Goal: Task Accomplishment & Management: Complete application form

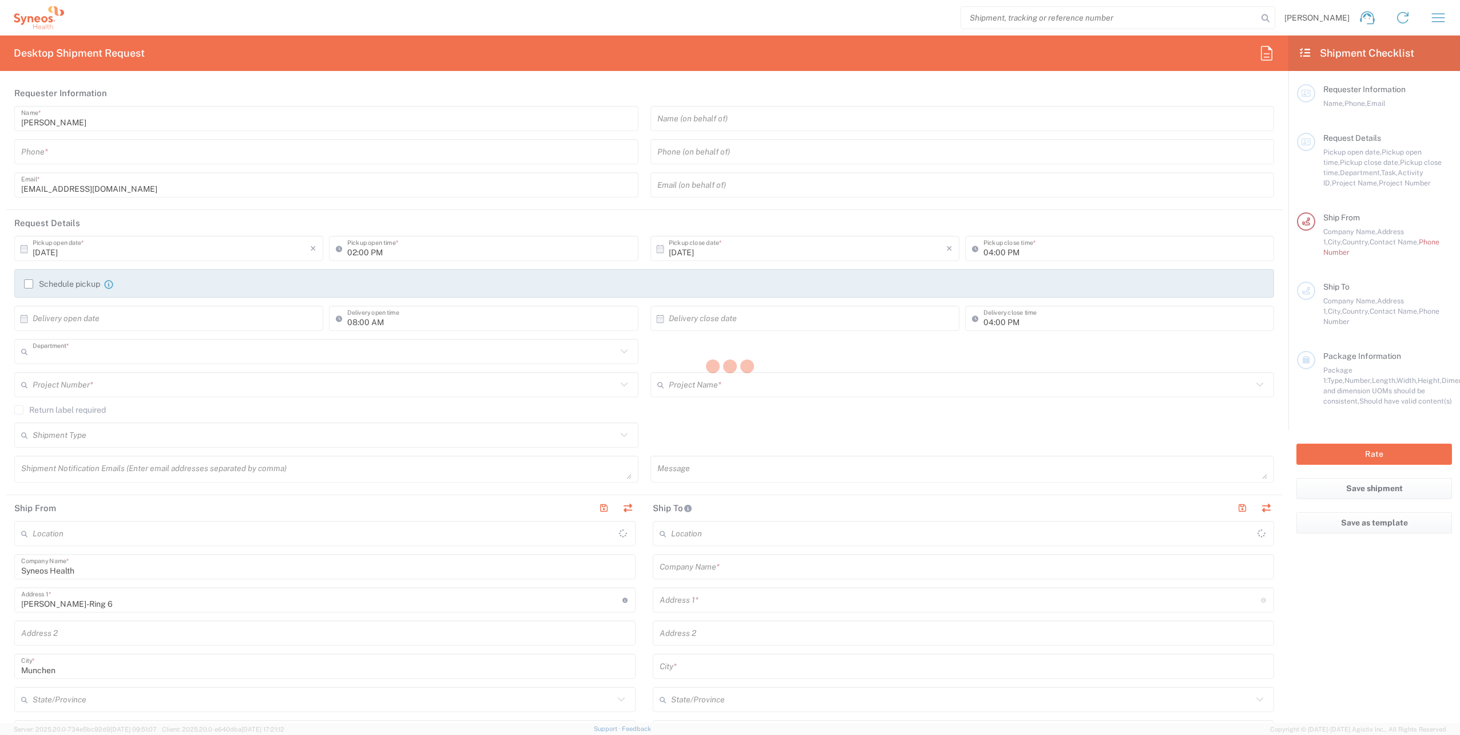
type input "8480"
type input "Germany"
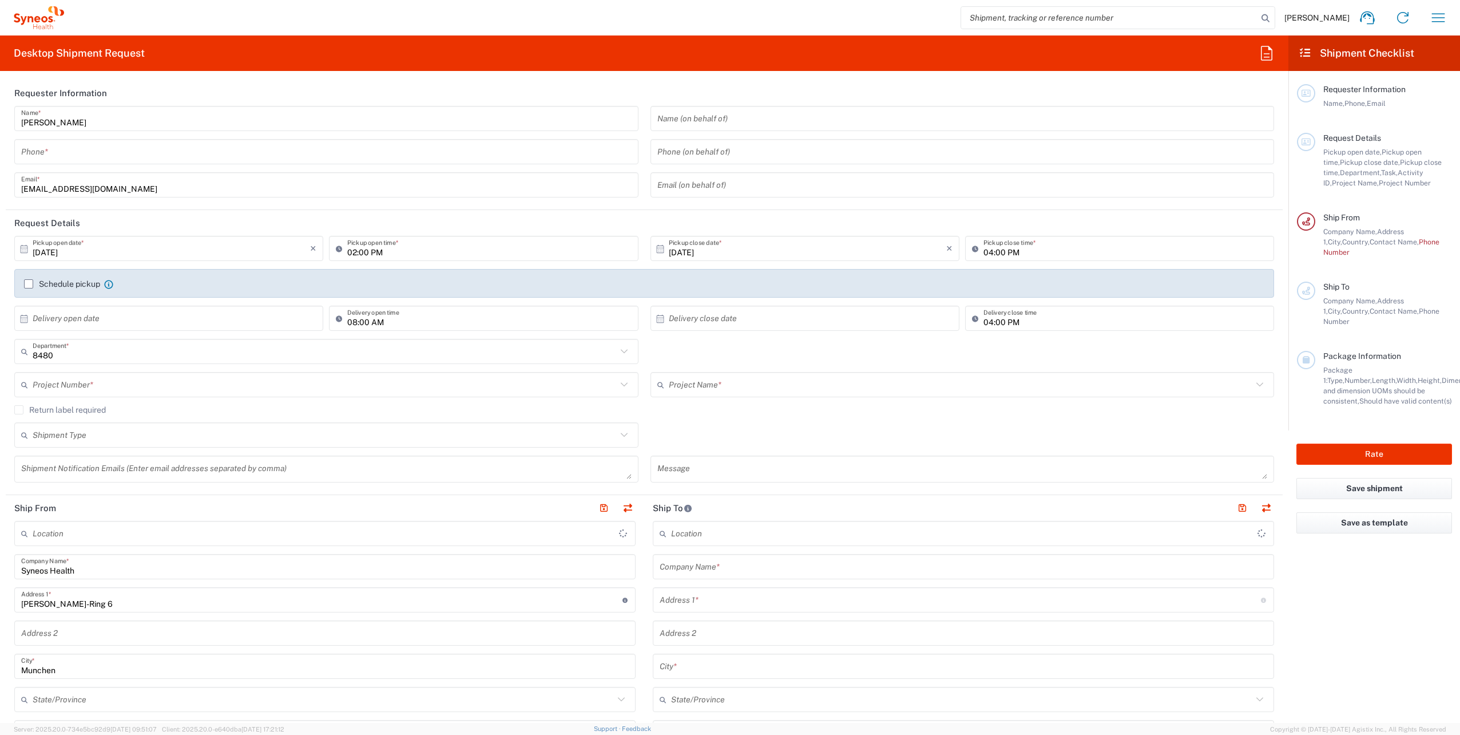
type input "Syneos Health Germany GMBH"
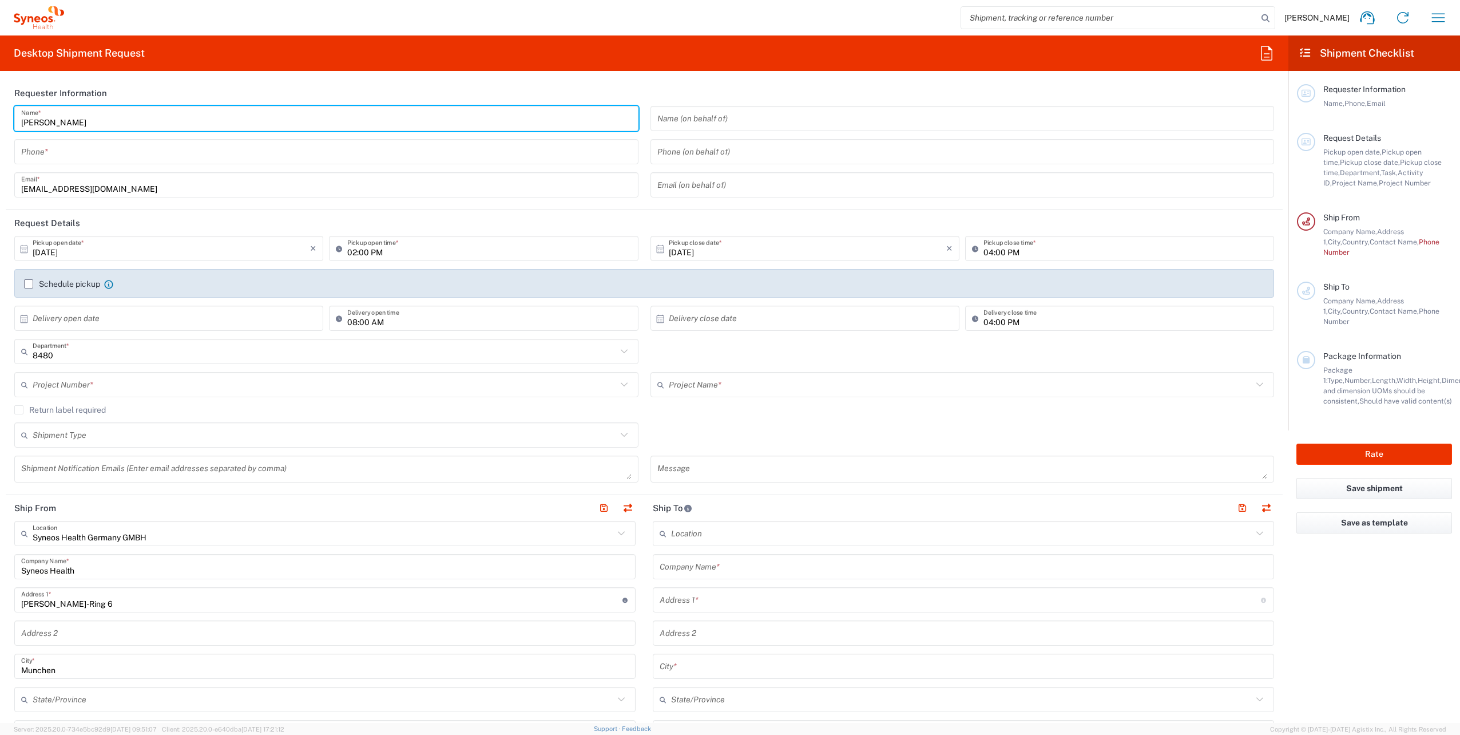
click at [74, 126] on input "[PERSON_NAME]" at bounding box center [326, 119] width 610 height 20
click at [989, 251] on input "04:00 PM" at bounding box center [1125, 249] width 284 height 20
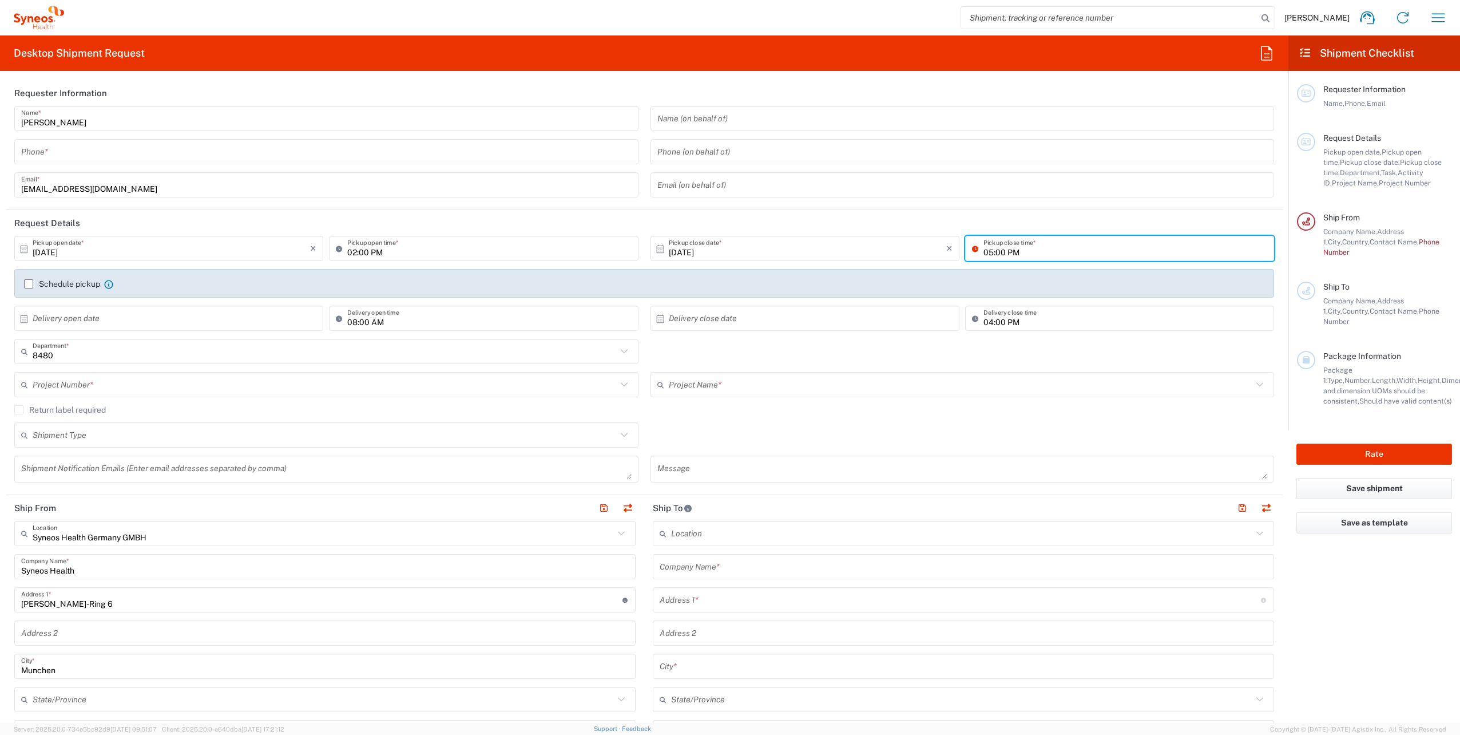
type input "05:00 PM"
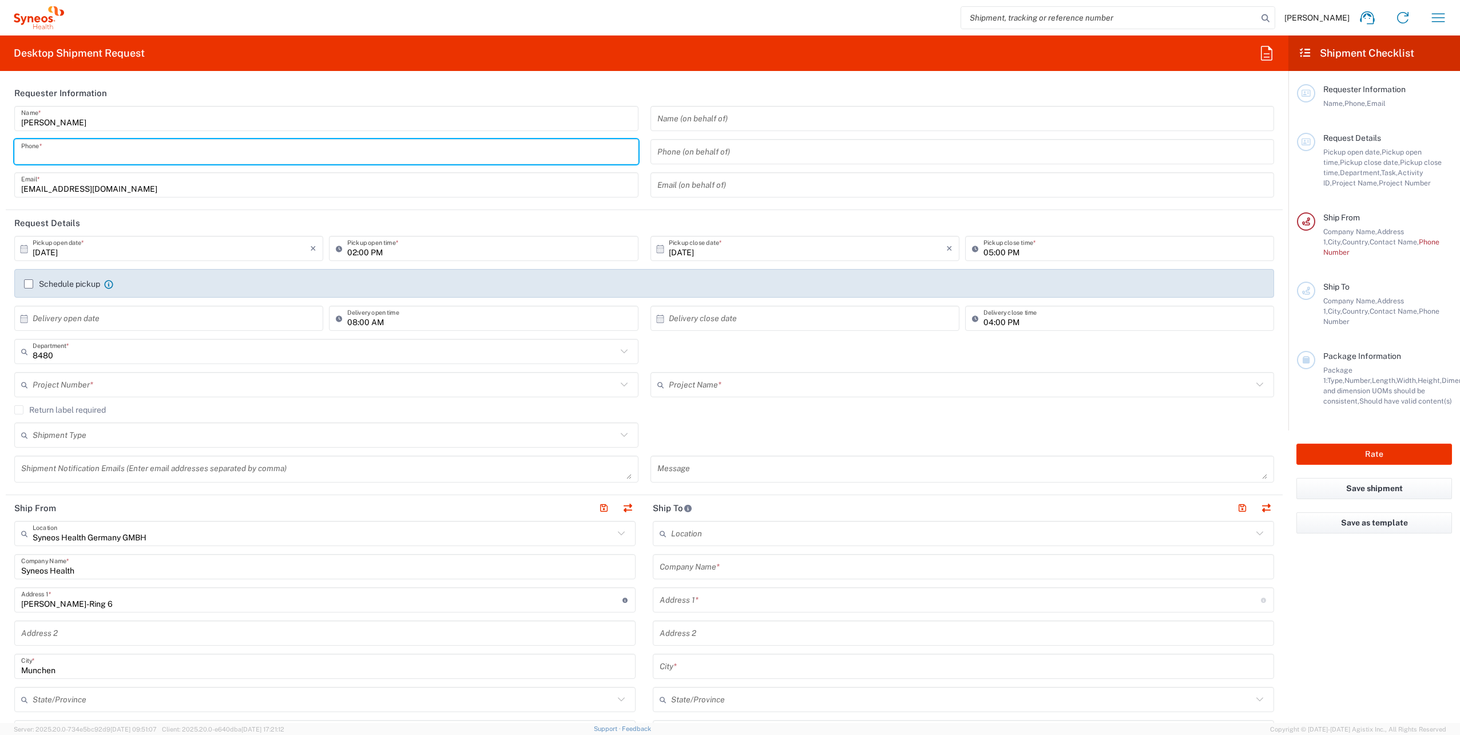
click at [153, 150] on input "tel" at bounding box center [326, 152] width 610 height 20
type input "01771457023"
type input "Ralf Waibel"
type input "Am Schlosspark 2"
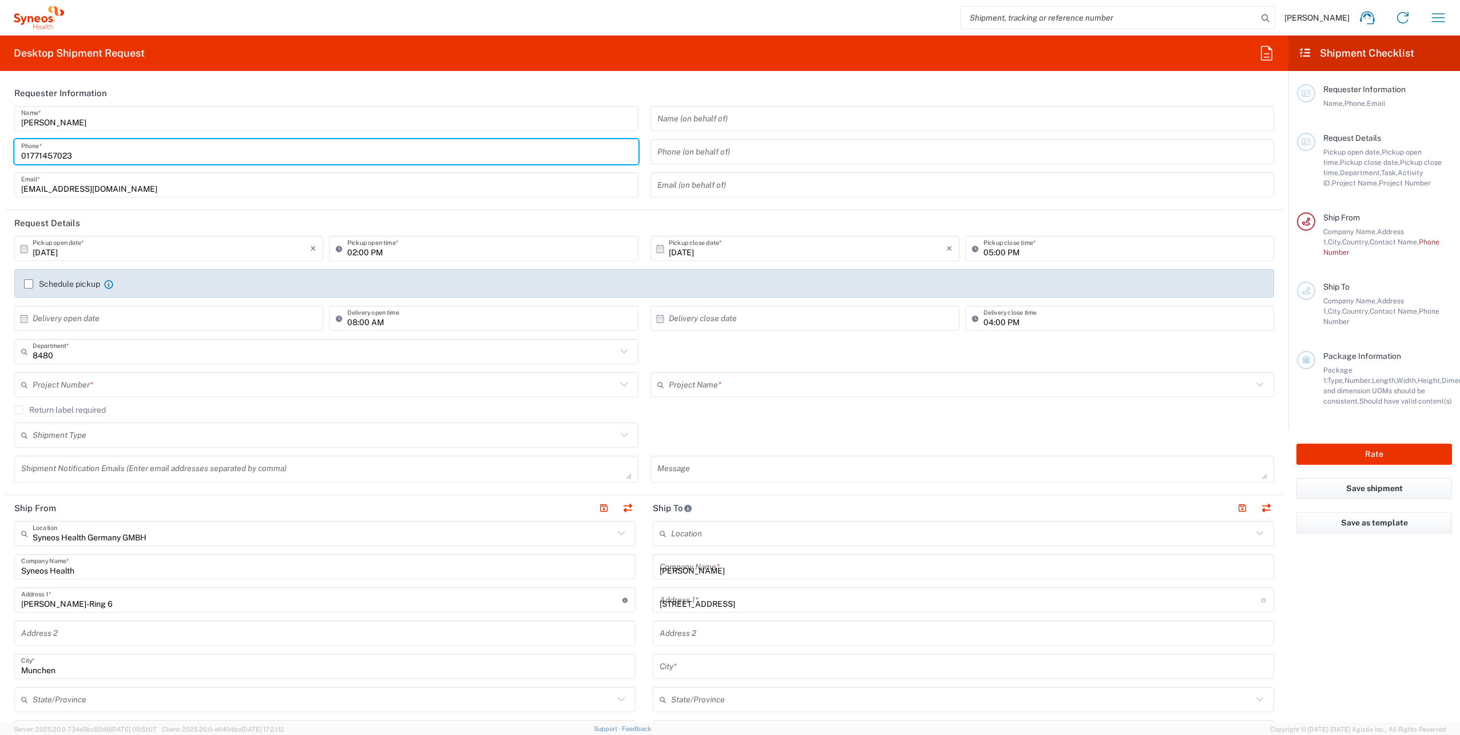
type input "Top 231"
type input "Altmünster"
type input "[GEOGRAPHIC_DATA]"
type input "4813"
type input "01771457023"
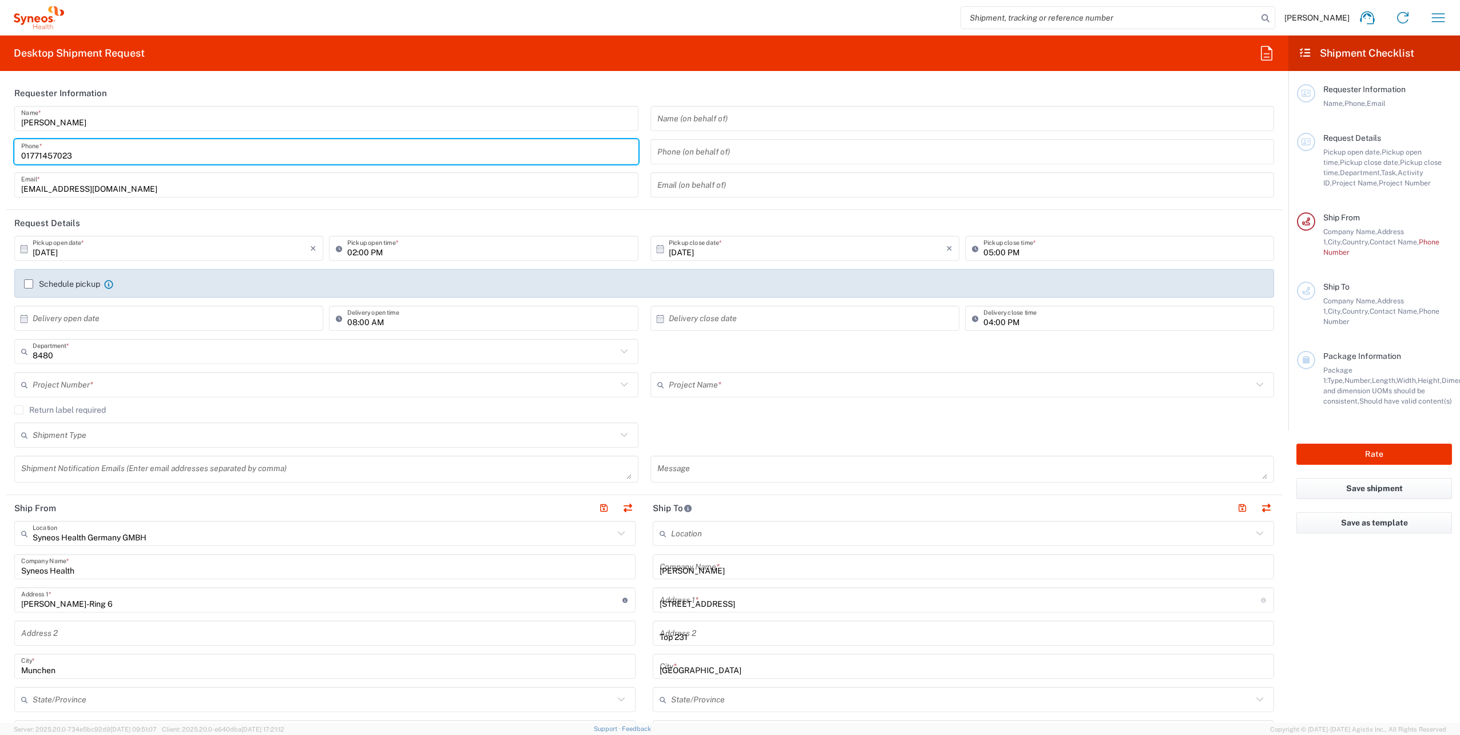
click at [108, 163] on div "01771457023 Phone *" at bounding box center [326, 151] width 624 height 25
click at [1398, 19] on icon at bounding box center [1402, 17] width 11 height 11
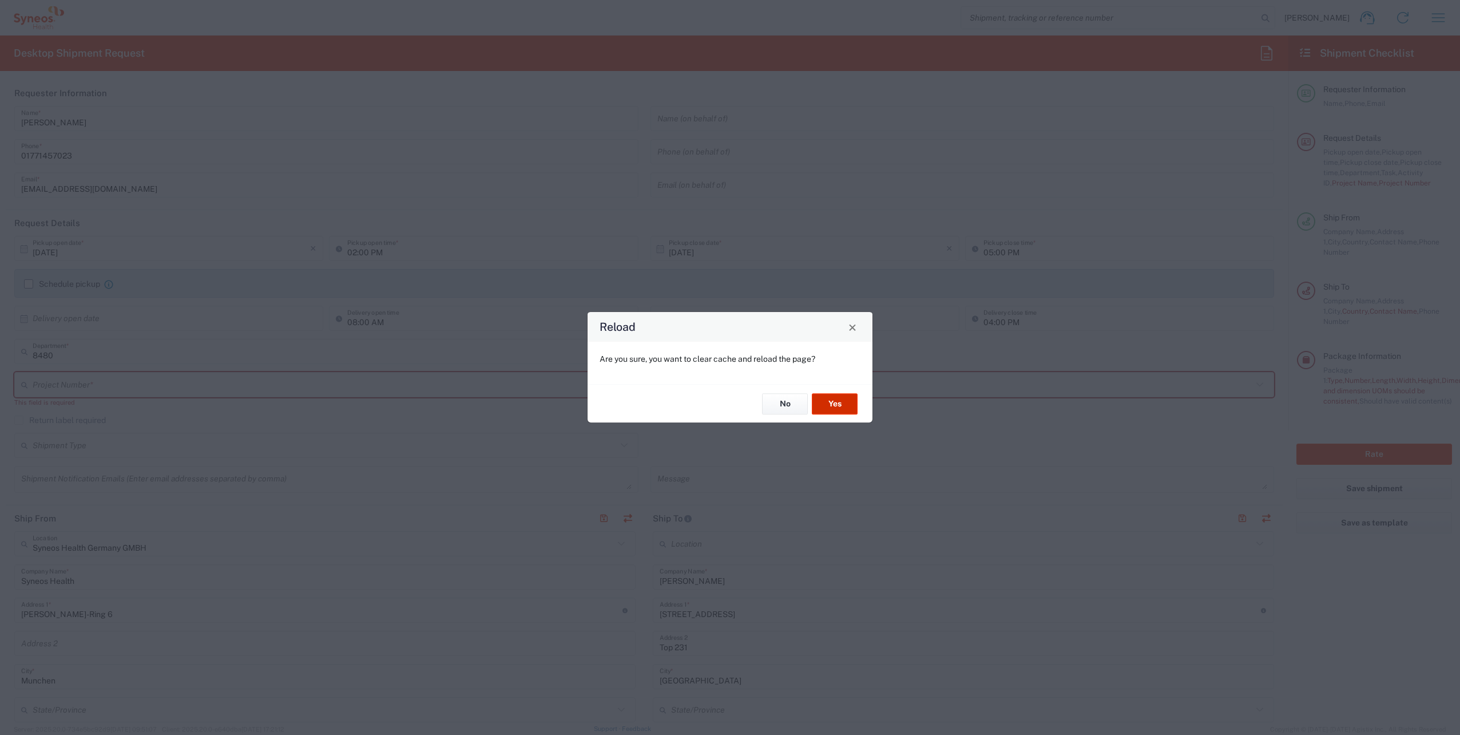
click at [844, 409] on button "Yes" at bounding box center [835, 403] width 46 height 21
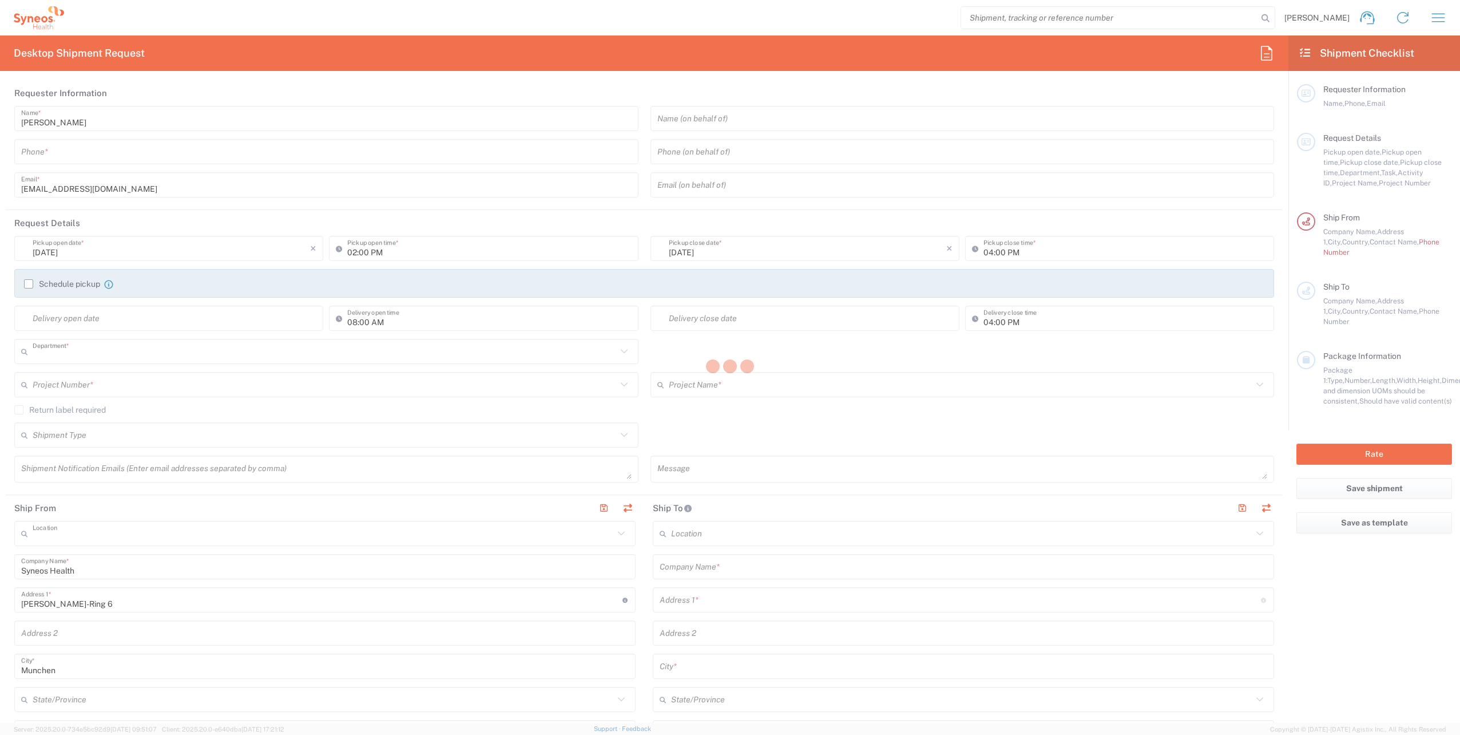
type input "8480"
type input "Syneos Health Germany GMBH"
type input "Germany"
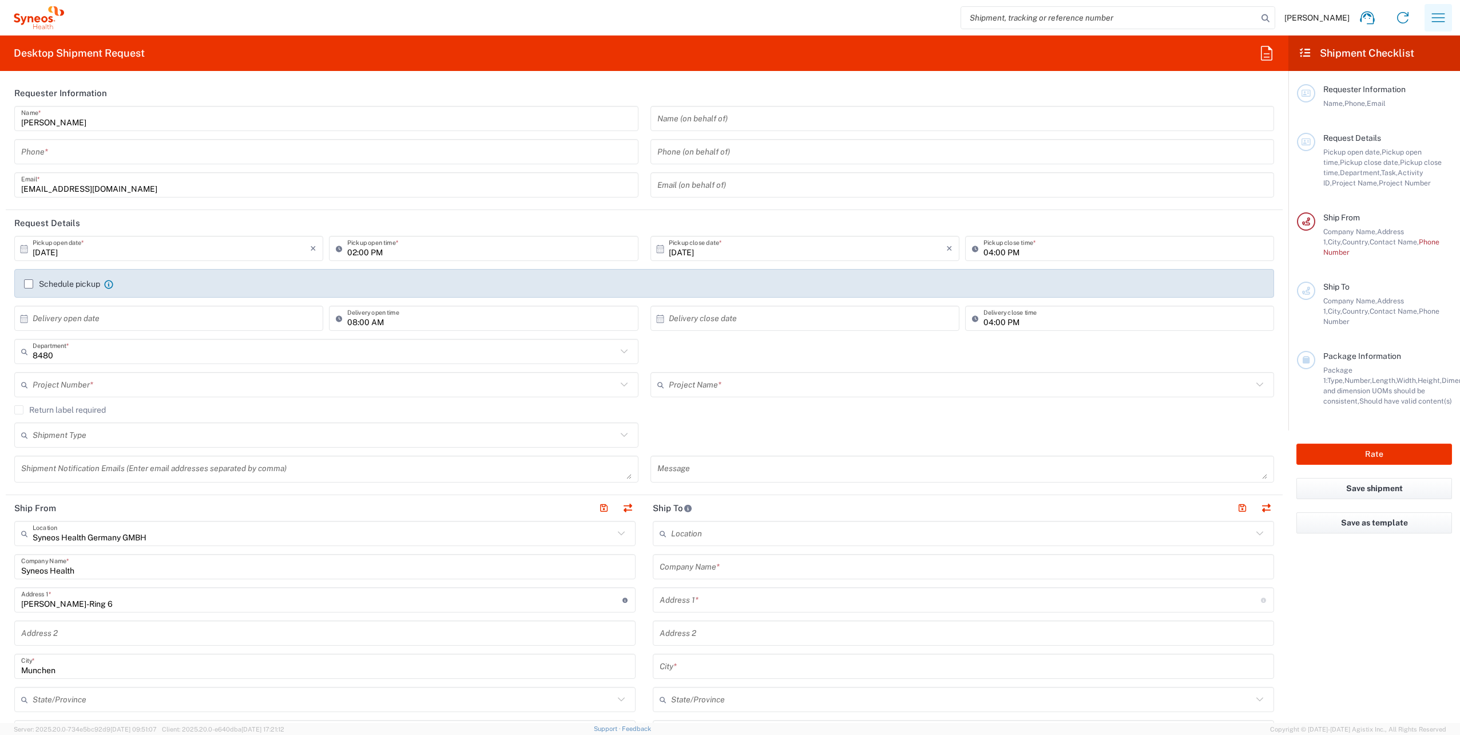
click at [1432, 15] on icon "button" at bounding box center [1438, 18] width 18 height 18
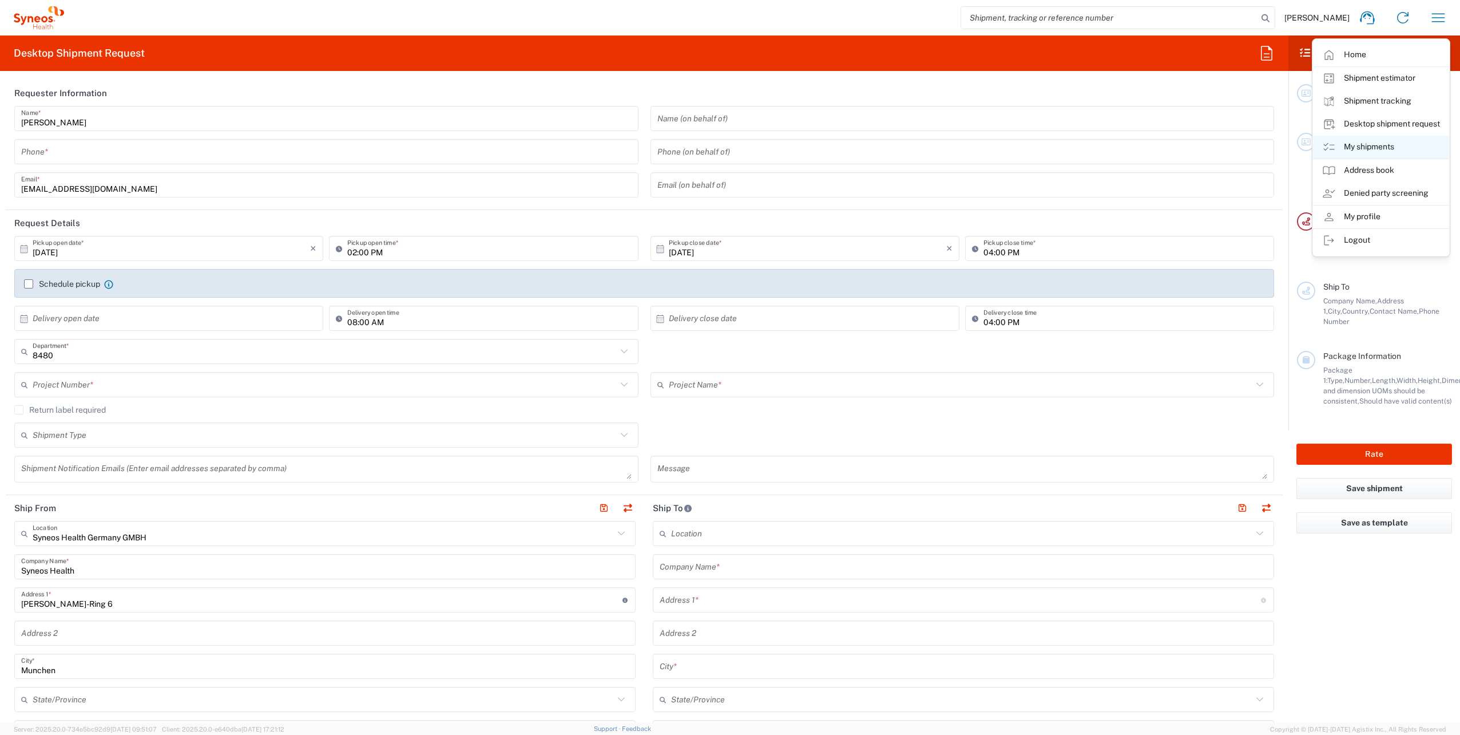
click at [1379, 149] on link "My shipments" at bounding box center [1381, 147] width 136 height 23
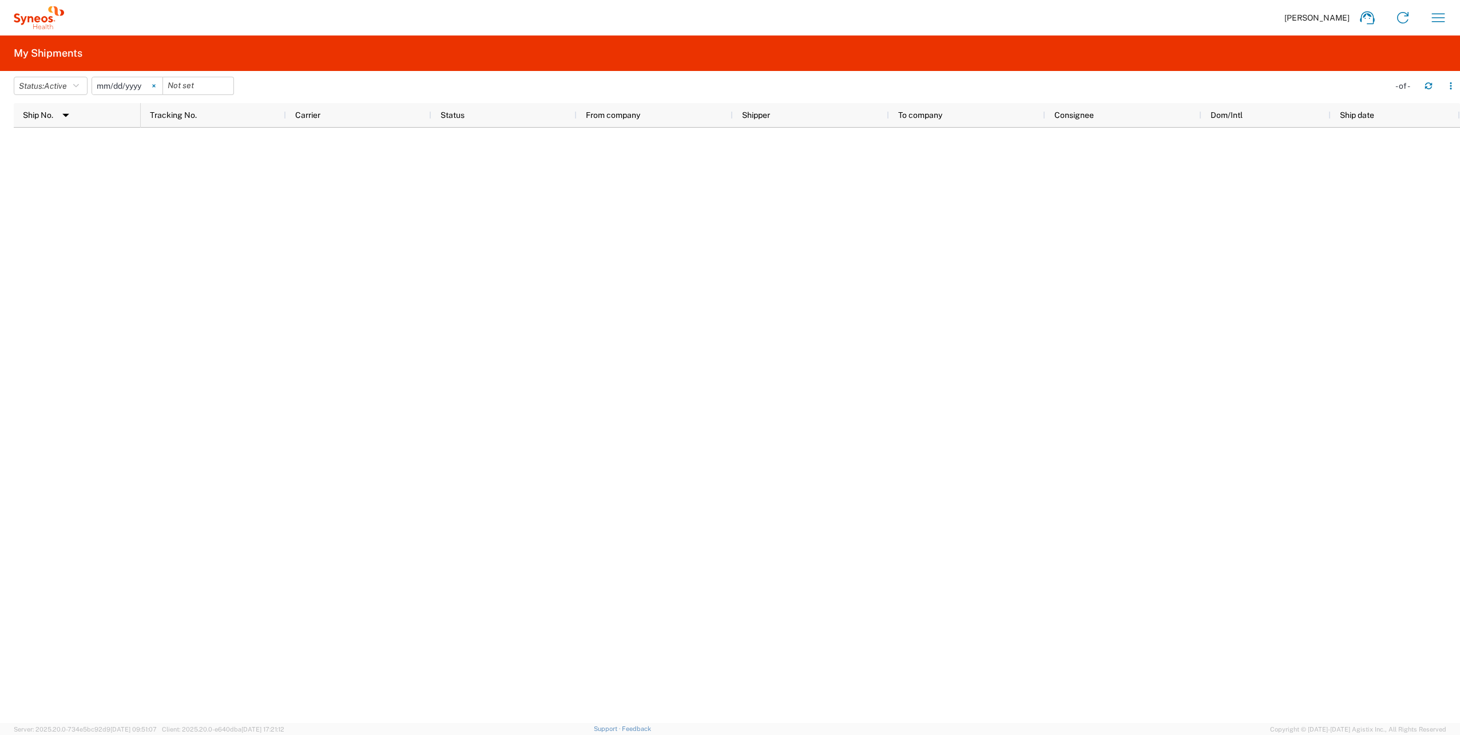
click at [155, 85] on icon at bounding box center [153, 86] width 3 height 3
click at [60, 90] on span "Active" at bounding box center [55, 86] width 23 height 11
click at [59, 215] on span "Delivered" at bounding box center [80, 217] width 133 height 18
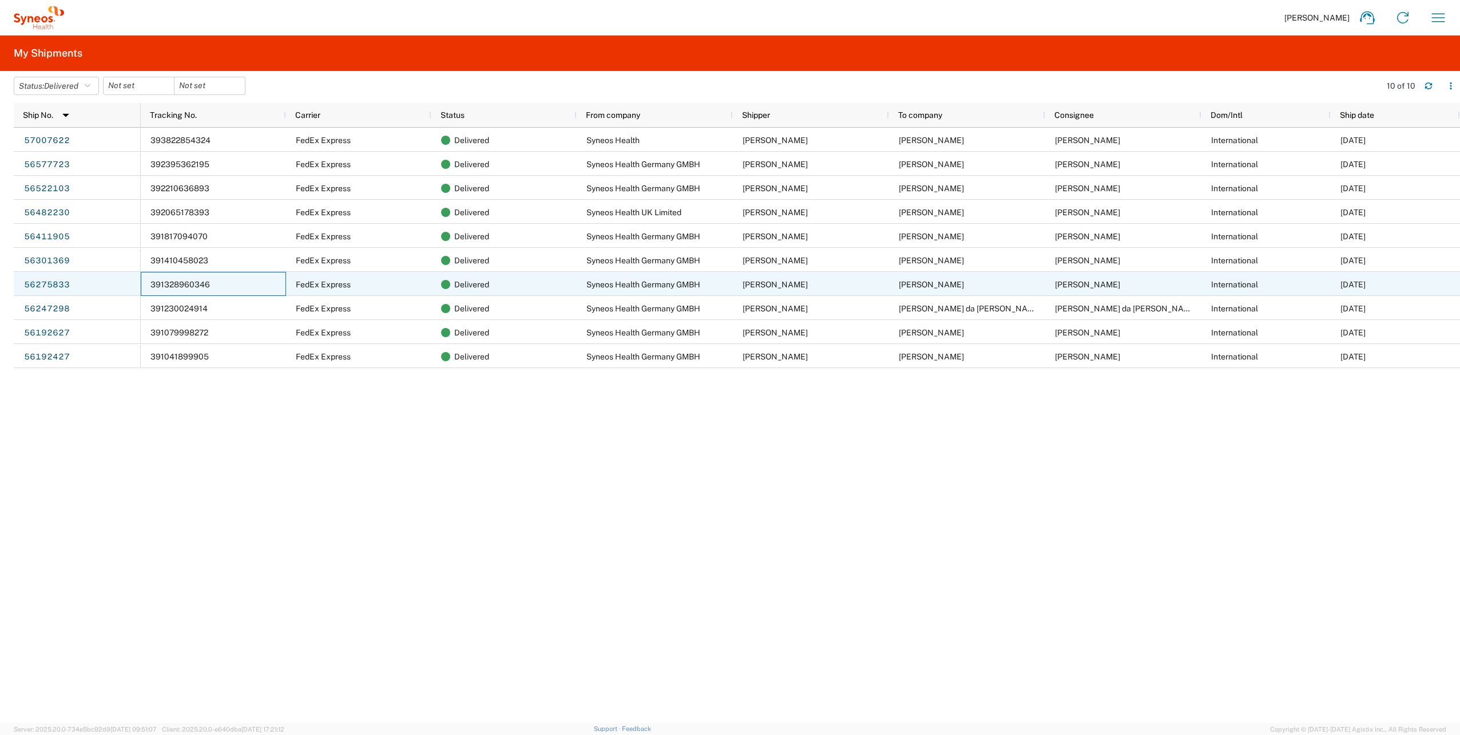
click at [144, 283] on div "391328960346" at bounding box center [213, 284] width 145 height 24
click at [1392, 289] on div "07/23/2025" at bounding box center [1395, 284] width 129 height 24
click at [112, 284] on div "56275833" at bounding box center [77, 284] width 127 height 24
click at [70, 287] on div "56275833" at bounding box center [77, 284] width 127 height 24
click at [63, 284] on link "56275833" at bounding box center [46, 285] width 47 height 18
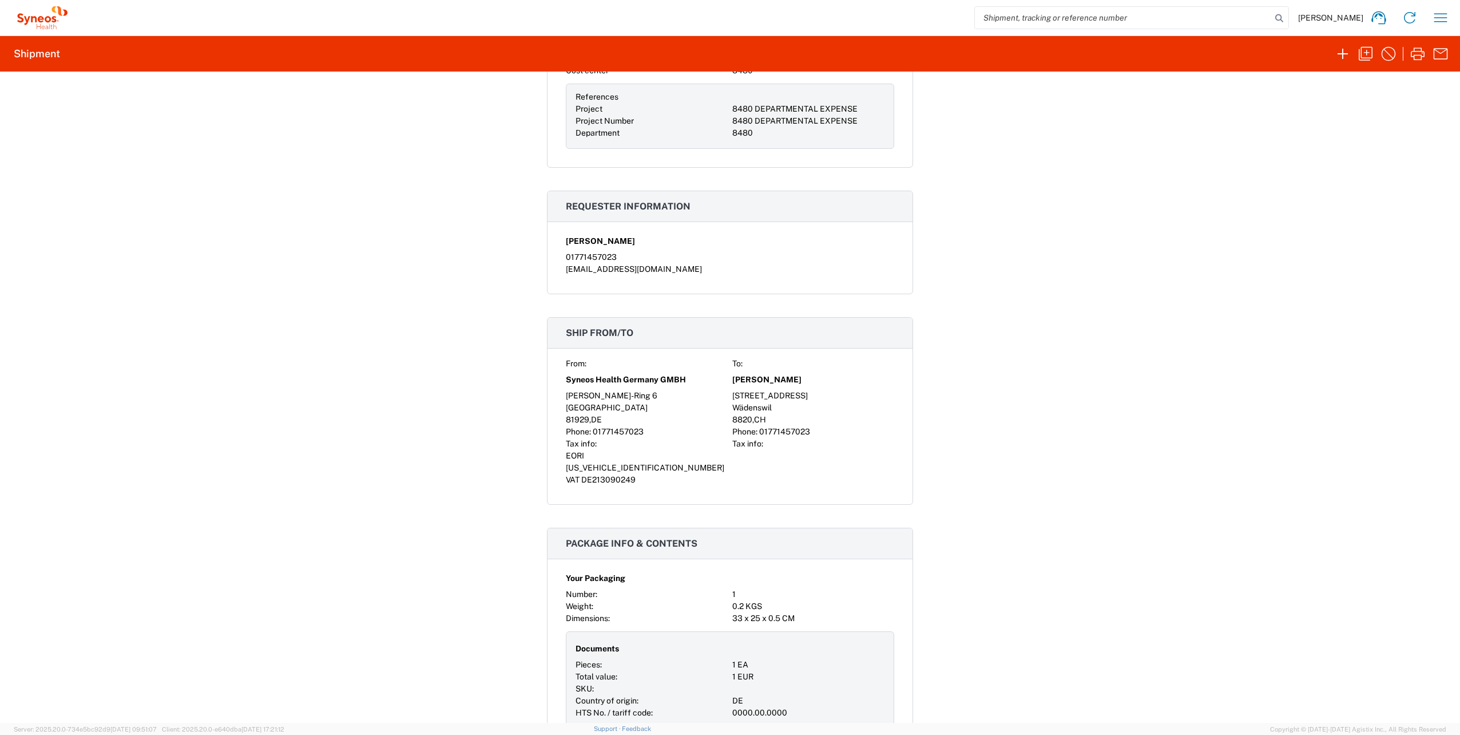
scroll to position [439, 0]
click at [741, 404] on div "[STREET_ADDRESS]" at bounding box center [813, 398] width 162 height 12
drag, startPoint x: 728, startPoint y: 395, endPoint x: 799, endPoint y: 395, distance: 70.4
click at [799, 392] on div "[PERSON_NAME]" at bounding box center [813, 382] width 162 height 20
copy span "[PERSON_NAME]"
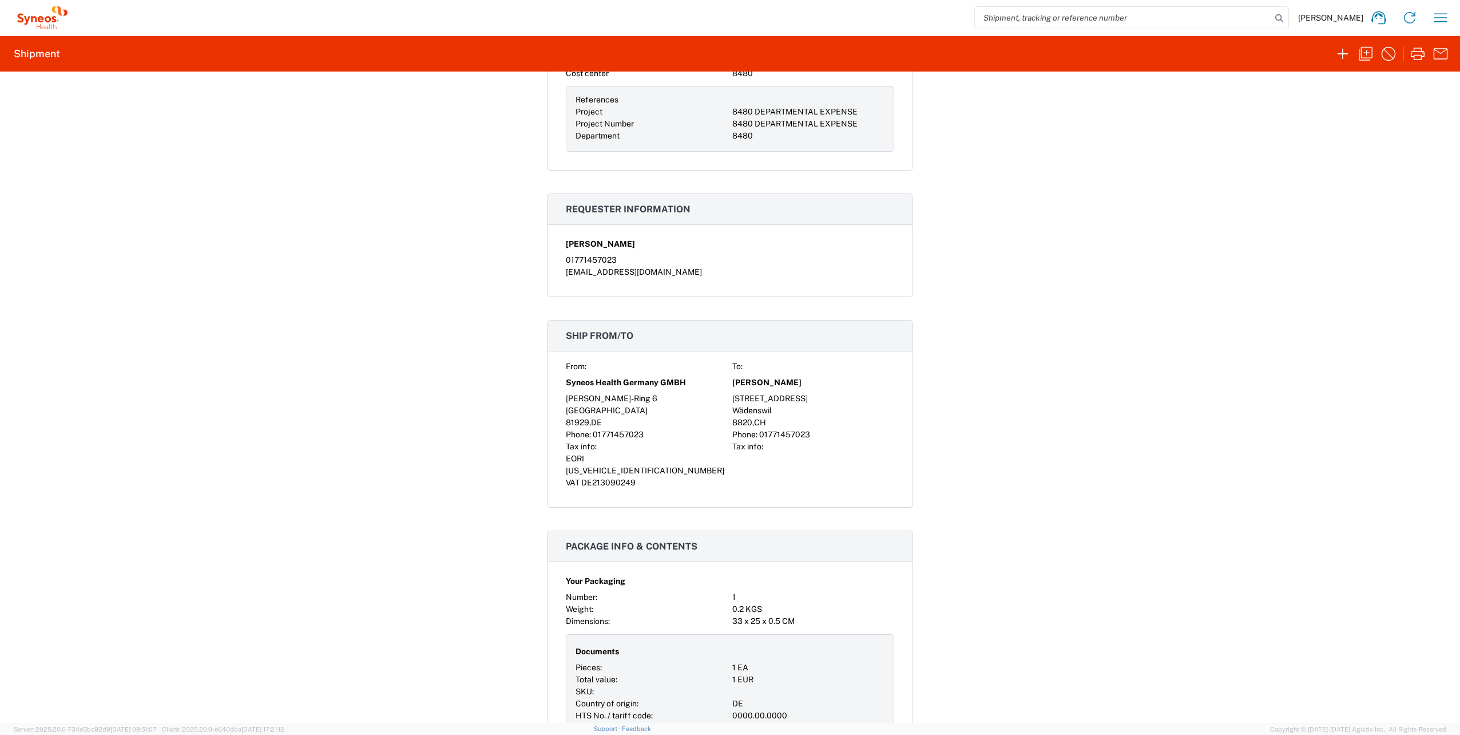
click at [812, 416] on div "Wädenswil" at bounding box center [813, 410] width 162 height 12
drag, startPoint x: 817, startPoint y: 411, endPoint x: 722, endPoint y: 411, distance: 94.4
click at [722, 411] on div "From: To: Syneos Health Germany GMBH Alexandra Mylona Stefan-George-Ring 6 Holz…" at bounding box center [730, 424] width 328 height 128
copy div "[STREET_ADDRESS]"
click at [747, 415] on span "Wädenswil" at bounding box center [751, 410] width 39 height 9
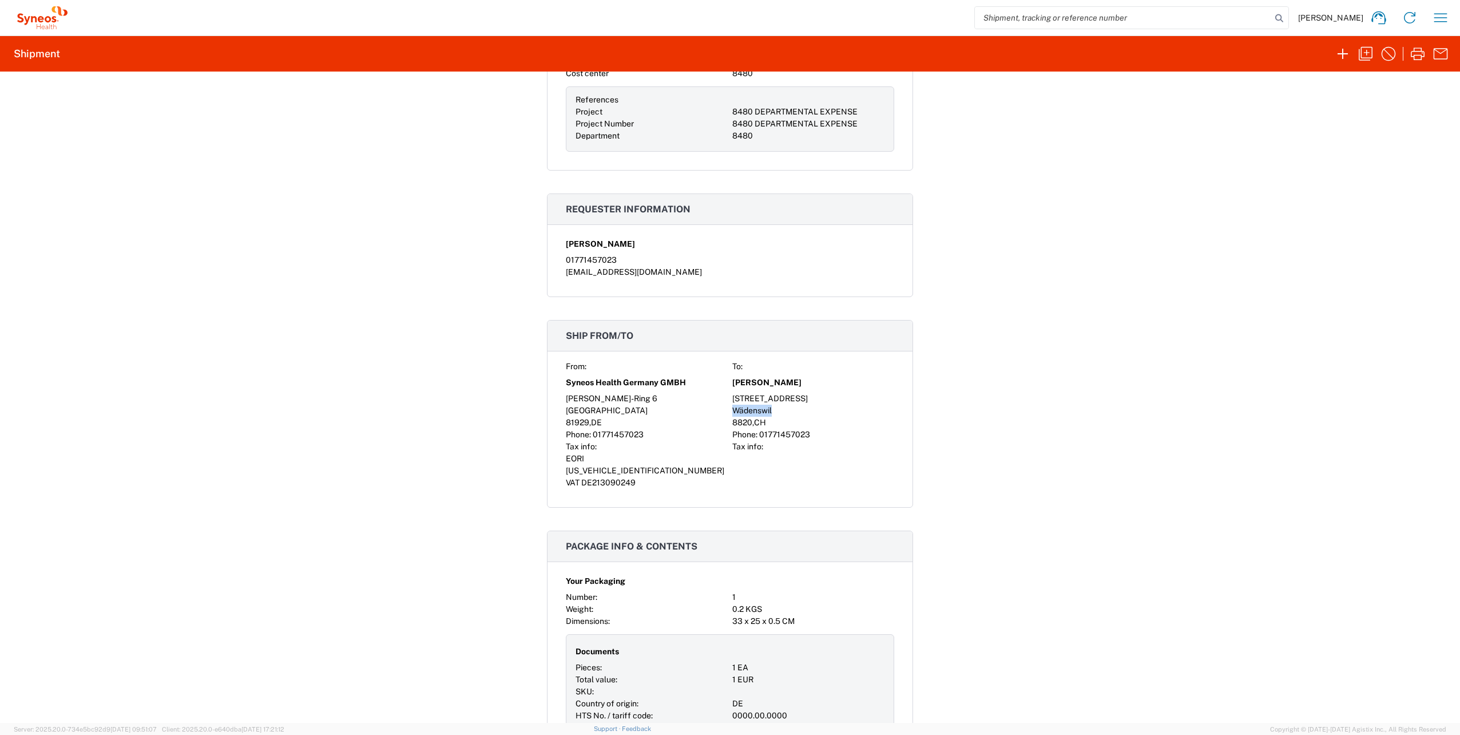
click at [747, 415] on span "Wädenswil" at bounding box center [751, 410] width 39 height 9
copy span "Wädenswil"
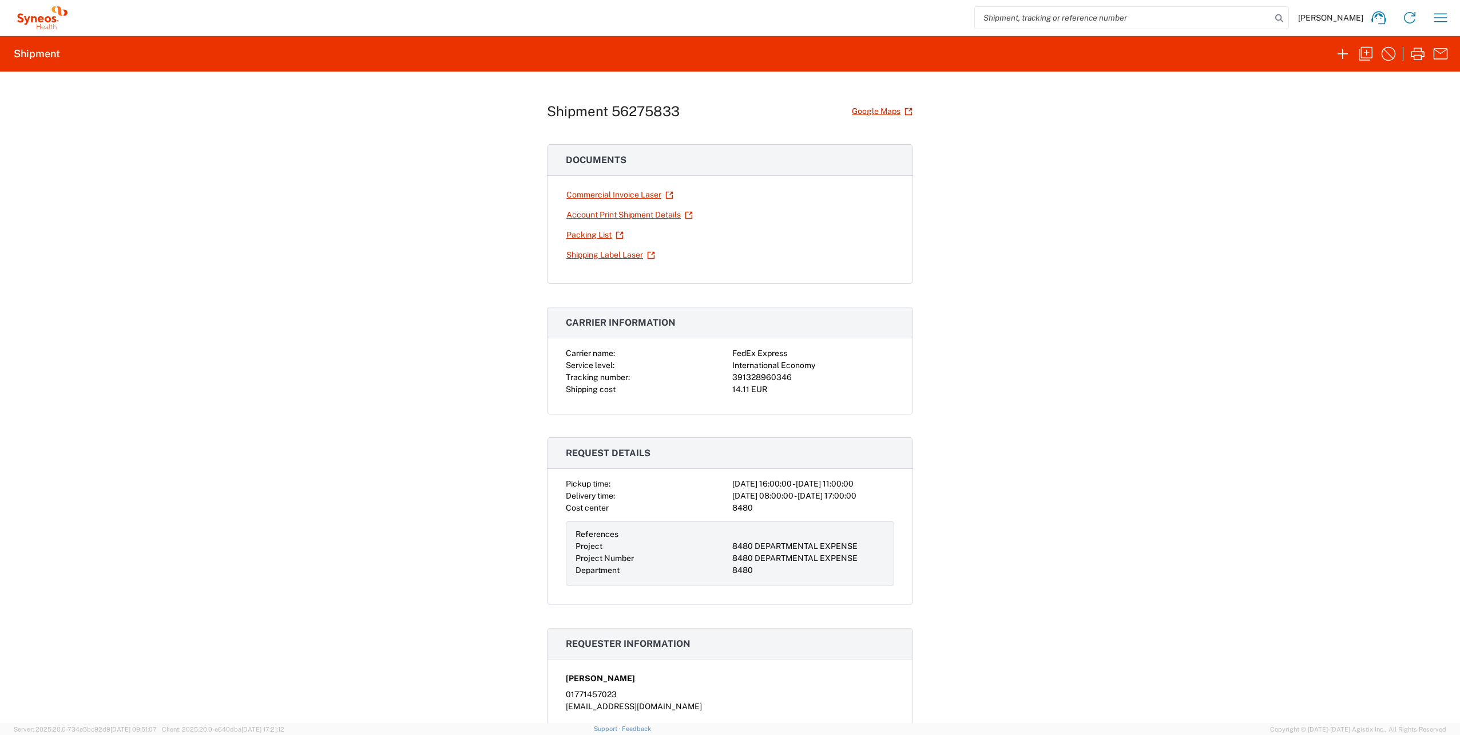
scroll to position [0, 0]
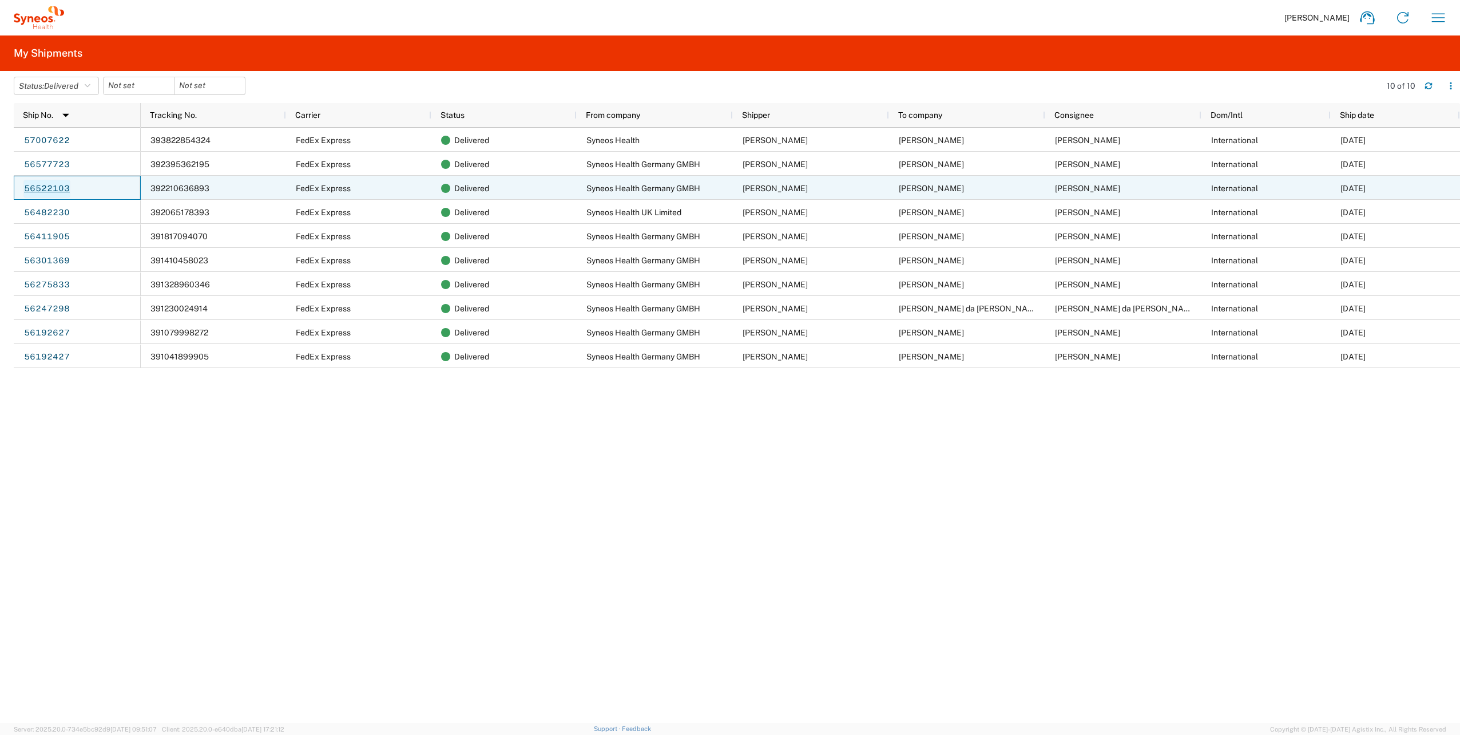
click at [41, 186] on link "56522103" at bounding box center [46, 189] width 47 height 18
click at [868, 182] on div "[PERSON_NAME]" at bounding box center [811, 188] width 156 height 24
click at [42, 185] on link "56522103" at bounding box center [46, 189] width 47 height 18
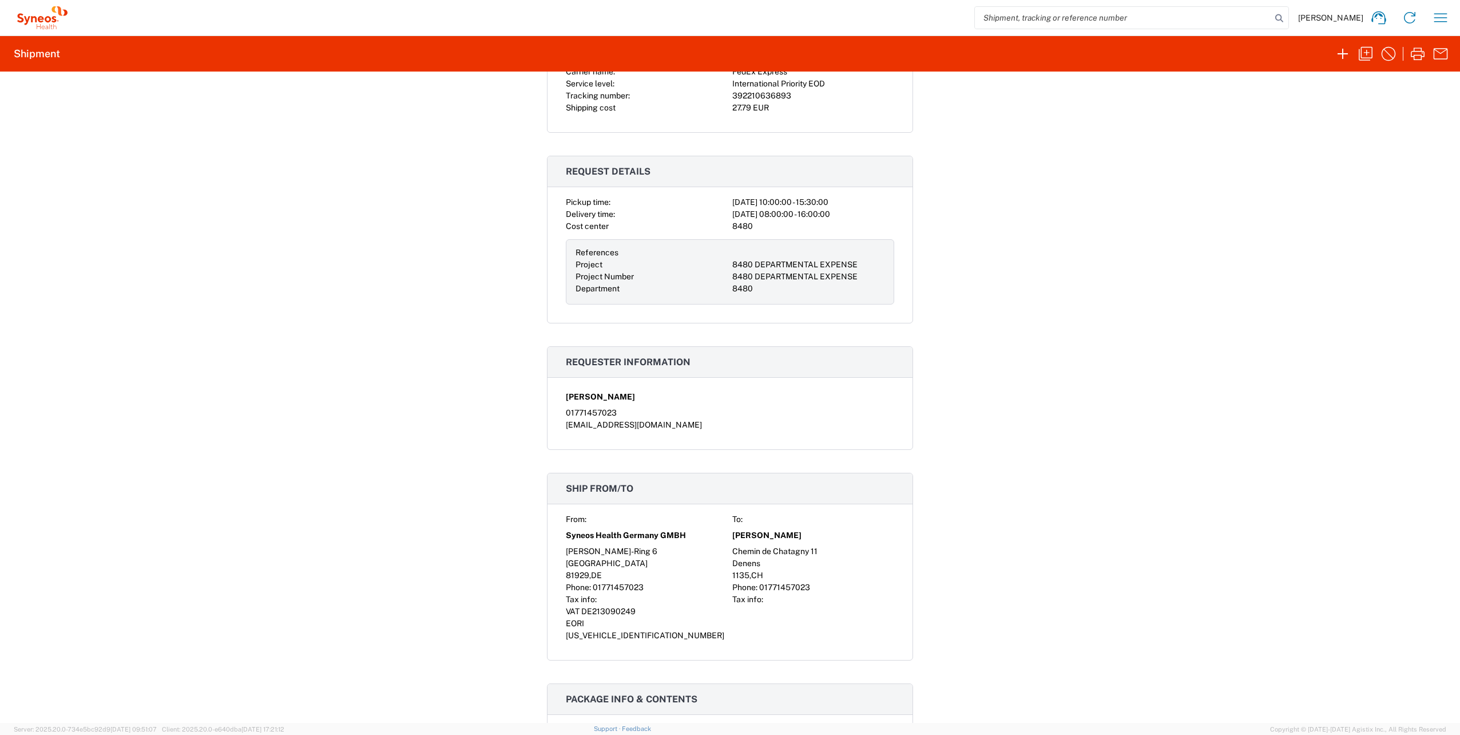
scroll to position [515, 0]
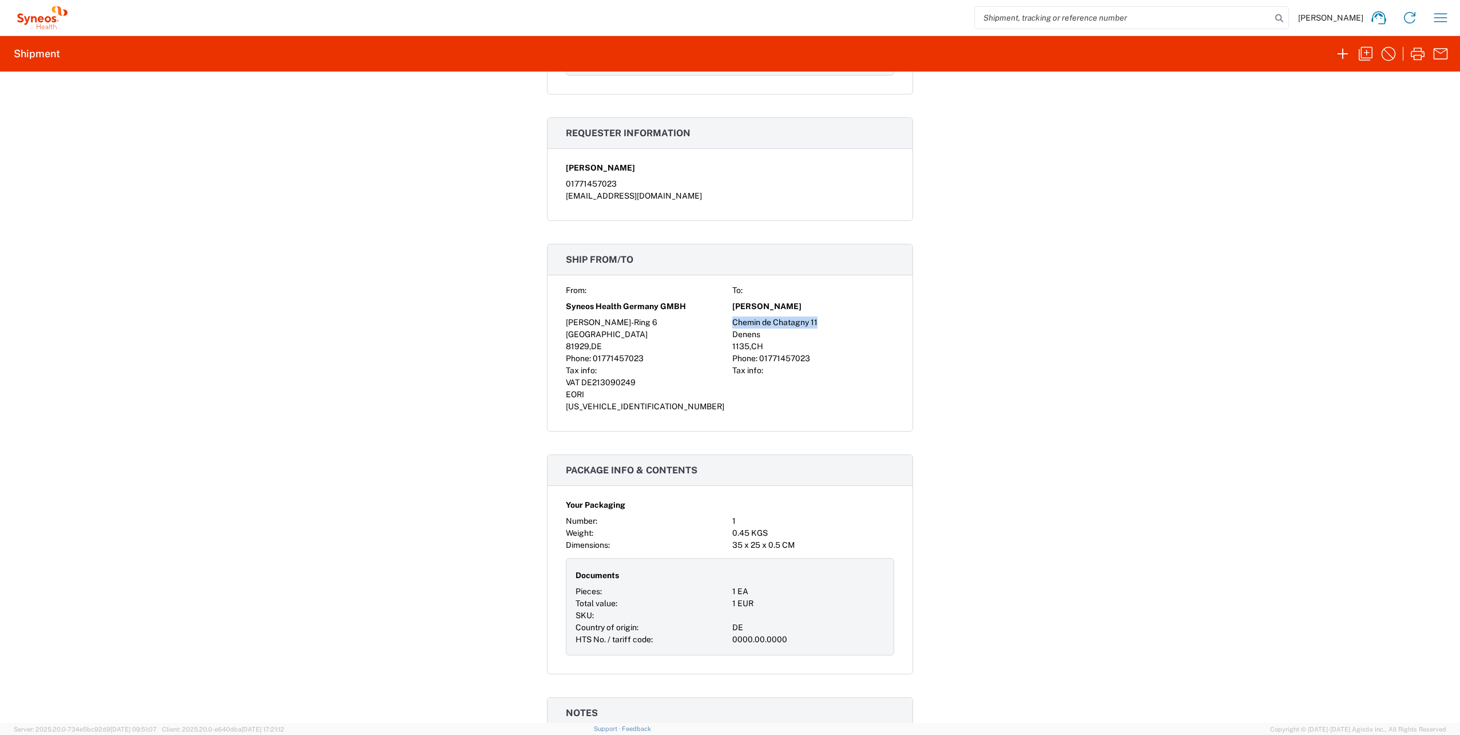
drag, startPoint x: 729, startPoint y: 321, endPoint x: 817, endPoint y: 319, distance: 87.6
click at [817, 319] on div "Chemin de Chatagny 11" at bounding box center [813, 322] width 162 height 12
copy div "Chemin de Chatagny 11"
click at [749, 350] on span "," at bounding box center [750, 346] width 2 height 9
click at [738, 334] on span "Denens" at bounding box center [746, 333] width 28 height 9
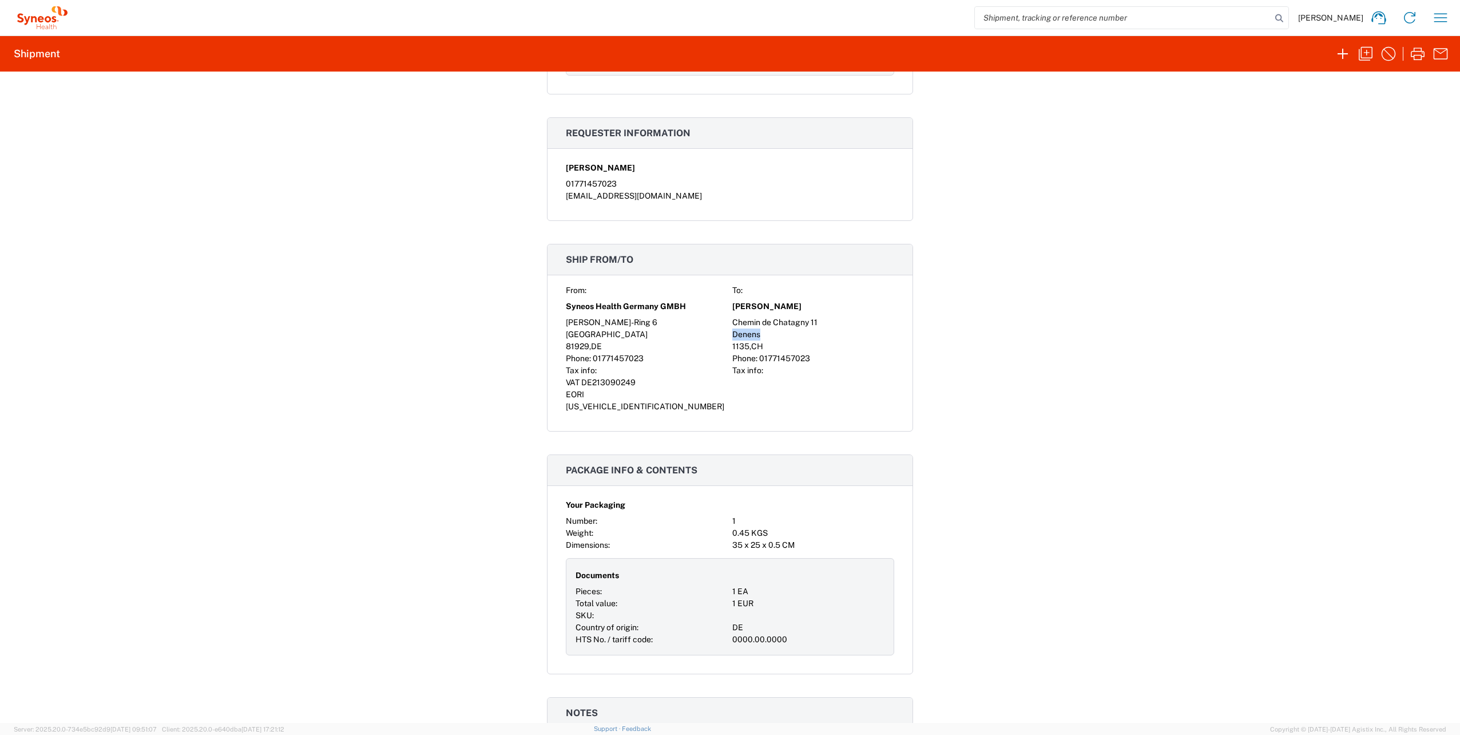
click at [738, 334] on span "Denens" at bounding box center [746, 333] width 28 height 9
copy span "Denens"
click at [732, 345] on span "1135" at bounding box center [740, 346] width 17 height 9
copy span "1135"
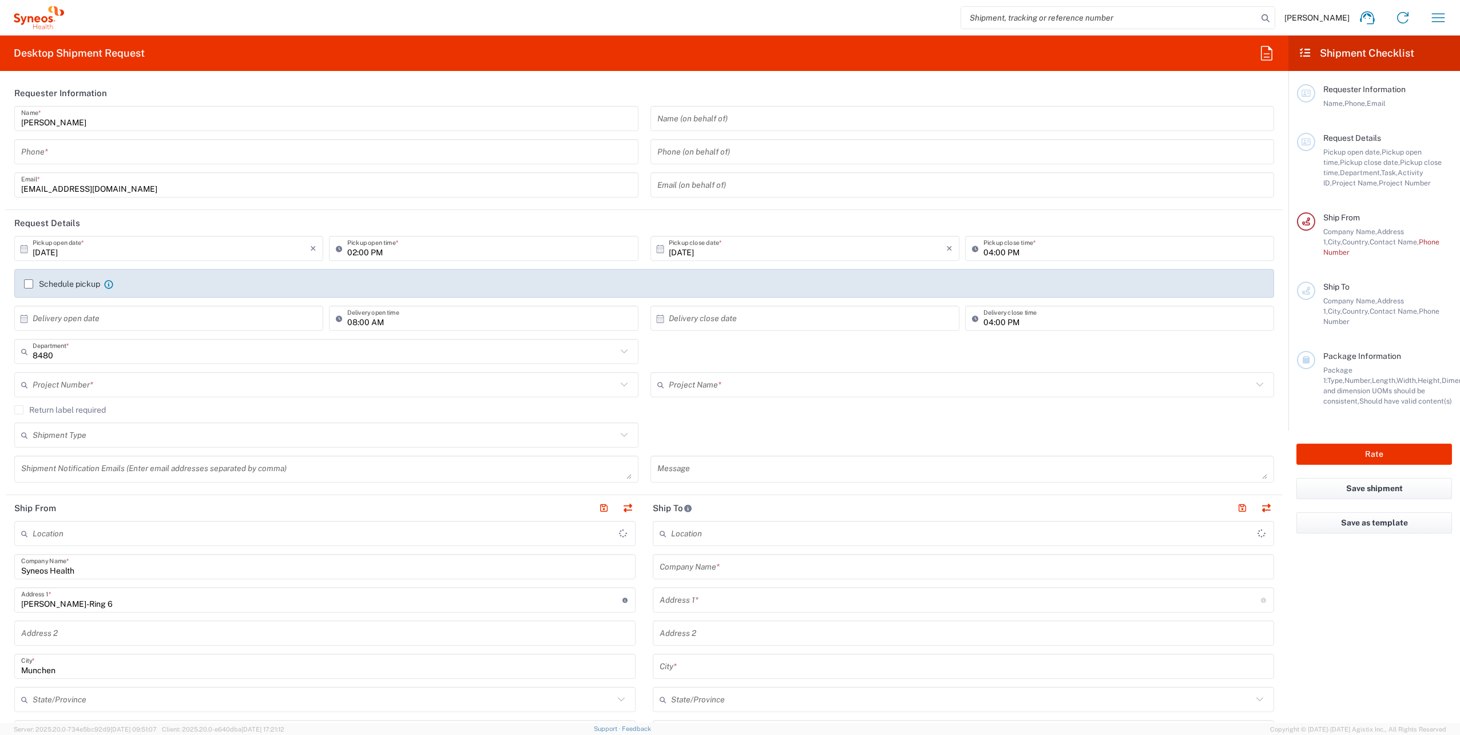
type input "Syneos Health Germany GMBH"
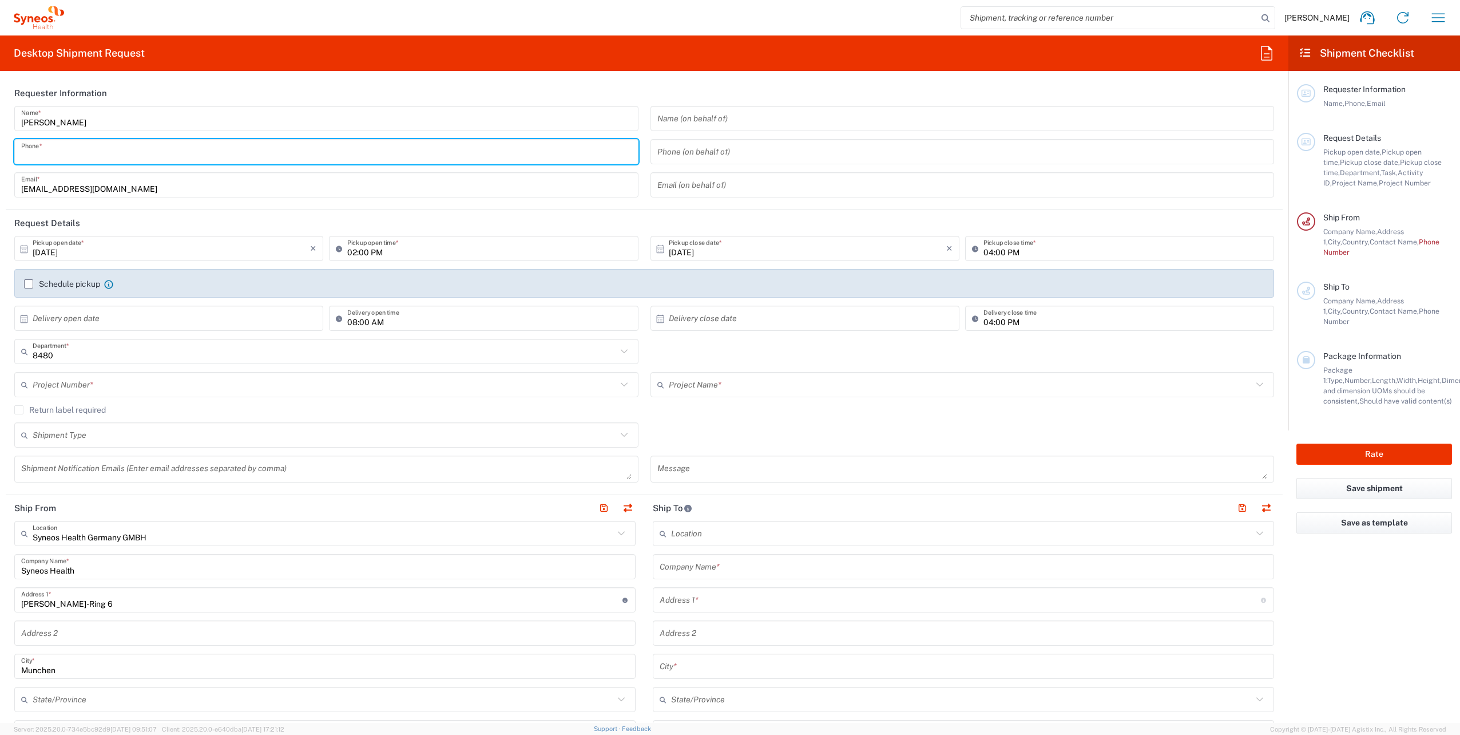
click at [34, 149] on input "tel" at bounding box center [326, 152] width 610 height 20
type input "01771457023"
click at [64, 85] on header "Requester Information" at bounding box center [644, 93] width 1277 height 26
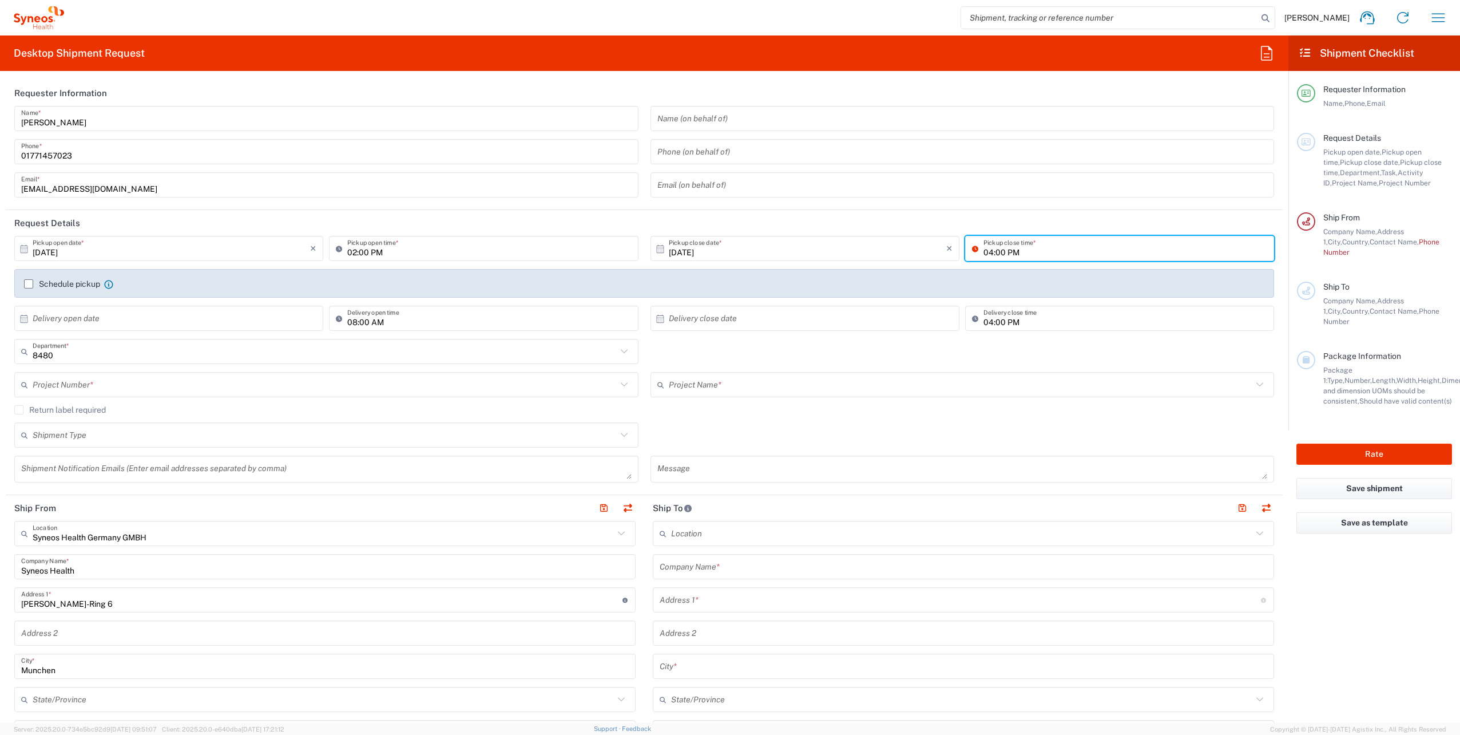
click at [989, 253] on input "04:00 PM" at bounding box center [1125, 249] width 284 height 20
type input "05:00 PM"
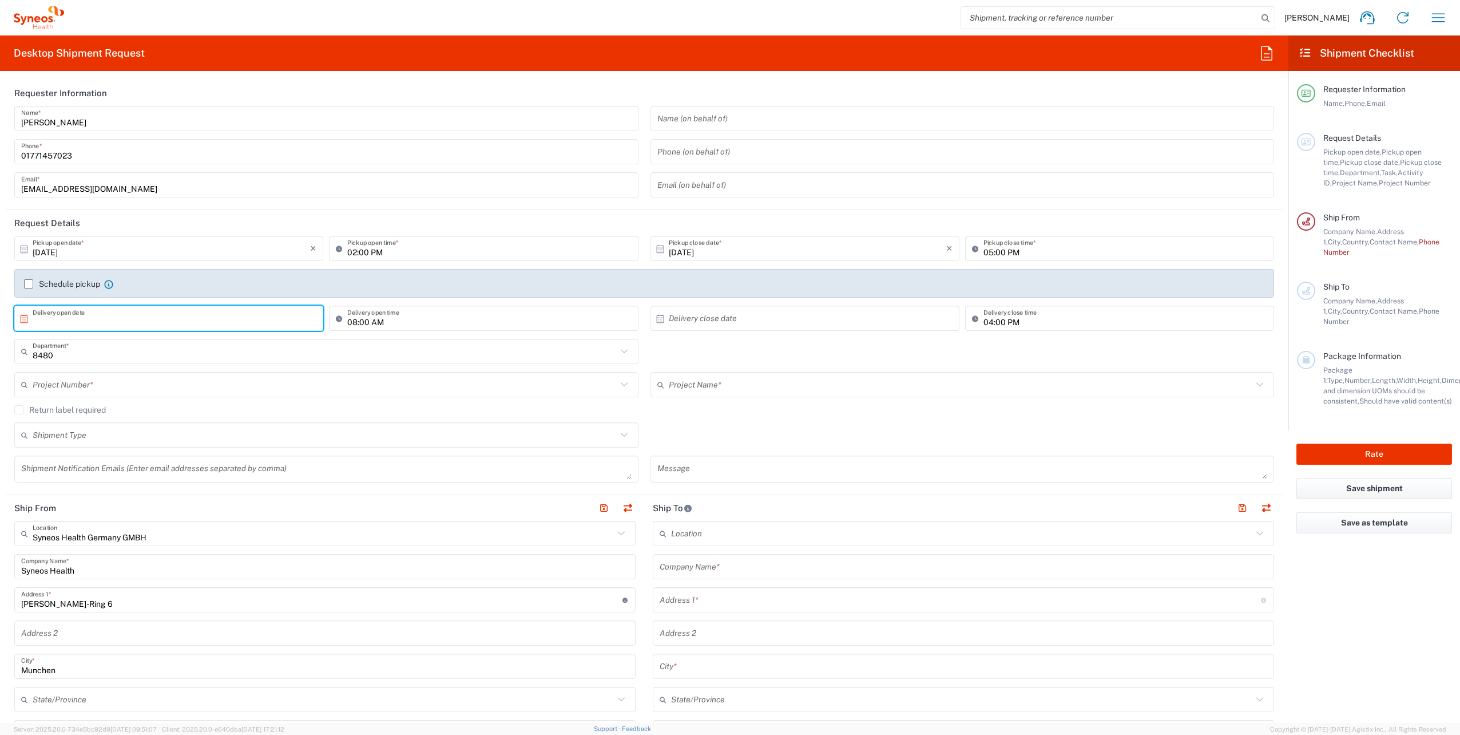
click at [117, 319] on input "text" at bounding box center [171, 318] width 277 height 20
click at [216, 391] on span "11" at bounding box center [219, 390] width 17 height 16
type input "[DATE]"
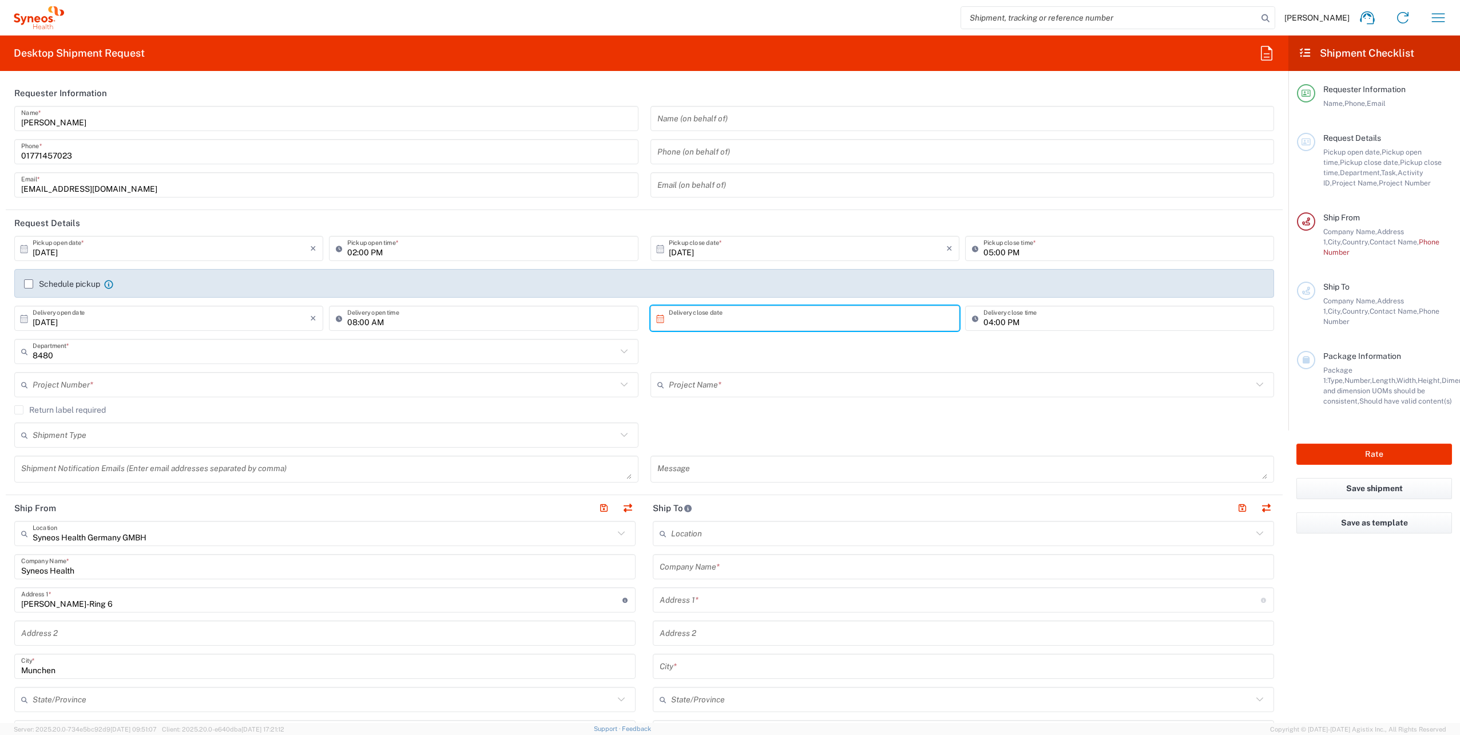
click at [669, 322] on input "text" at bounding box center [807, 318] width 277 height 20
click at [797, 408] on span "15" at bounding box center [801, 407] width 17 height 16
type input "[DATE]"
click at [769, 388] on input "text" at bounding box center [961, 385] width 584 height 20
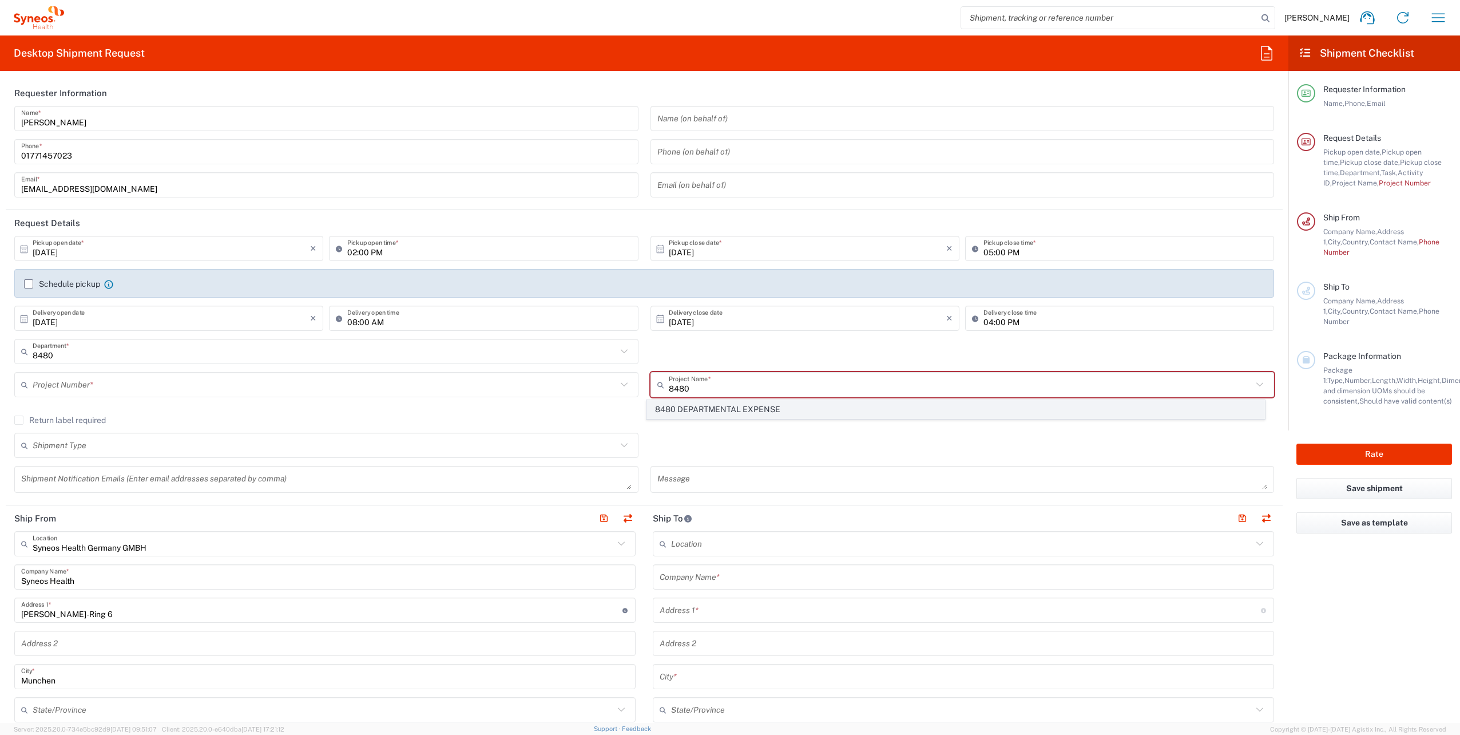
click at [740, 404] on span "8480 DEPARTMENTAL EXPENSE" at bounding box center [955, 409] width 617 height 18
type input "8480 DEPARTMENTAL EXPENSE"
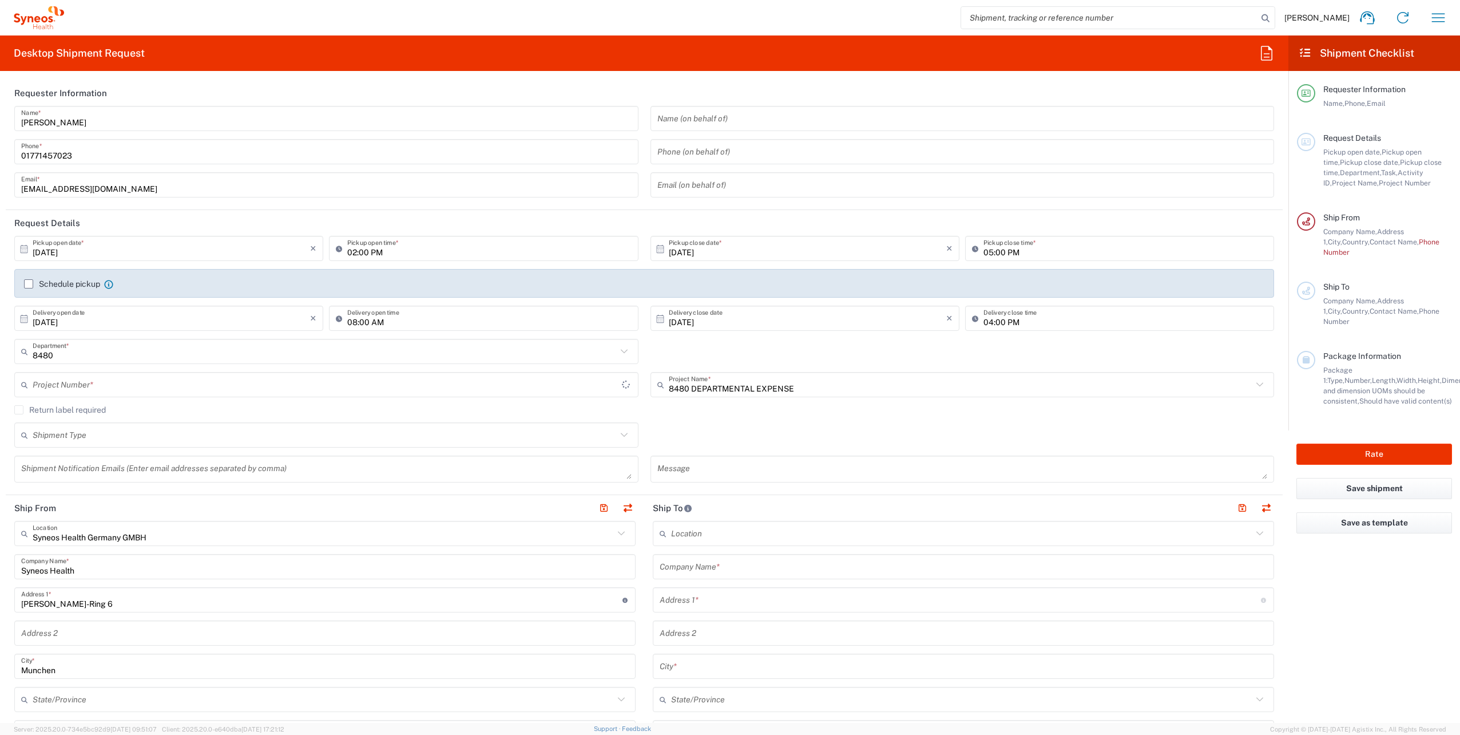
type input "8480 DEPARTMENTAL EXPENSE"
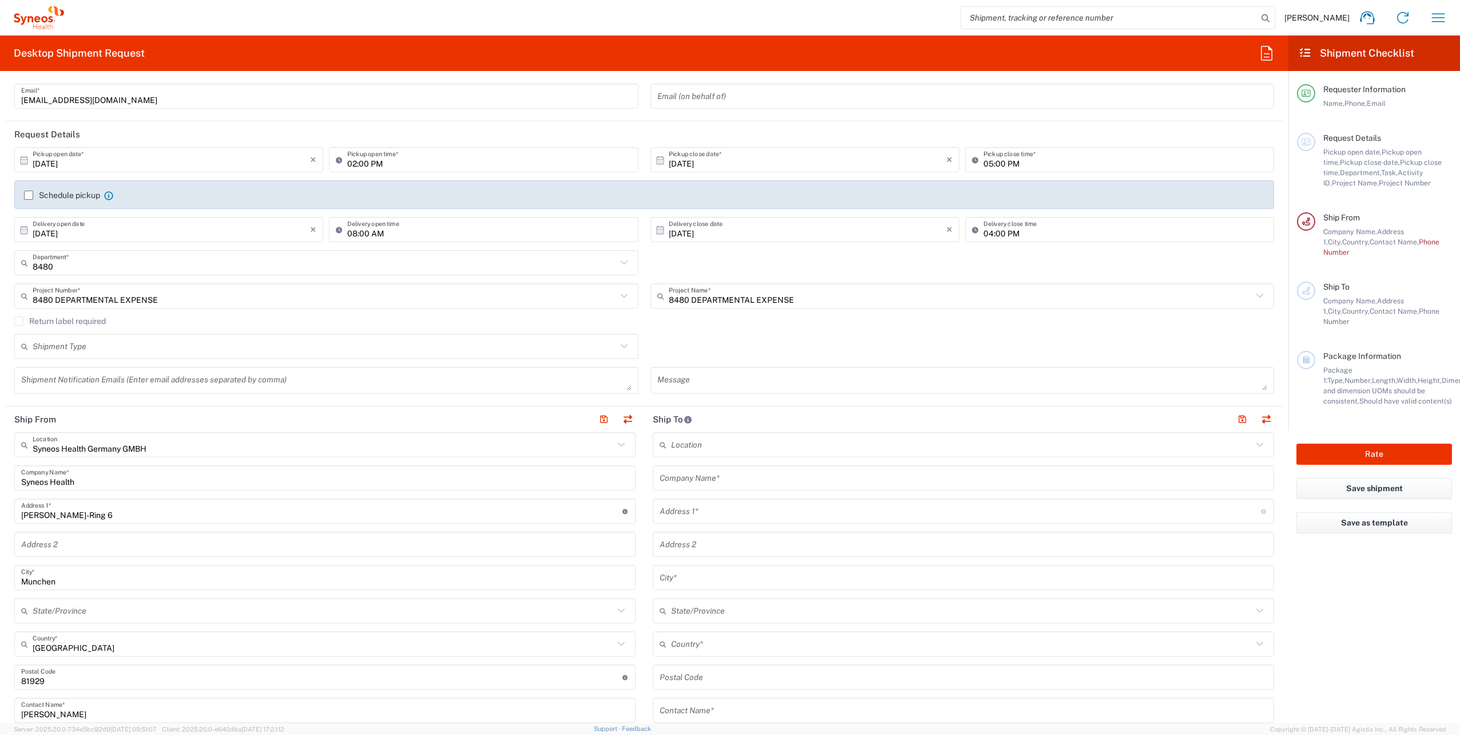
scroll to position [172, 0]
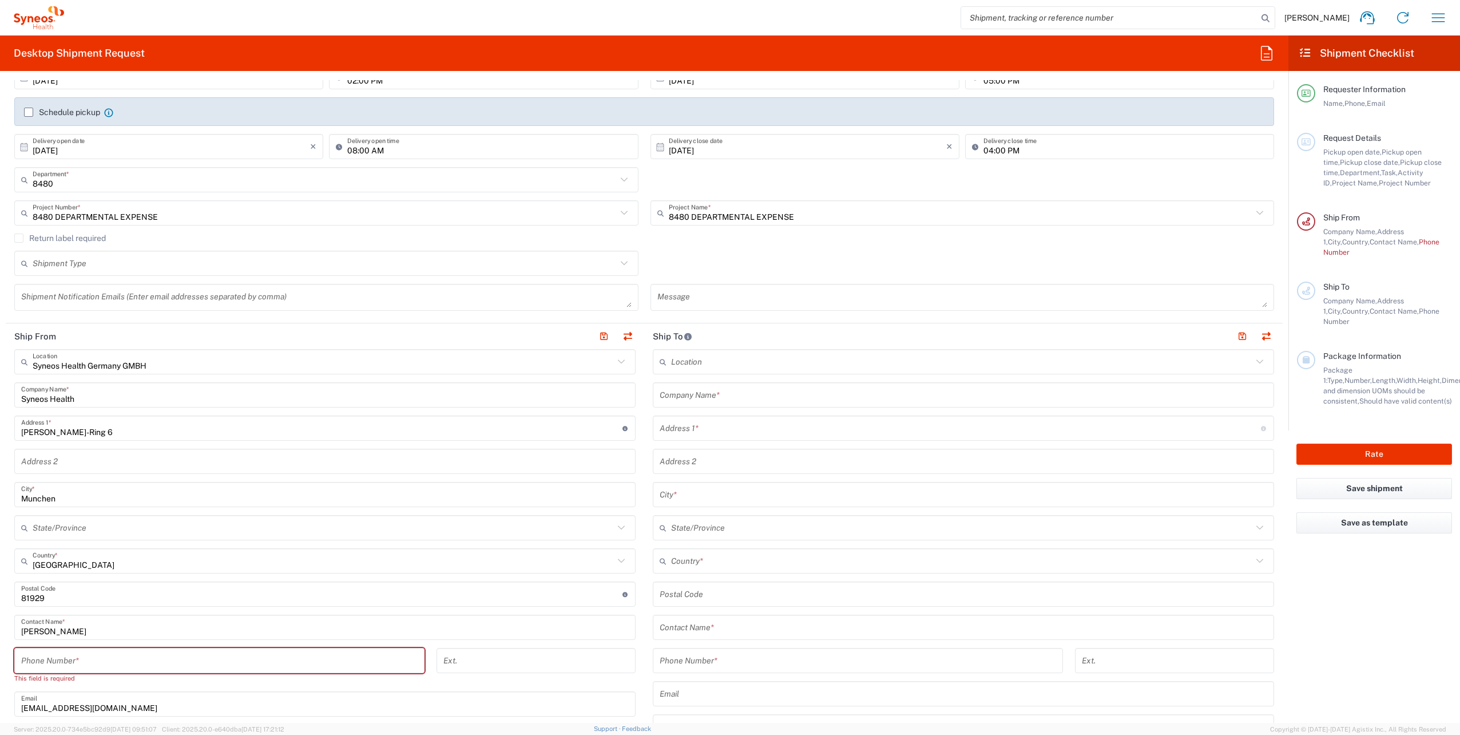
click at [704, 390] on input "text" at bounding box center [964, 395] width 608 height 20
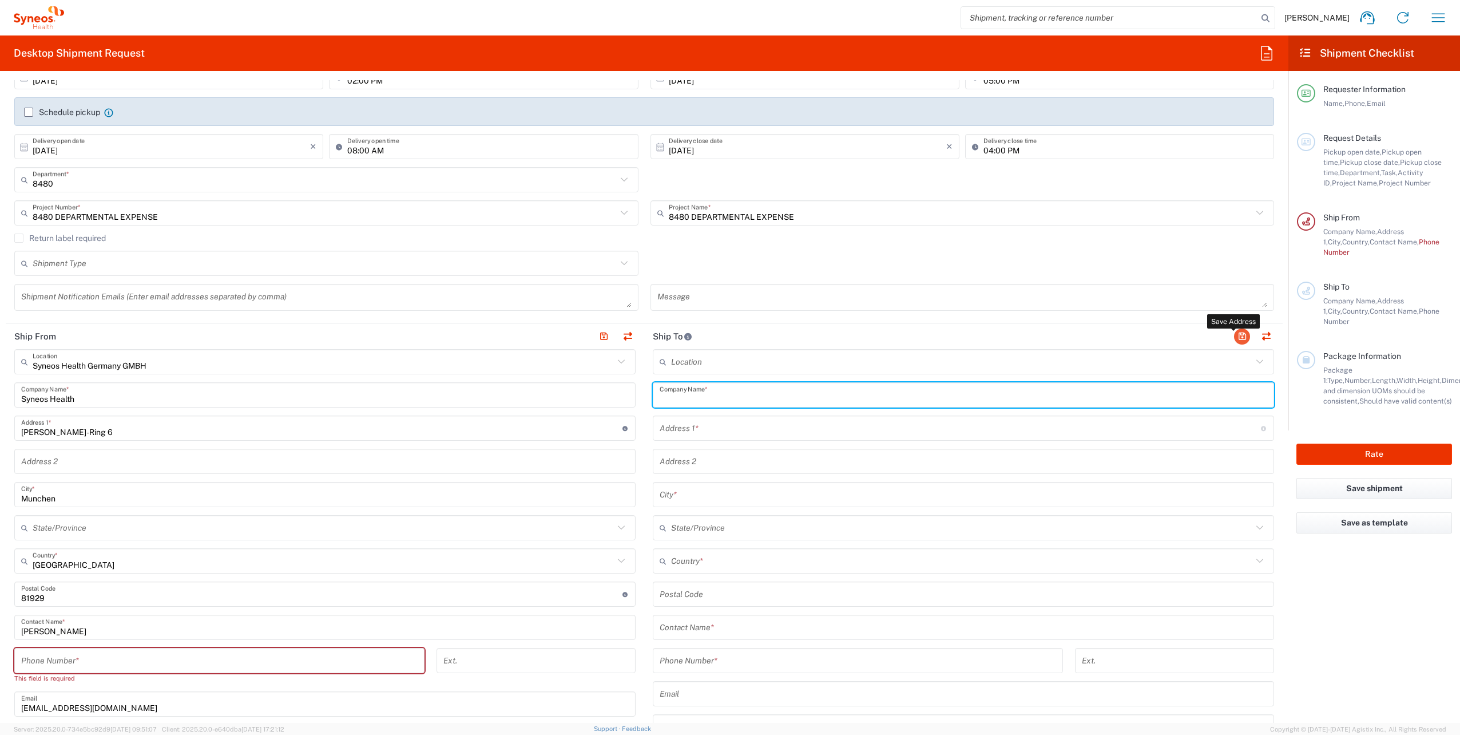
click at [1234, 336] on button "button" at bounding box center [1242, 336] width 16 height 16
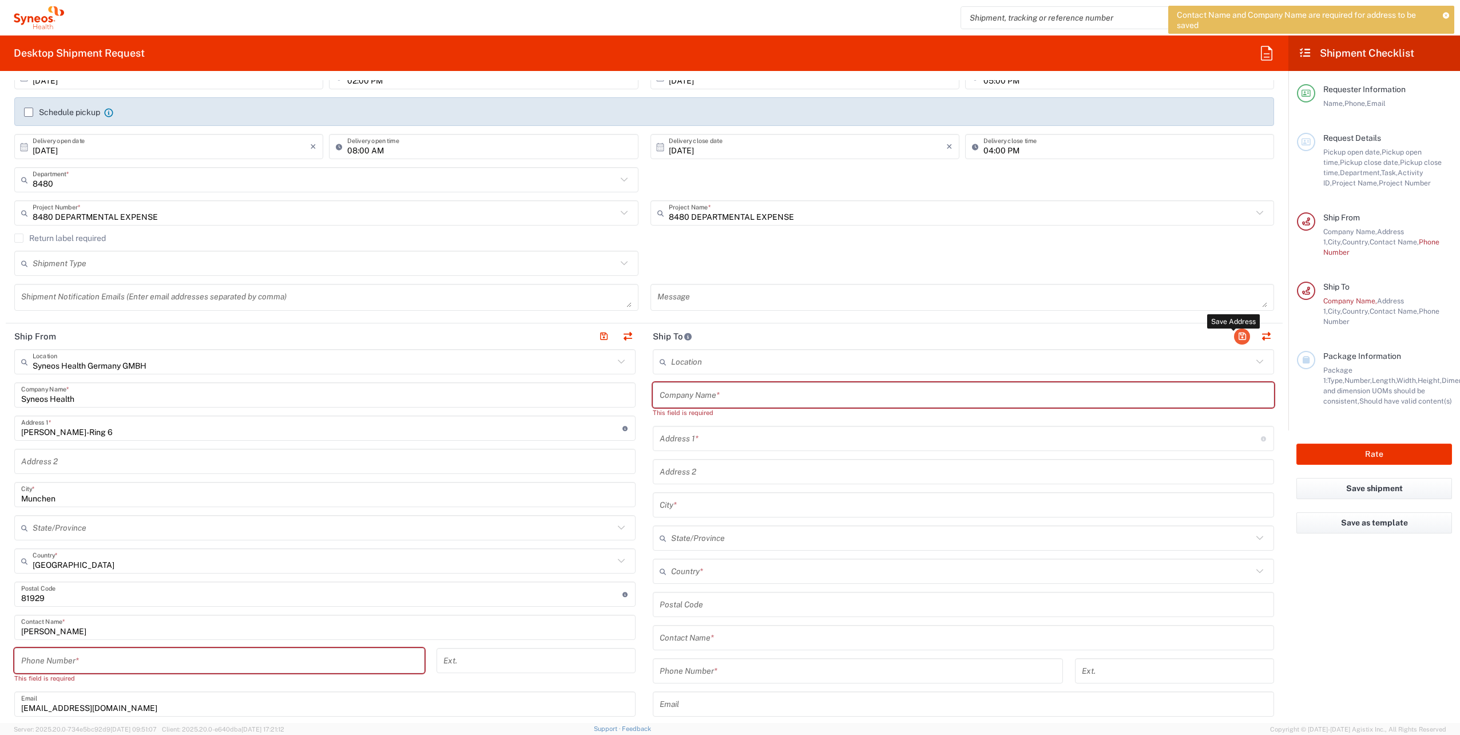
click at [1235, 337] on button "button" at bounding box center [1242, 336] width 16 height 16
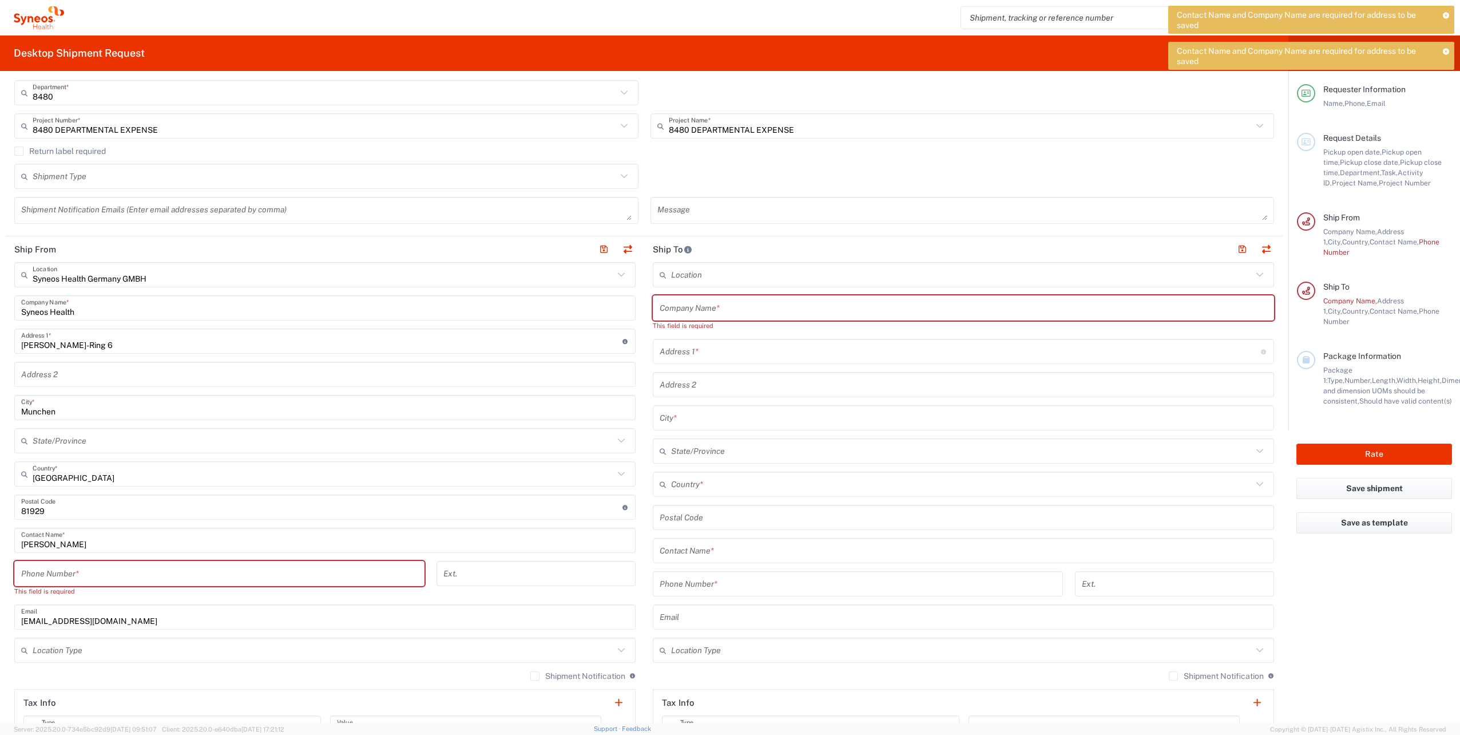
scroll to position [286, 0]
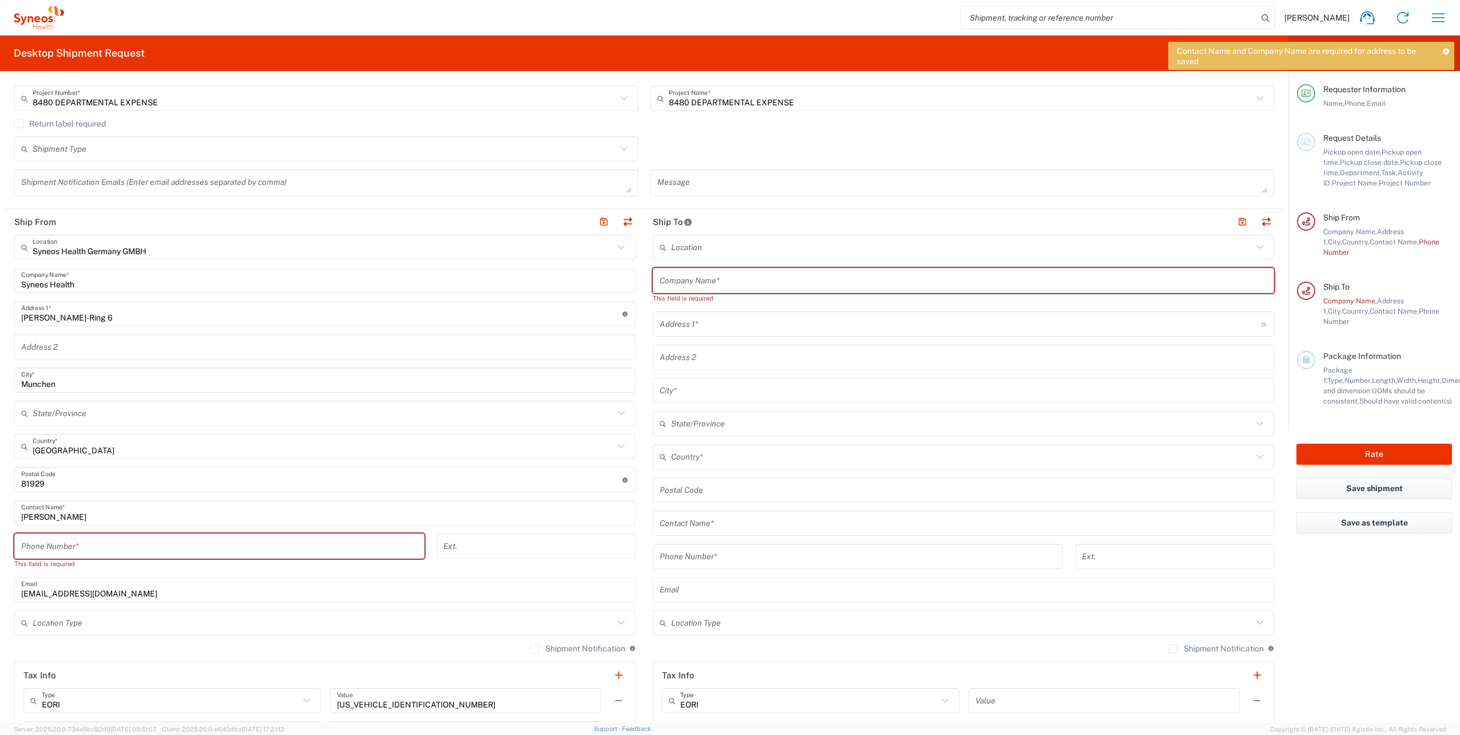
click at [84, 552] on input "tel" at bounding box center [219, 546] width 396 height 20
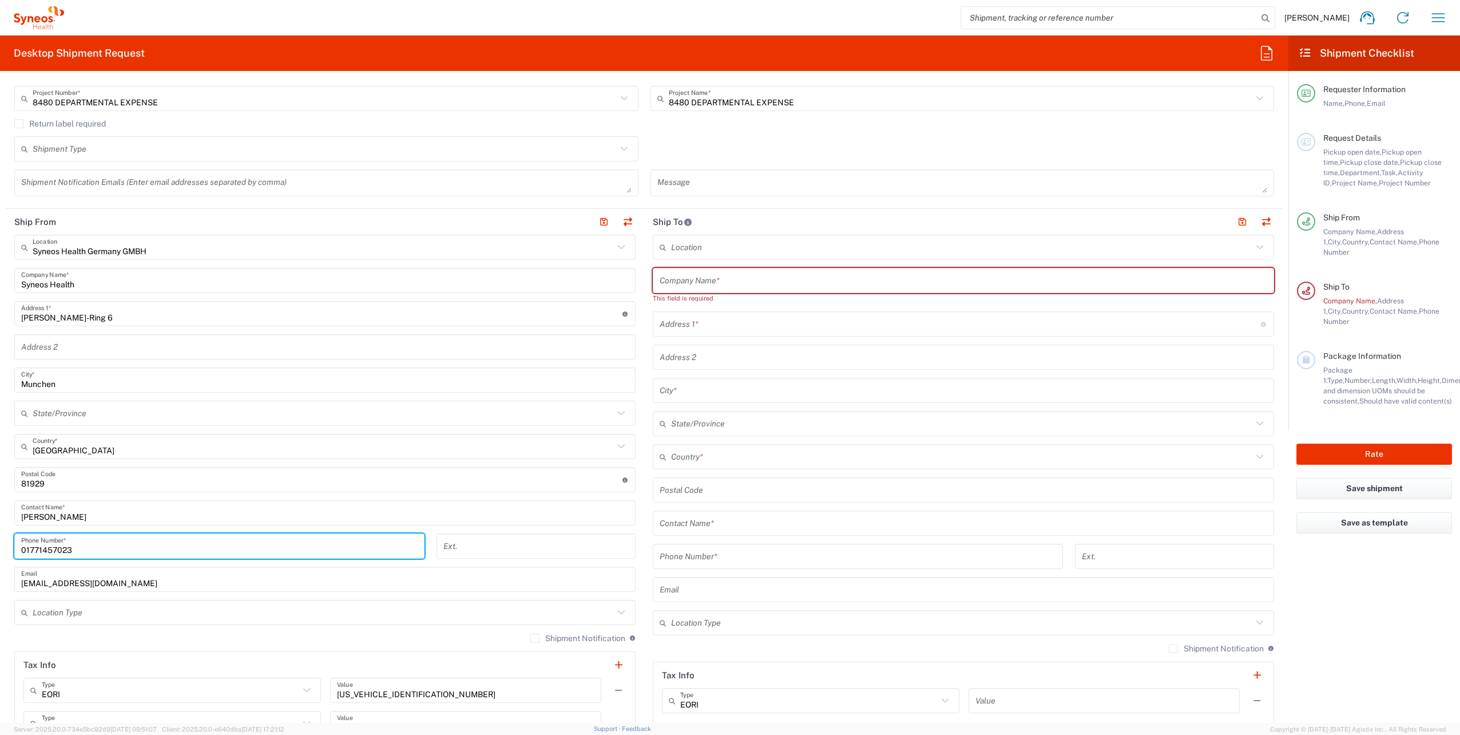
type input "01771457023"
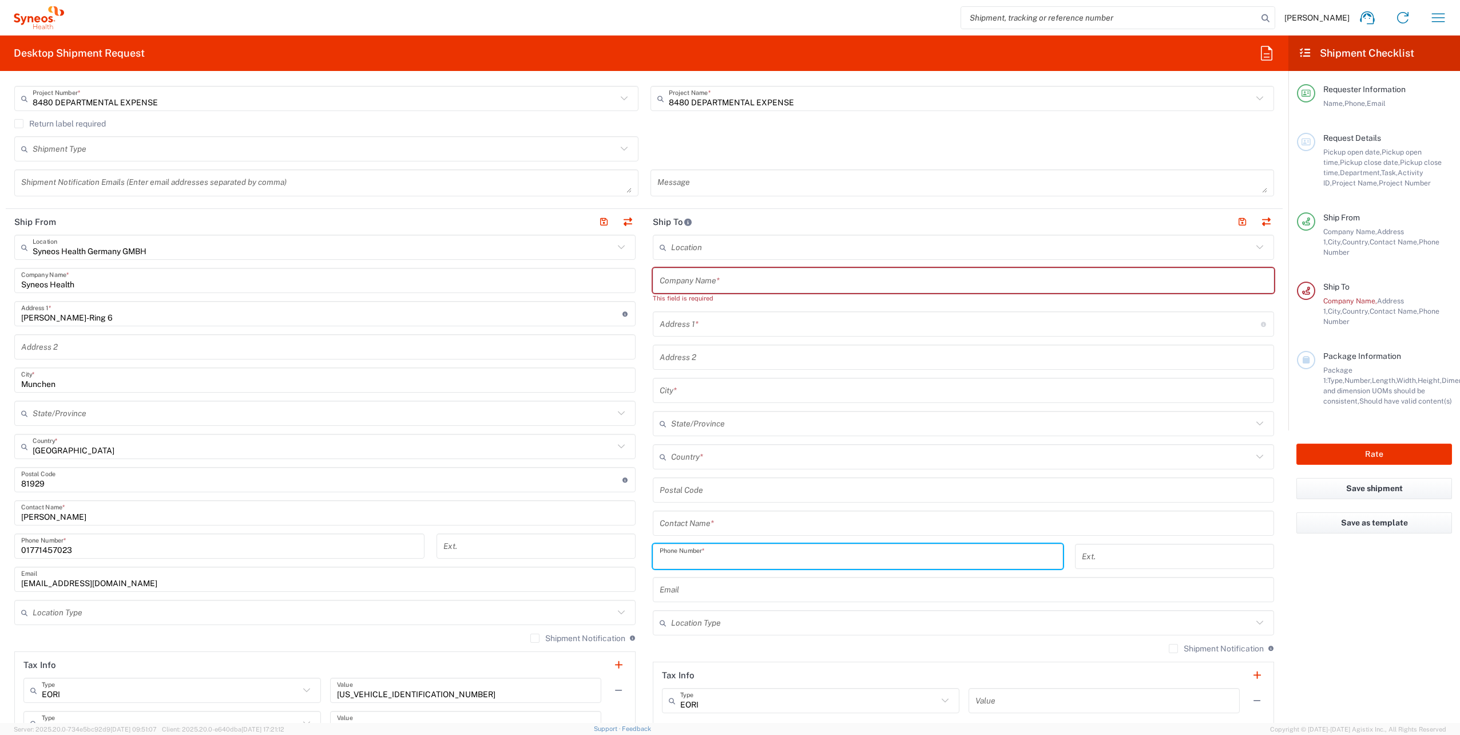
click at [692, 555] on input "tel" at bounding box center [858, 556] width 396 height 20
type input "01771457023"
click at [59, 620] on input "text" at bounding box center [323, 612] width 581 height 20
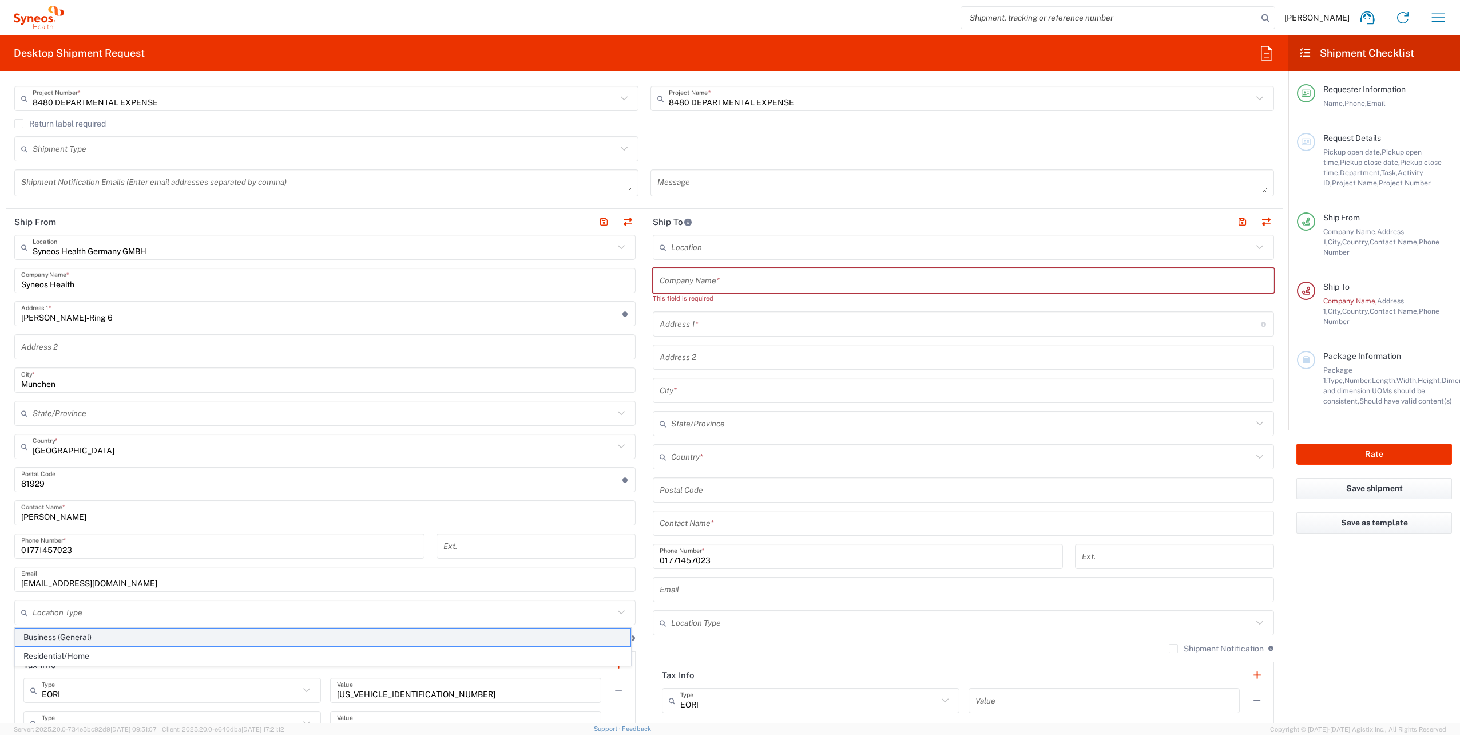
click at [54, 632] on span "Business (General)" at bounding box center [322, 637] width 615 height 18
type input "Business (General)"
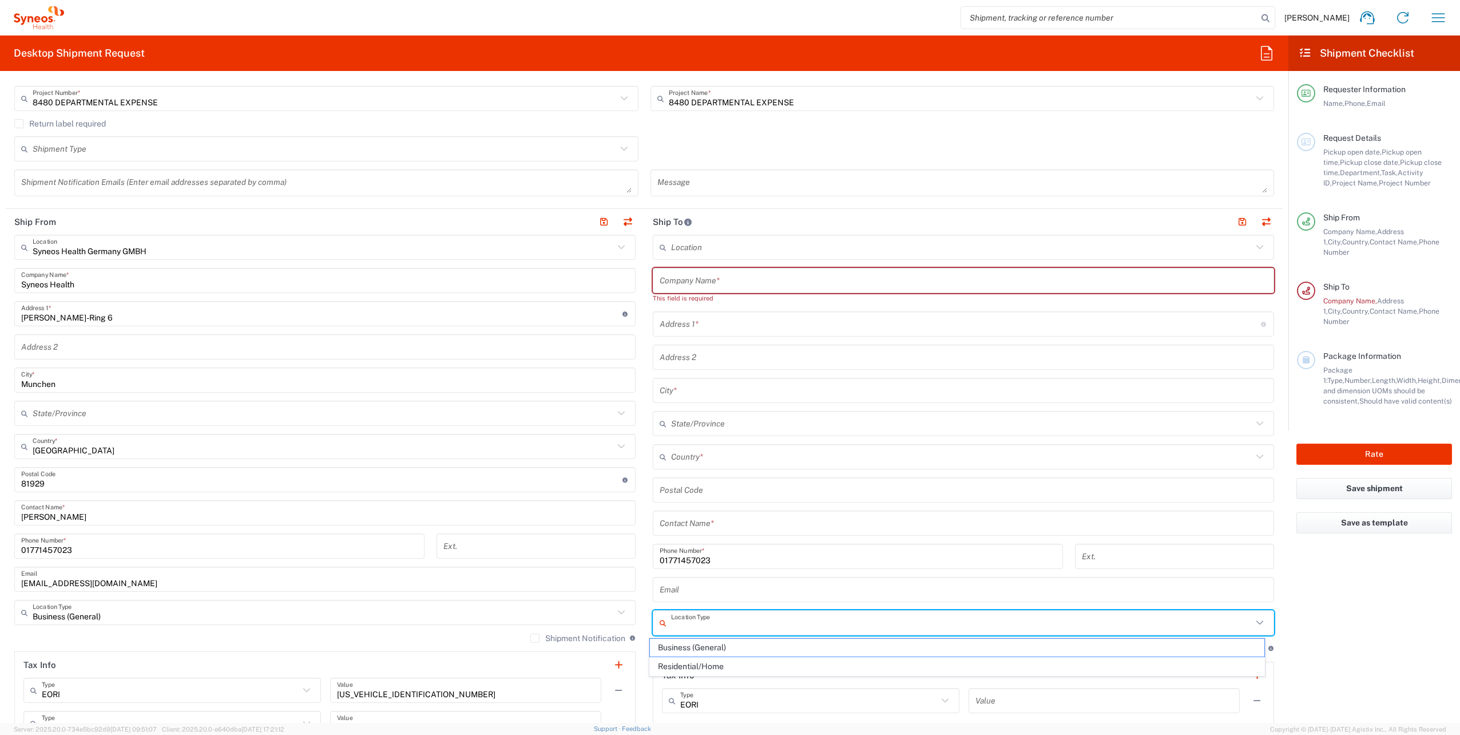
click at [809, 620] on input "text" at bounding box center [961, 623] width 581 height 20
click at [712, 662] on span "Residential/Home" at bounding box center [957, 666] width 615 height 18
type input "Residential/Home"
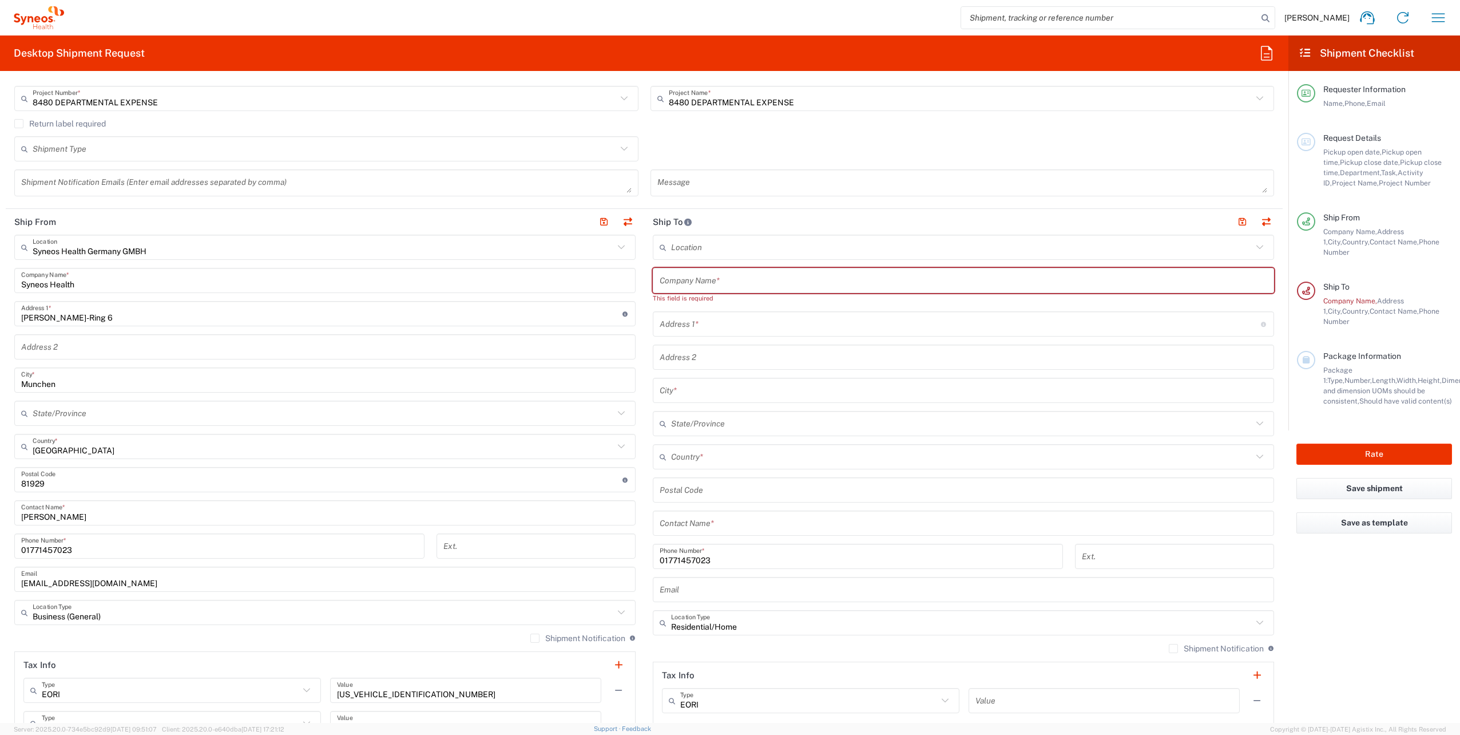
click at [684, 271] on input "text" at bounding box center [964, 281] width 608 height 20
paste input "[PERSON_NAME]"
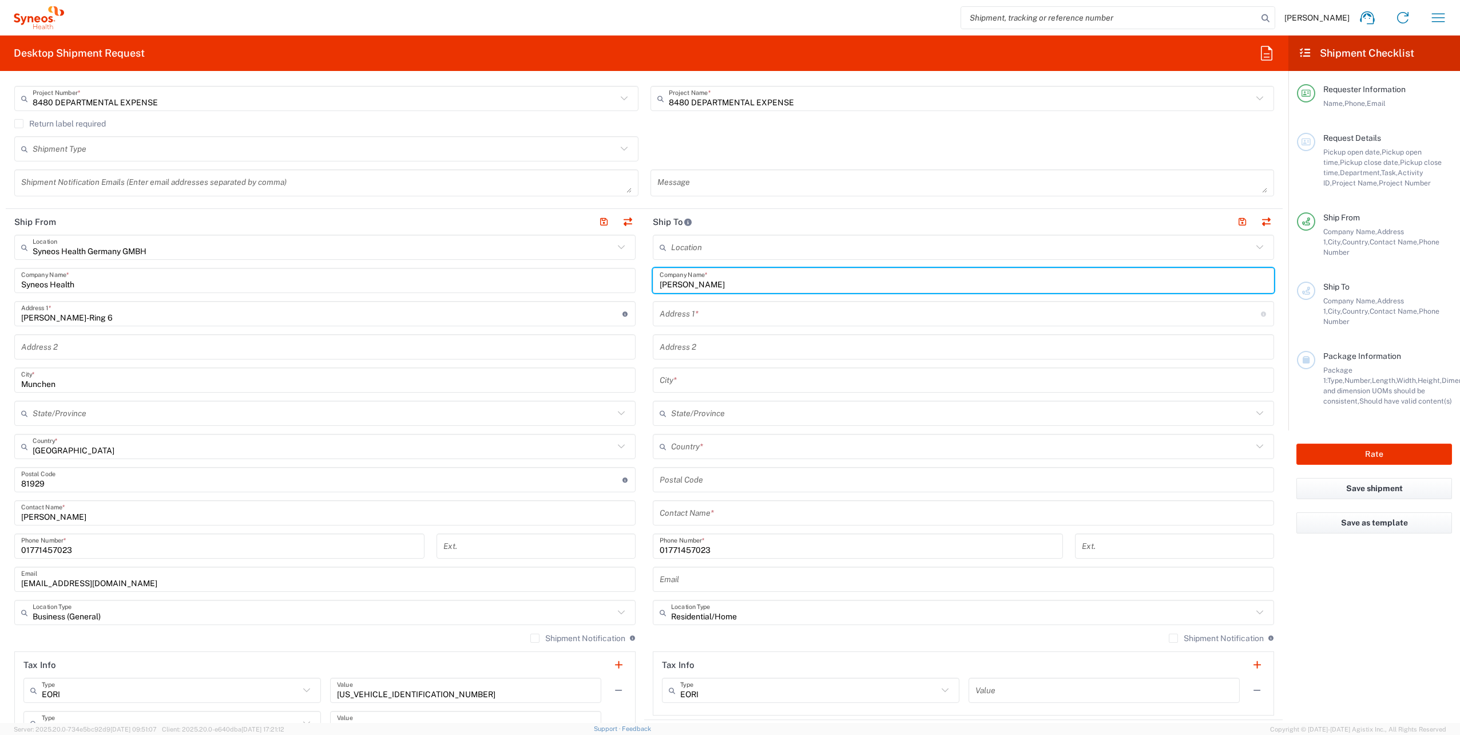
type input "[PERSON_NAME]"
click at [685, 504] on input "text" at bounding box center [964, 513] width 608 height 20
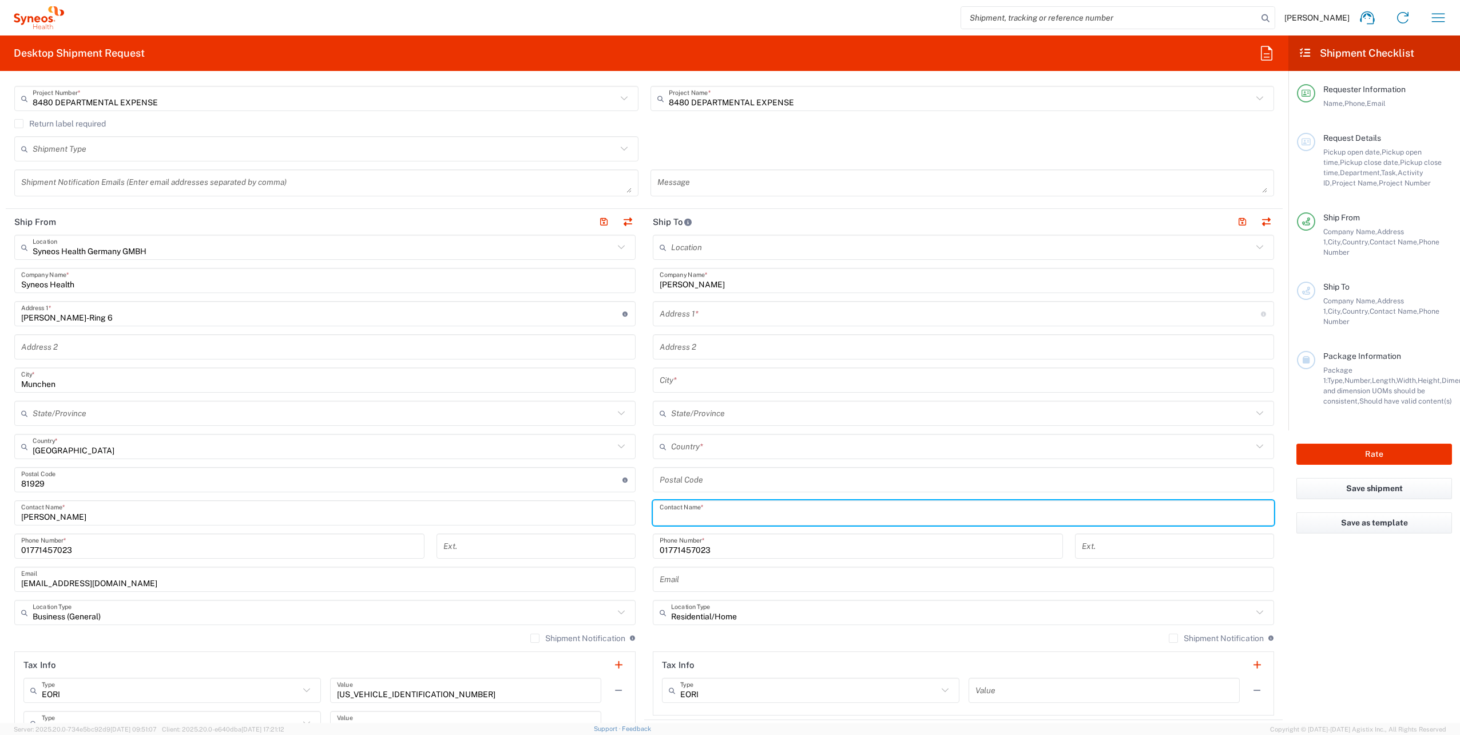
paste input "[PERSON_NAME]"
type input "[PERSON_NAME]"
click at [686, 317] on input "text" at bounding box center [960, 314] width 601 height 20
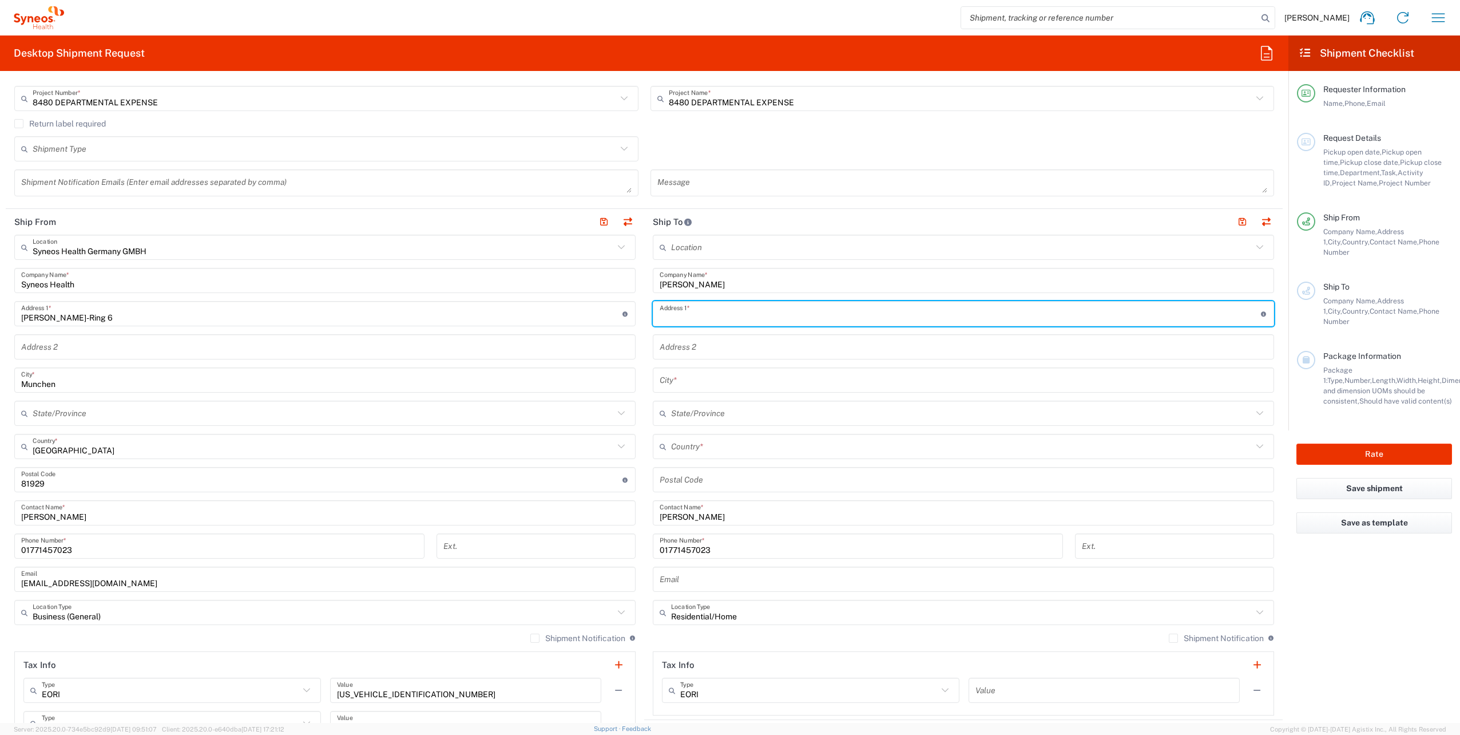
paste input "[STREET_ADDRESS]"
type input "[STREET_ADDRESS]"
click at [682, 440] on input "text" at bounding box center [961, 446] width 581 height 20
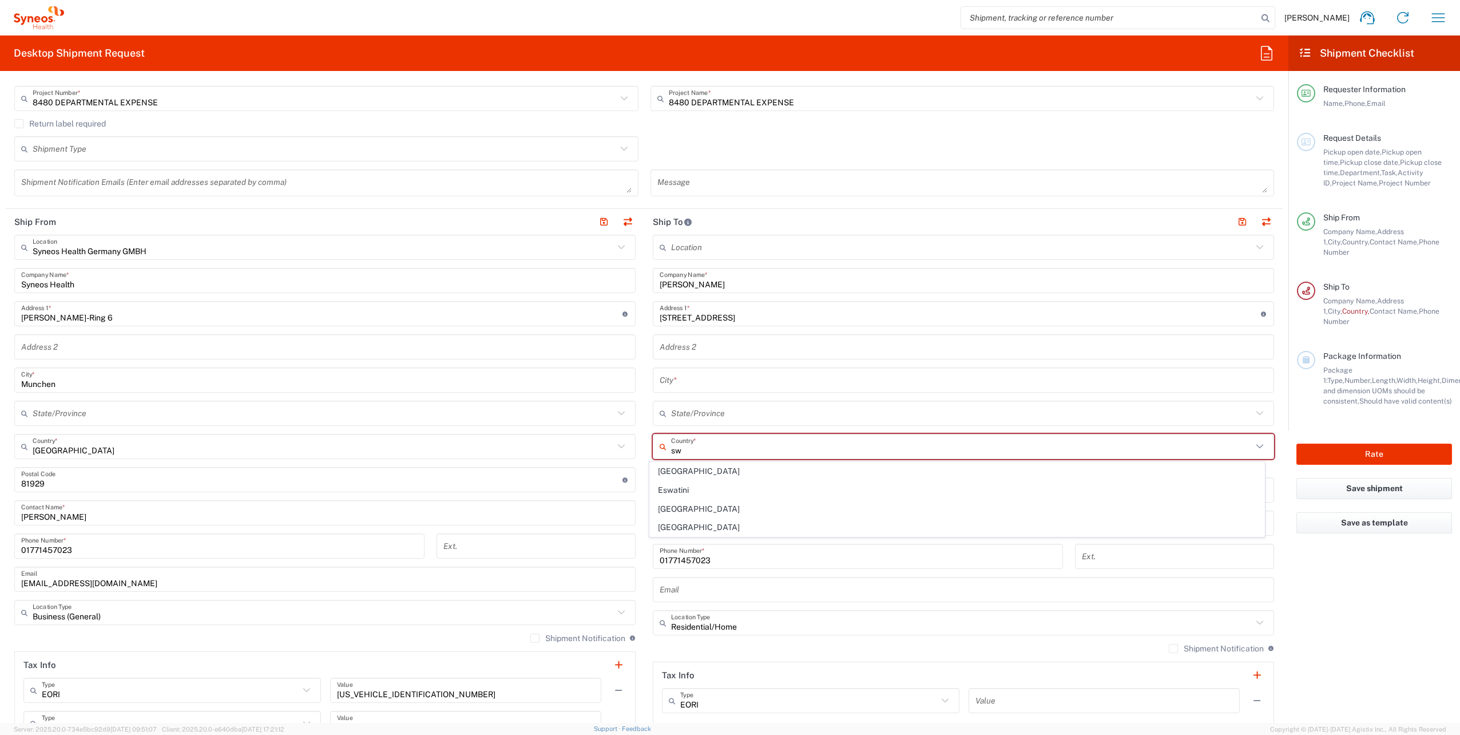
type input "[GEOGRAPHIC_DATA]"
type input "Sender/Shipper"
type input "Delivery Duty Paid"
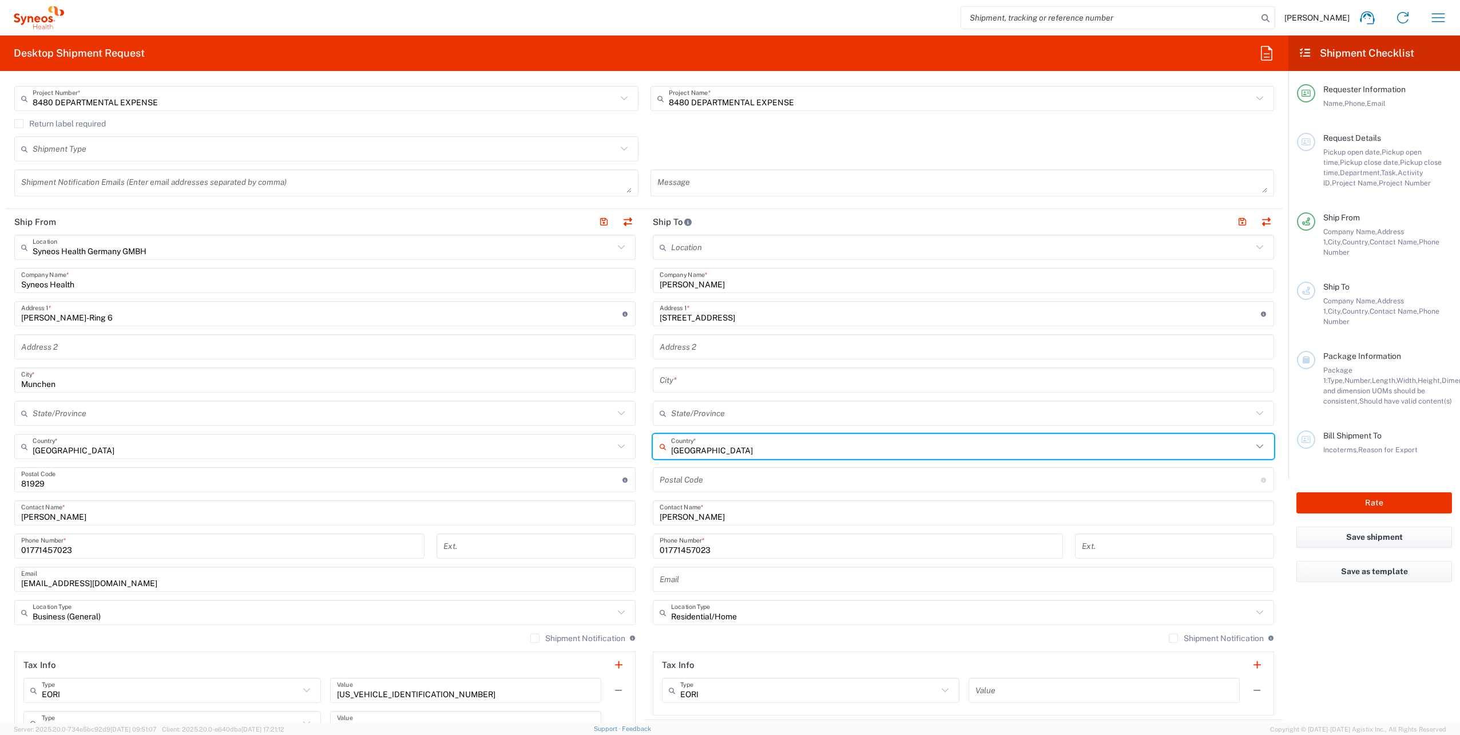
drag, startPoint x: 705, startPoint y: 451, endPoint x: 647, endPoint y: 450, distance: 58.4
click at [647, 450] on main "Location [PERSON_NAME] LLC-[GEOGRAPHIC_DATA] [GEOGRAPHIC_DATA] [GEOGRAPHIC_DATA…" at bounding box center [963, 475] width 638 height 481
click at [670, 524] on span "[GEOGRAPHIC_DATA]" at bounding box center [957, 527] width 615 height 18
type input "[GEOGRAPHIC_DATA]"
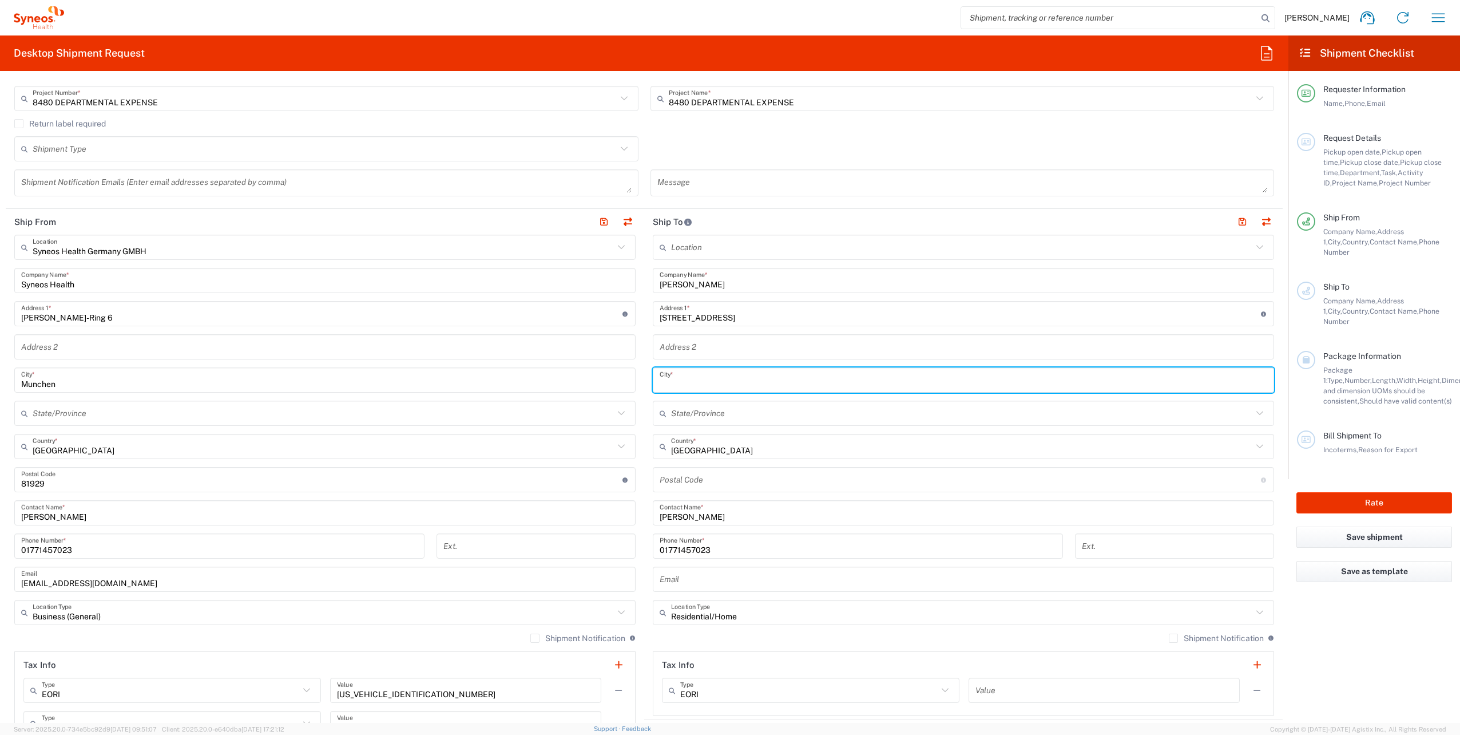
click at [701, 378] on input "text" at bounding box center [964, 380] width 608 height 20
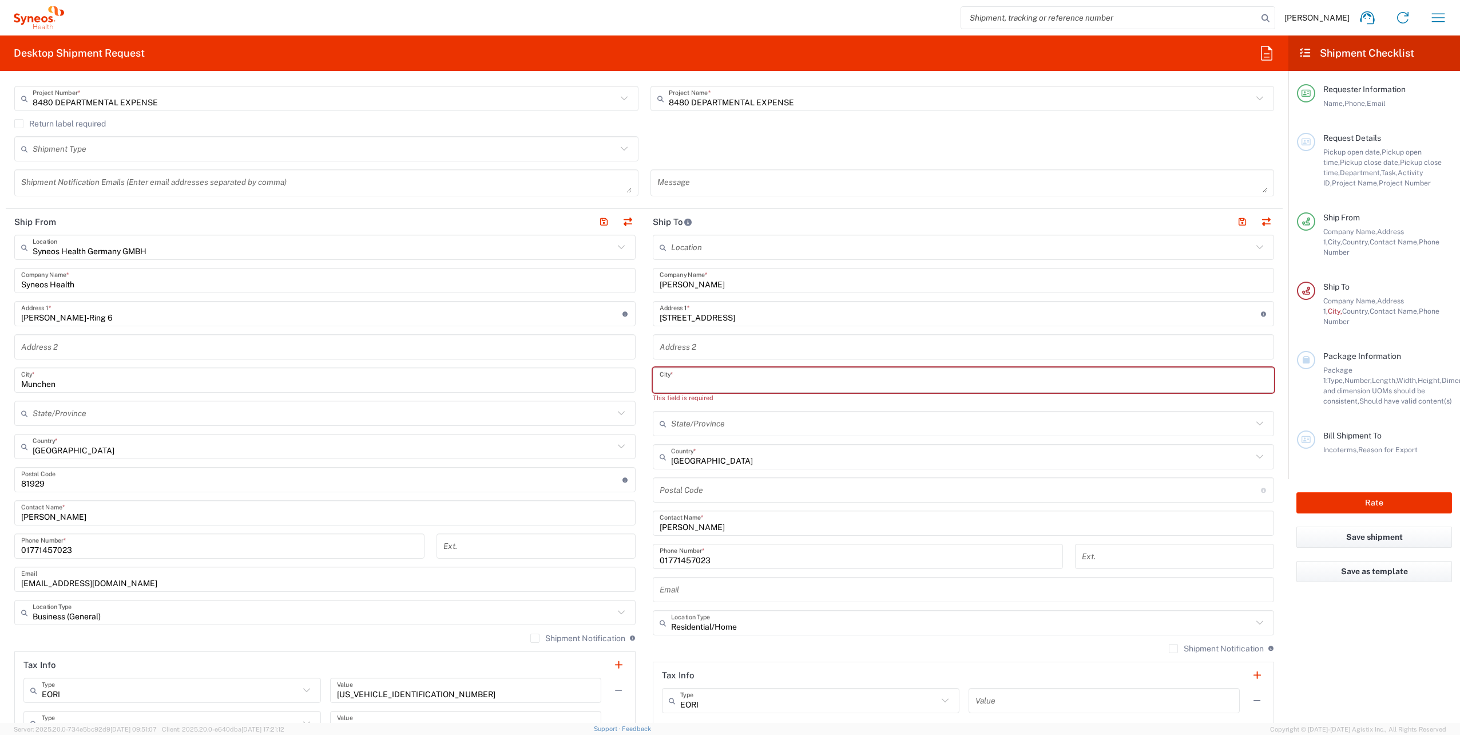
paste input "Wädenswil"
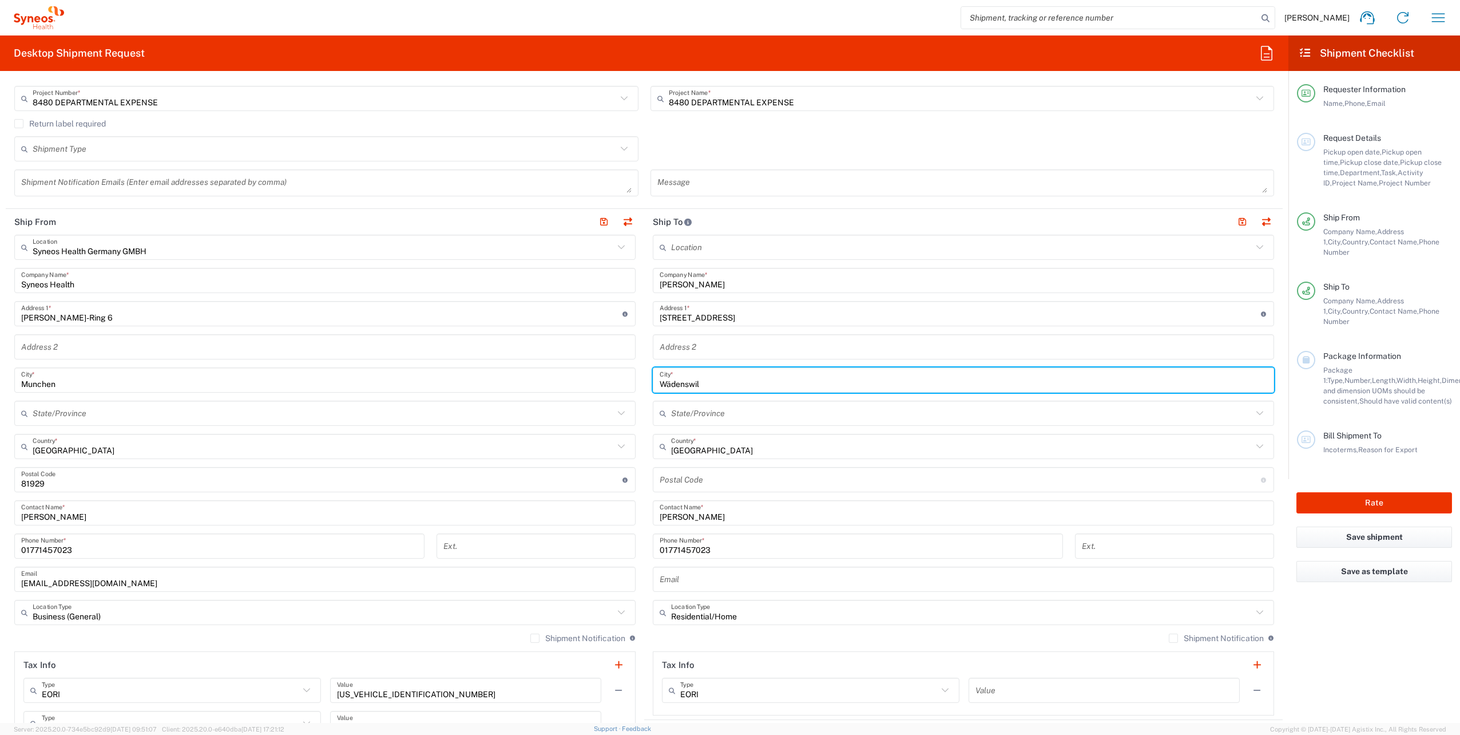
type input "Wädenswil"
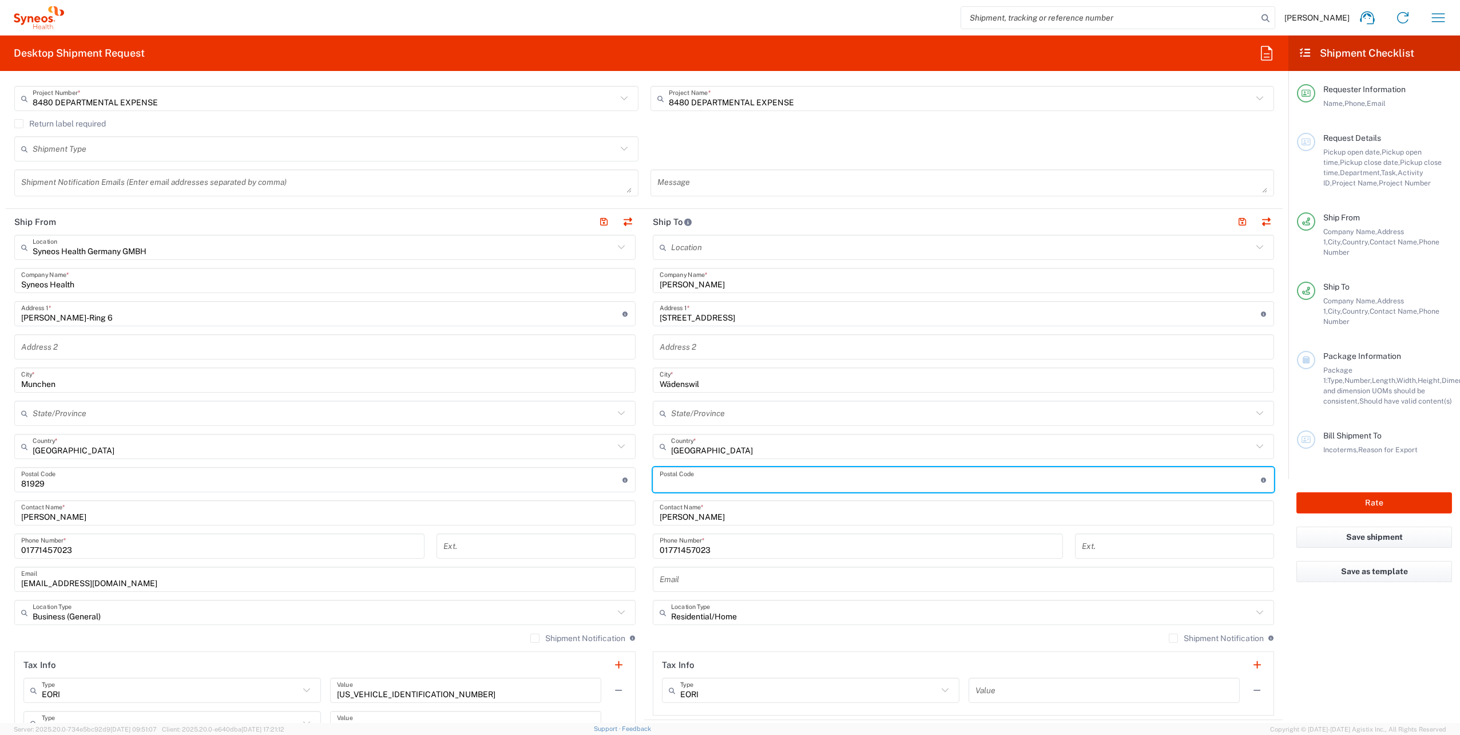
click at [695, 486] on input "undefined" at bounding box center [960, 480] width 601 height 20
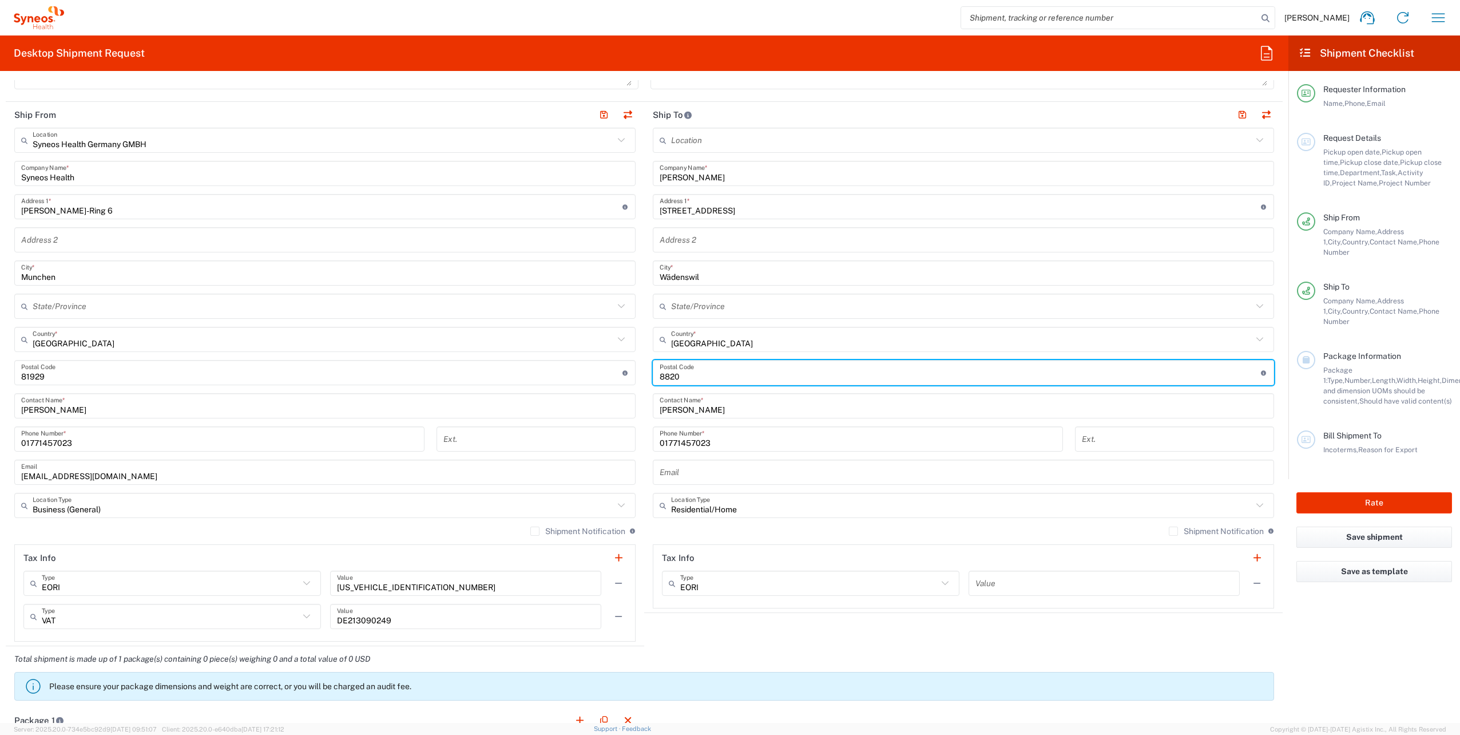
scroll to position [572, 0]
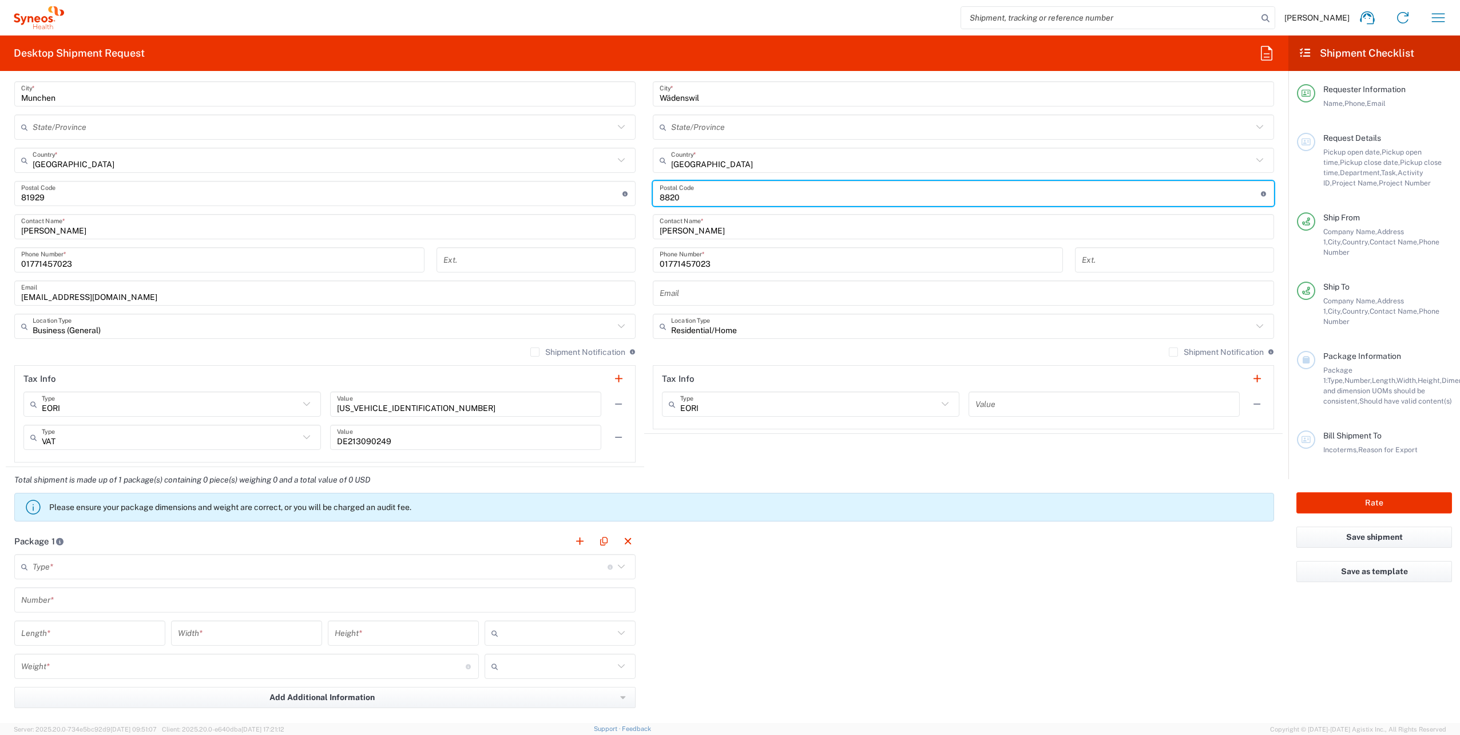
type input "8820"
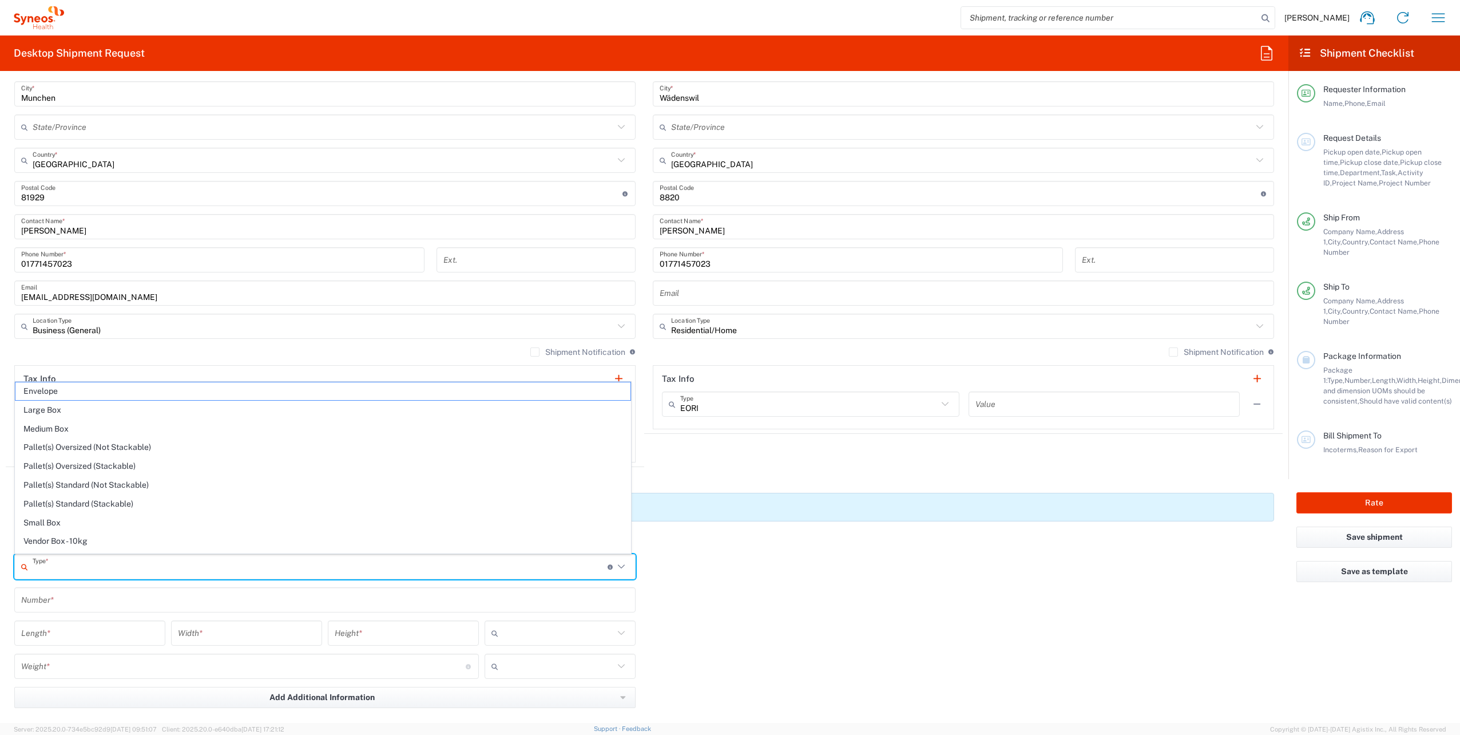
click at [113, 569] on input "text" at bounding box center [320, 567] width 575 height 20
click at [47, 540] on span "Your Packaging" at bounding box center [322, 544] width 615 height 18
type input "Your Packaging"
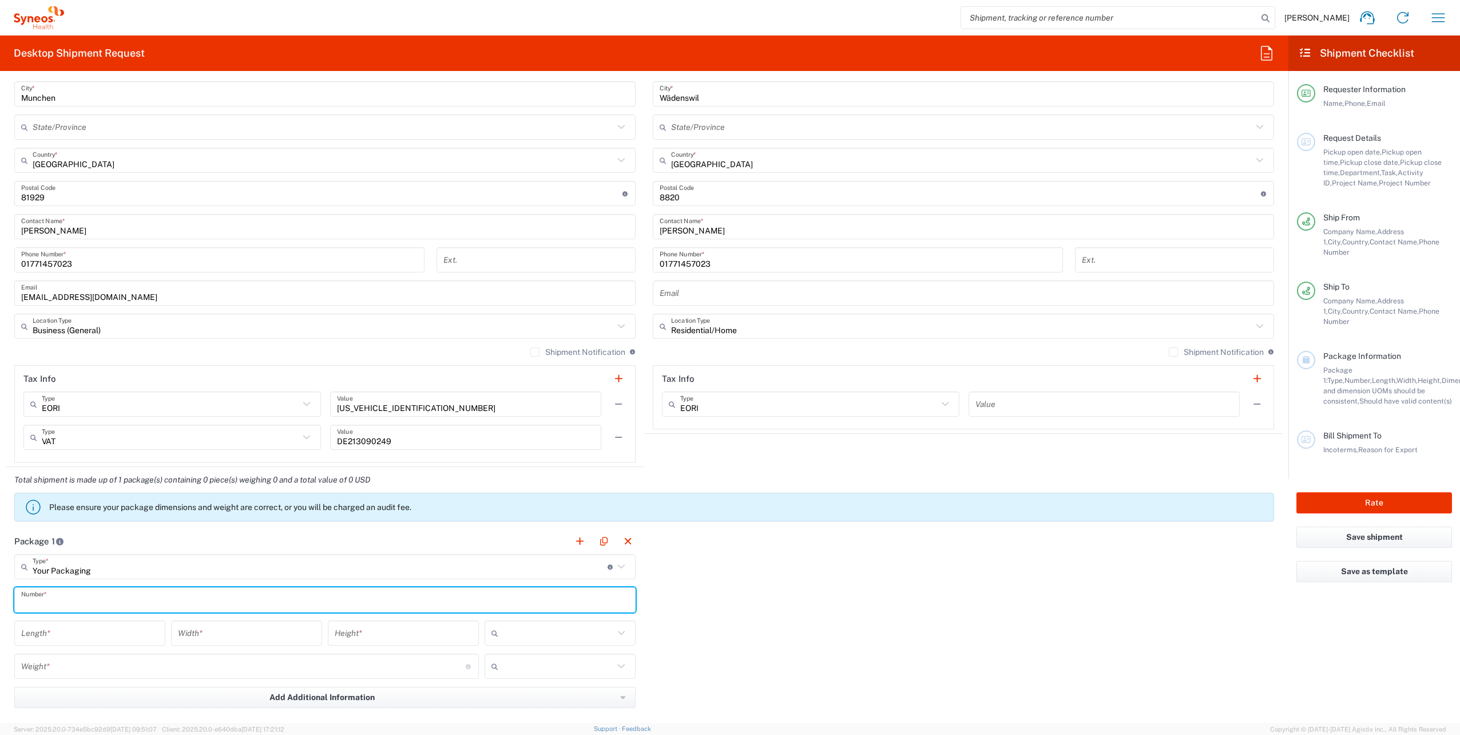
click at [47, 601] on input "text" at bounding box center [325, 600] width 608 height 20
type input "1"
click at [57, 634] on input "number" at bounding box center [89, 633] width 137 height 20
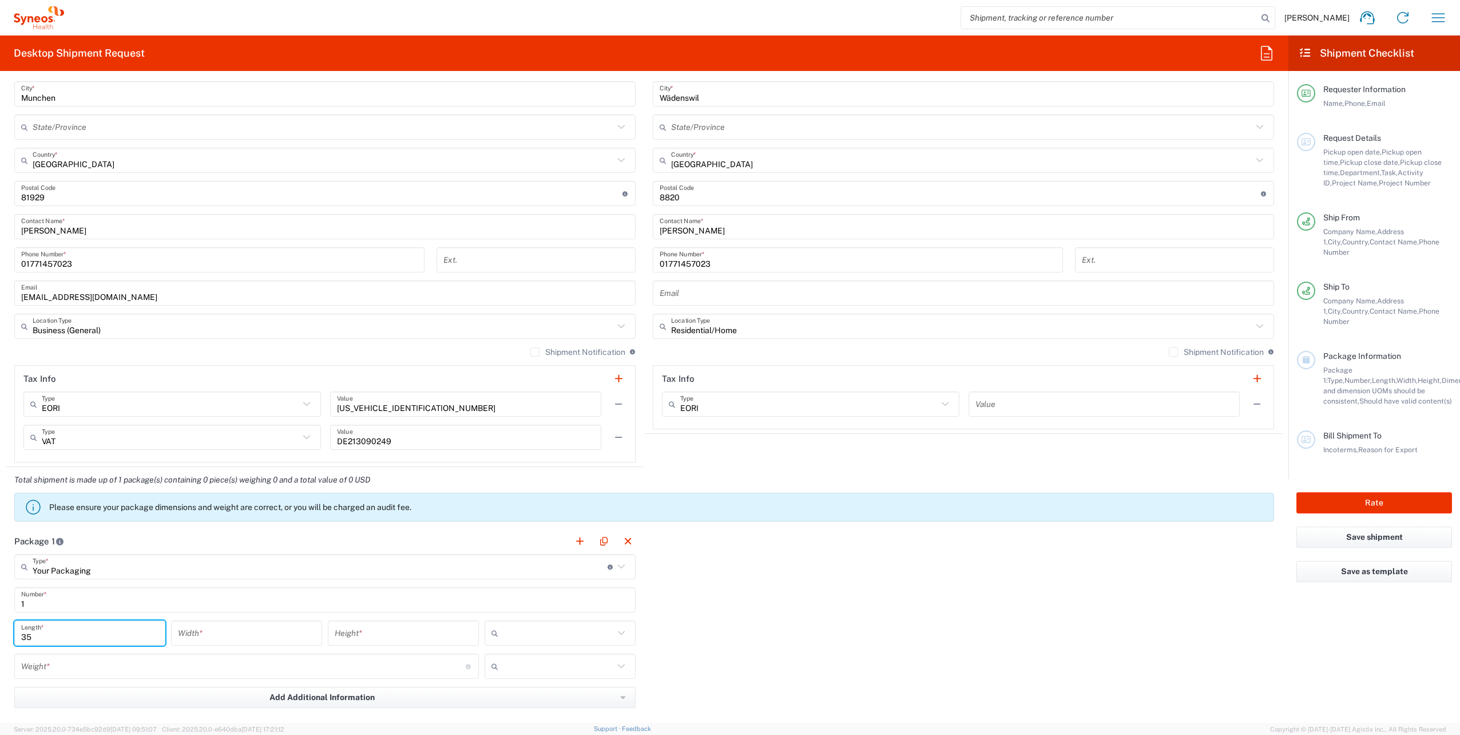
type input "35"
click at [217, 632] on input "number" at bounding box center [246, 633] width 137 height 20
type input "25"
click at [352, 626] on input "number" at bounding box center [403, 633] width 137 height 20
type input "0"
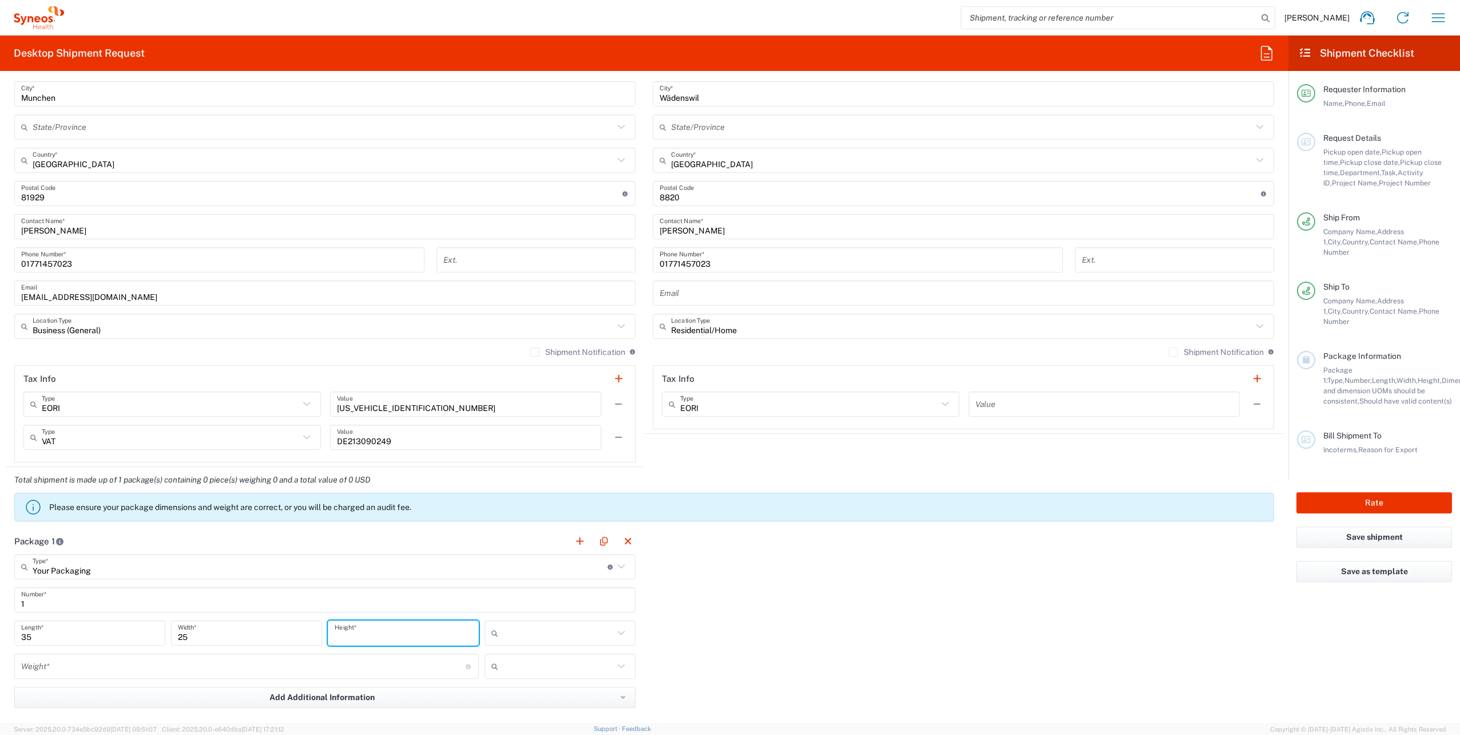
type input "0"
type input "1"
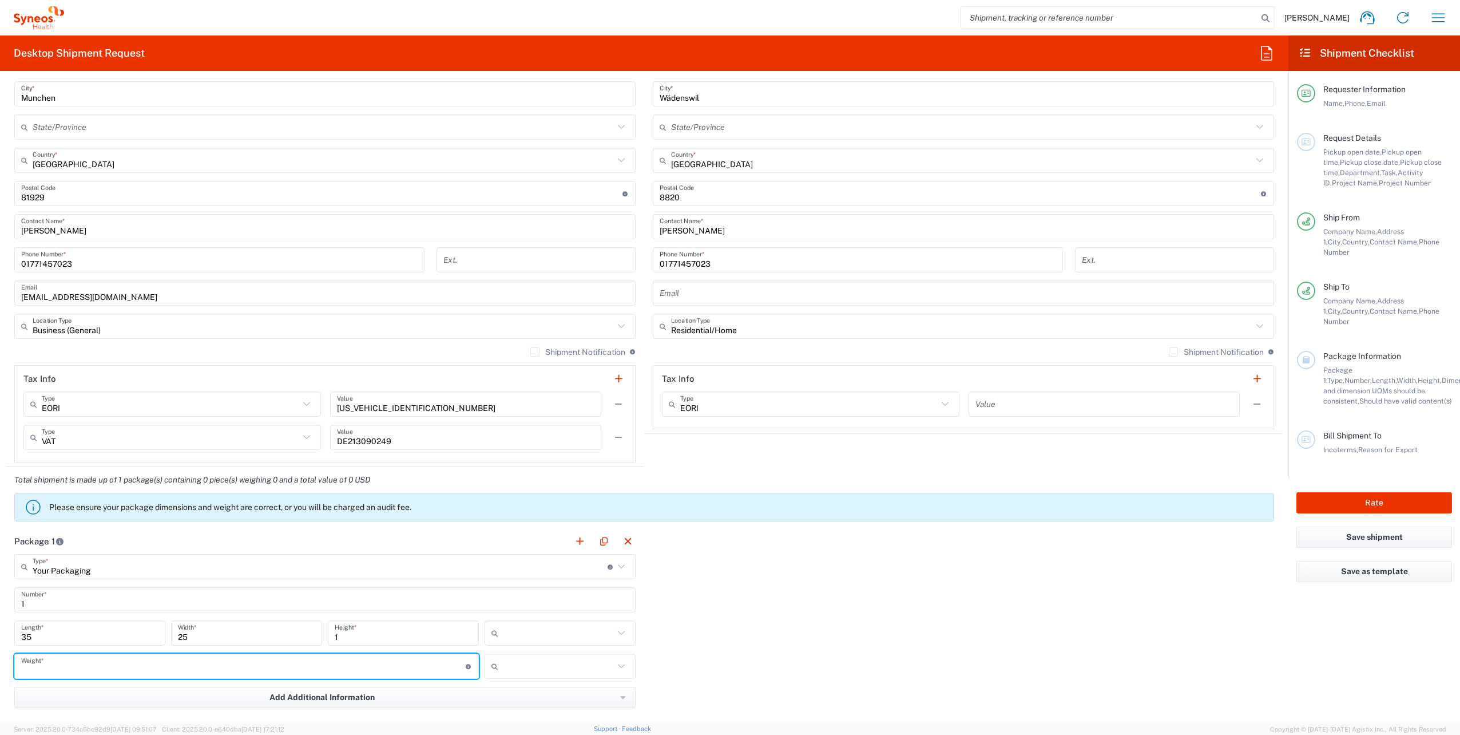
click at [245, 669] on input "number" at bounding box center [243, 666] width 444 height 20
type input "2"
type input "200"
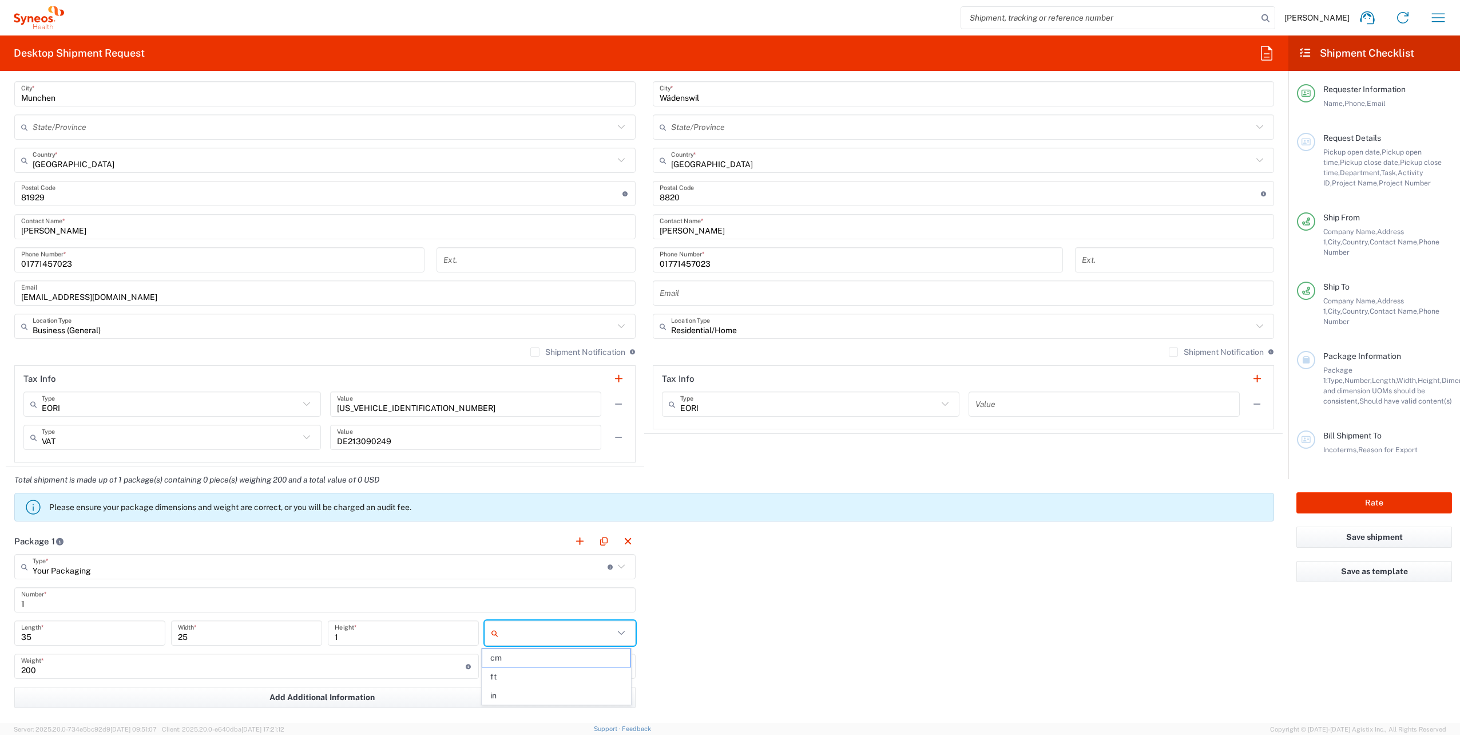
click at [566, 635] on input "text" at bounding box center [558, 633] width 111 height 18
click at [538, 654] on span "cm" at bounding box center [556, 658] width 148 height 18
type input "cm"
click at [545, 662] on input "text" at bounding box center [558, 666] width 111 height 18
drag, startPoint x: 526, startPoint y: 689, endPoint x: 297, endPoint y: 640, distance: 234.0
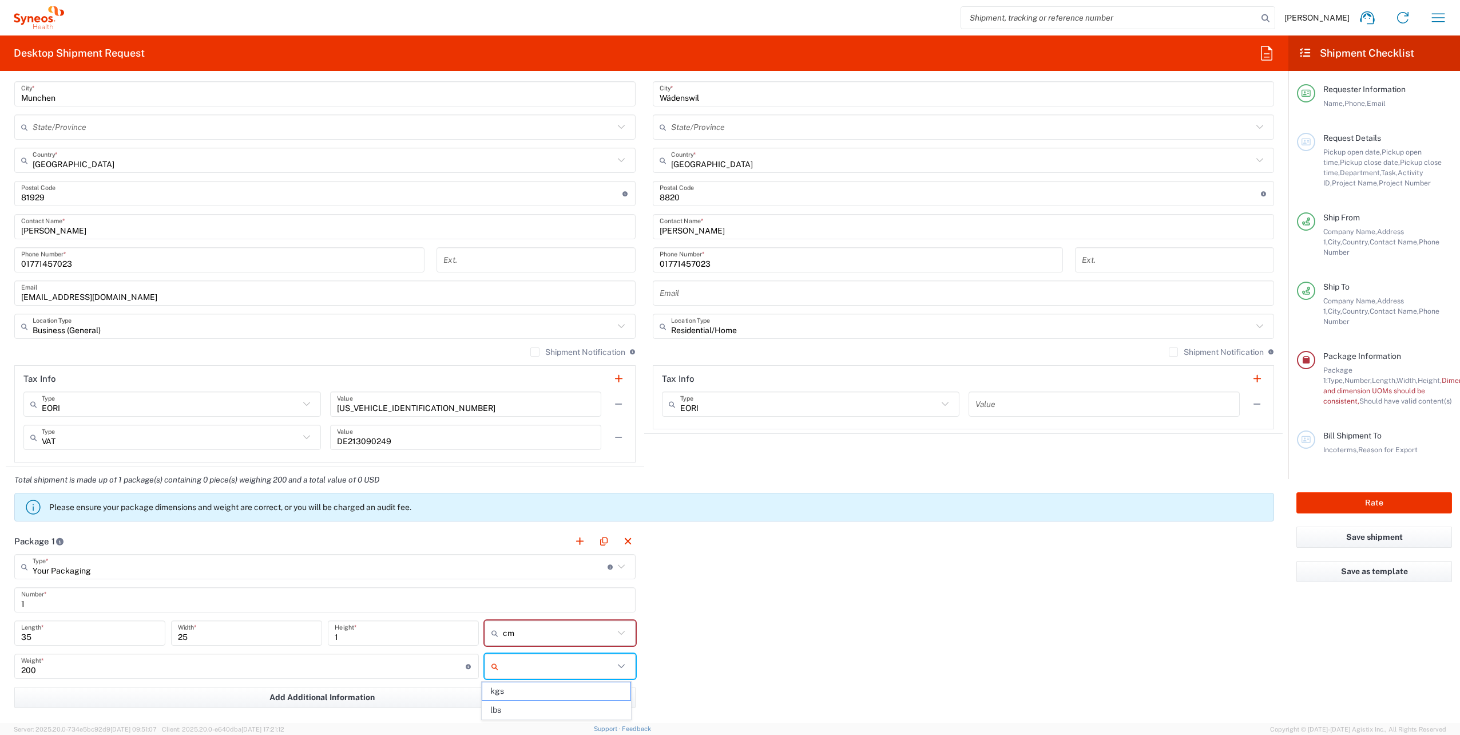
click at [523, 689] on span "kgs" at bounding box center [556, 691] width 148 height 18
type input "kgs"
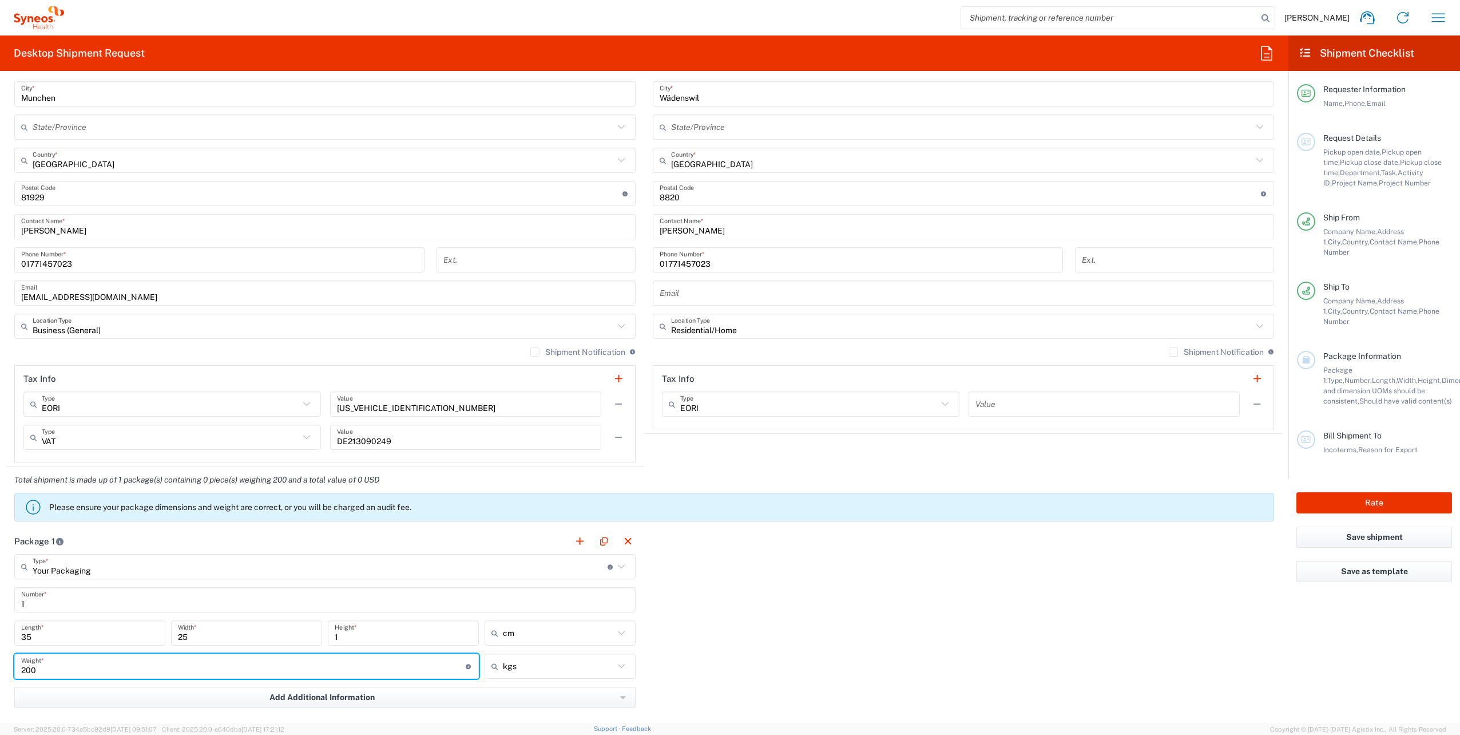
drag, startPoint x: 43, startPoint y: 668, endPoint x: 18, endPoint y: 668, distance: 24.6
click at [18, 668] on div "200 Weight * Total weight of package(s) in pounds or kilograms" at bounding box center [246, 665] width 464 height 25
type input "0.5"
click at [735, 654] on div "Package 1 Your Packaging Type * Material used to package goods Envelope Large B…" at bounding box center [644, 653] width 1277 height 251
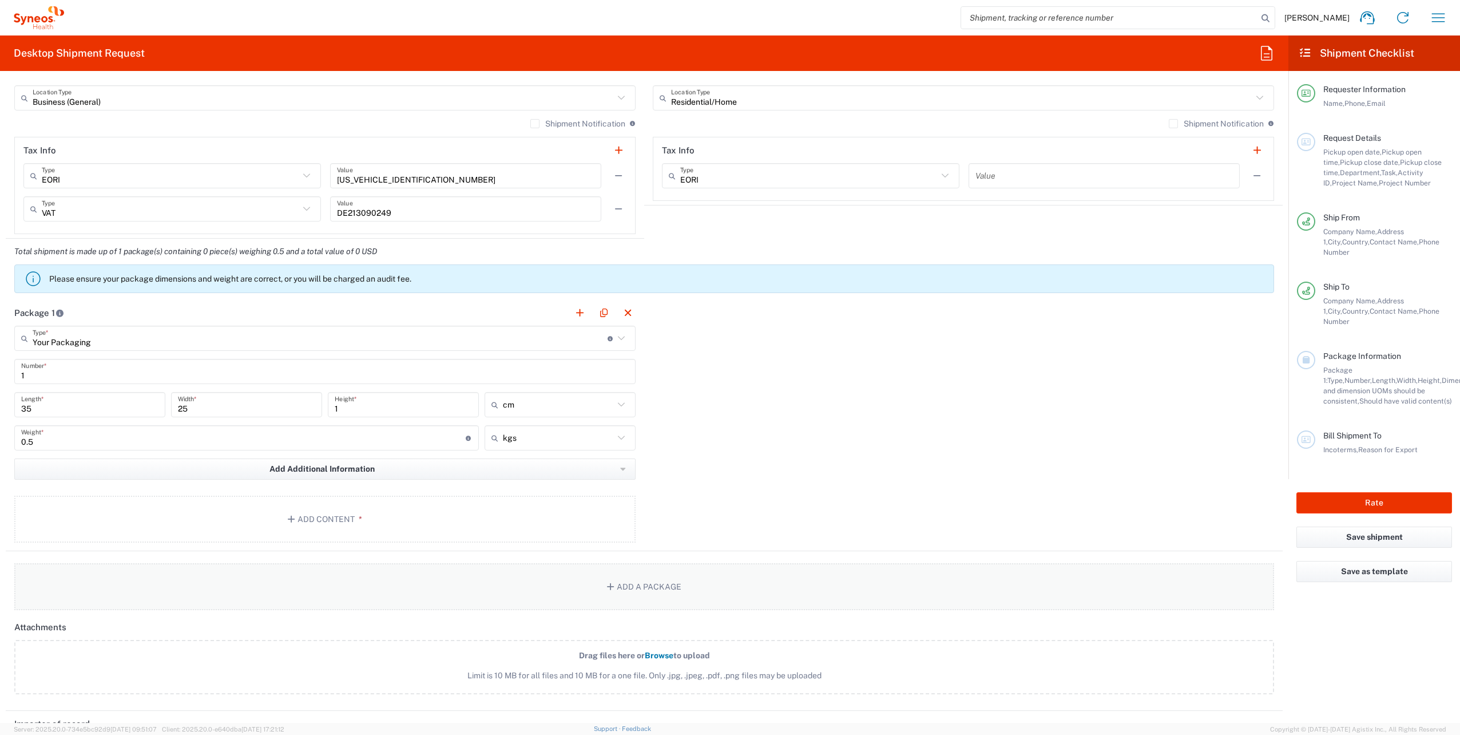
scroll to position [801, 0]
click at [358, 470] on span "Add Additional Information" at bounding box center [321, 468] width 105 height 11
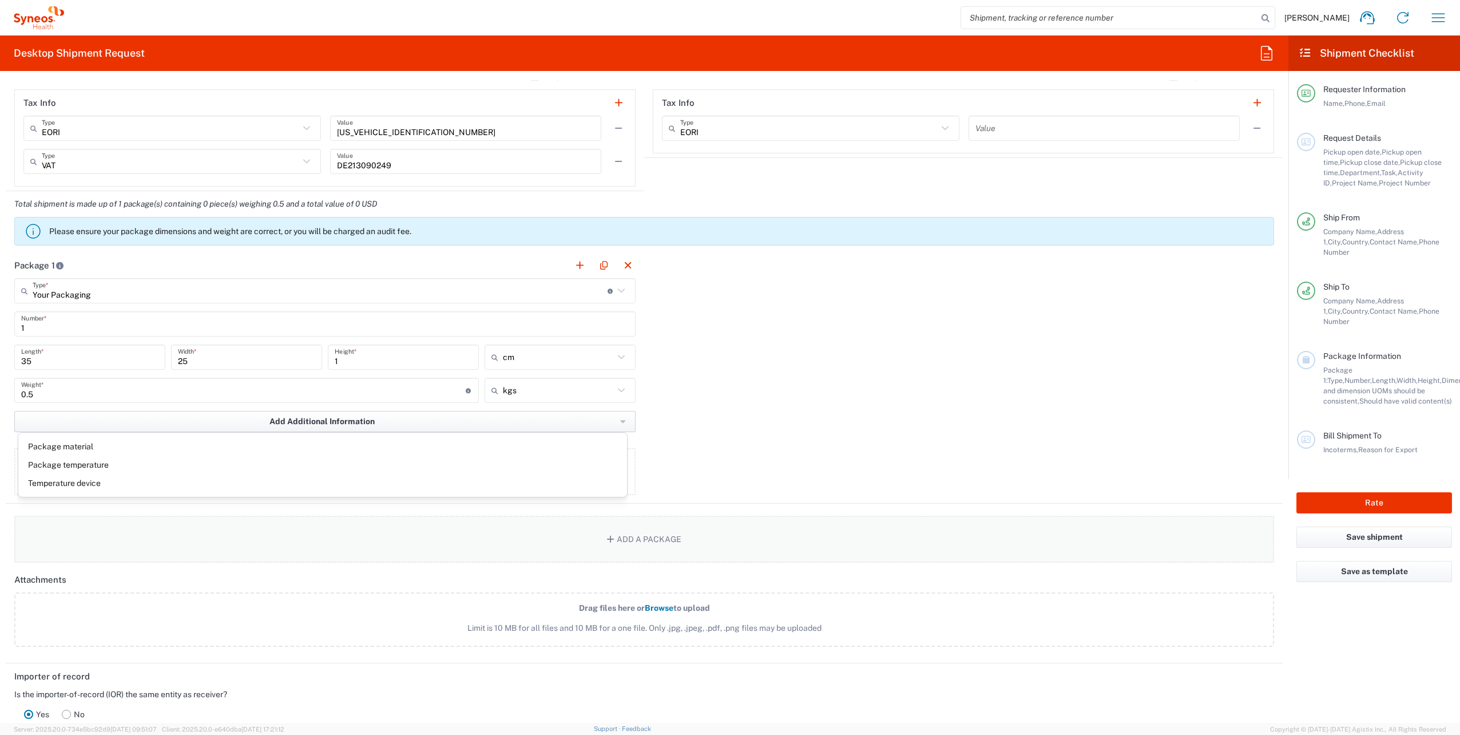
scroll to position [858, 0]
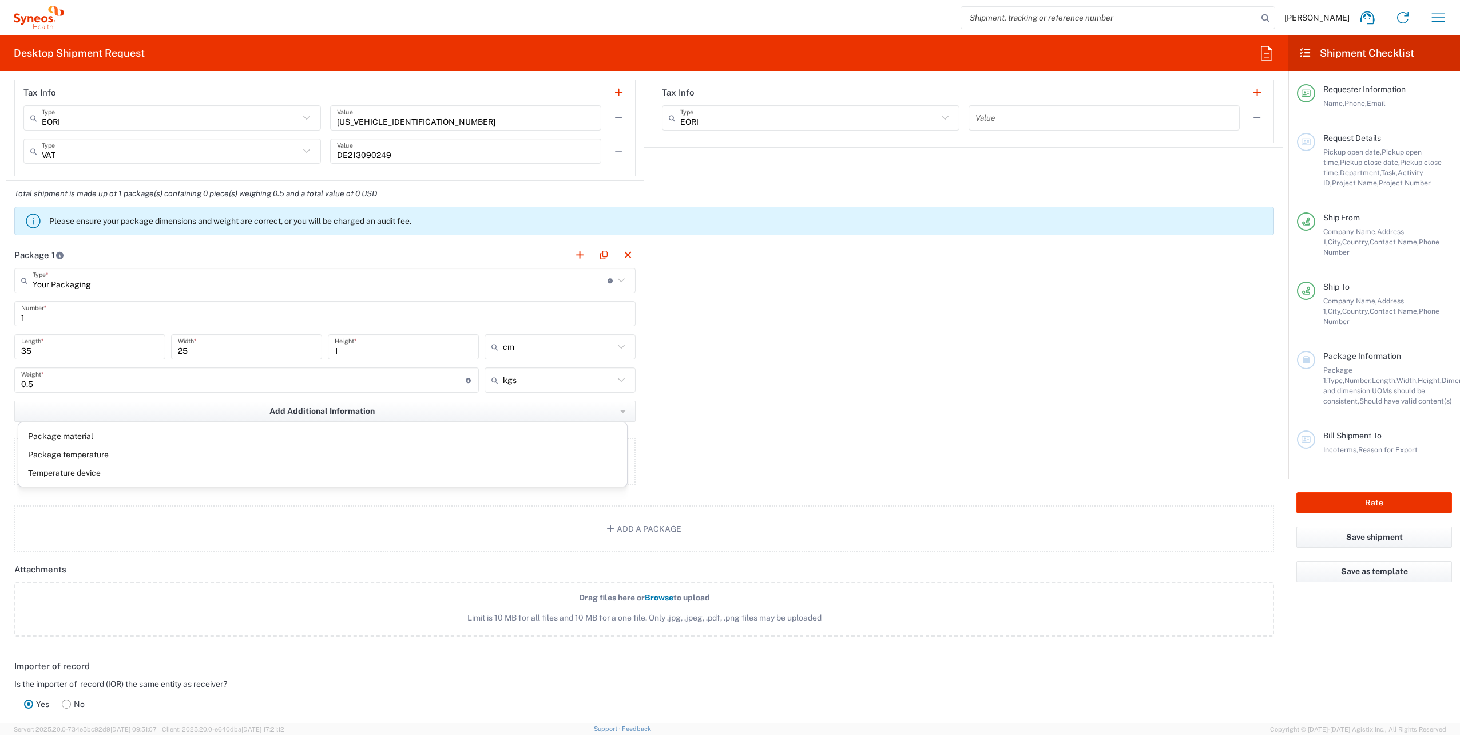
click at [940, 410] on div "Package 1 Your Packaging Type * Material used to package goods Envelope Large B…" at bounding box center [644, 367] width 1277 height 251
click at [434, 471] on button "Add Content *" at bounding box center [324, 461] width 621 height 47
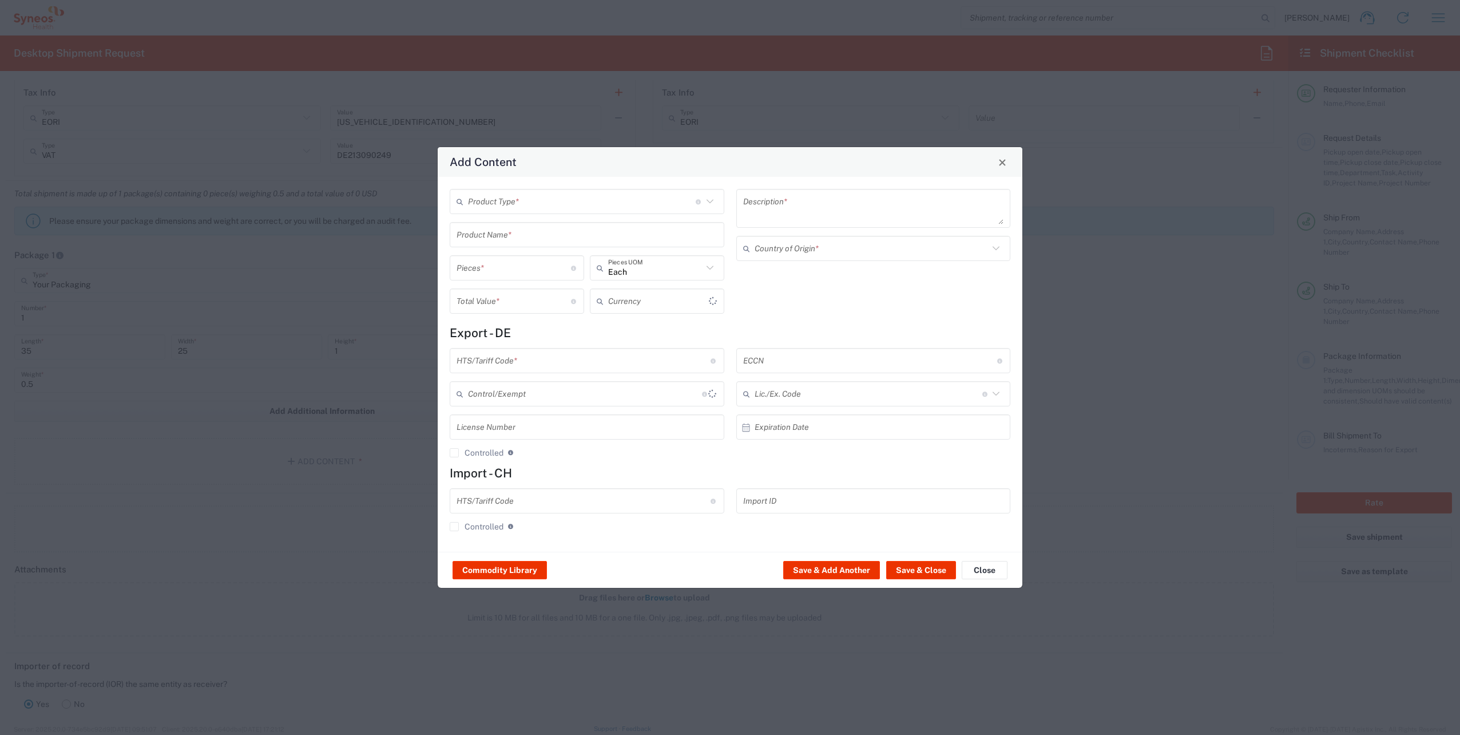
type input "US Dollar"
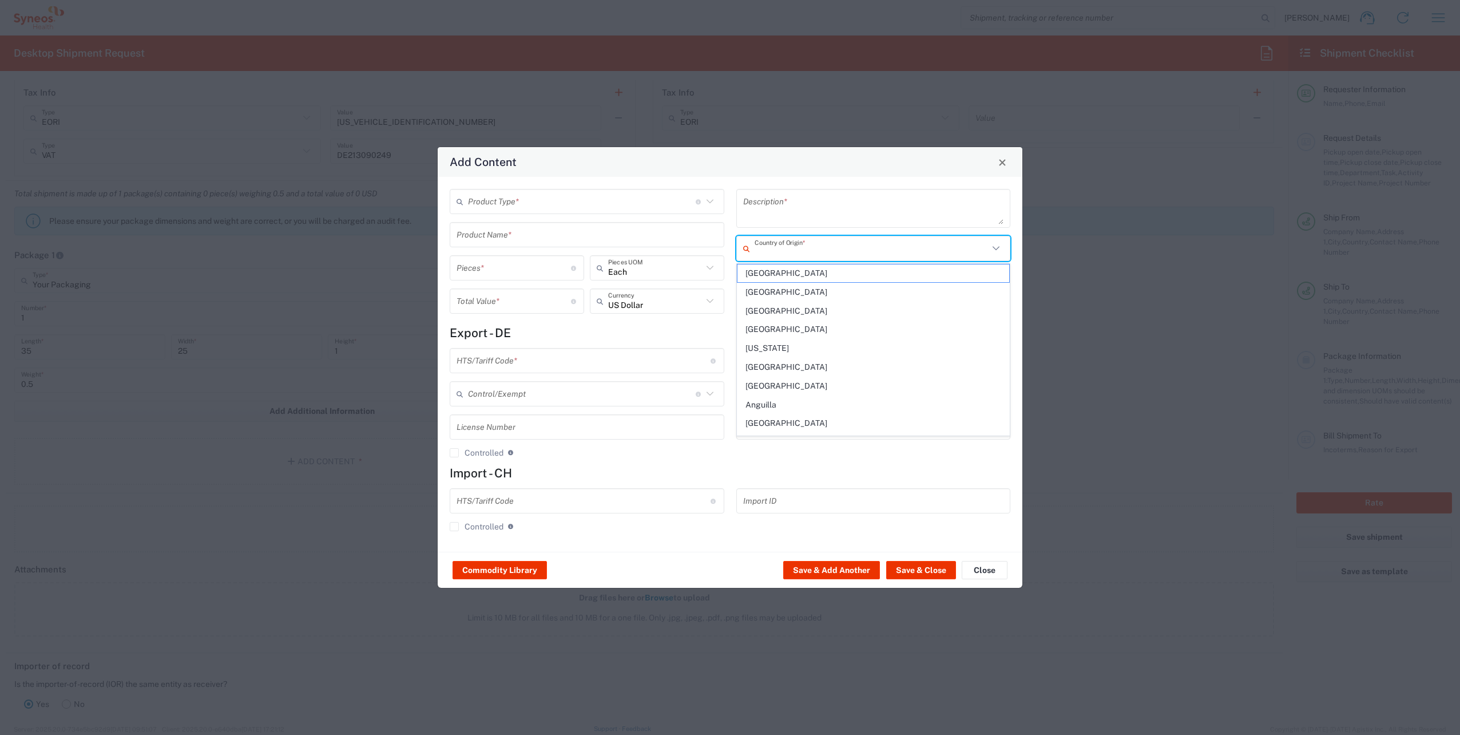
click at [800, 248] on input "text" at bounding box center [872, 249] width 235 height 20
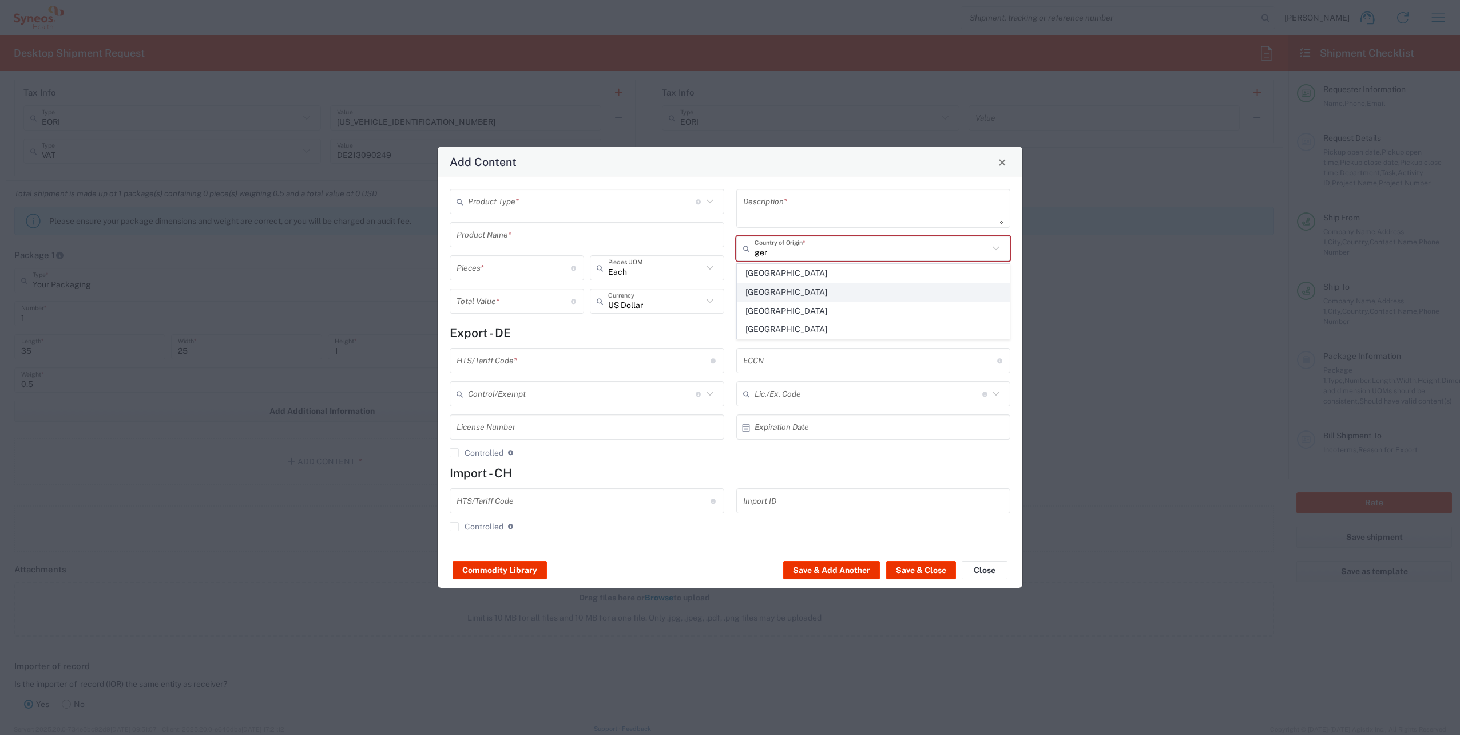
click at [786, 284] on span "[GEOGRAPHIC_DATA]" at bounding box center [873, 292] width 272 height 18
type input "[GEOGRAPHIC_DATA]"
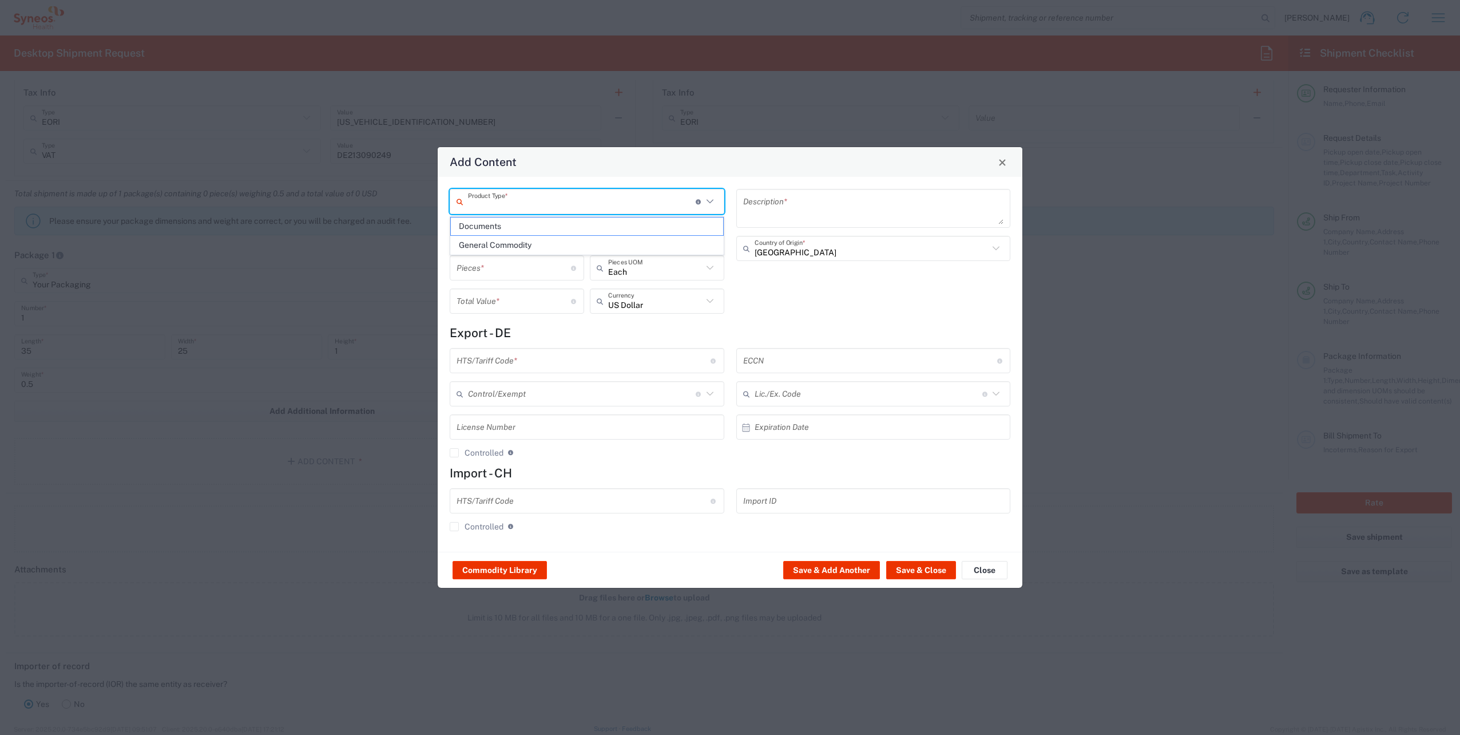
click at [582, 205] on input "text" at bounding box center [582, 202] width 228 height 20
click at [554, 232] on span "Documents" at bounding box center [587, 226] width 272 height 18
type input "Documents"
type input "1"
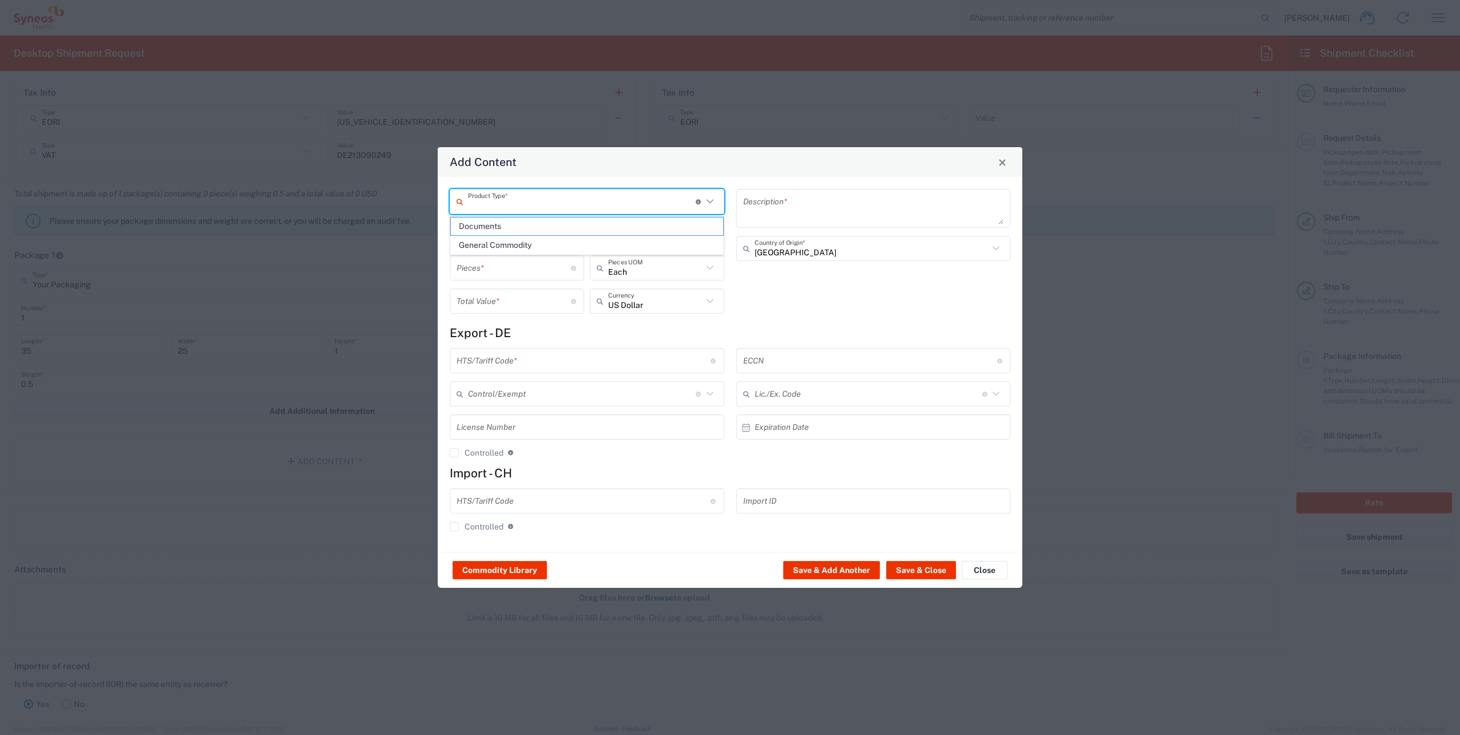
type input "1"
type textarea "Documents"
type input "[GEOGRAPHIC_DATA]"
type input "0000.00.0000"
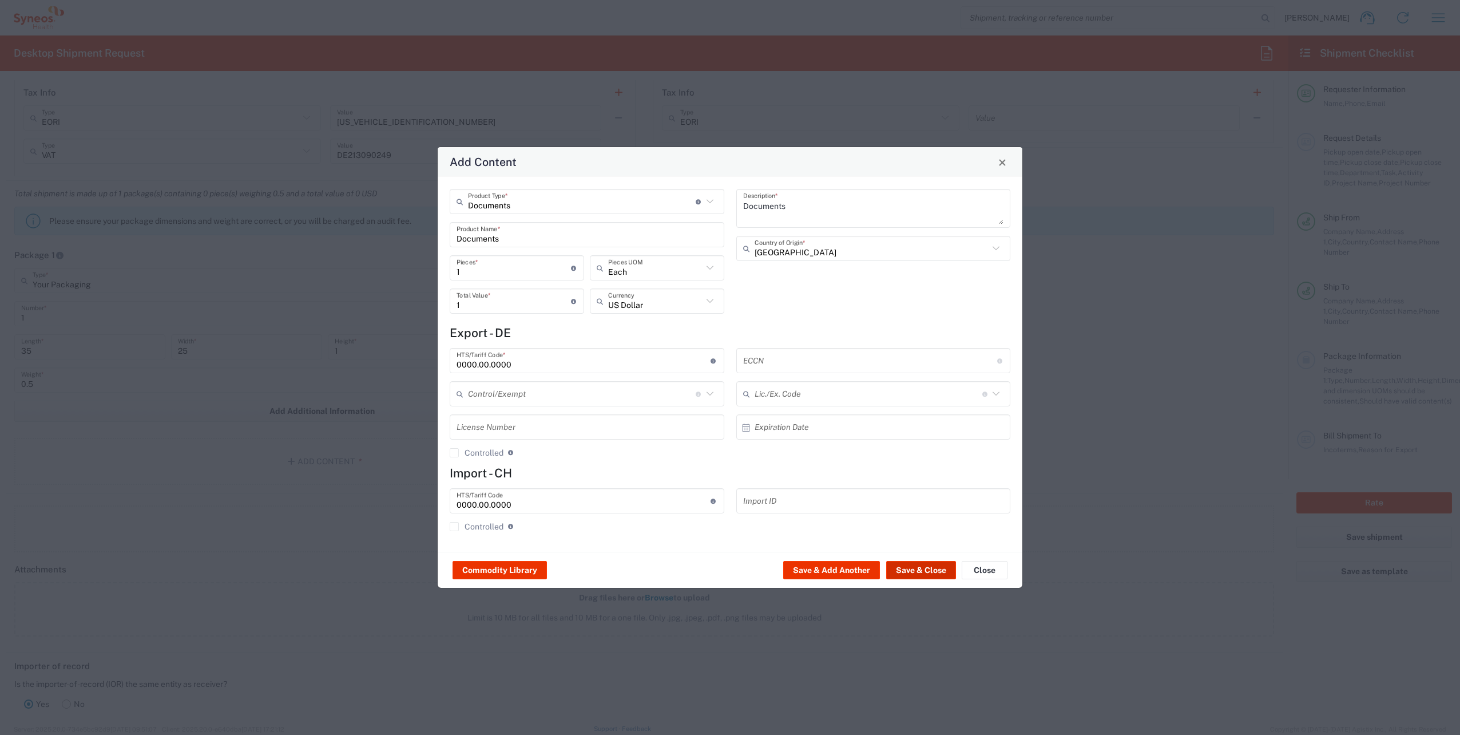
click at [934, 569] on button "Save & Close" at bounding box center [921, 570] width 70 height 18
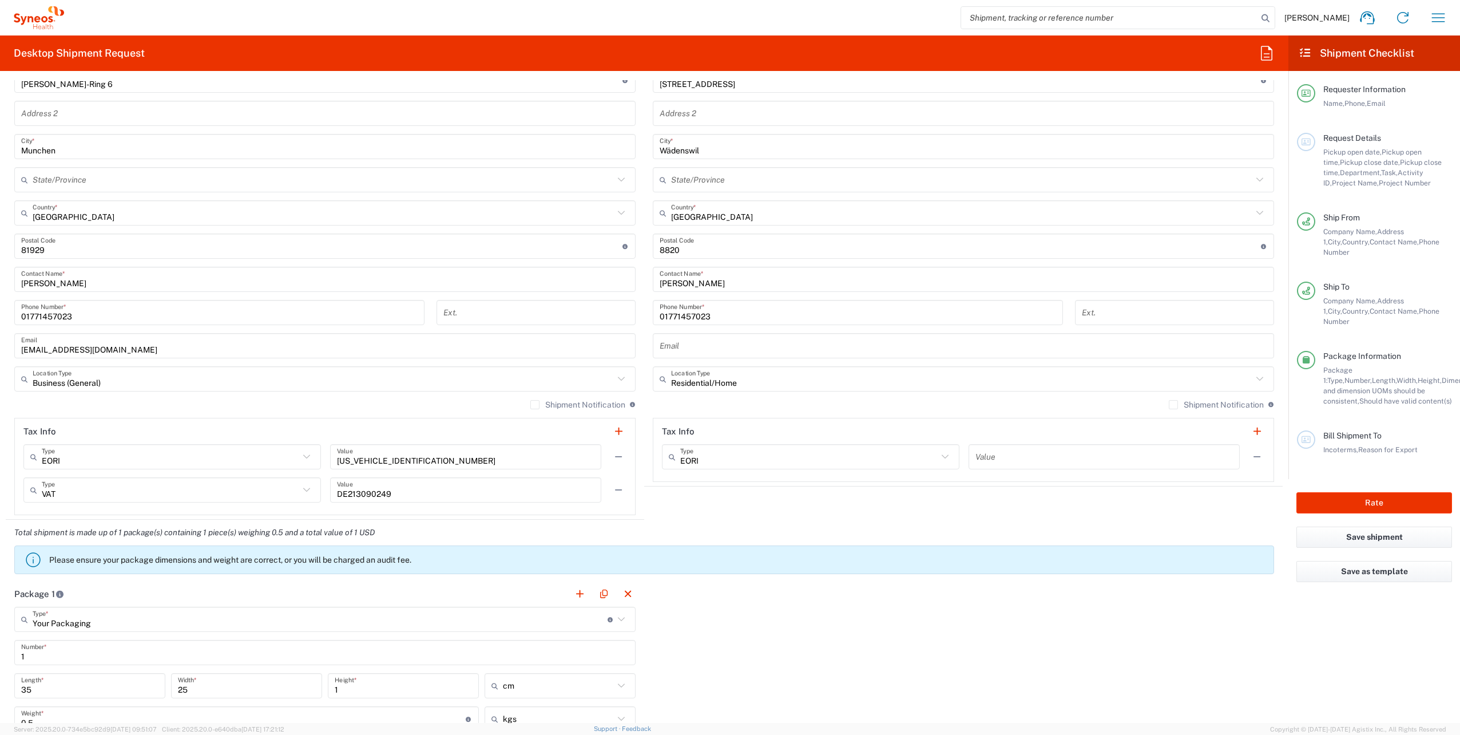
scroll to position [572, 0]
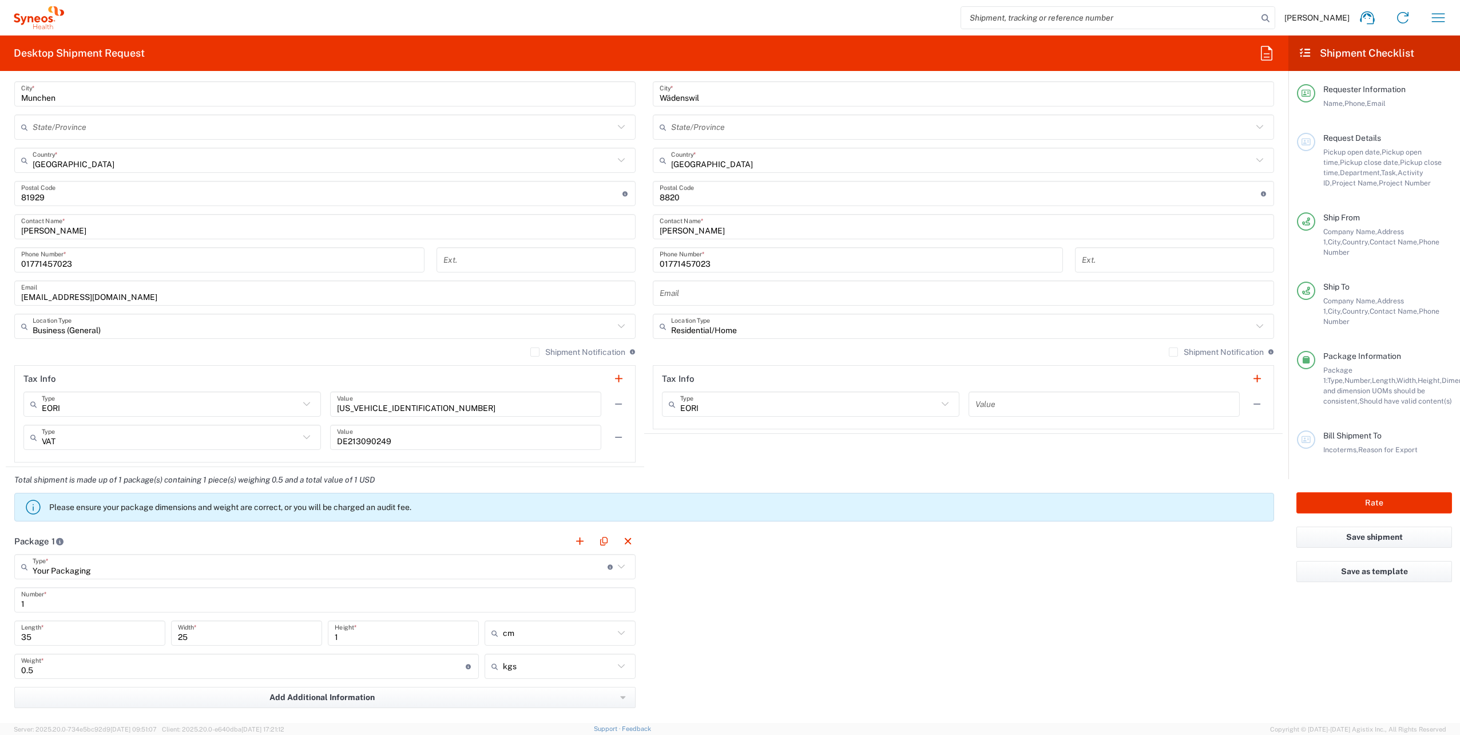
click at [401, 638] on input "1" at bounding box center [403, 633] width 137 height 20
type input "0"
type input "0.5"
click at [43, 668] on input "0.5" at bounding box center [243, 666] width 444 height 20
type input "0"
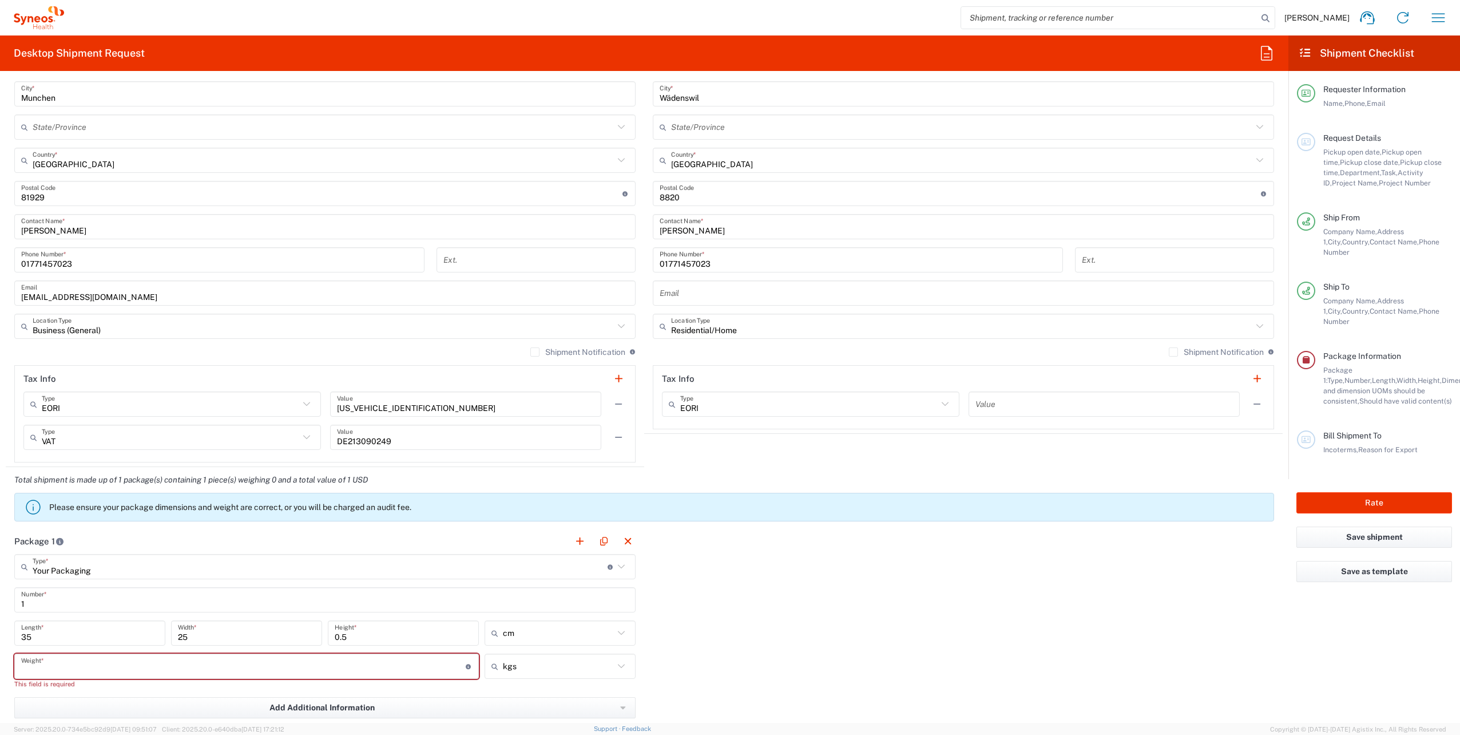
type input "0.5"
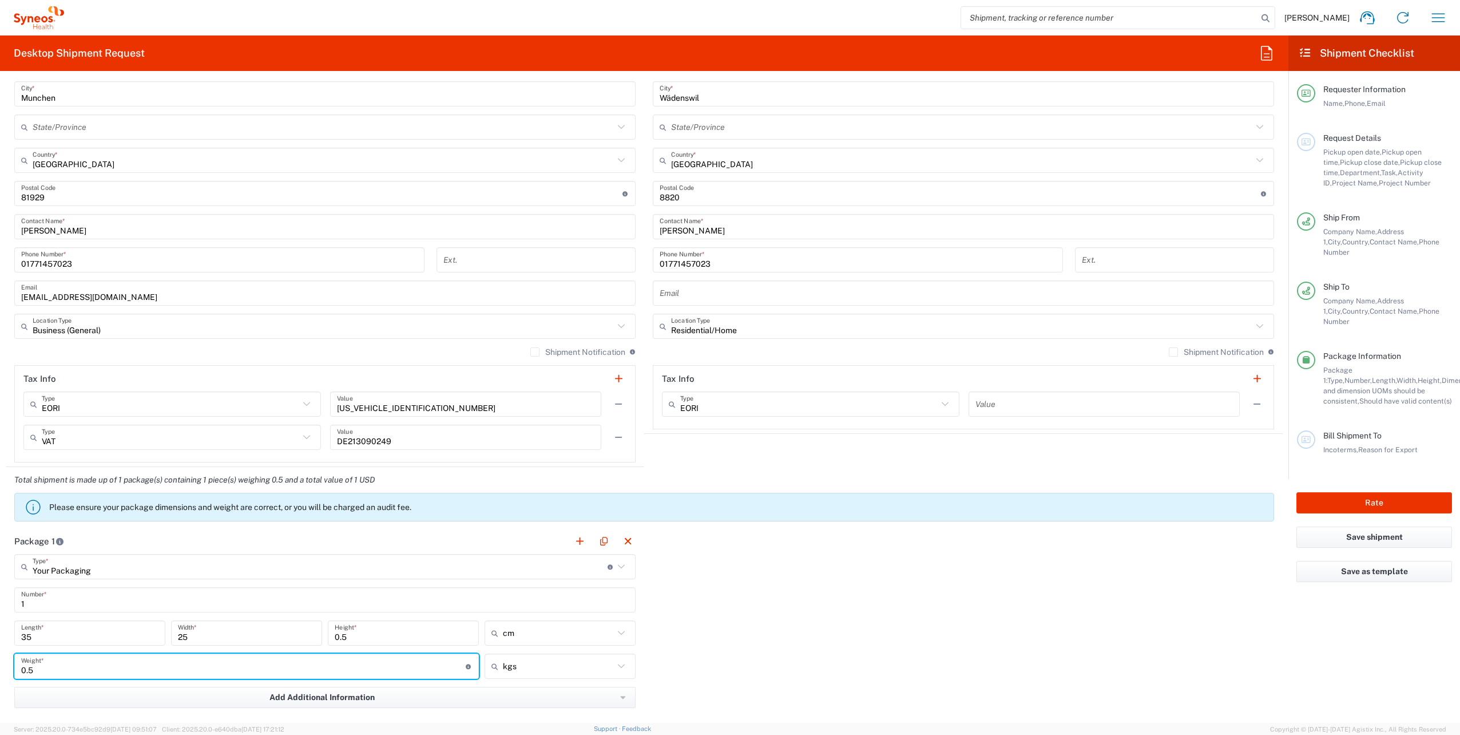
click at [784, 613] on div "Package 1 Your Packaging Type * Material used to package goods Envelope Large B…" at bounding box center [644, 687] width 1277 height 319
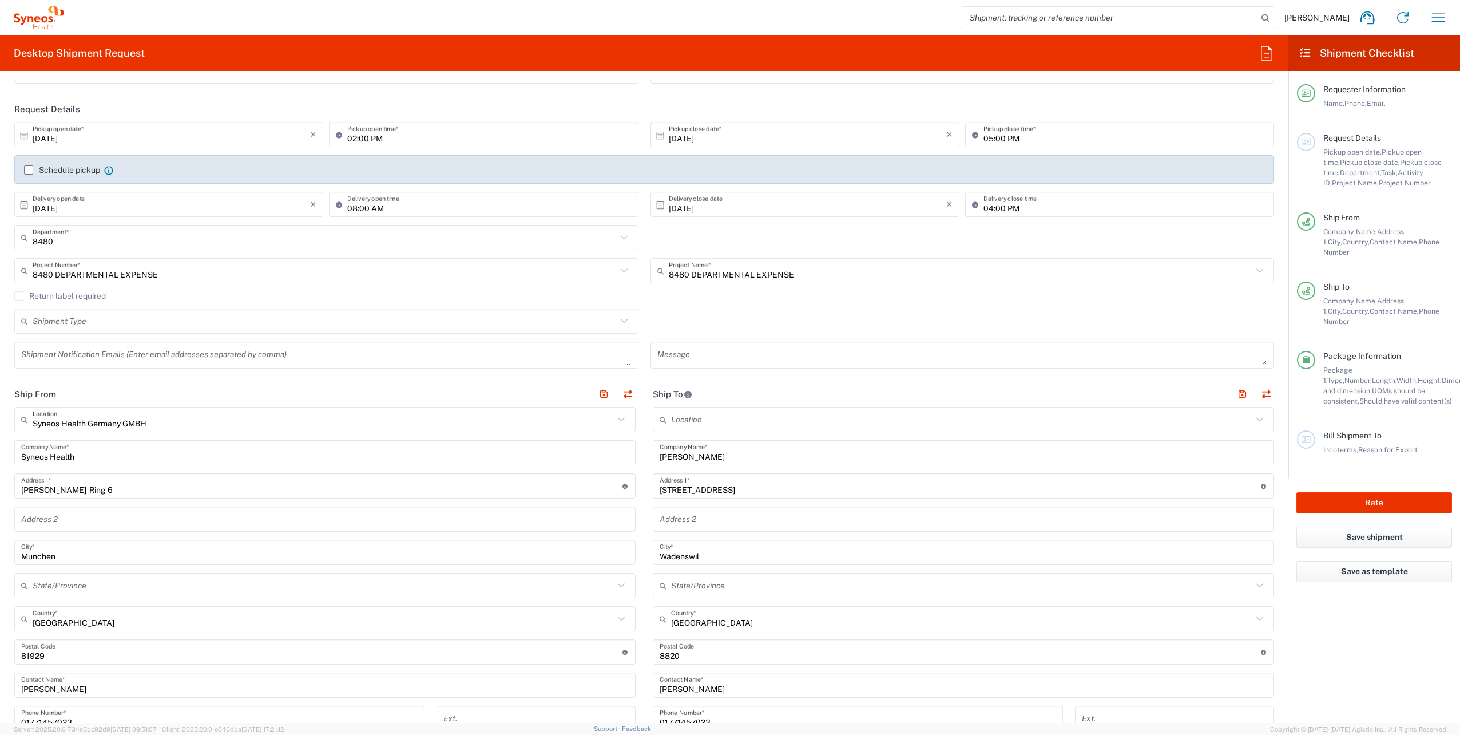
scroll to position [114, 0]
click at [694, 419] on input "text" at bounding box center [961, 419] width 581 height 20
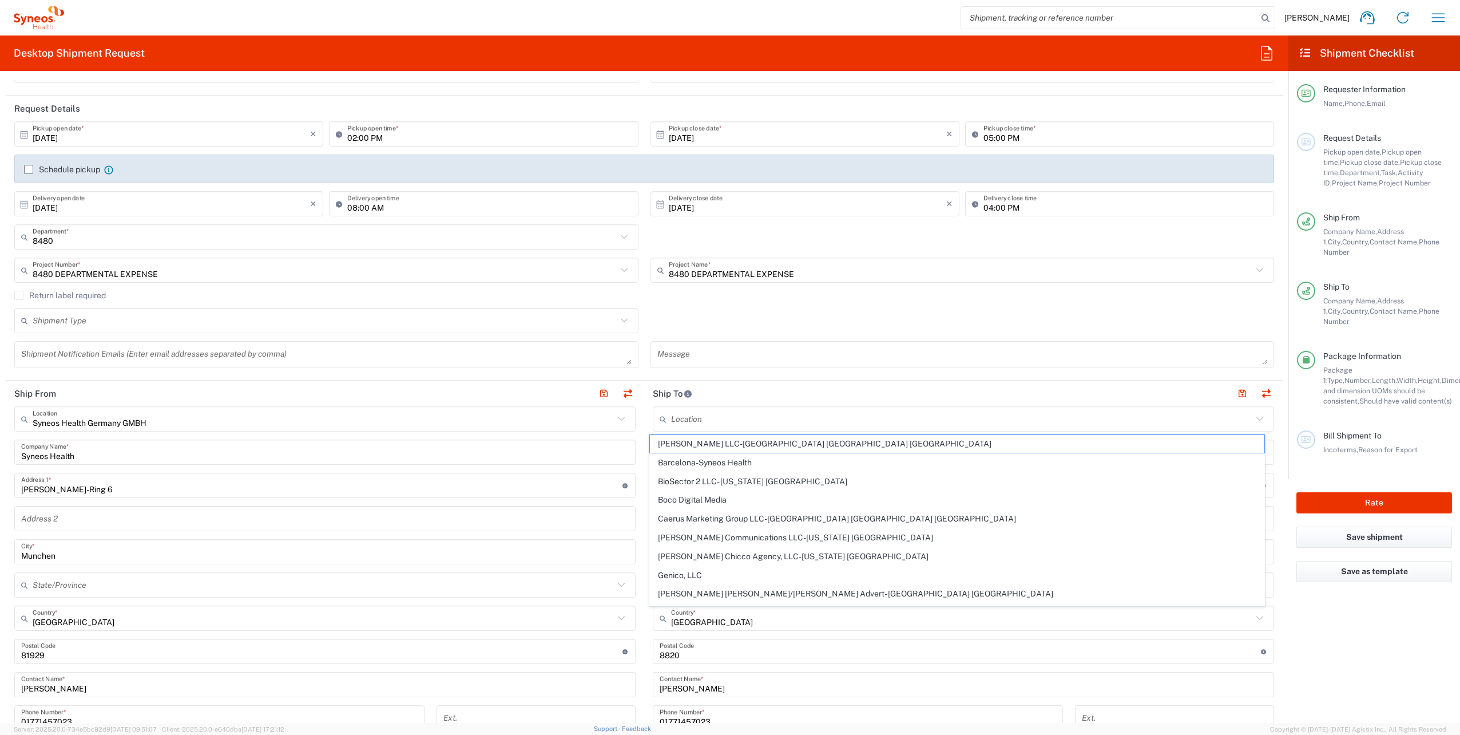
click at [725, 374] on div "Message" at bounding box center [962, 358] width 636 height 35
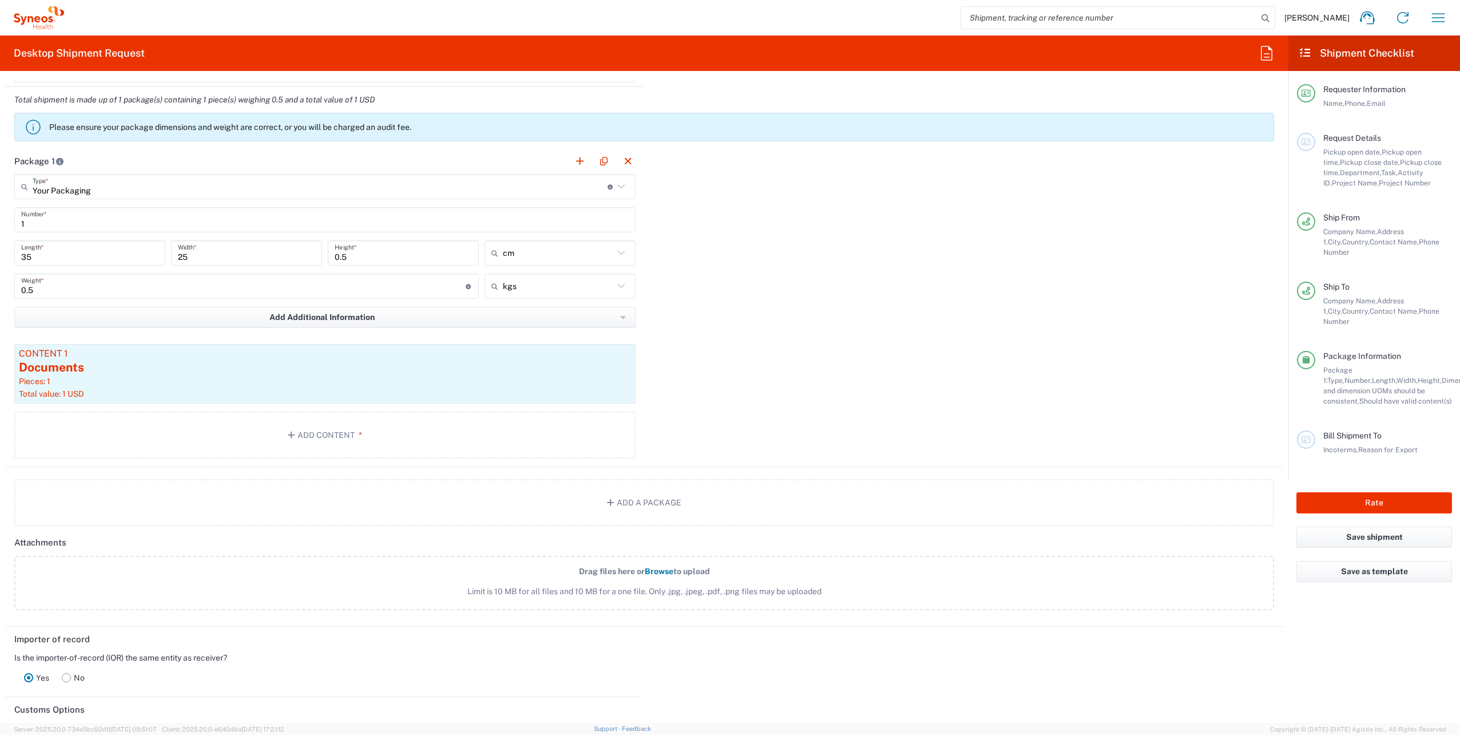
scroll to position [972, 0]
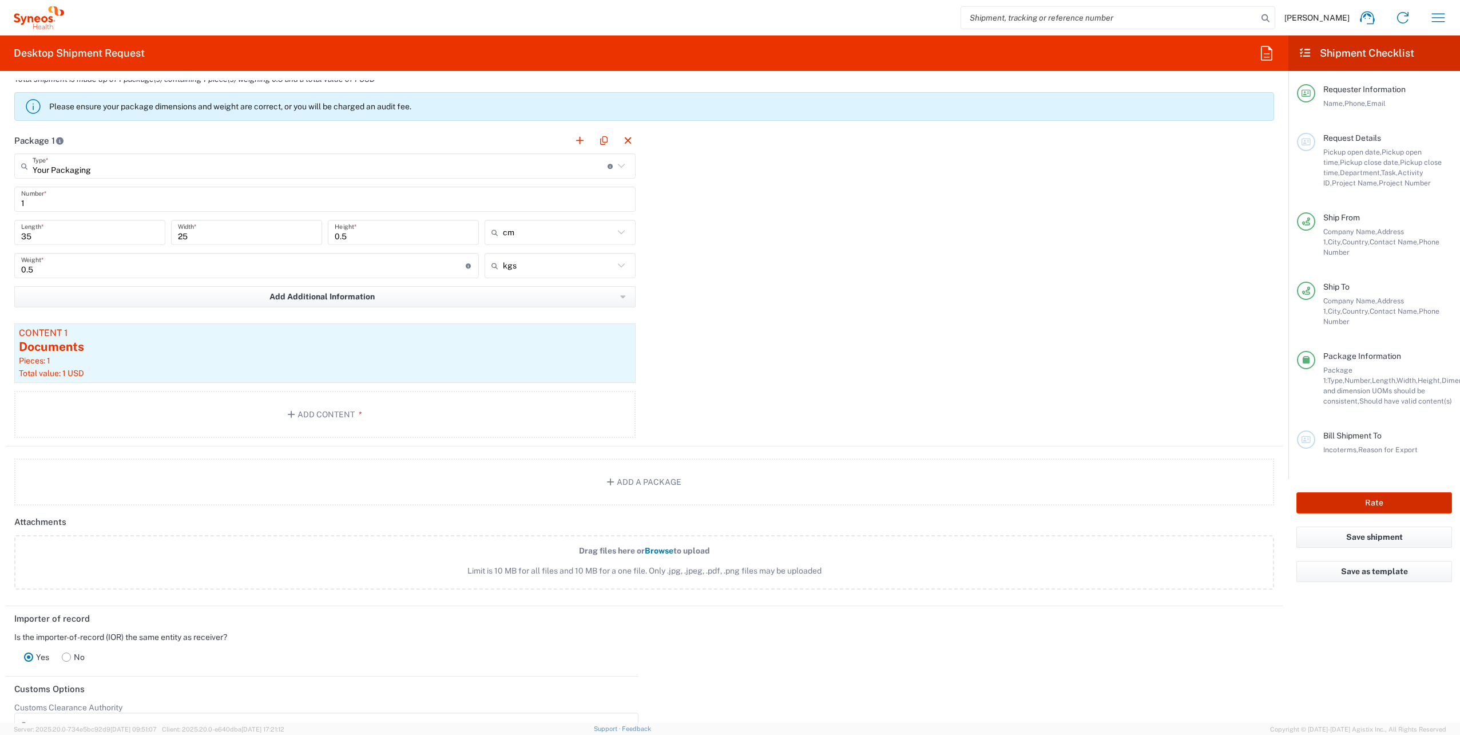
click at [1429, 492] on button "Rate" at bounding box center [1374, 502] width 156 height 21
type input "8480 DEPARTMENTAL EXPENSE"
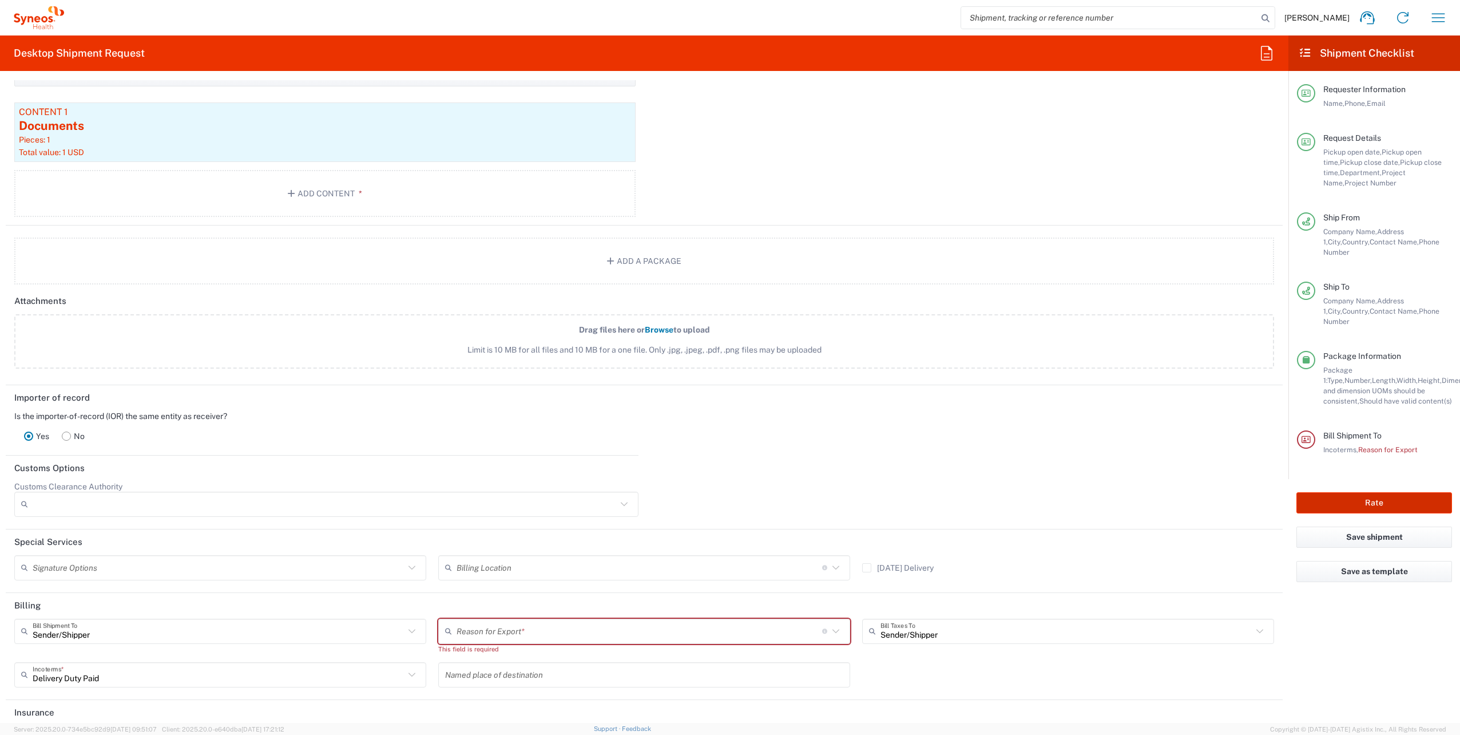
scroll to position [1201, 0]
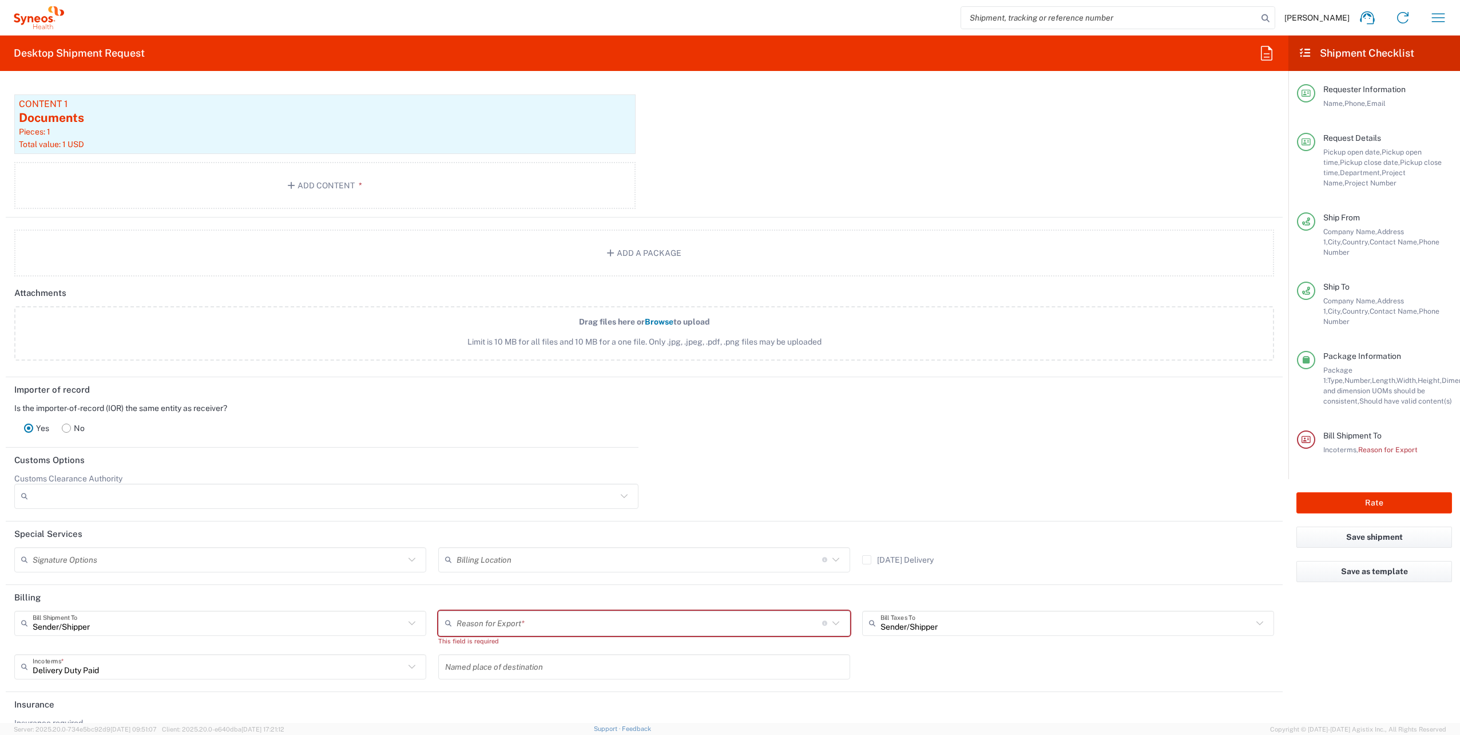
click at [561, 622] on input "text" at bounding box center [639, 623] width 366 height 20
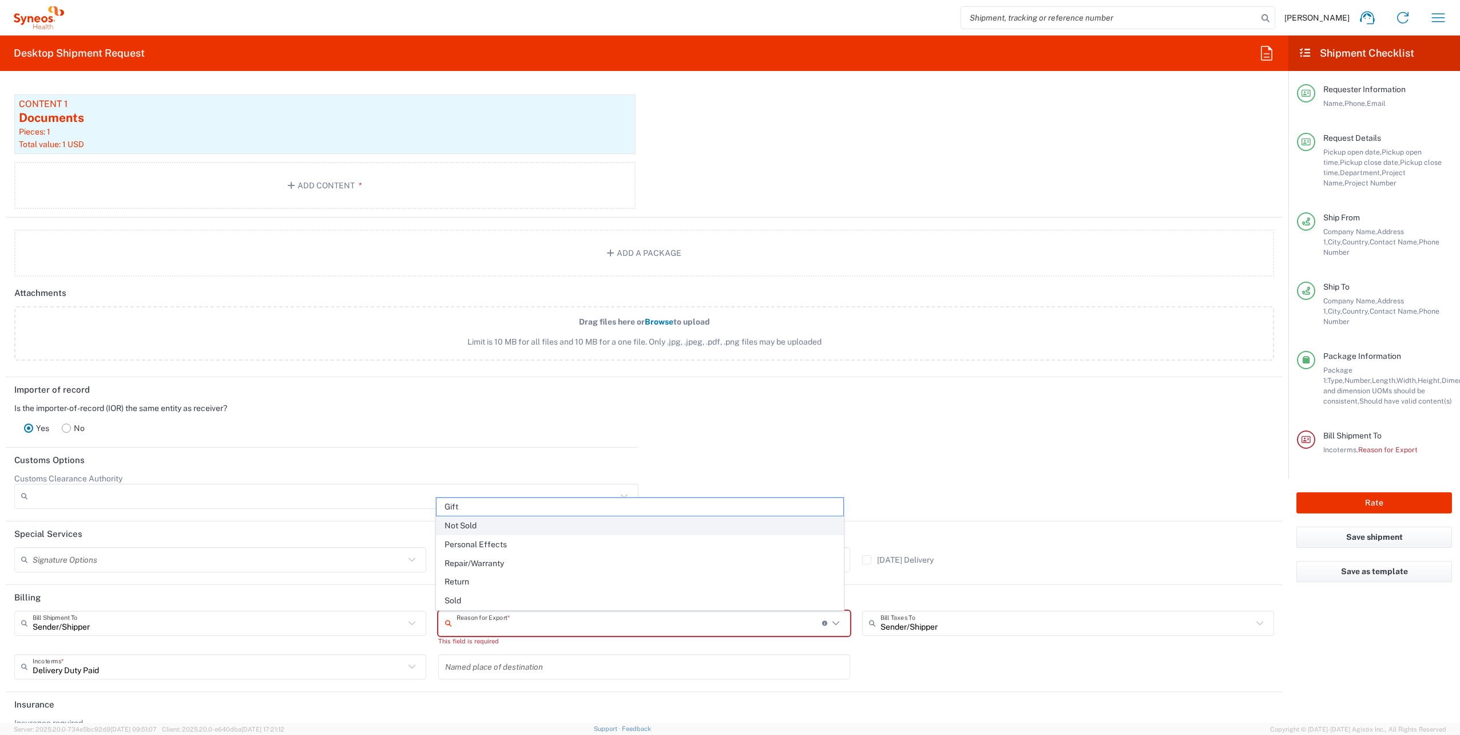
click at [485, 526] on span "Not Sold" at bounding box center [639, 526] width 407 height 18
type input "Not Sold"
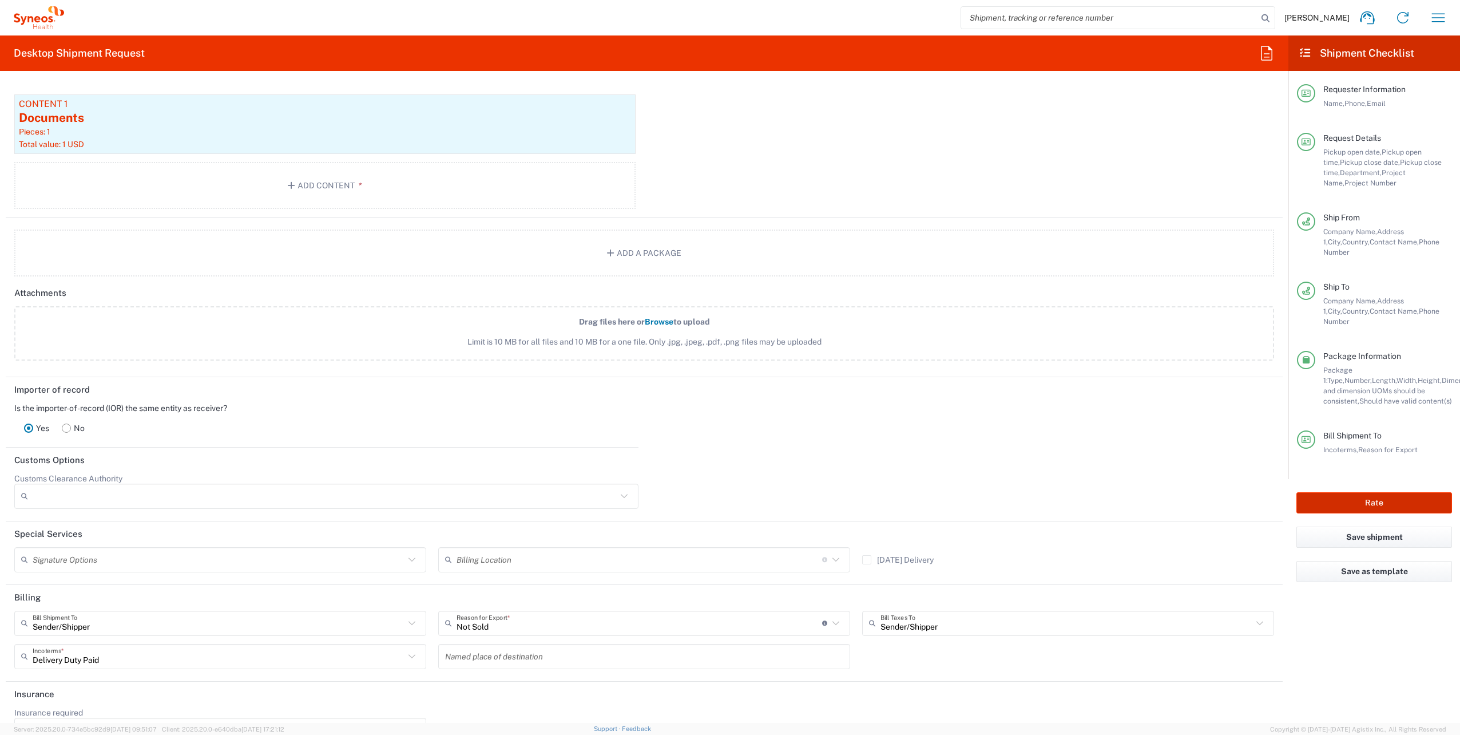
click at [1312, 492] on button "Rate" at bounding box center [1374, 502] width 156 height 21
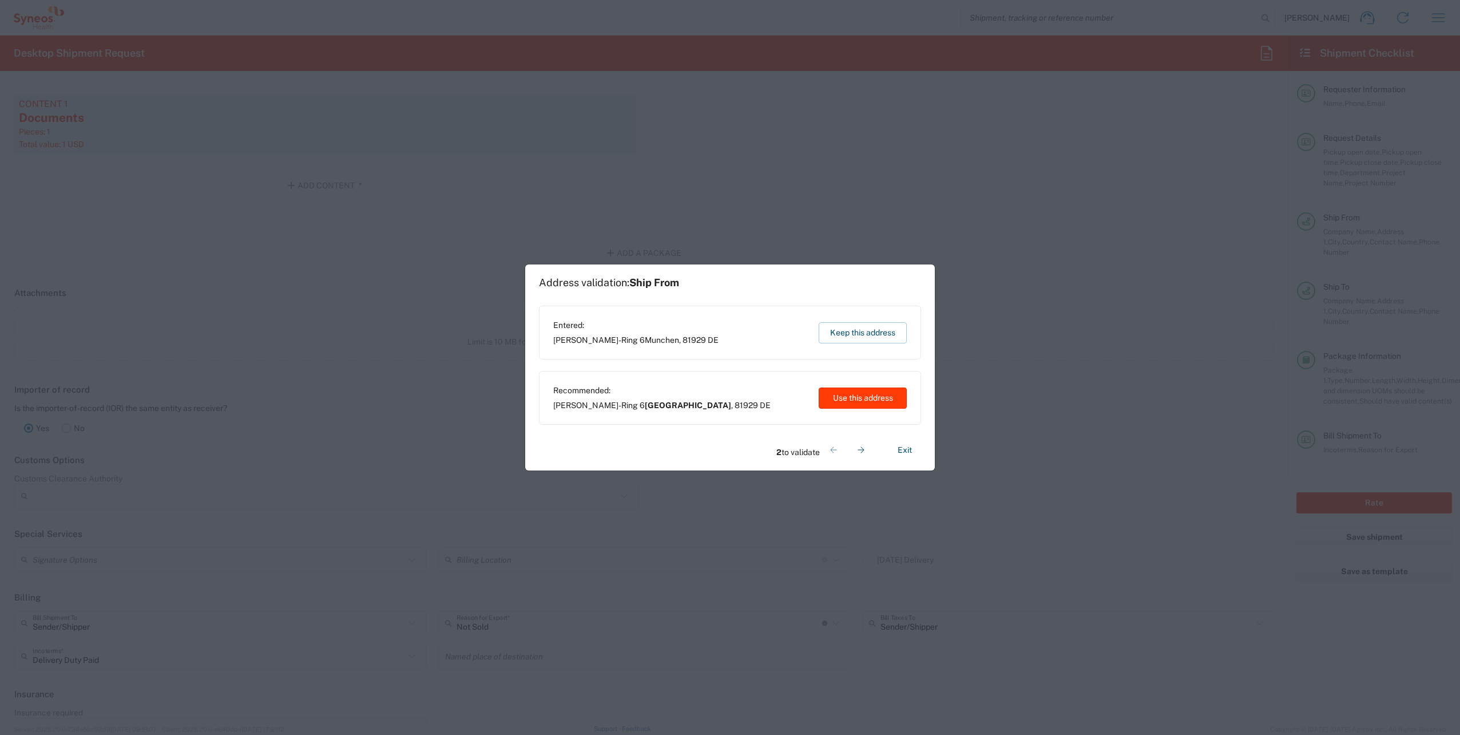
click at [832, 396] on button "Use this address" at bounding box center [863, 397] width 88 height 21
click at [875, 323] on button "Keep this address" at bounding box center [863, 332] width 88 height 21
type input "[GEOGRAPHIC_DATA]"
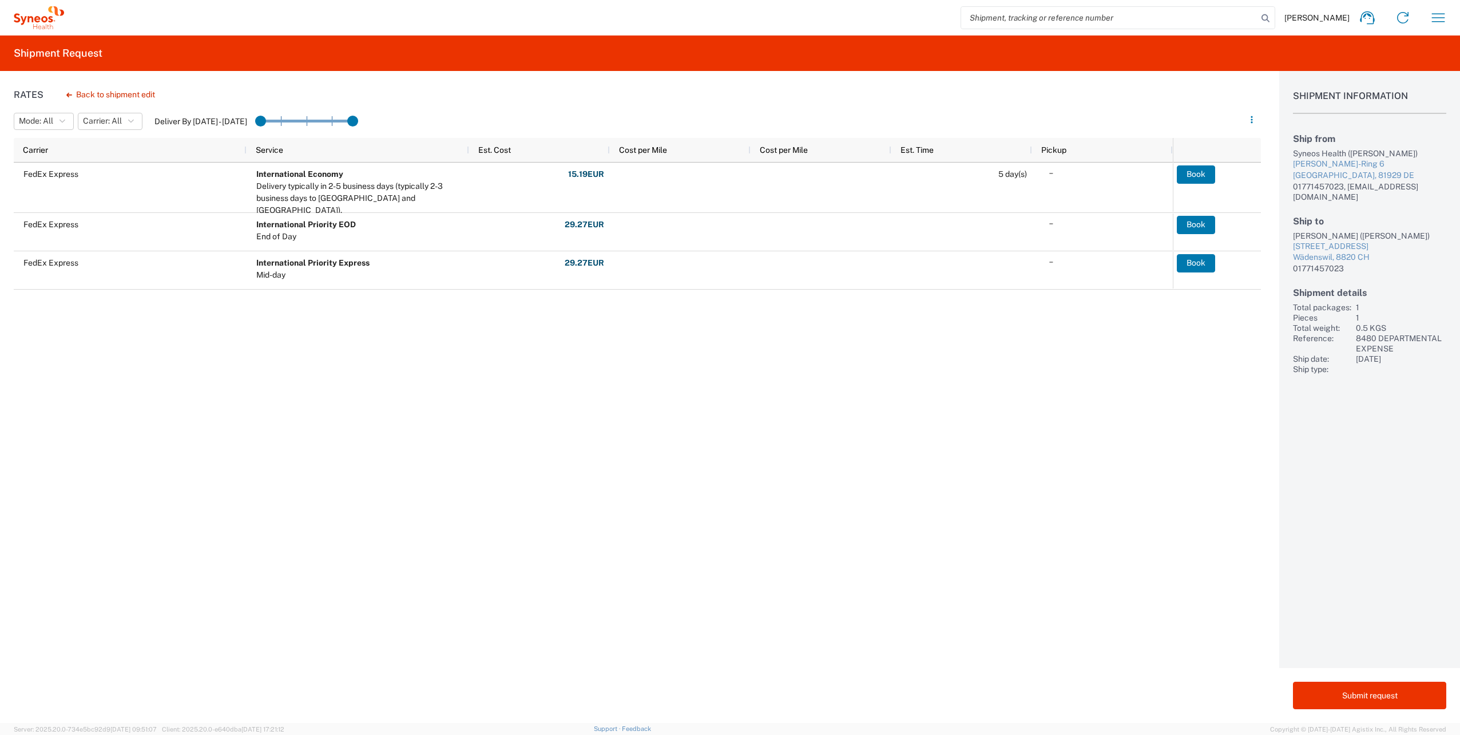
click at [393, 381] on div "FedEx Express International Economy Delivery typically in 2-5 business days (ty…" at bounding box center [593, 317] width 1159 height 311
click at [111, 93] on button "Back to shipment edit" at bounding box center [110, 95] width 107 height 20
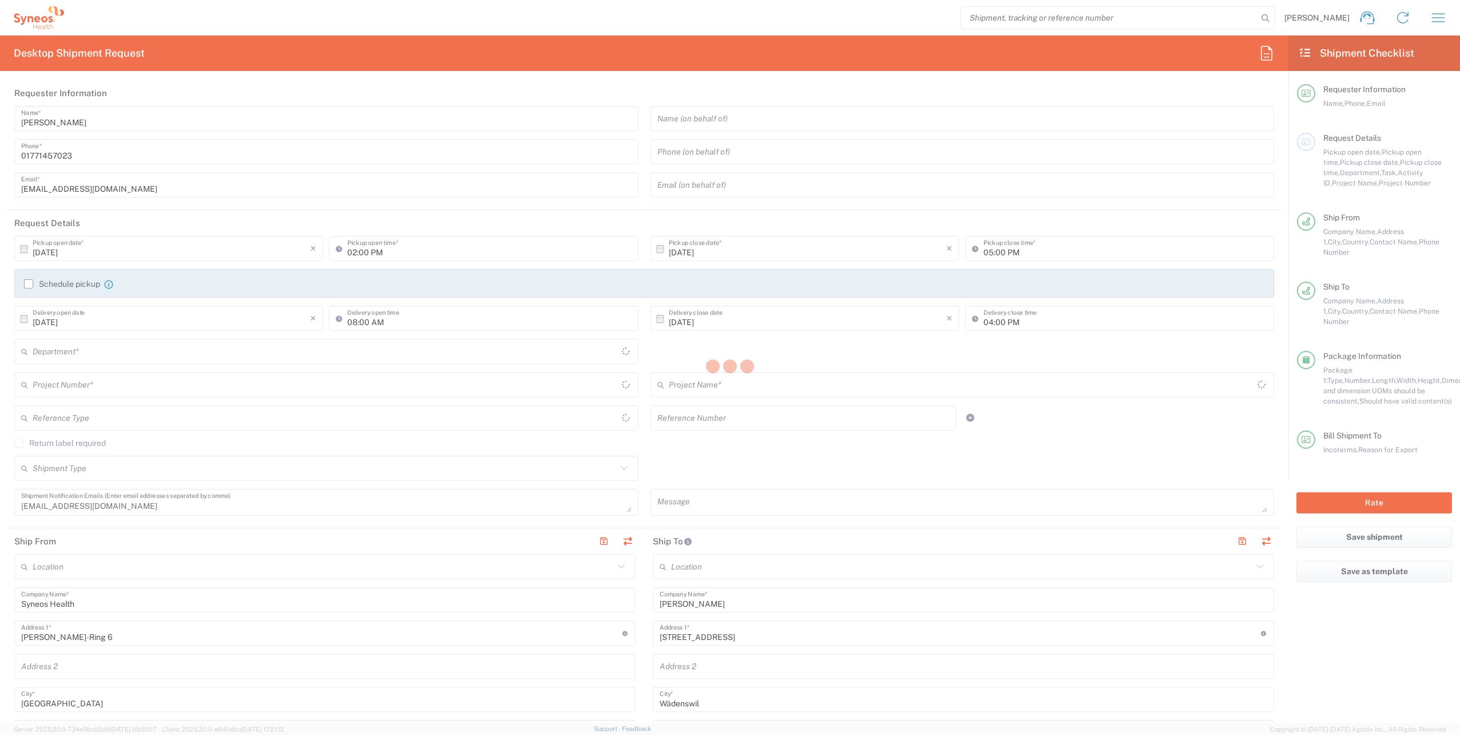
type input "8480"
type input "8480 DEPARTMENTAL EXPENSE"
type input "Your Packaging"
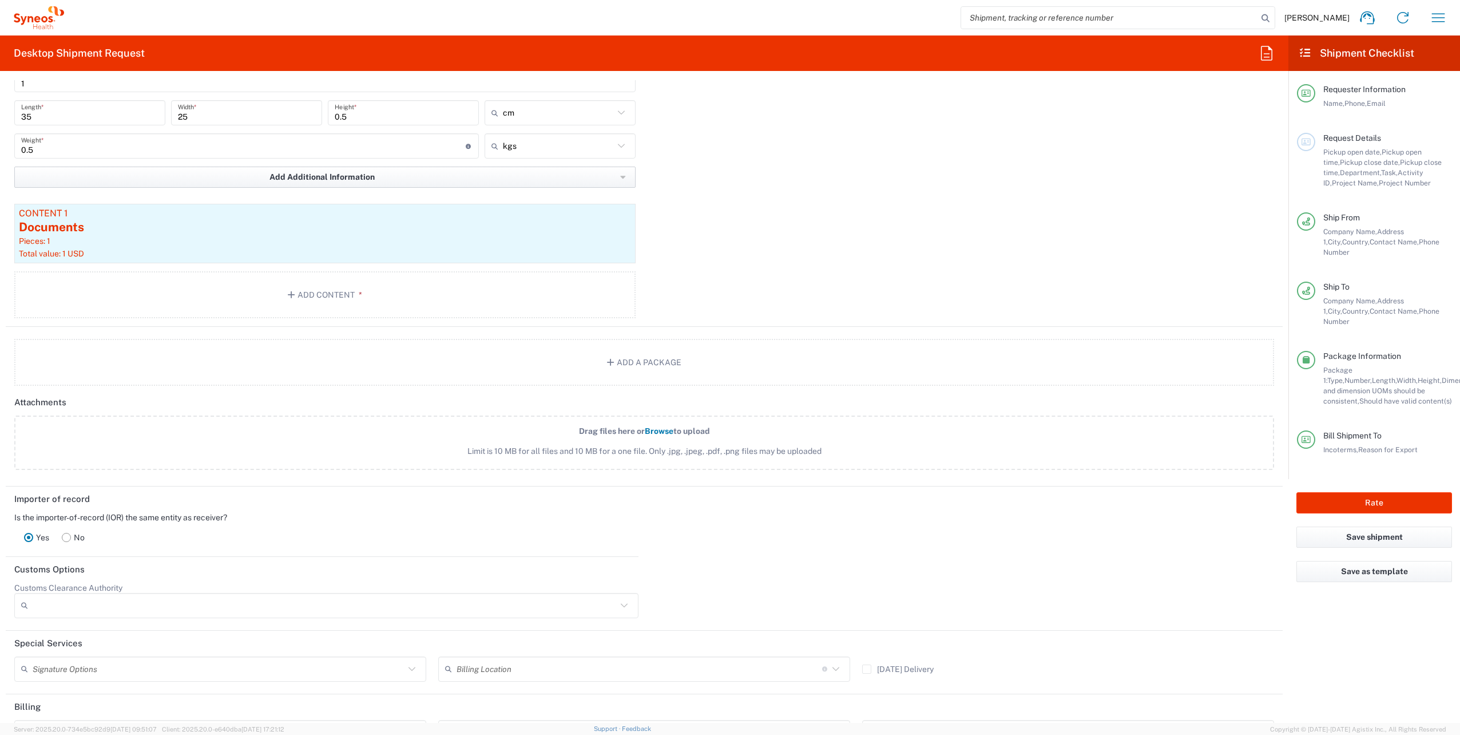
scroll to position [1030, 0]
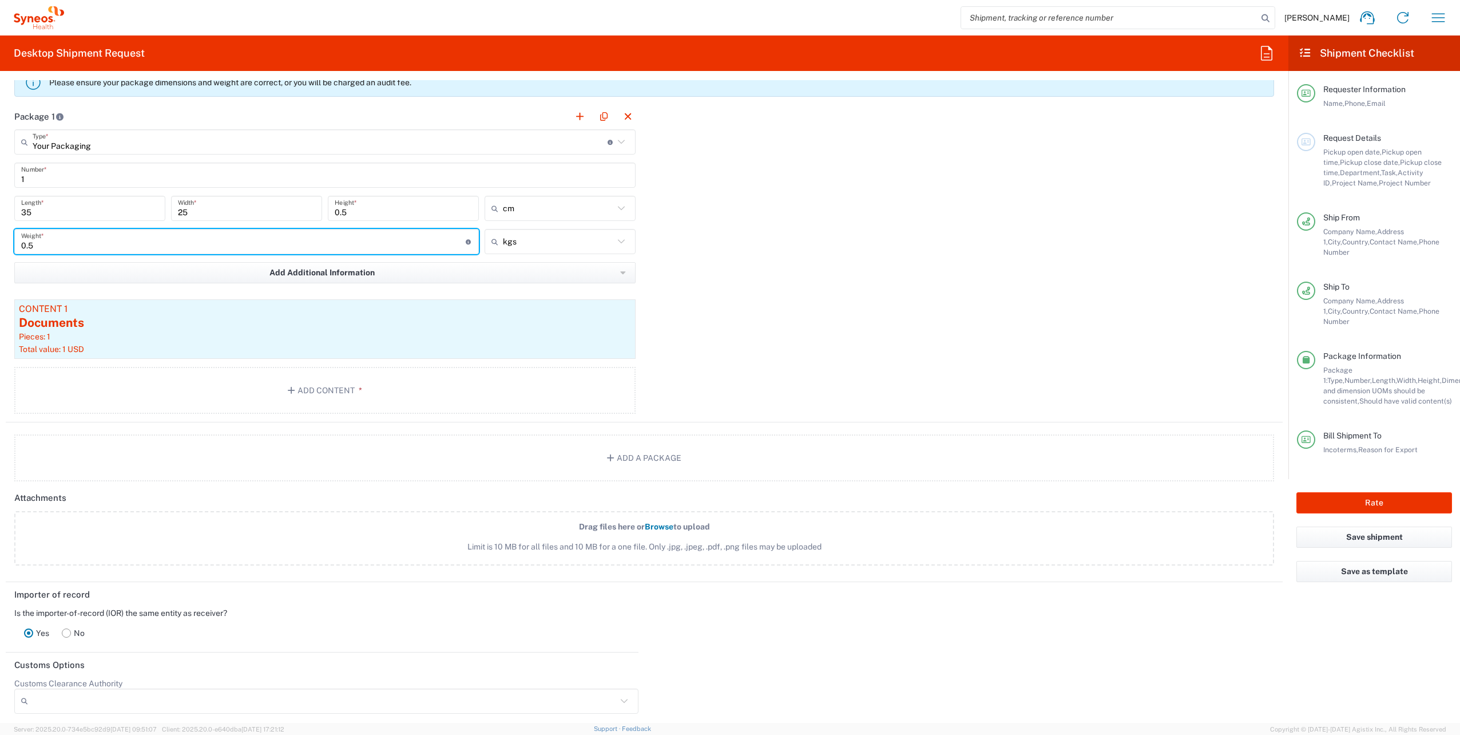
click at [88, 242] on input "0.5" at bounding box center [243, 242] width 444 height 20
type input "0.3"
click at [1393, 492] on button "Rate" at bounding box center [1374, 502] width 156 height 21
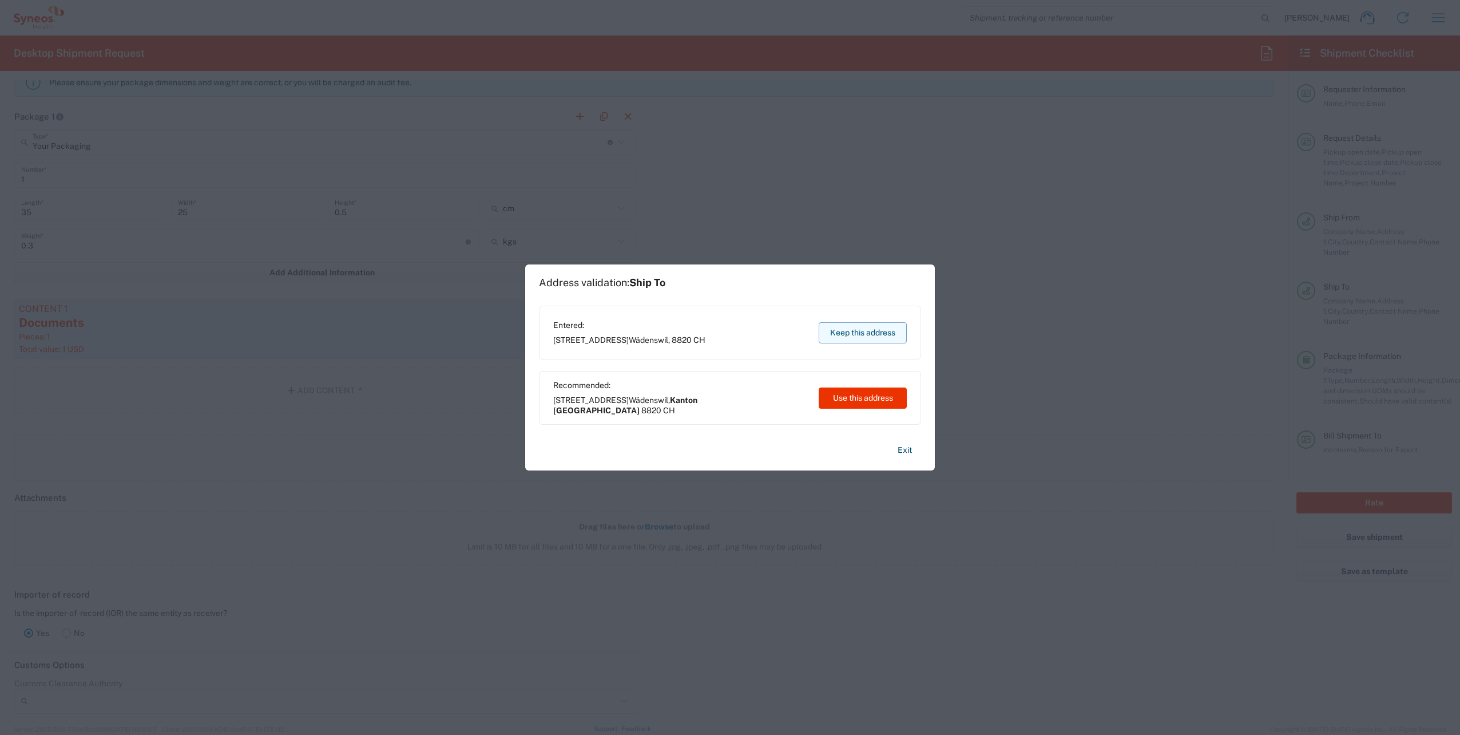
click at [876, 338] on button "Keep this address" at bounding box center [863, 332] width 88 height 21
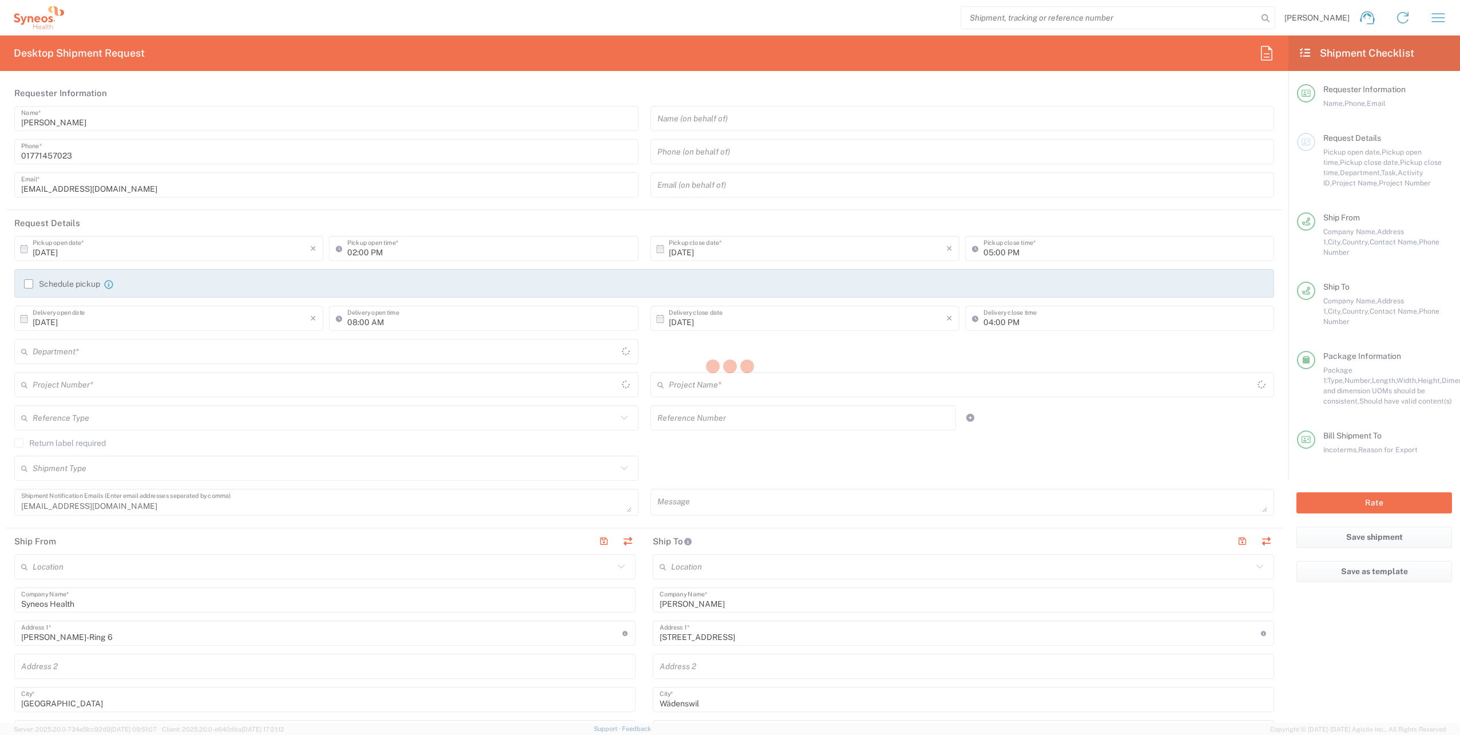
type input "8480"
type input "8480 DEPARTMENTAL EXPENSE"
type input "Your Packaging"
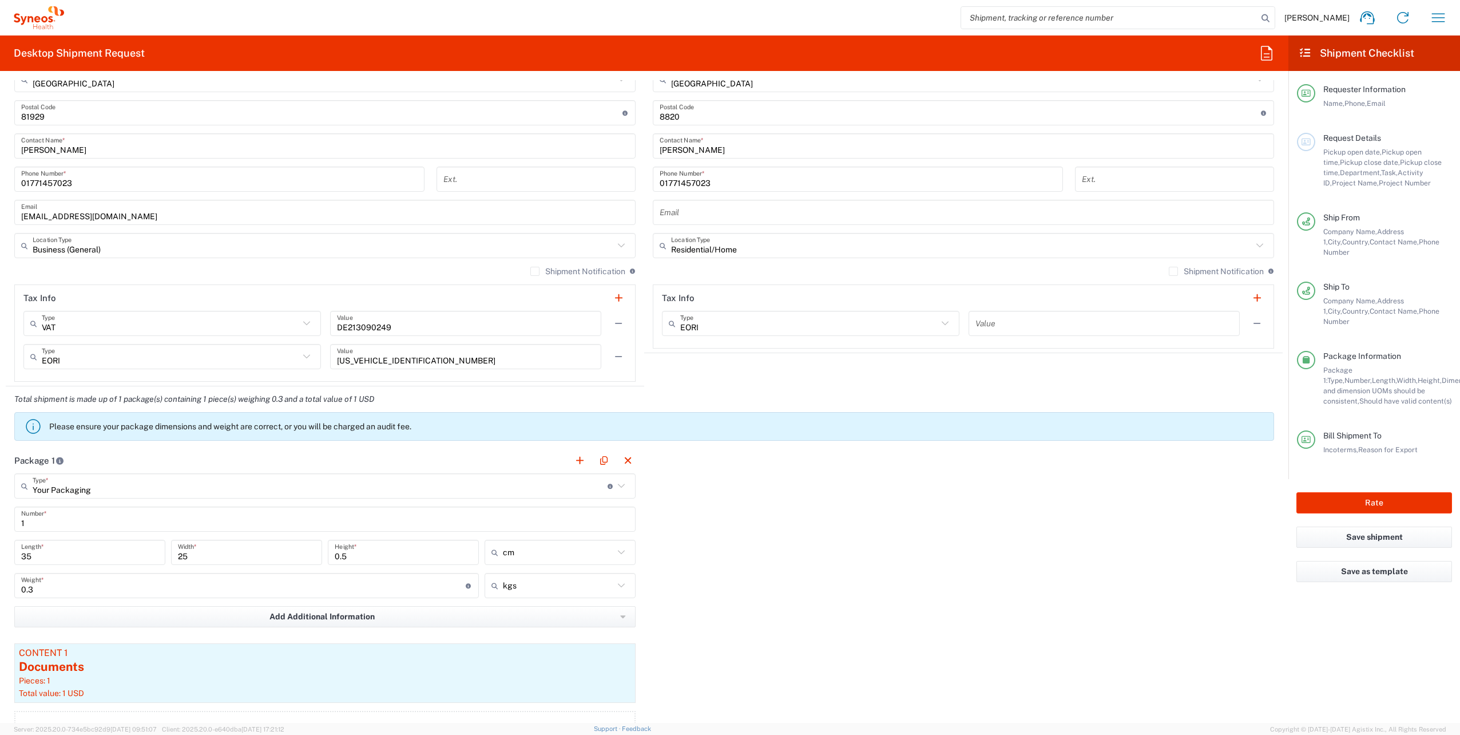
scroll to position [686, 0]
click at [57, 587] on input "0.3" at bounding box center [243, 585] width 444 height 20
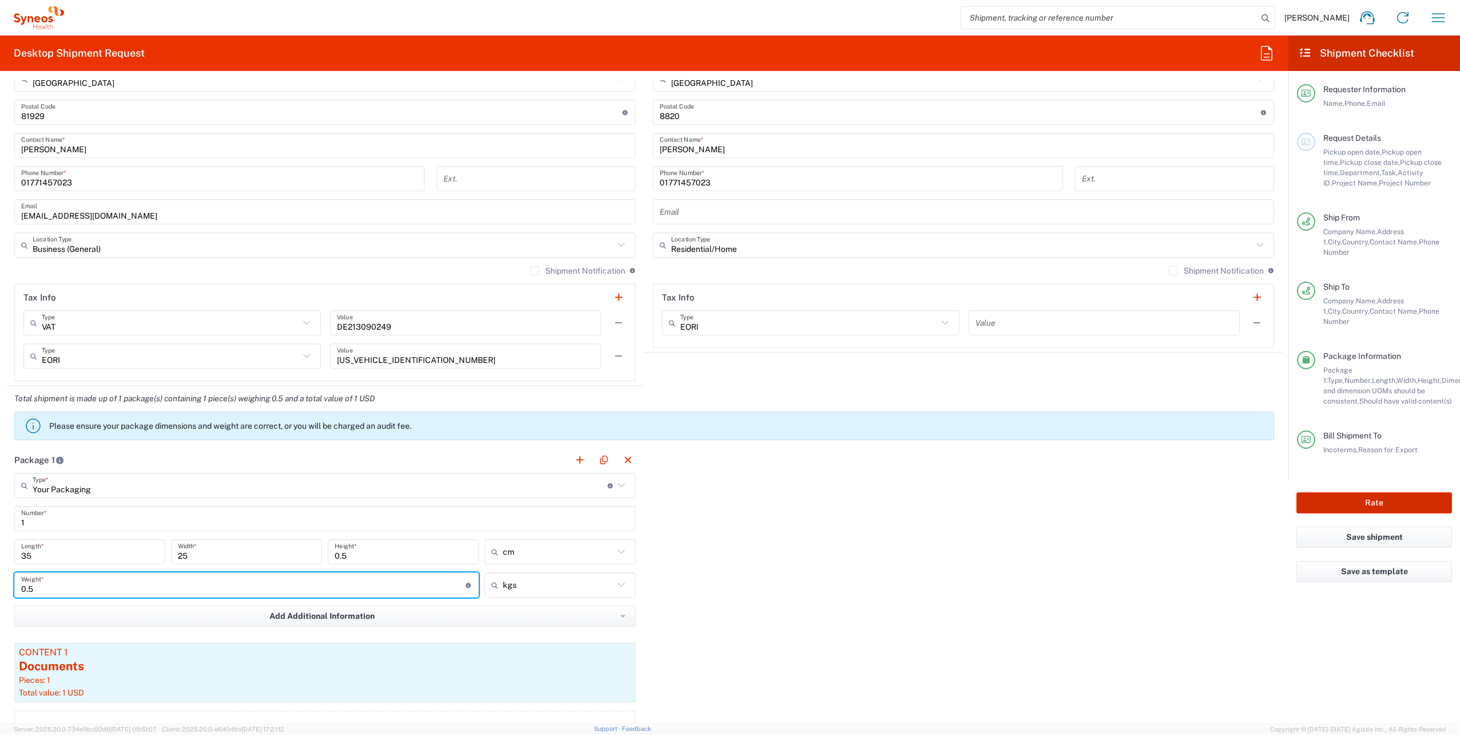
type input "0.5"
click at [1420, 492] on button "Rate" at bounding box center [1374, 502] width 156 height 21
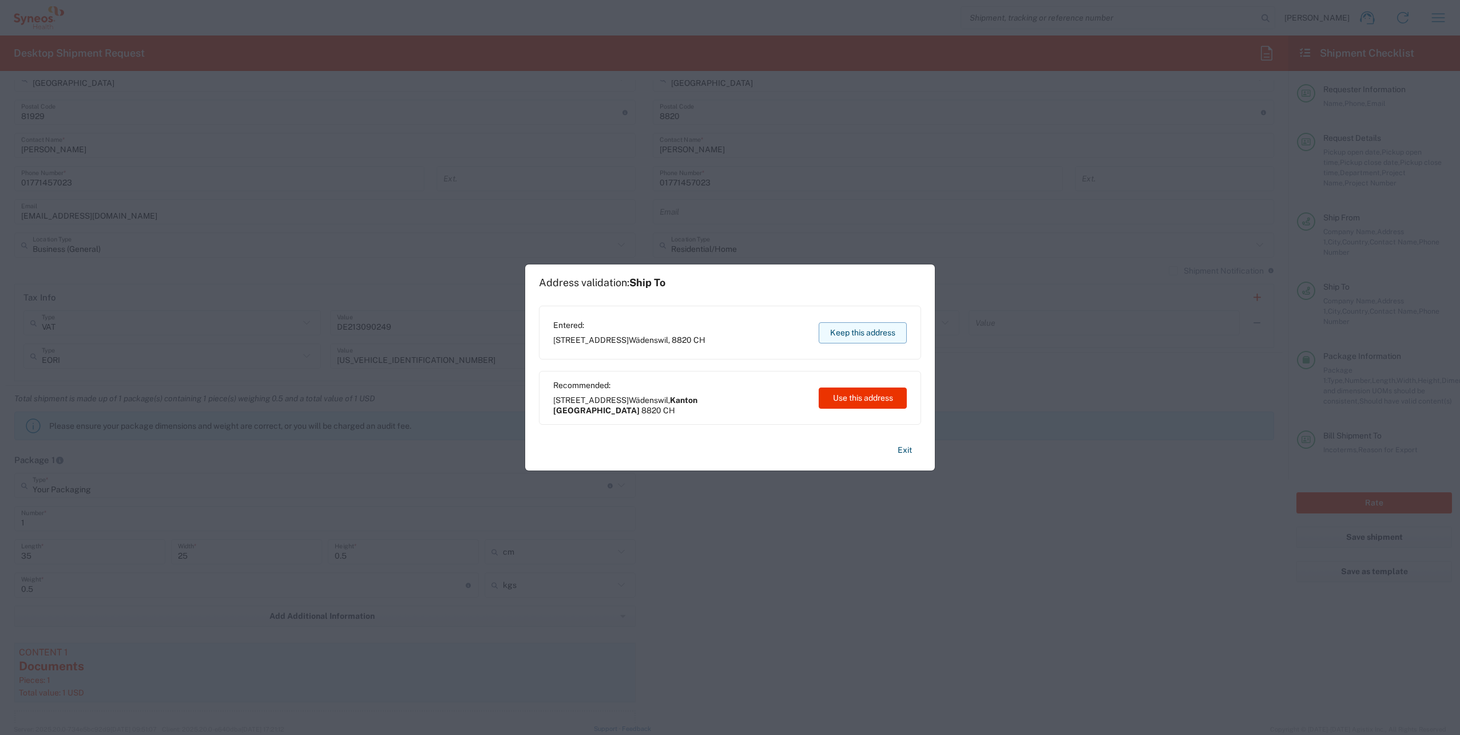
click at [856, 338] on button "Keep this address" at bounding box center [863, 332] width 88 height 21
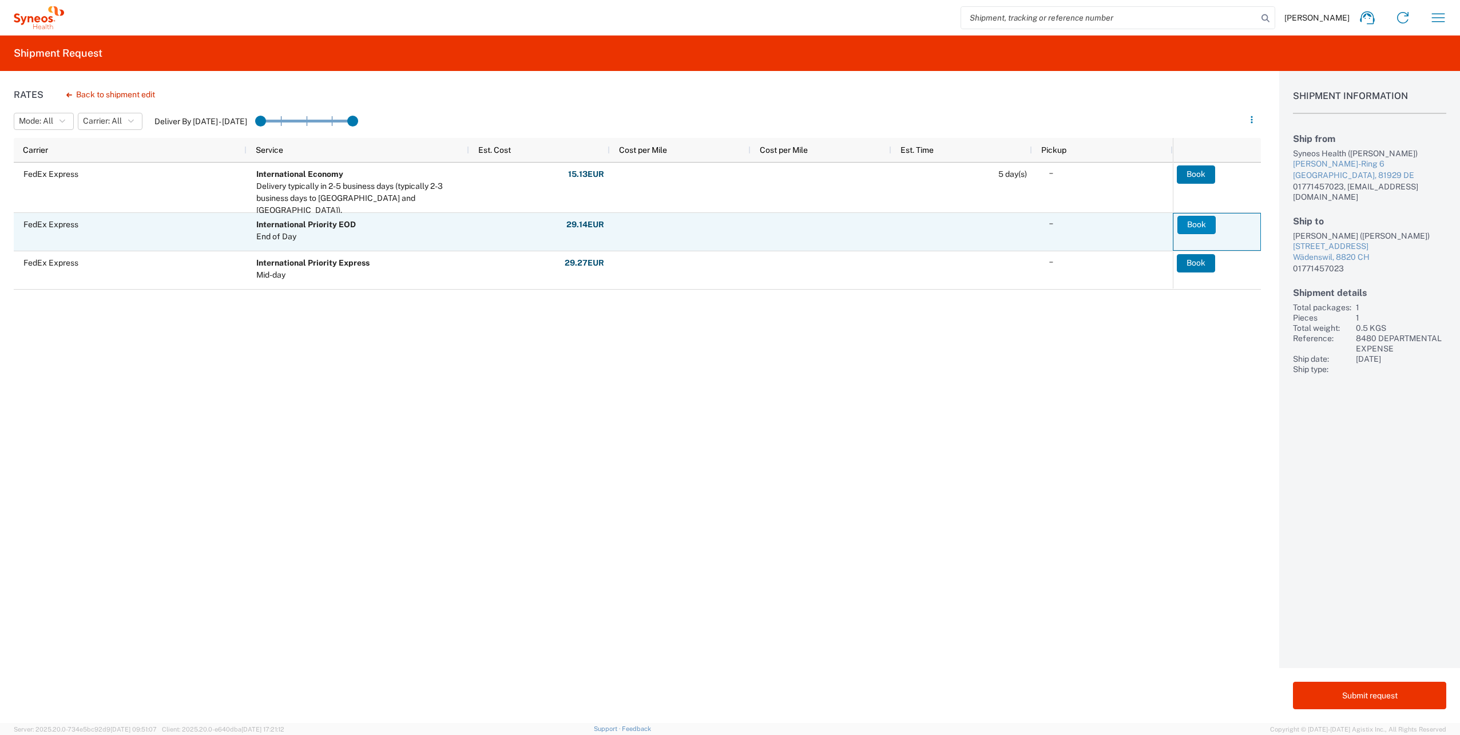
click at [1206, 223] on button "Book" at bounding box center [1196, 225] width 38 height 18
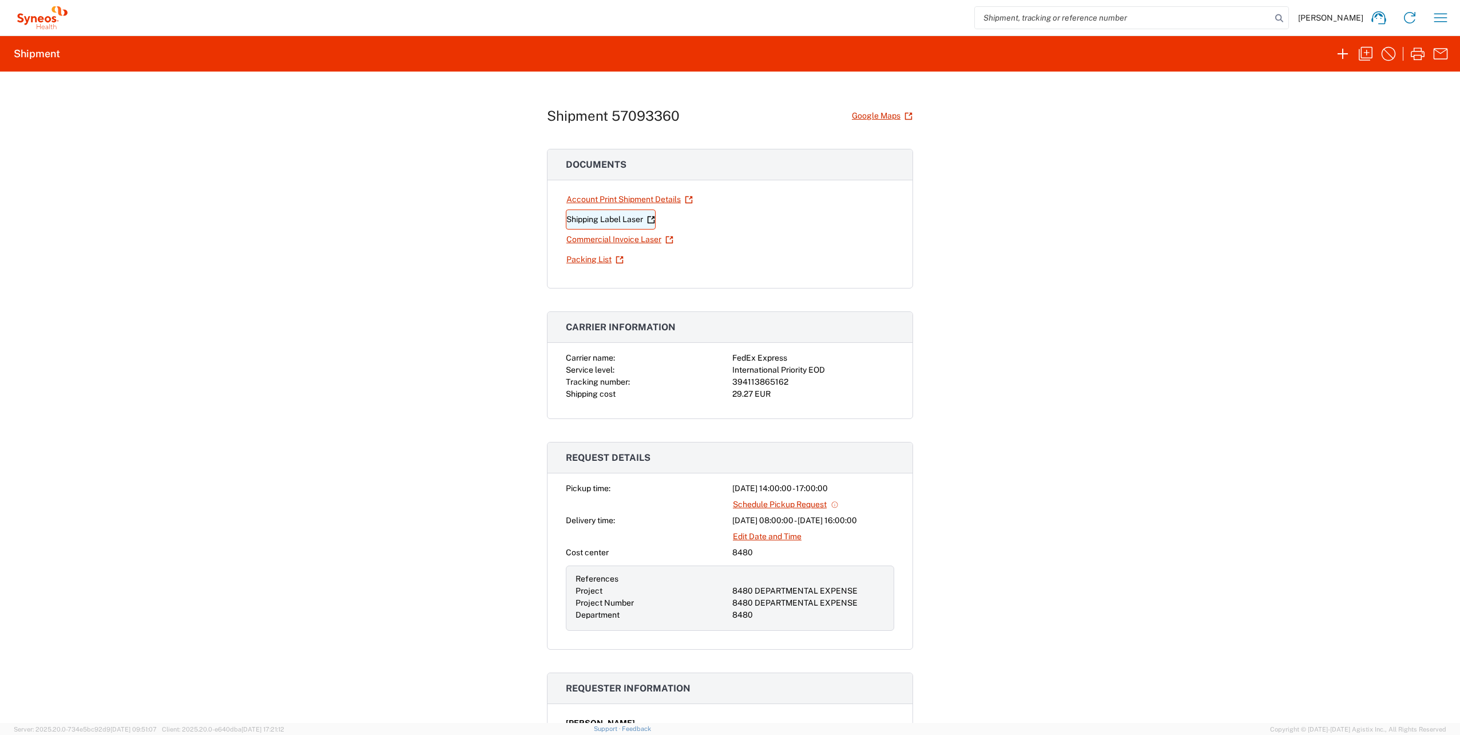
click at [596, 219] on link "Shipping Label Laser" at bounding box center [611, 219] width 90 height 20
click at [1350, 49] on icon "button" at bounding box center [1342, 54] width 18 height 18
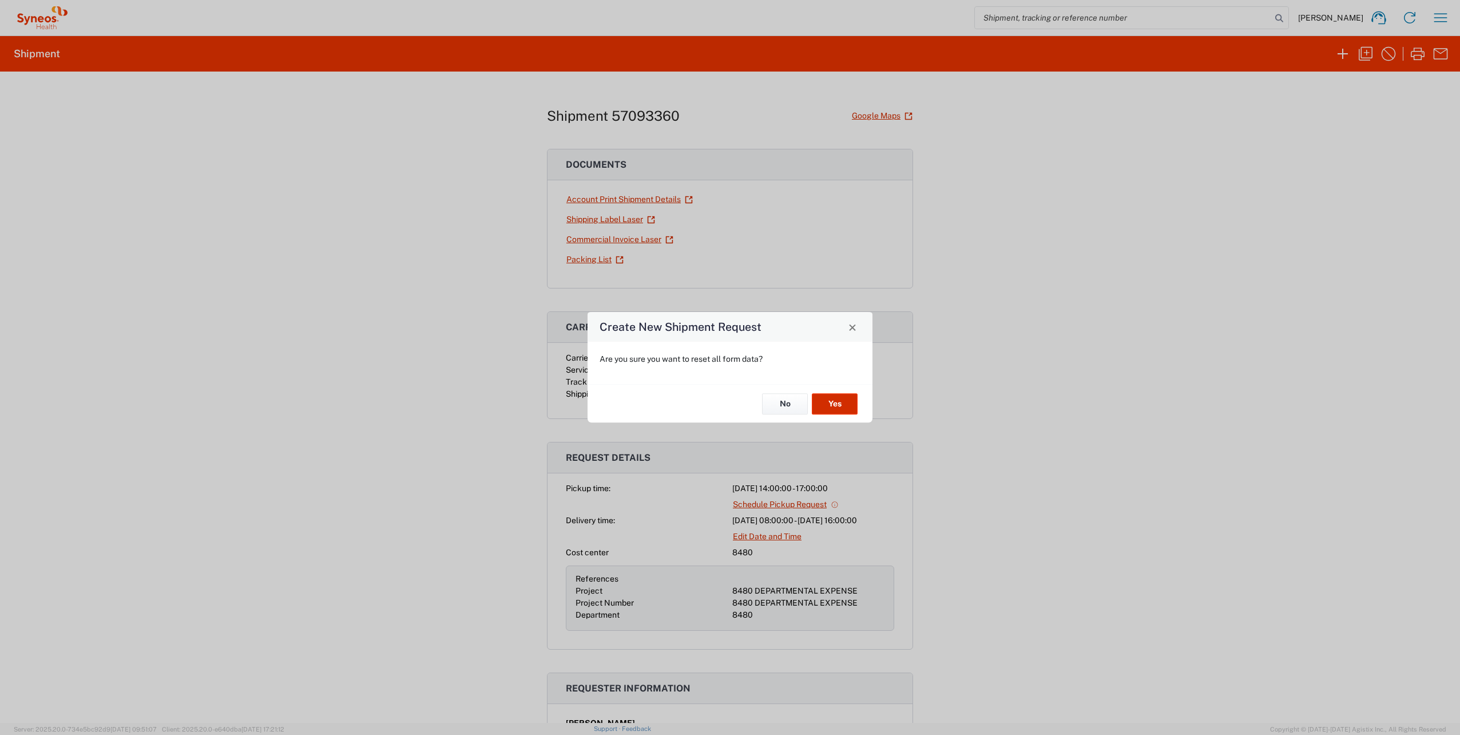
click at [840, 412] on button "Yes" at bounding box center [835, 403] width 46 height 21
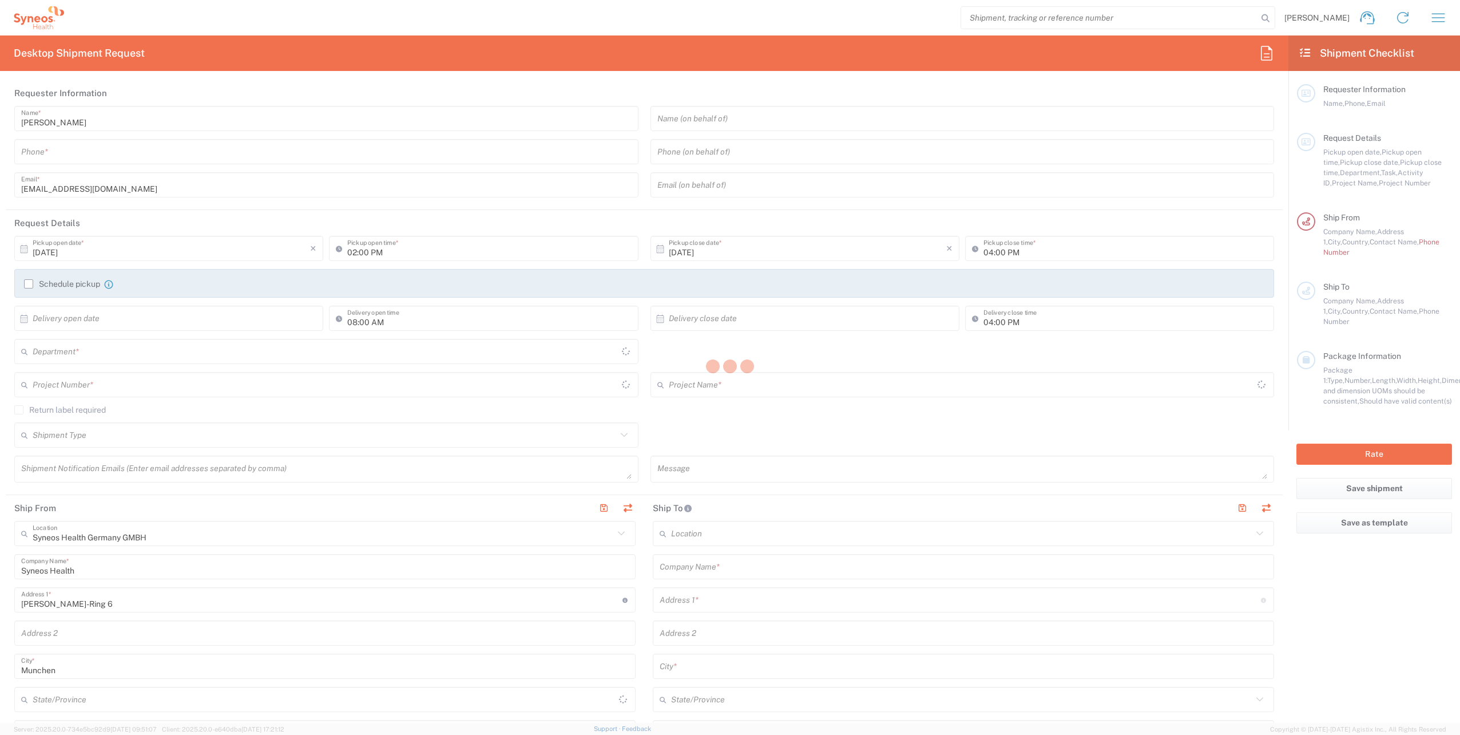
type input "8480"
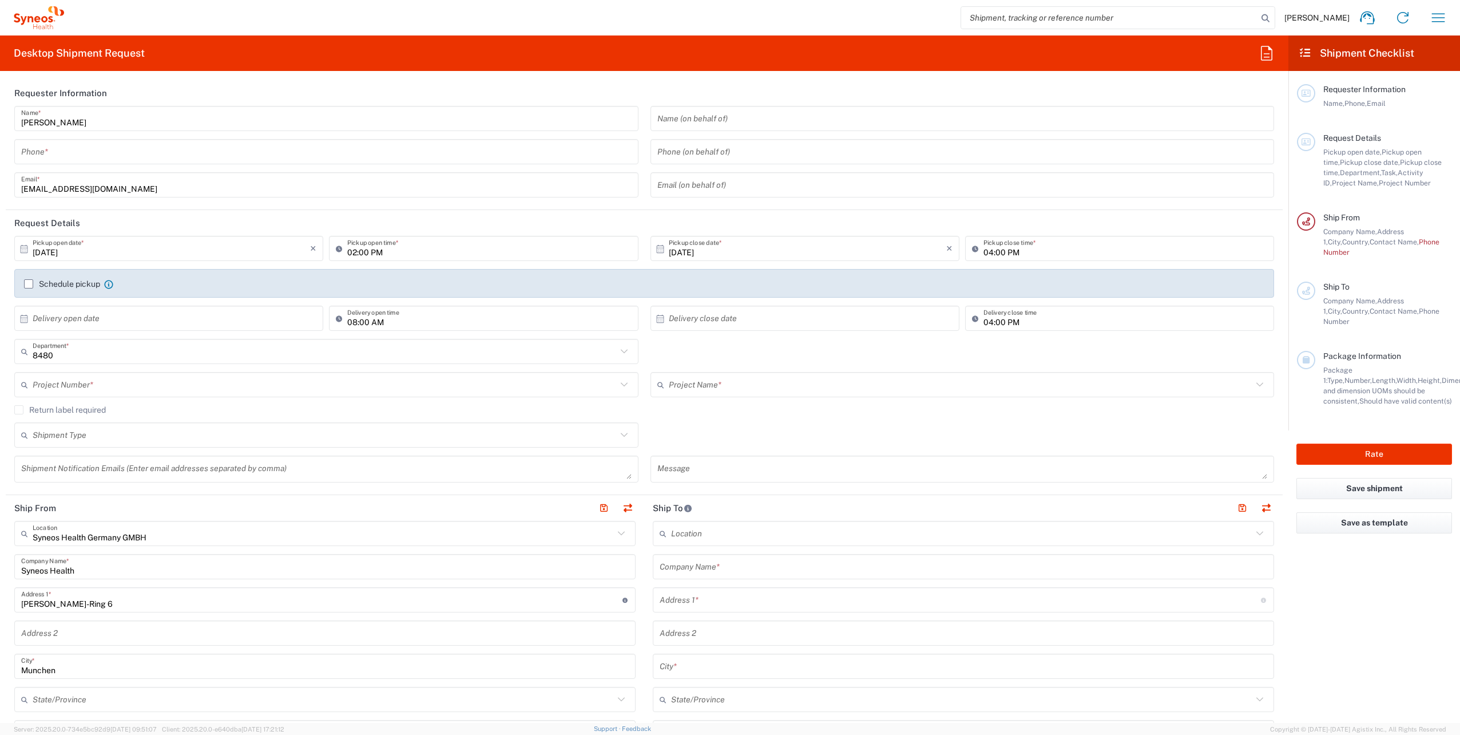
click at [89, 162] on div "Phone *" at bounding box center [326, 151] width 624 height 25
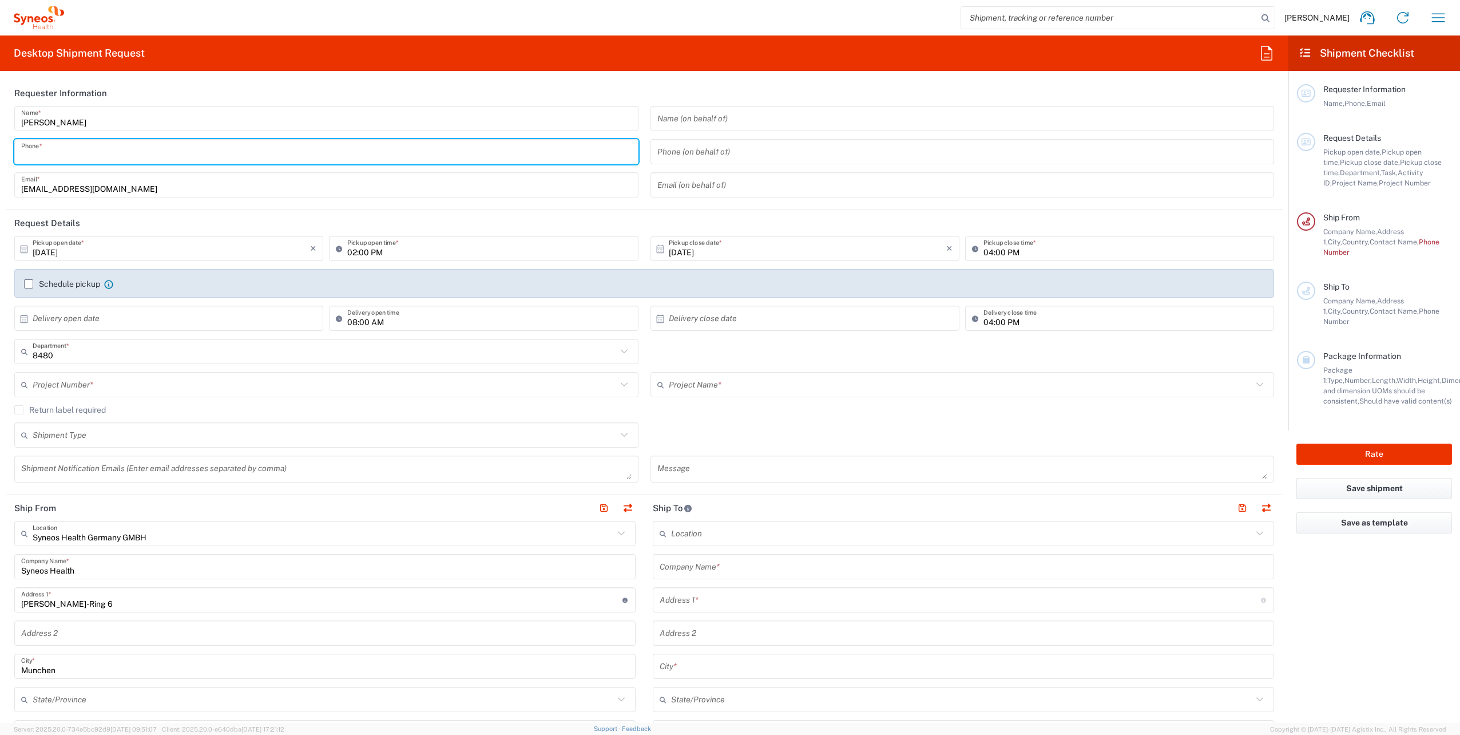
click at [90, 155] on input "tel" at bounding box center [326, 152] width 610 height 20
type input "01771457023"
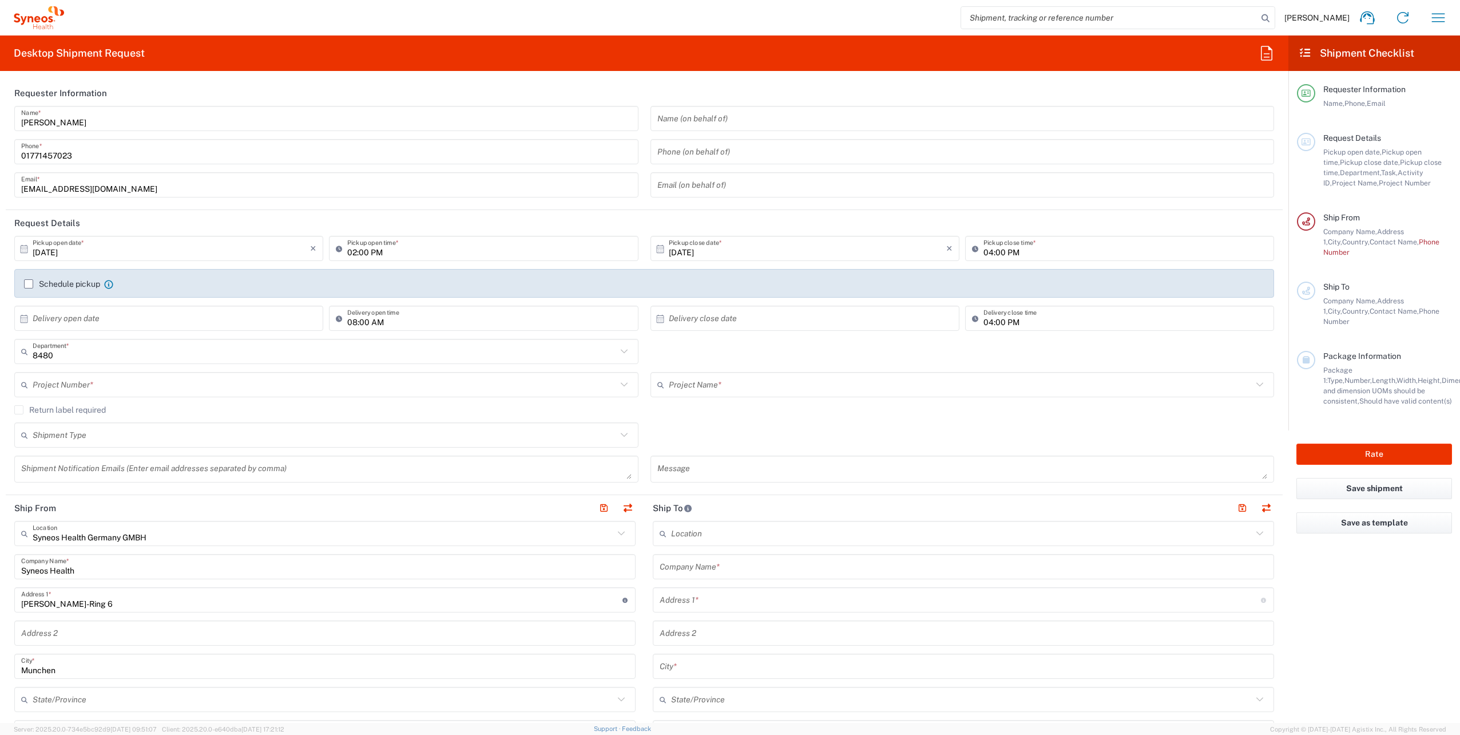
click at [146, 103] on header "Requester Information" at bounding box center [644, 93] width 1277 height 26
click at [72, 325] on input "text" at bounding box center [171, 318] width 277 height 20
click at [201, 392] on span "10" at bounding box center [202, 390] width 17 height 16
type input "[DATE]"
click at [717, 318] on input "text" at bounding box center [807, 318] width 277 height 20
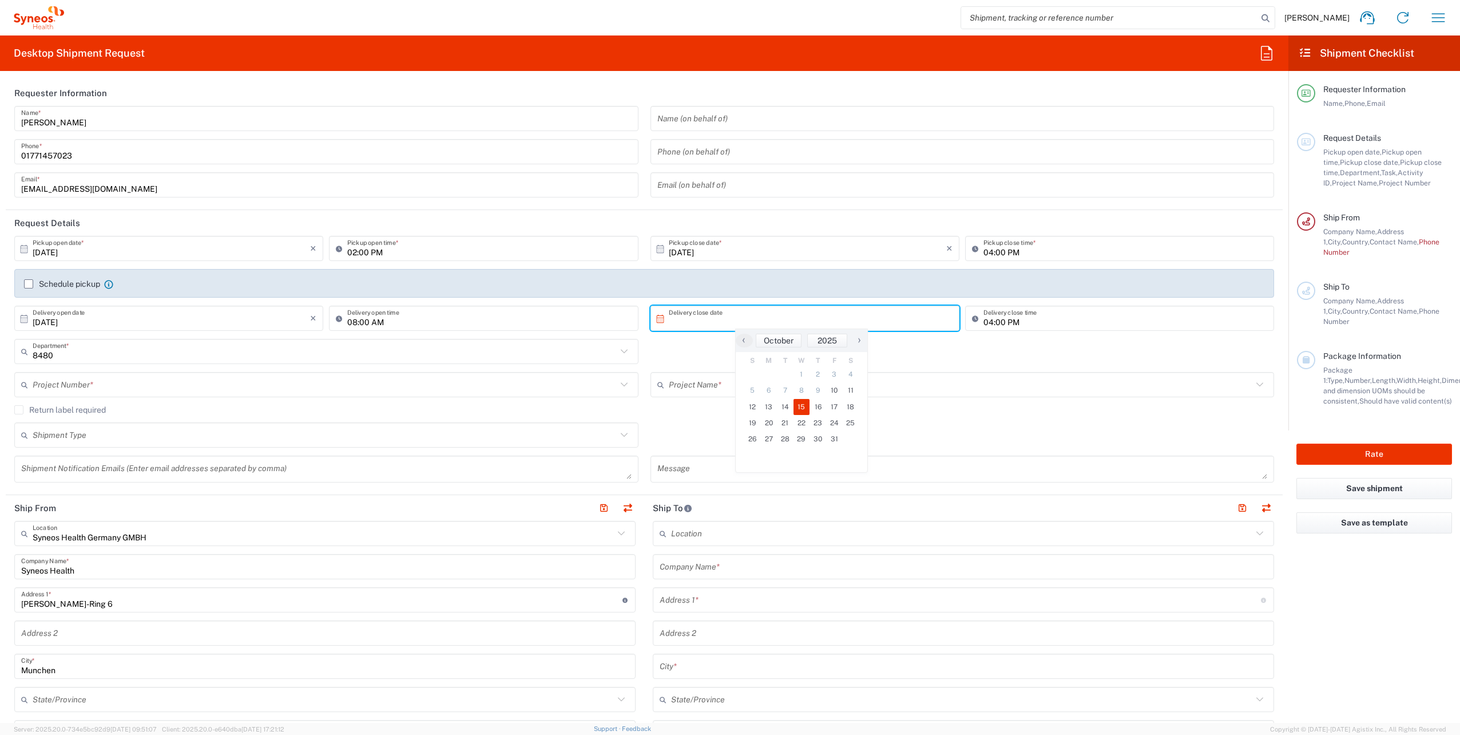
click at [797, 408] on span "15" at bounding box center [801, 407] width 17 height 16
type input "[DATE]"
click at [65, 384] on input "text" at bounding box center [325, 385] width 584 height 20
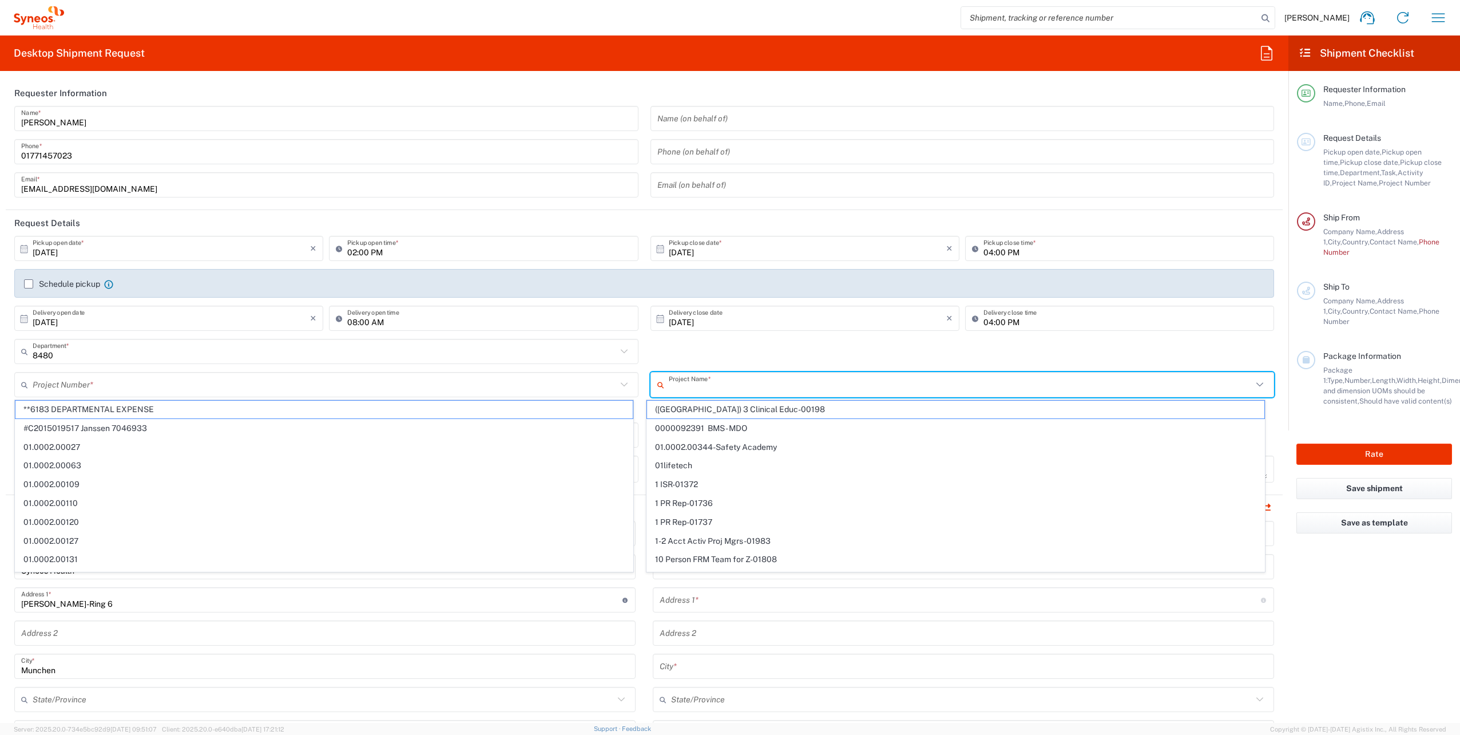
click at [732, 383] on input "text" at bounding box center [961, 385] width 584 height 20
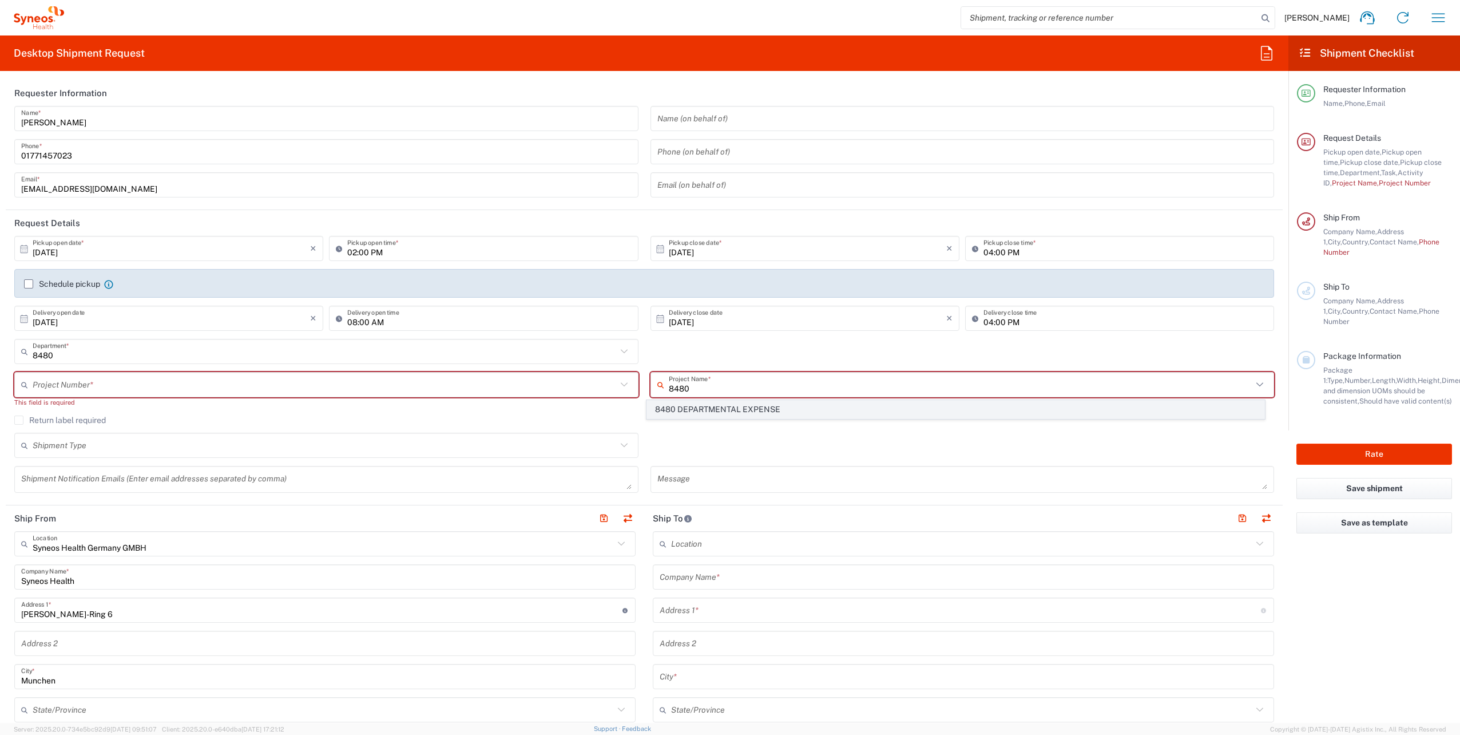
click at [737, 408] on span "8480 DEPARTMENTAL EXPENSE" at bounding box center [955, 409] width 617 height 18
type input "8480 DEPARTMENTAL EXPENSE"
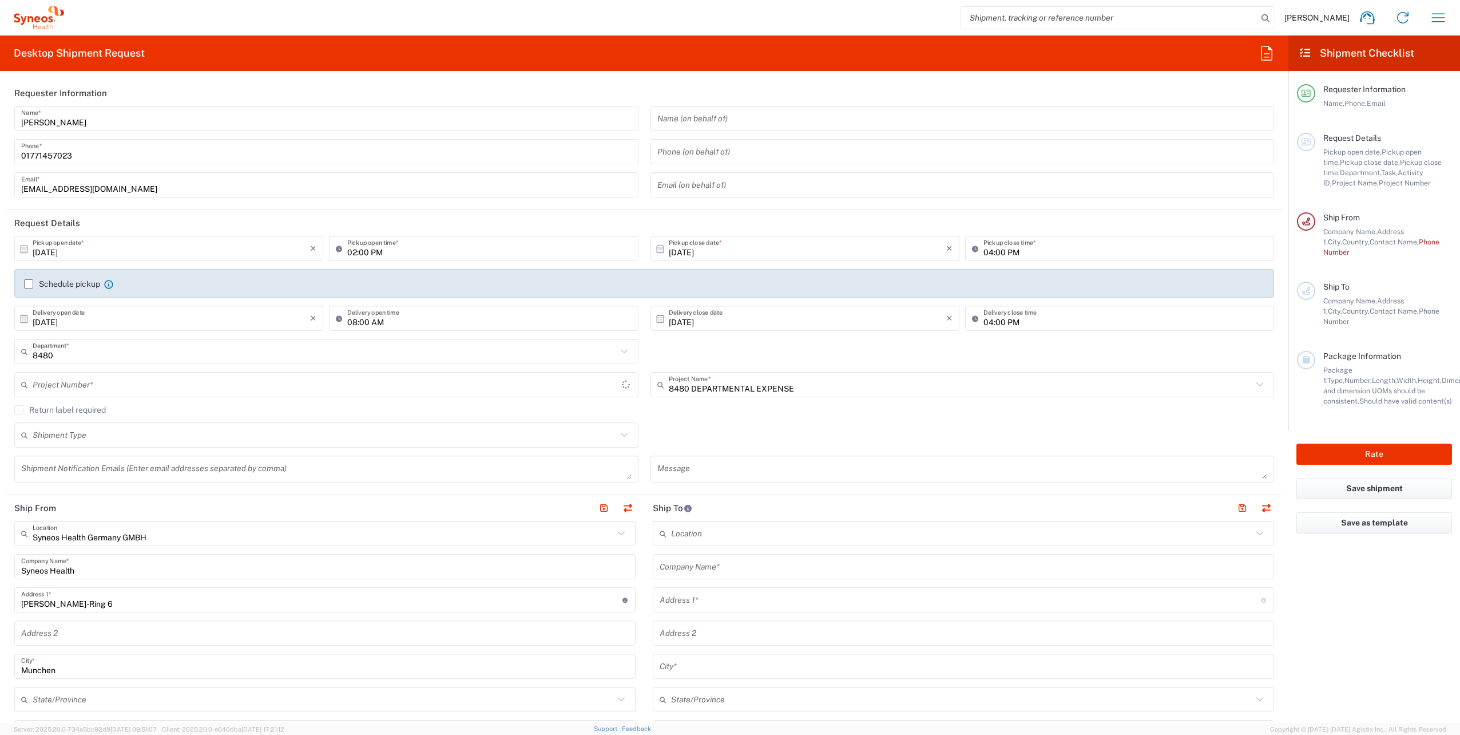
type input "8480 DEPARTMENTAL EXPENSE"
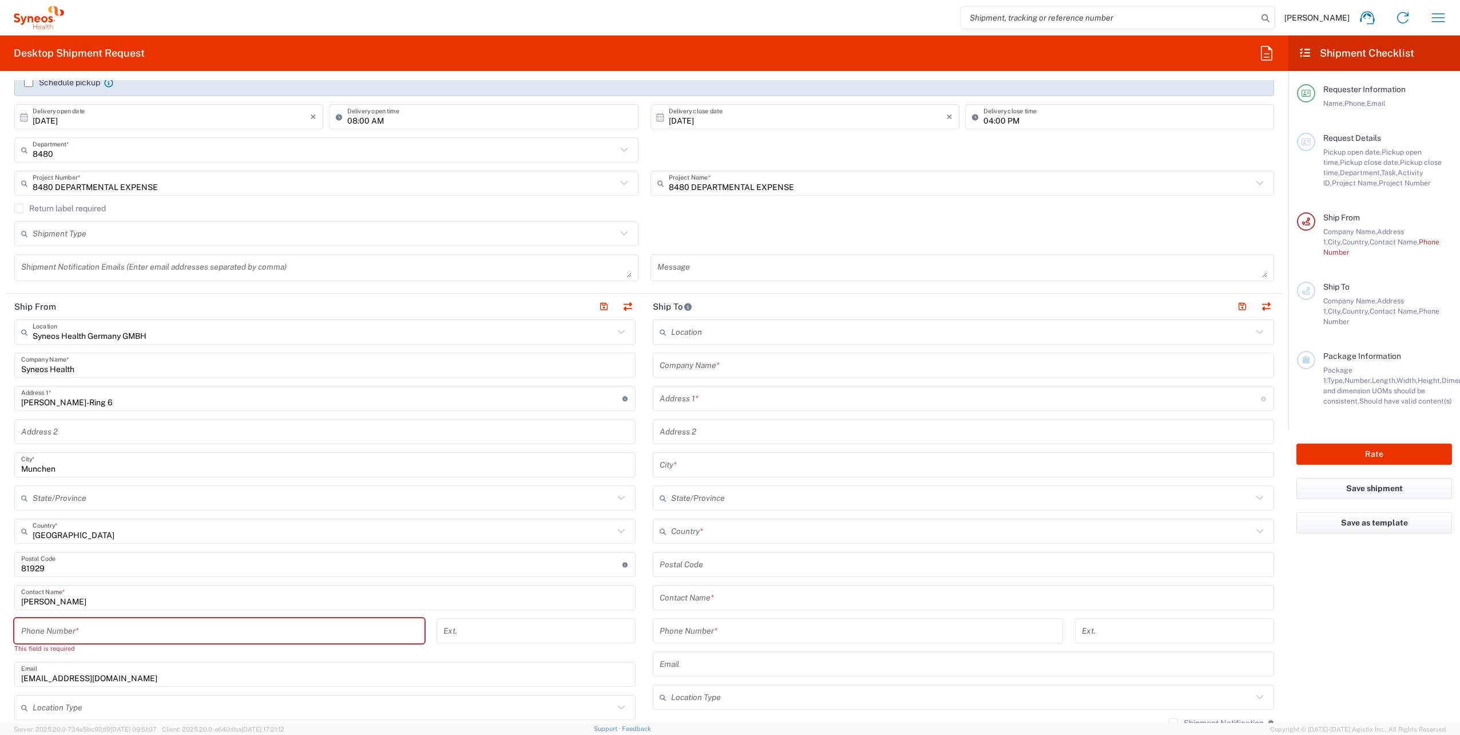
scroll to position [286, 0]
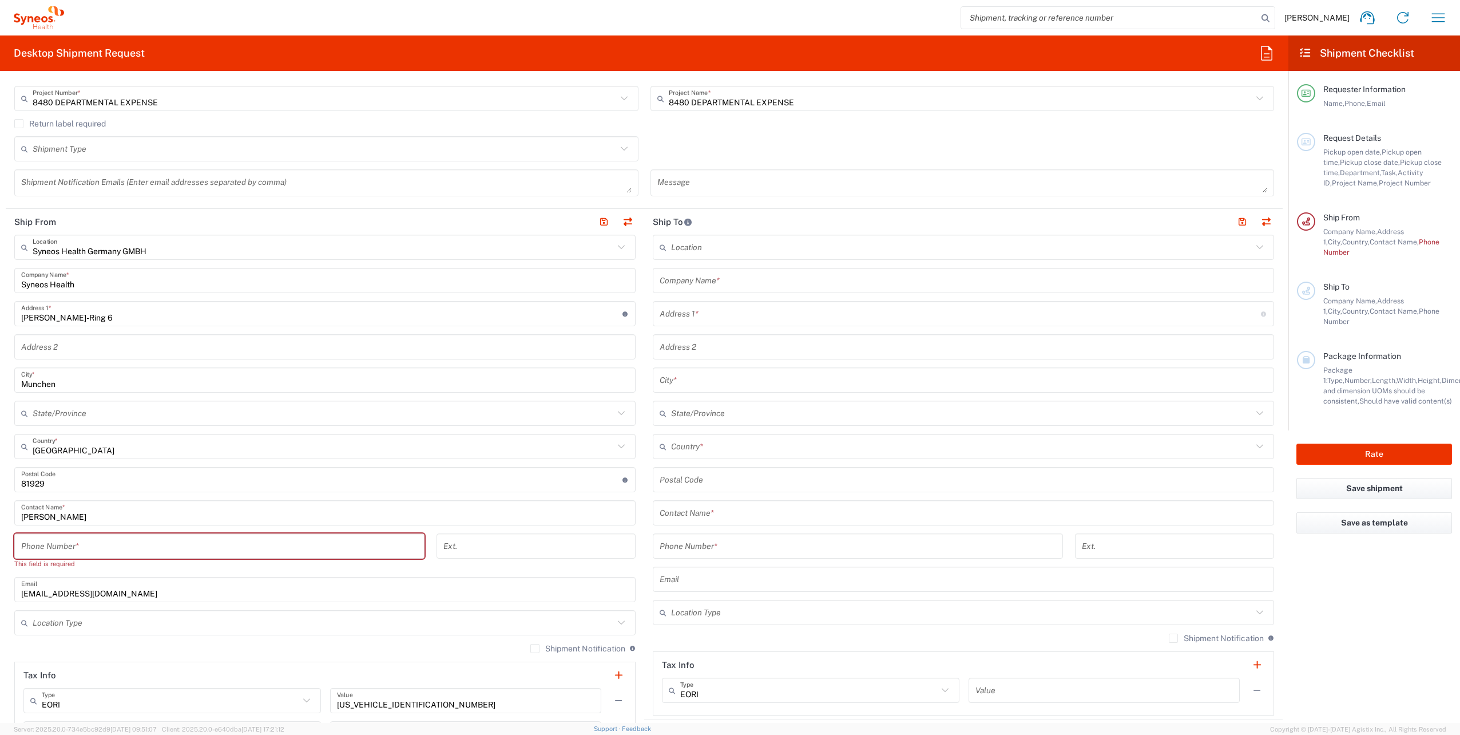
click at [59, 556] on div "Phone Number *" at bounding box center [219, 545] width 410 height 25
click at [60, 553] on input "tel" at bounding box center [219, 546] width 396 height 20
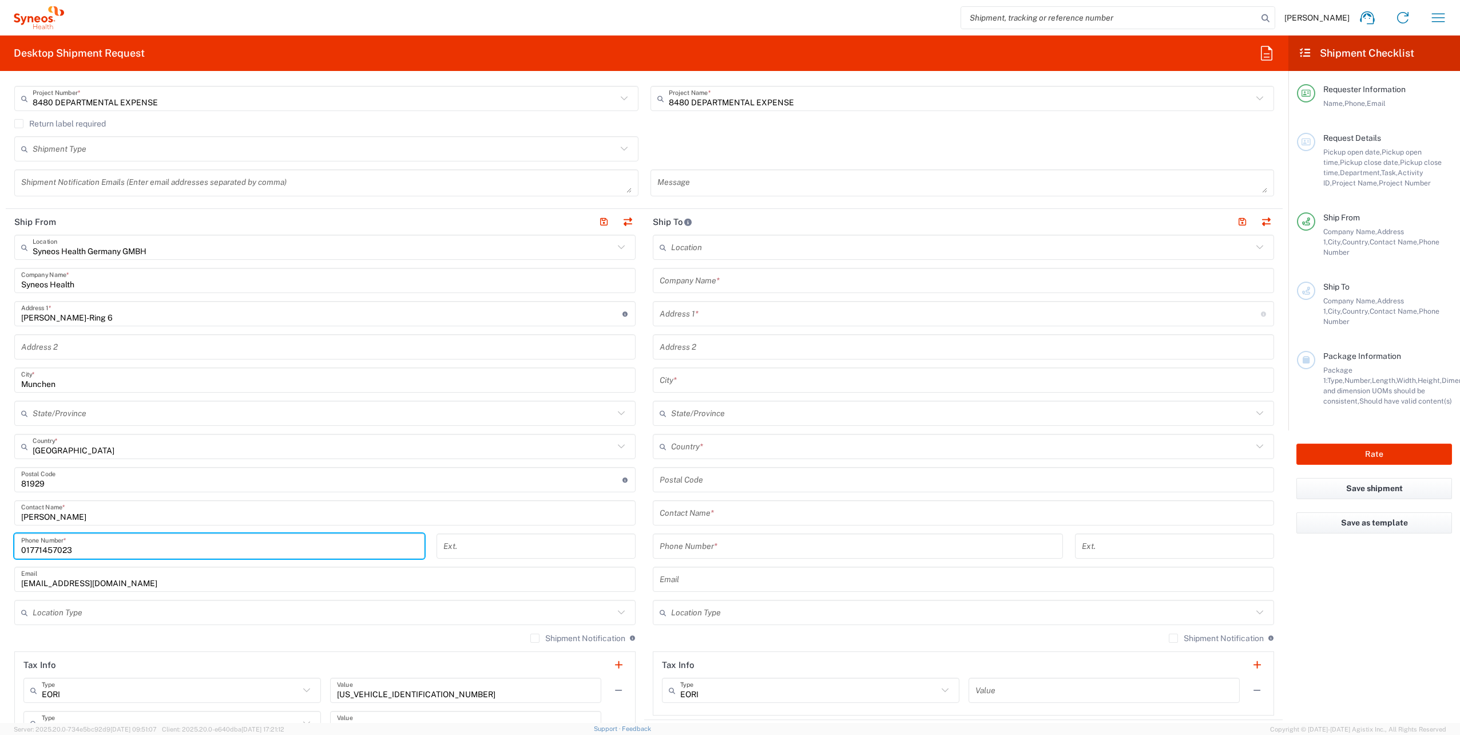
type input "01771457023"
click at [664, 549] on input "tel" at bounding box center [858, 546] width 396 height 20
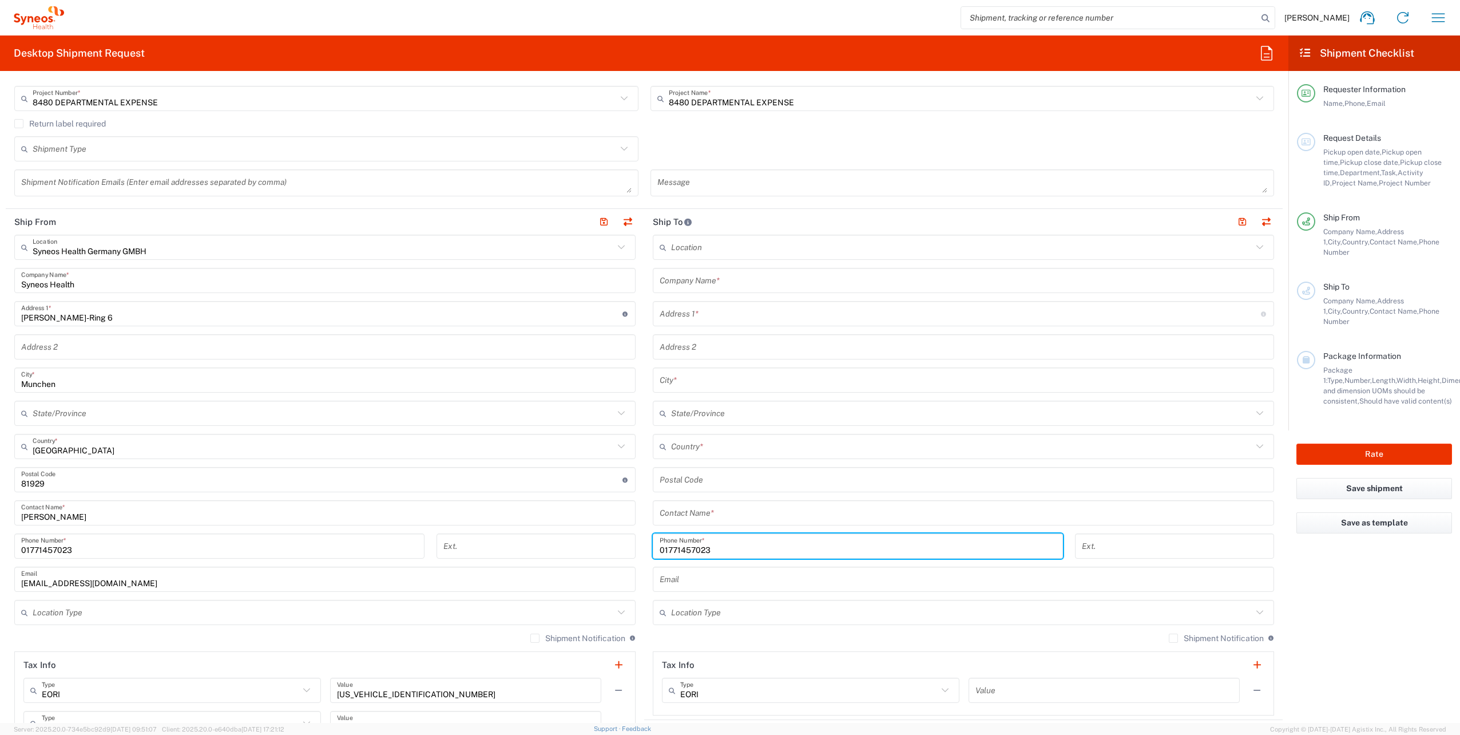
type input "01771457023"
click at [647, 534] on div "01771457023 Phone Number *" at bounding box center [858, 549] width 422 height 33
click at [514, 611] on input "text" at bounding box center [323, 612] width 581 height 20
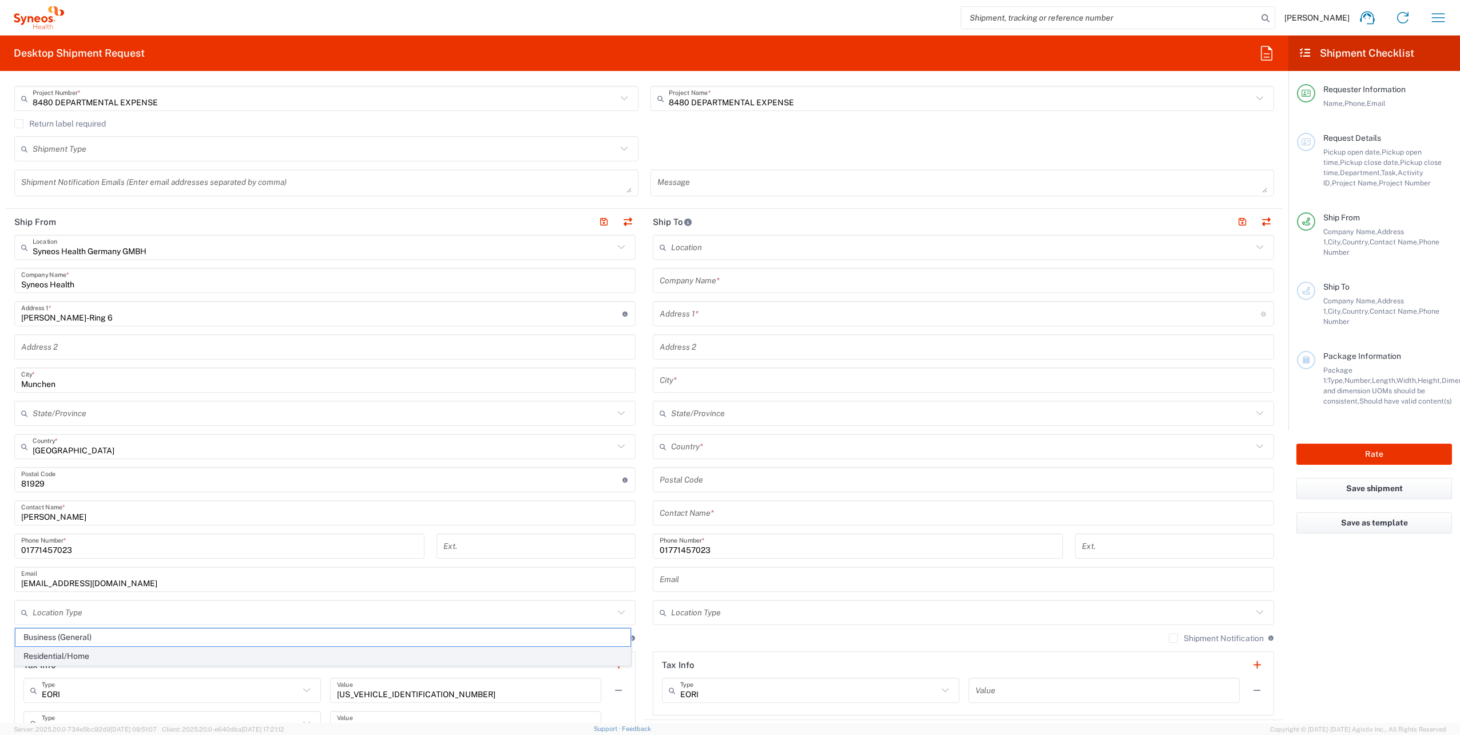
click at [58, 654] on span "Residential/Home" at bounding box center [322, 656] width 615 height 18
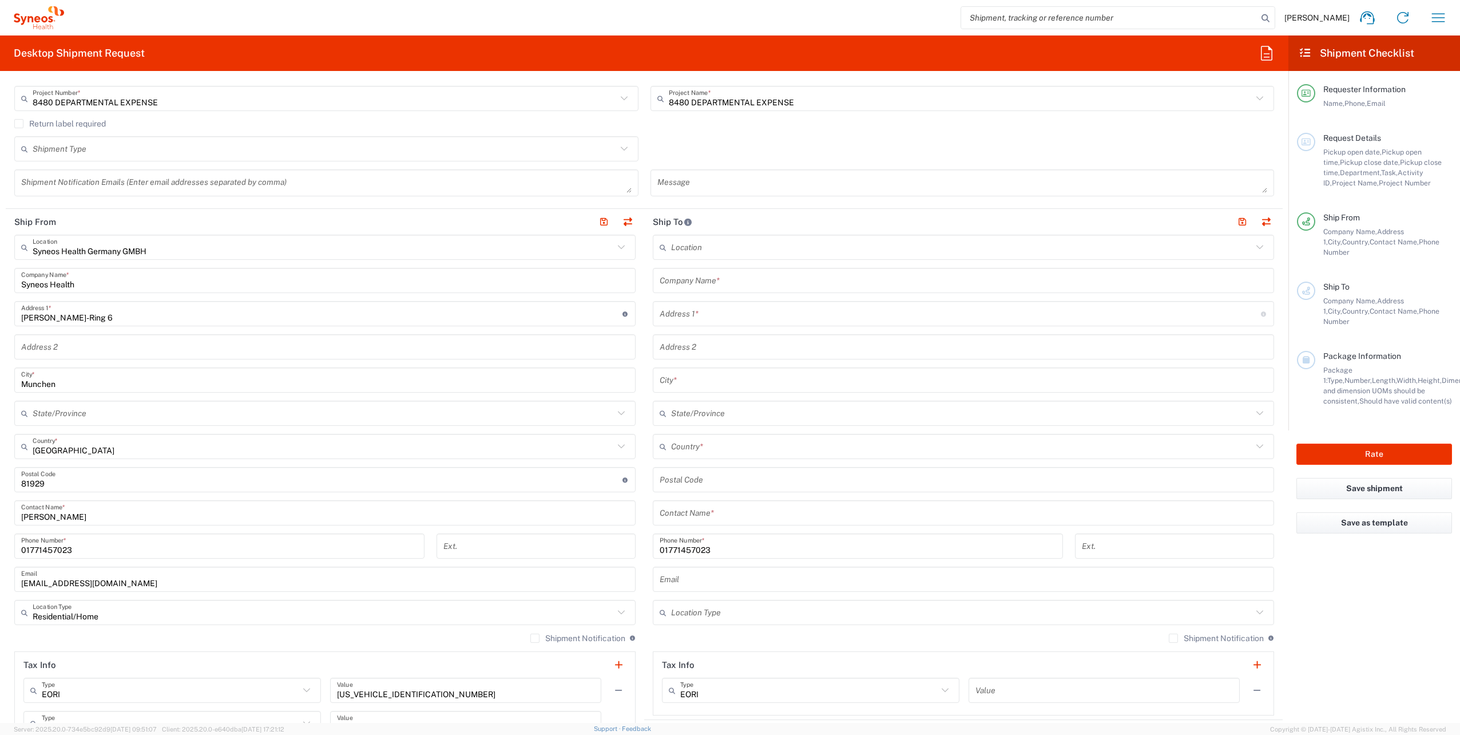
click at [116, 610] on input "Residential/Home" at bounding box center [323, 612] width 581 height 20
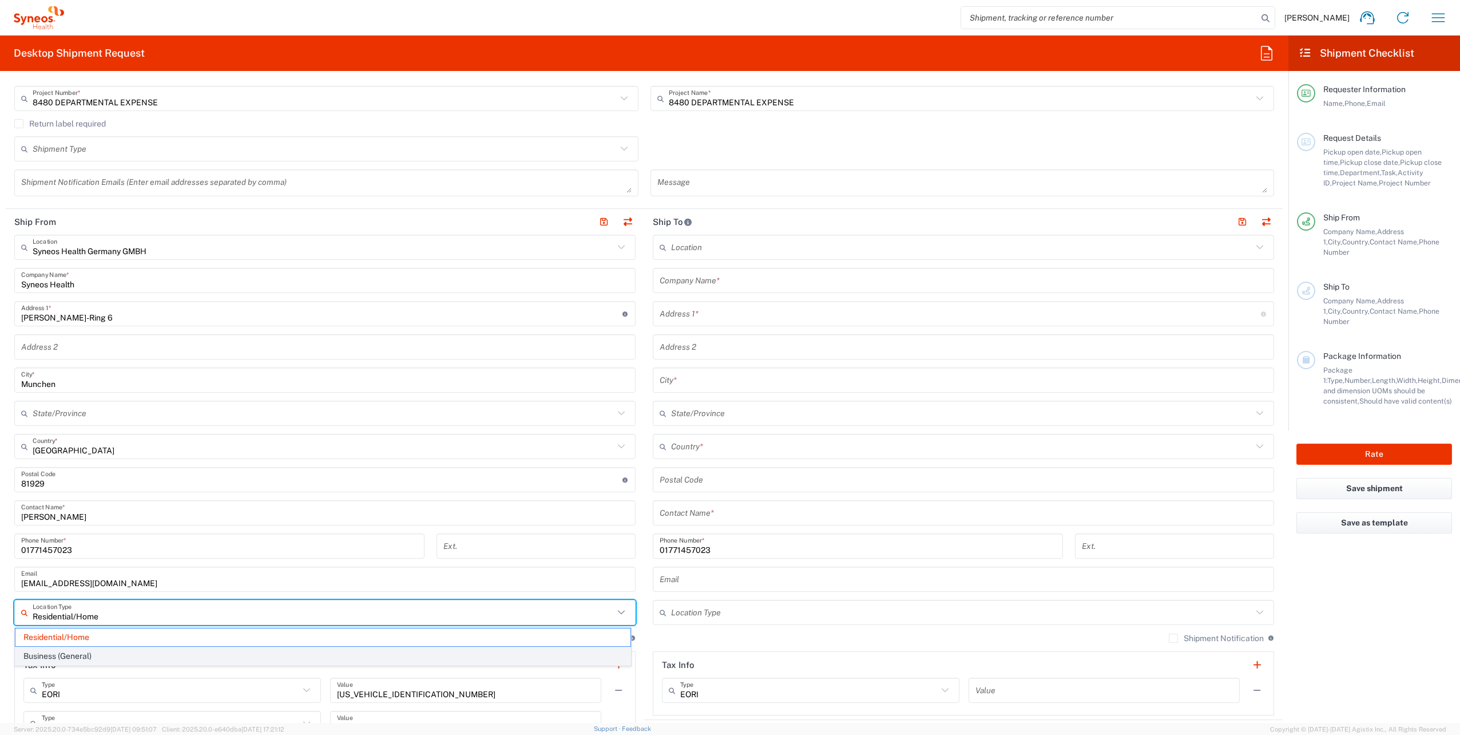
click at [71, 653] on span "Business (General)" at bounding box center [322, 656] width 615 height 18
type input "Business (General)"
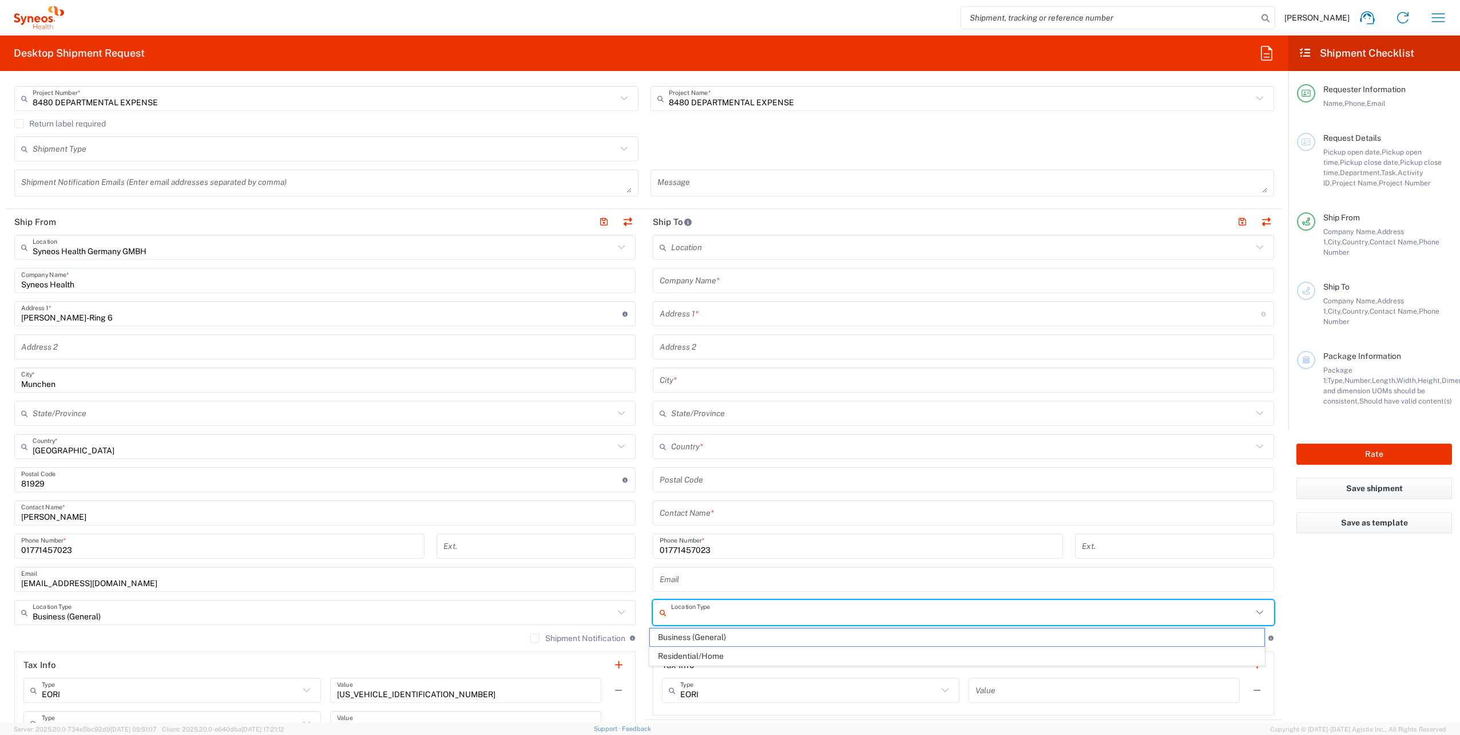
click at [730, 612] on input "text" at bounding box center [961, 612] width 581 height 20
click at [681, 660] on span "Residential/Home" at bounding box center [957, 656] width 615 height 18
type input "Residential/Home"
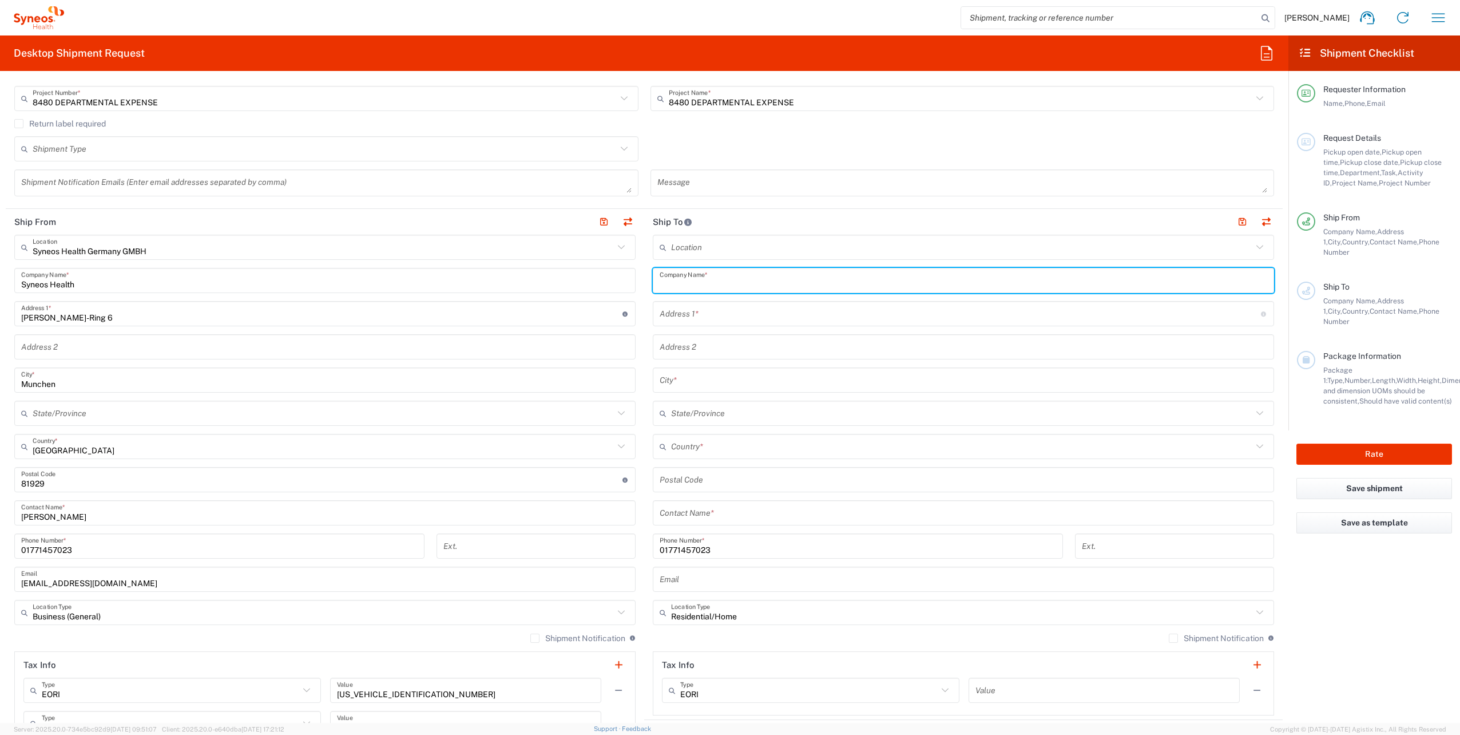
click at [698, 284] on input "text" at bounding box center [964, 281] width 608 height 20
paste input "[PERSON_NAME]"
type input "[PERSON_NAME]"
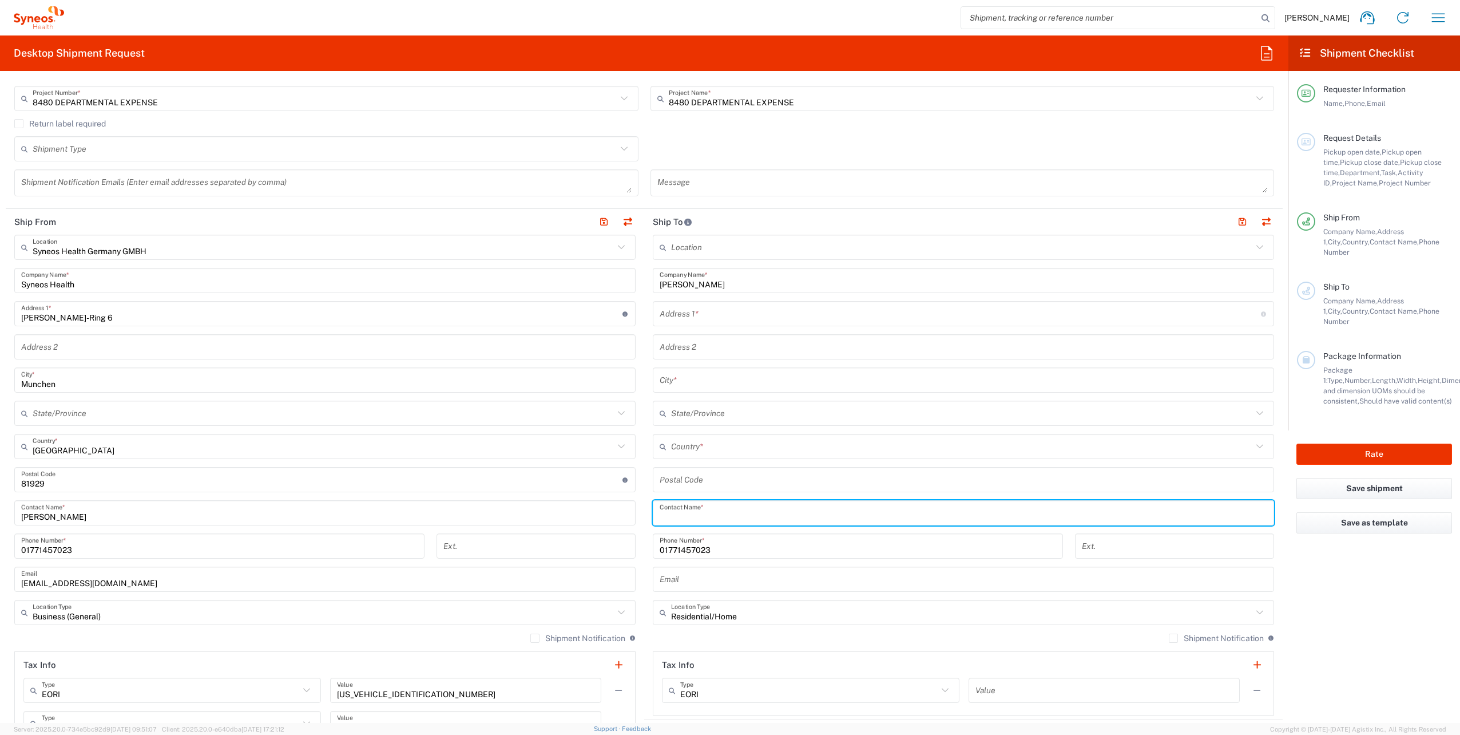
click at [693, 517] on input "text" at bounding box center [964, 513] width 608 height 20
paste input "[PERSON_NAME]"
type input "[PERSON_NAME]"
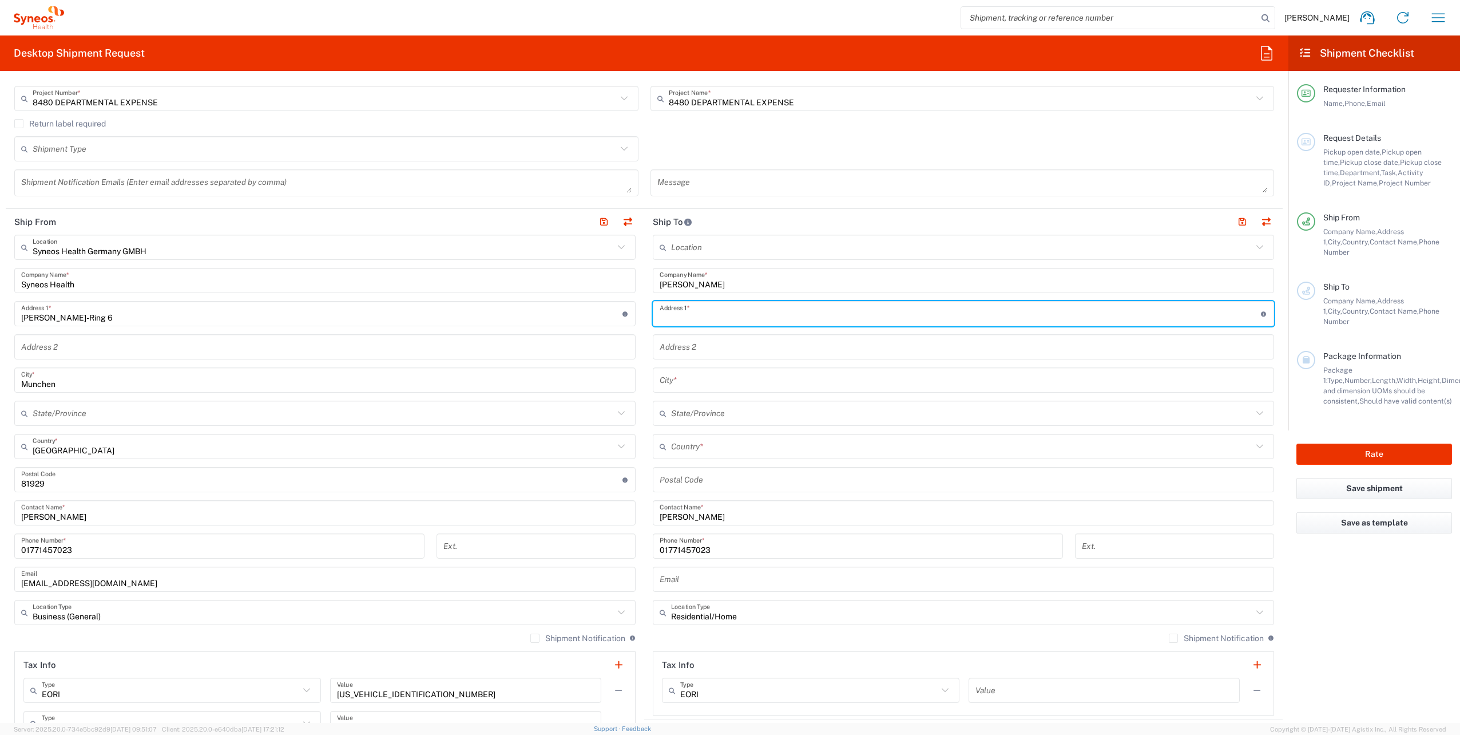
click at [706, 319] on input "text" at bounding box center [960, 314] width 601 height 20
paste input "Chemin de Chatagny 11"
type input "Chemin de Chatagny 11"
click at [686, 386] on input "text" at bounding box center [964, 380] width 608 height 20
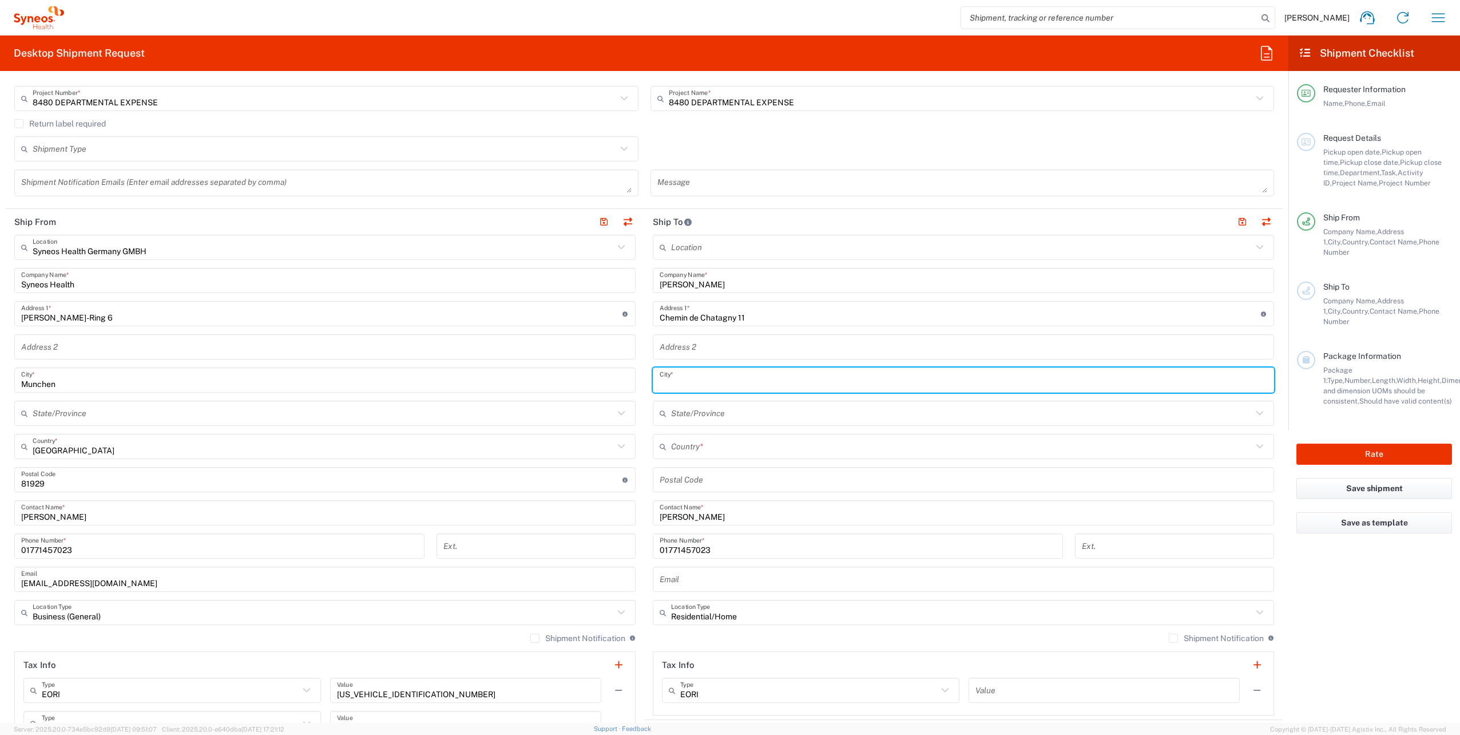
paste input "Denens"
type input "Denens"
click at [702, 442] on input "text" at bounding box center [961, 446] width 581 height 20
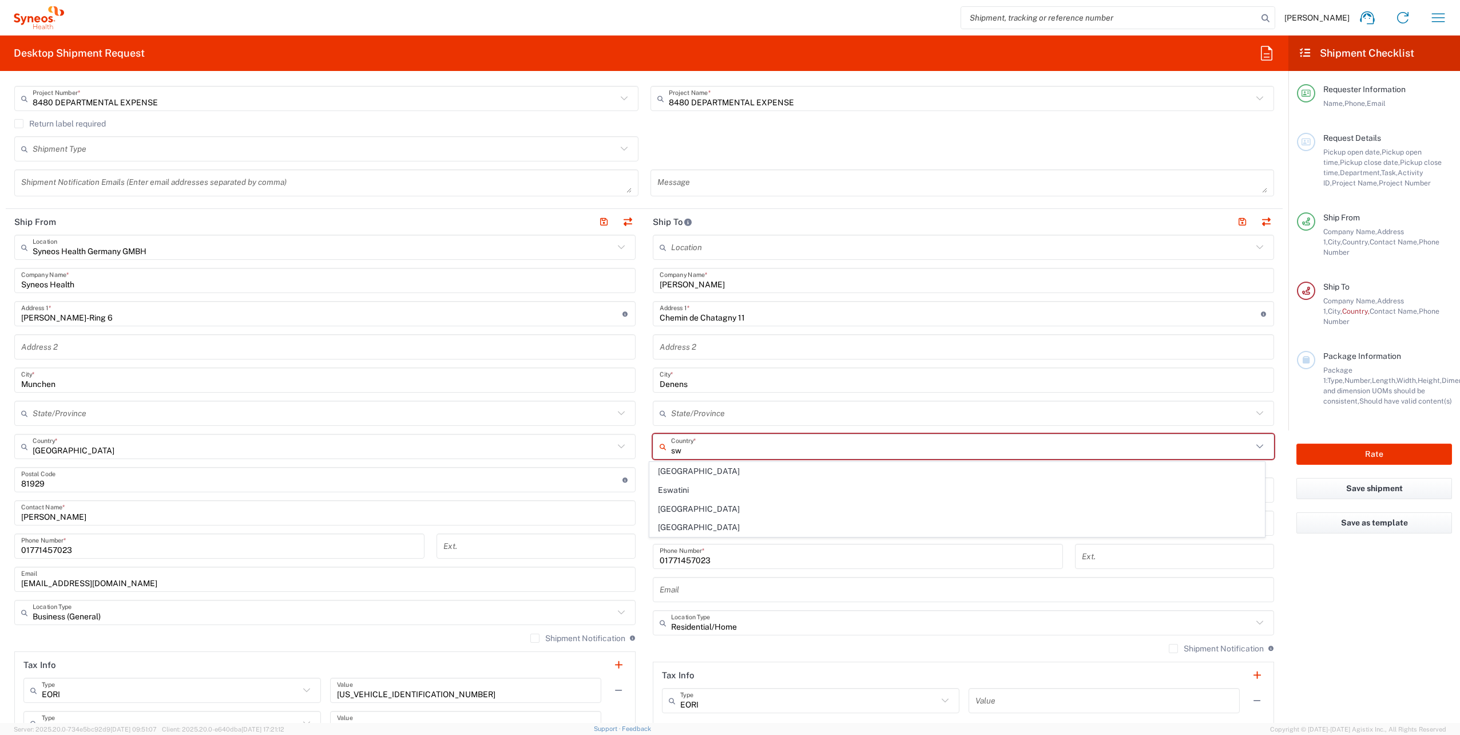
drag, startPoint x: 672, startPoint y: 523, endPoint x: 687, endPoint y: 511, distance: 19.5
click at [672, 523] on span "[GEOGRAPHIC_DATA]" at bounding box center [957, 527] width 615 height 18
type input "[GEOGRAPHIC_DATA]"
type input "Sender/Shipper"
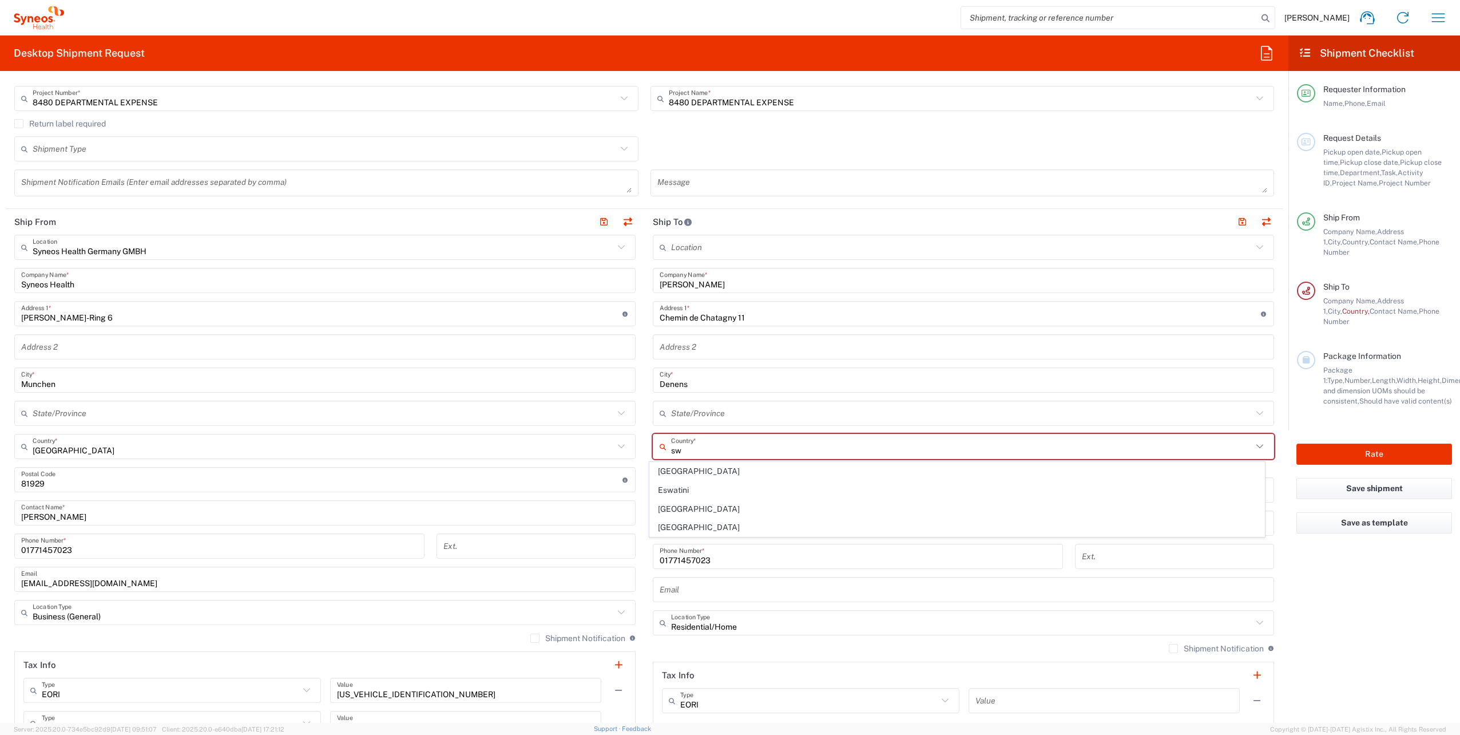
type input "Delivery Duty Paid"
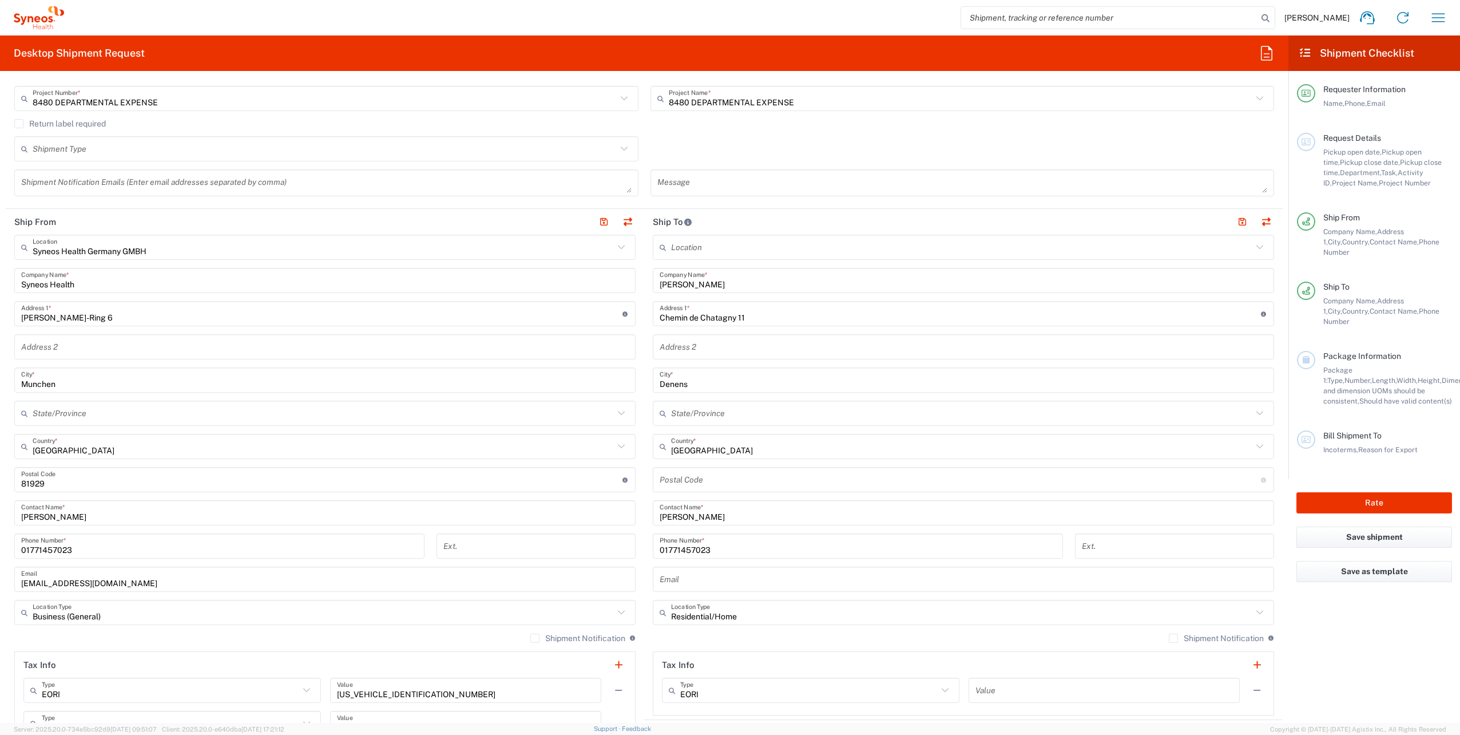
click at [697, 486] on input "undefined" at bounding box center [960, 480] width 601 height 20
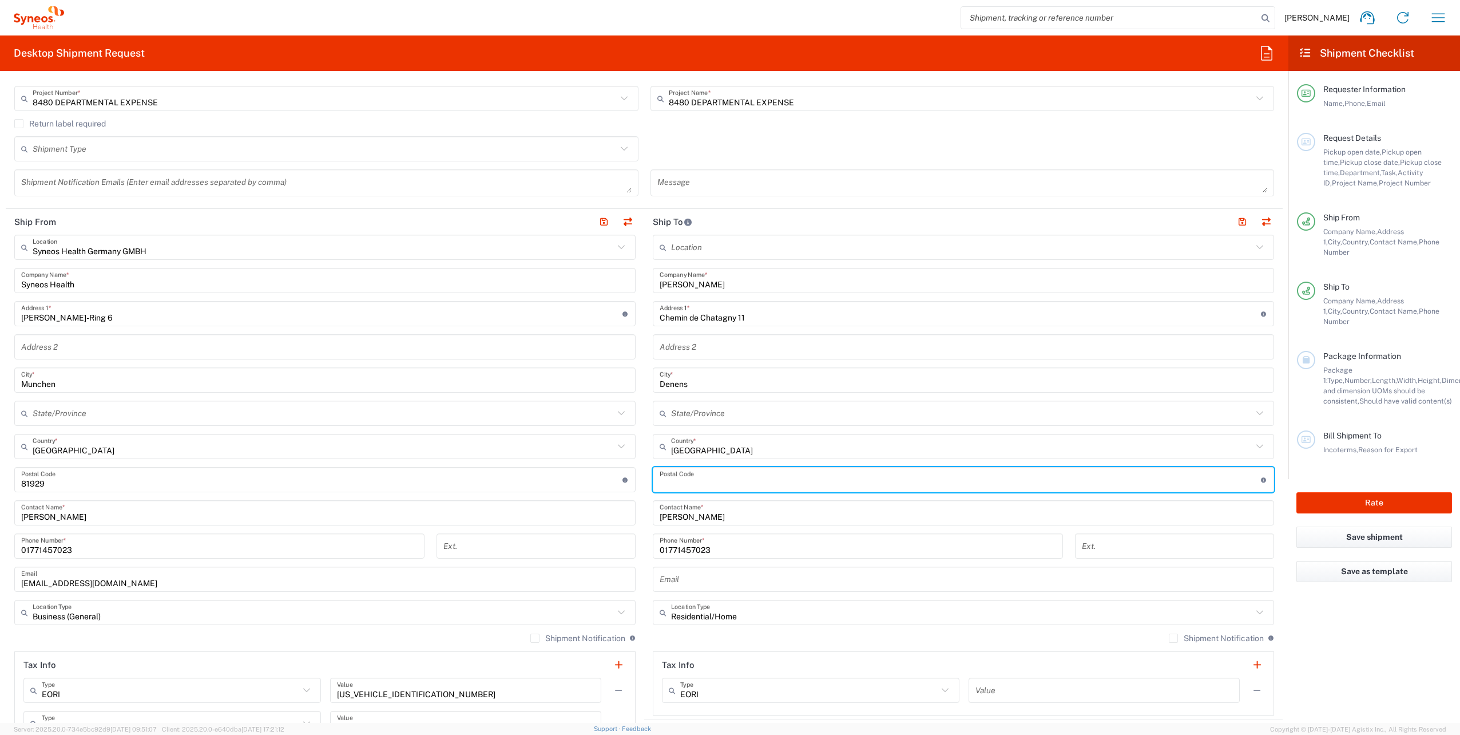
paste input "1135"
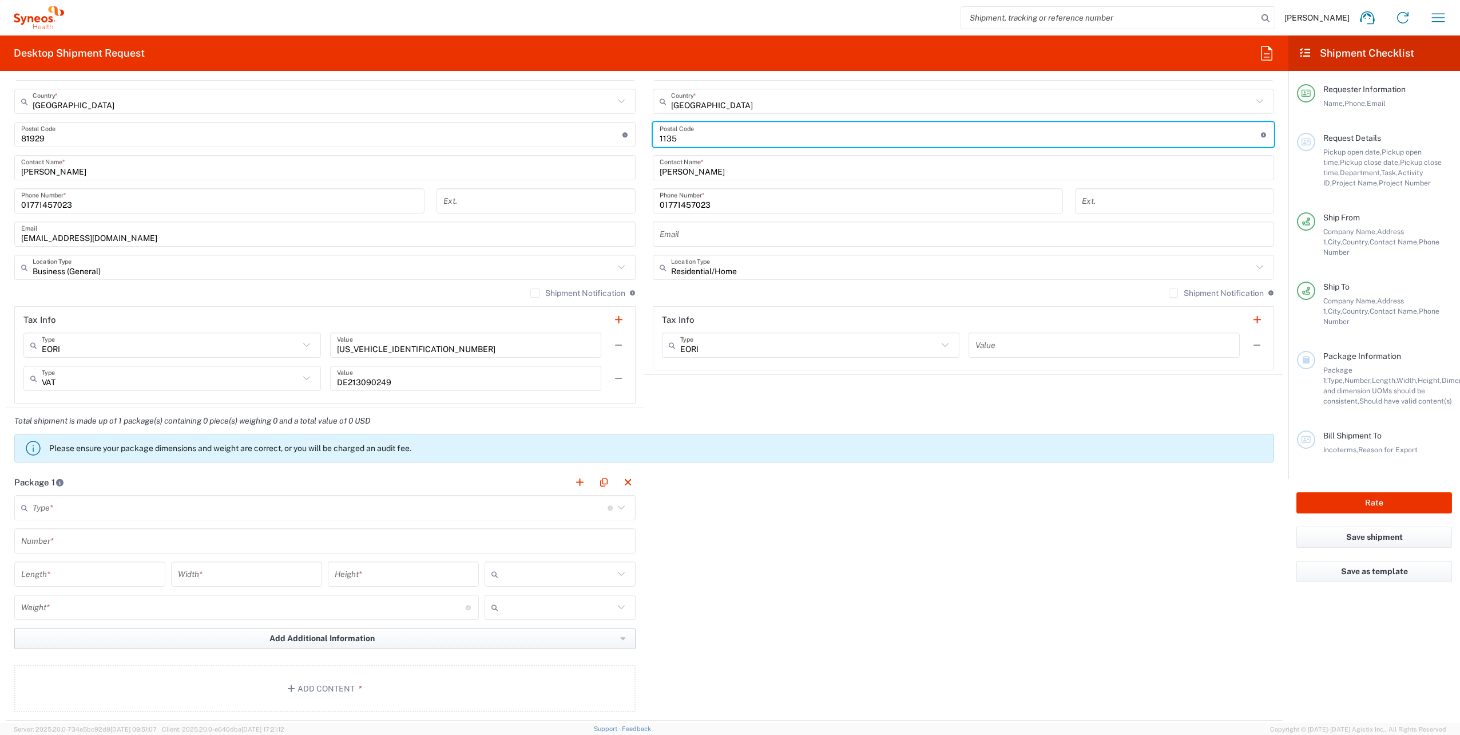
scroll to position [686, 0]
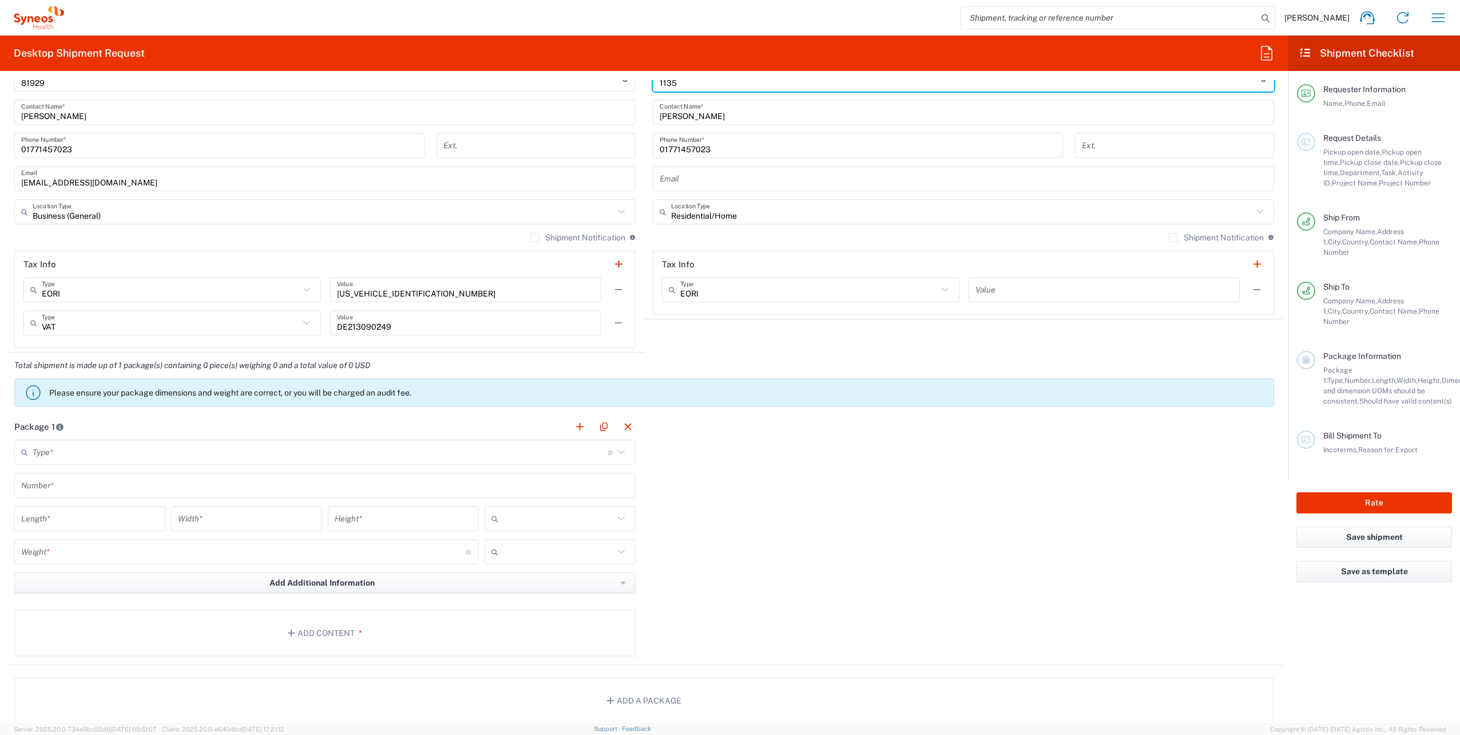
type input "1135"
click at [69, 452] on input "text" at bounding box center [320, 452] width 575 height 20
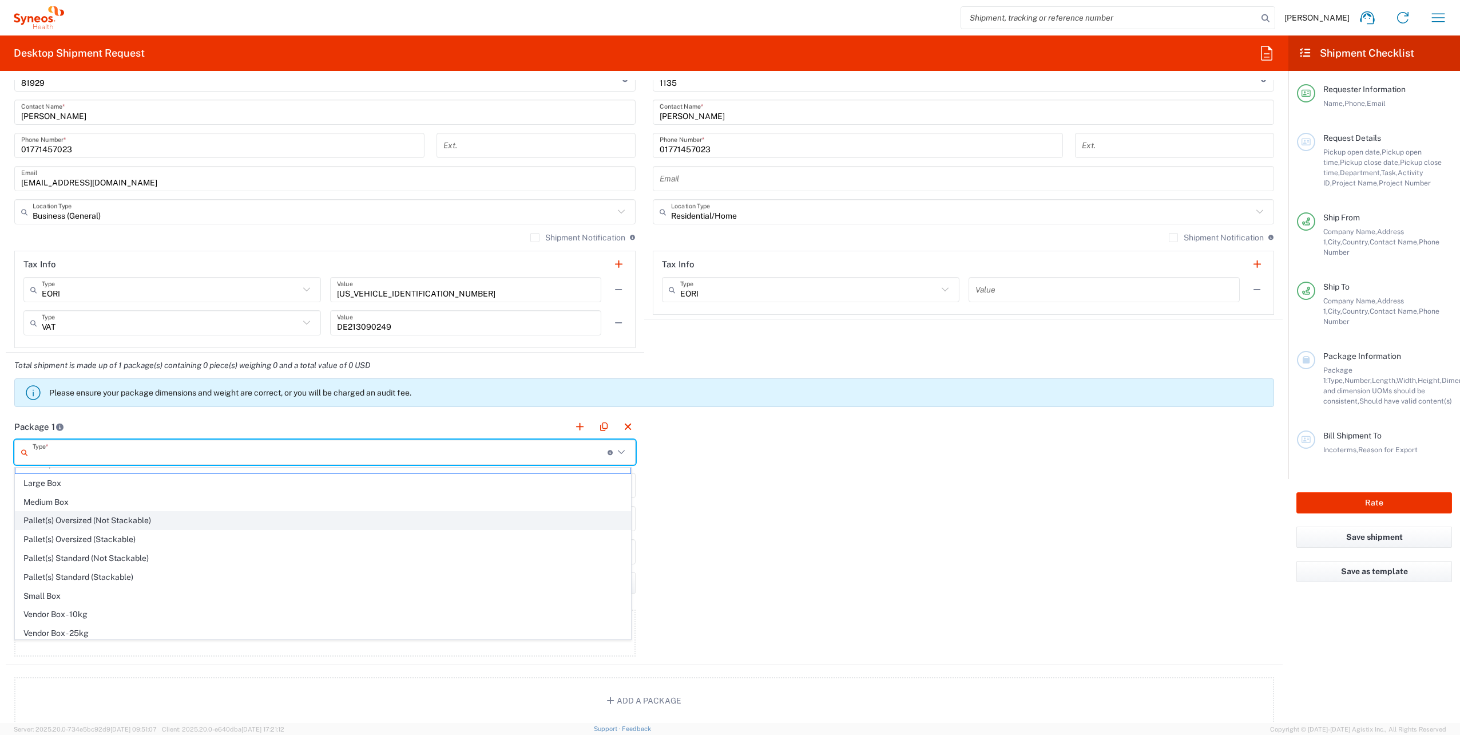
scroll to position [35, 0]
click at [47, 633] on span "Your Packaging" at bounding box center [322, 630] width 615 height 18
type input "Your Packaging"
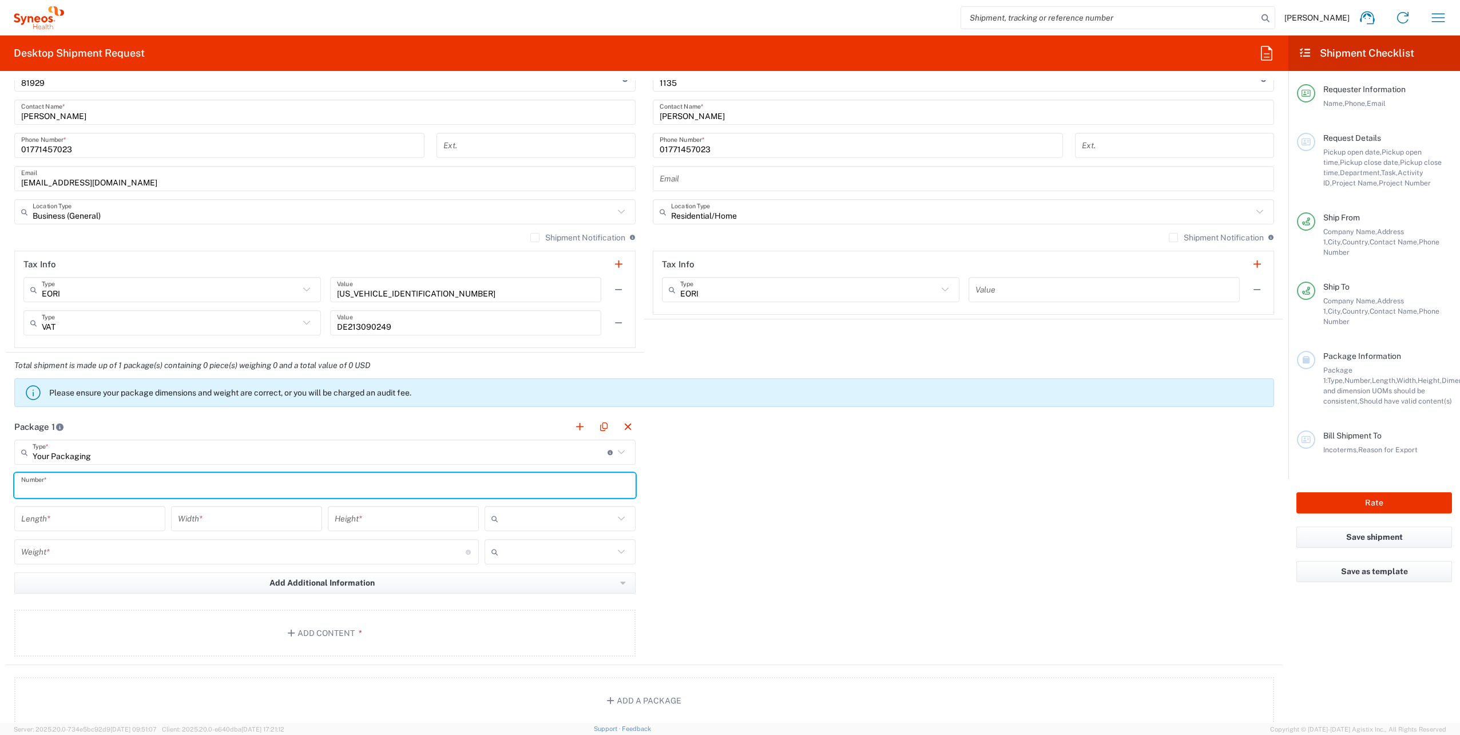
click at [54, 482] on input "text" at bounding box center [325, 485] width 608 height 20
type input "1"
click at [78, 511] on input "number" at bounding box center [89, 519] width 137 height 20
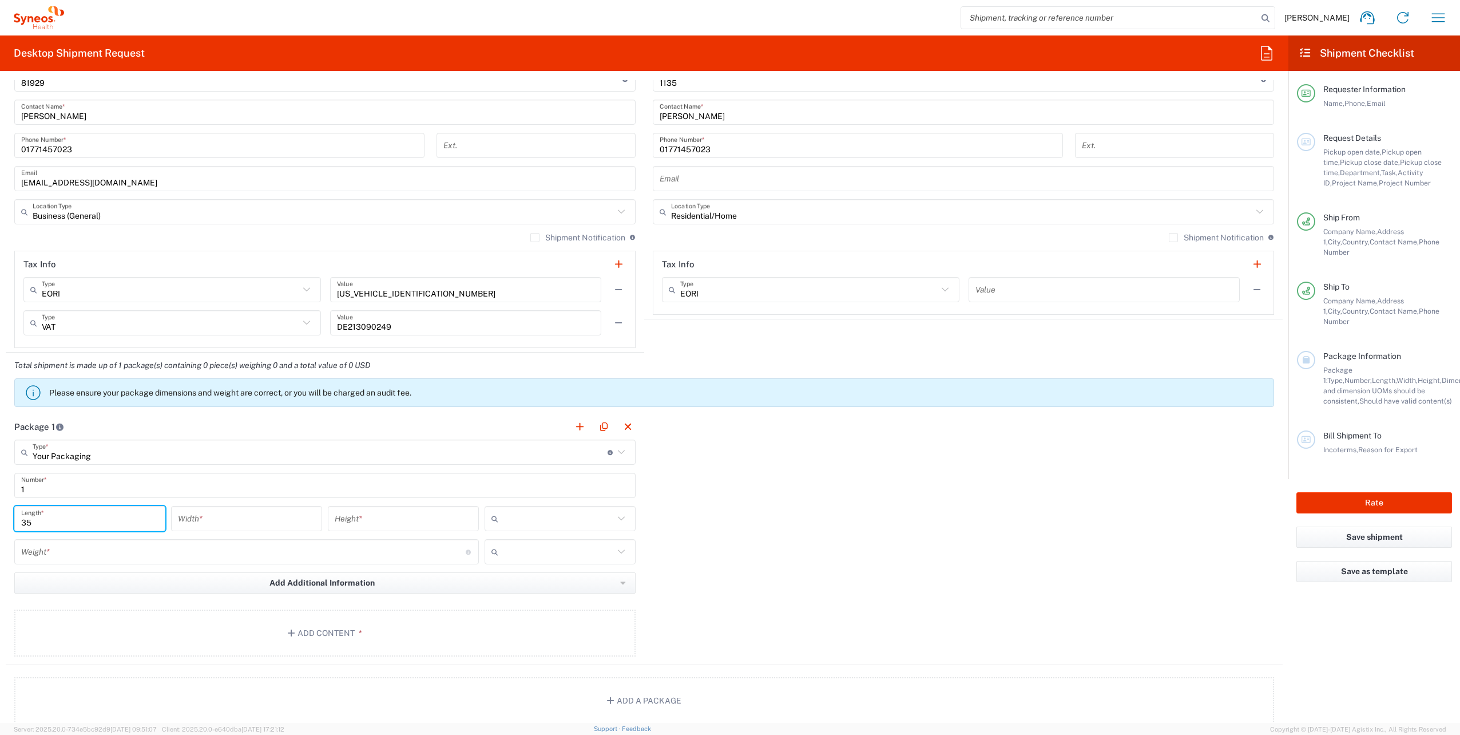
type input "35"
click at [198, 517] on input "number" at bounding box center [246, 519] width 137 height 20
type input "25"
click at [372, 516] on input "number" at bounding box center [403, 519] width 137 height 20
type input "0"
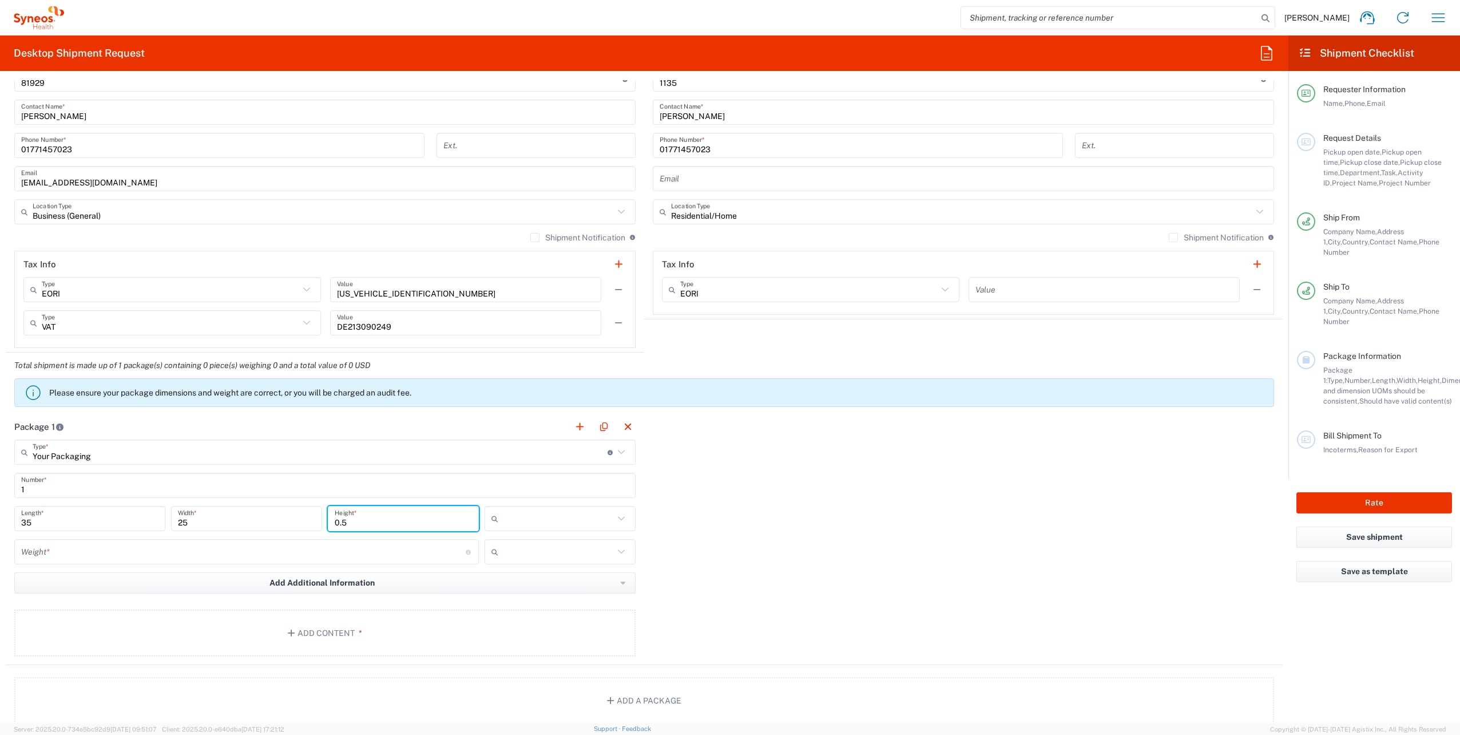
type input "0.5"
click at [328, 558] on input "number" at bounding box center [243, 552] width 444 height 20
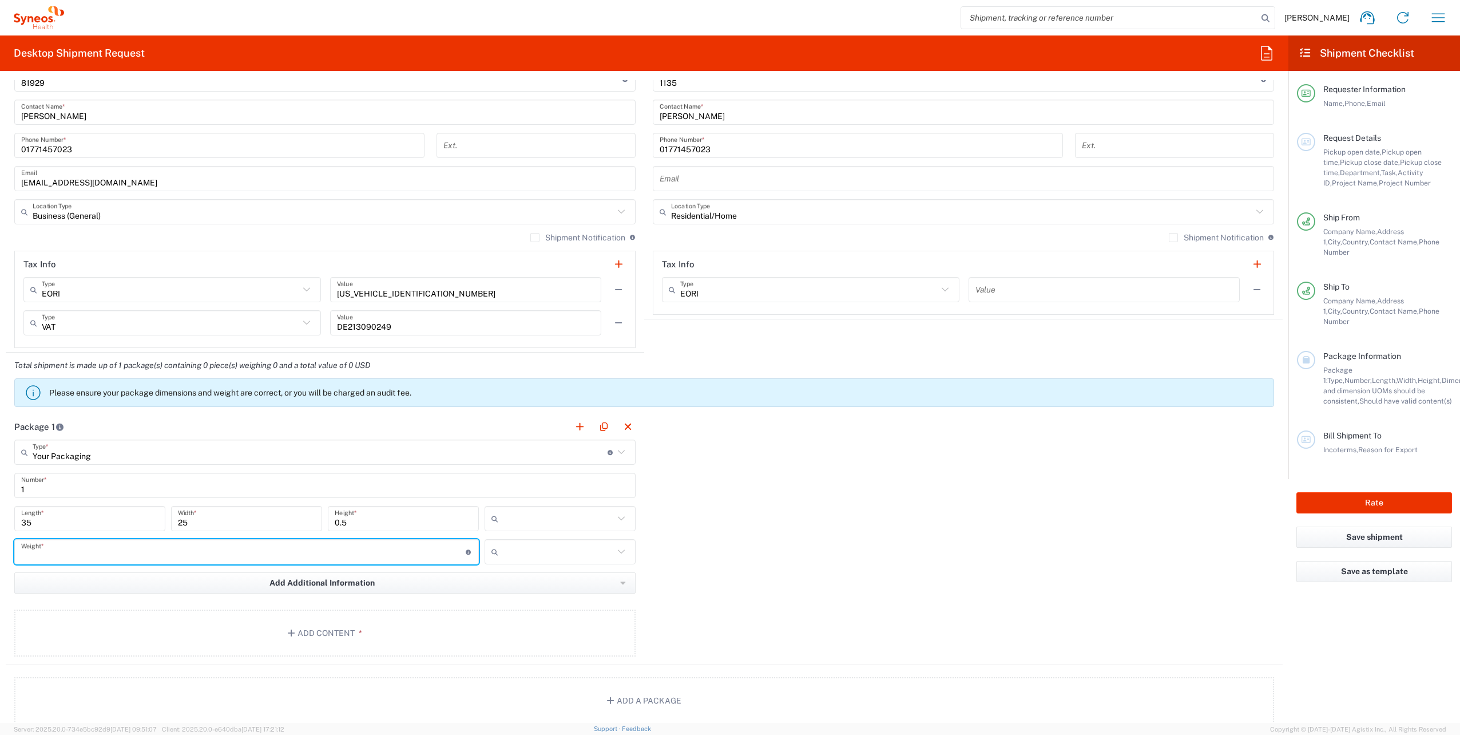
type input "0"
type input "0.5"
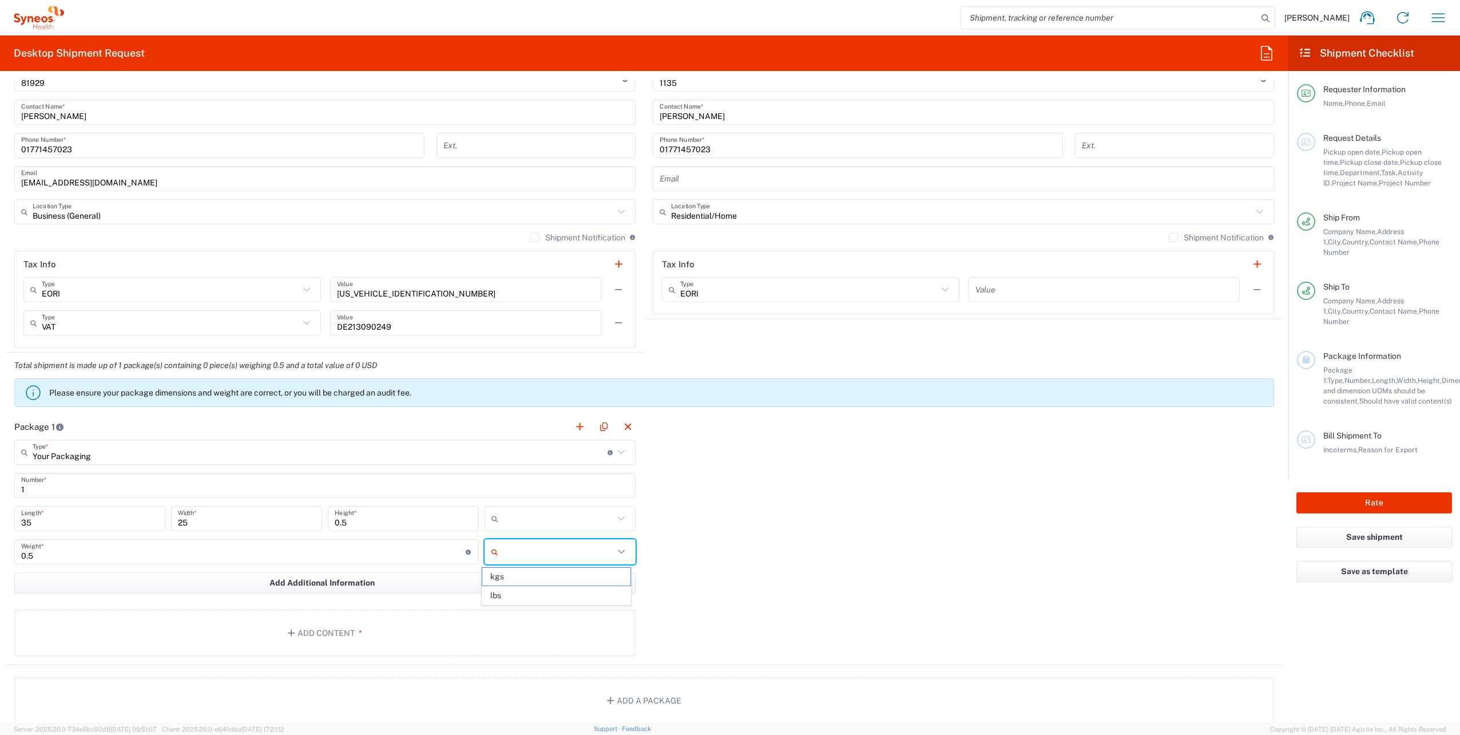
click at [581, 552] on input "text" at bounding box center [558, 551] width 111 height 18
click at [562, 579] on span "kgs" at bounding box center [556, 576] width 148 height 18
type input "kgs"
click at [555, 522] on input "text" at bounding box center [558, 518] width 111 height 18
drag, startPoint x: 531, startPoint y: 549, endPoint x: 474, endPoint y: 550, distance: 56.6
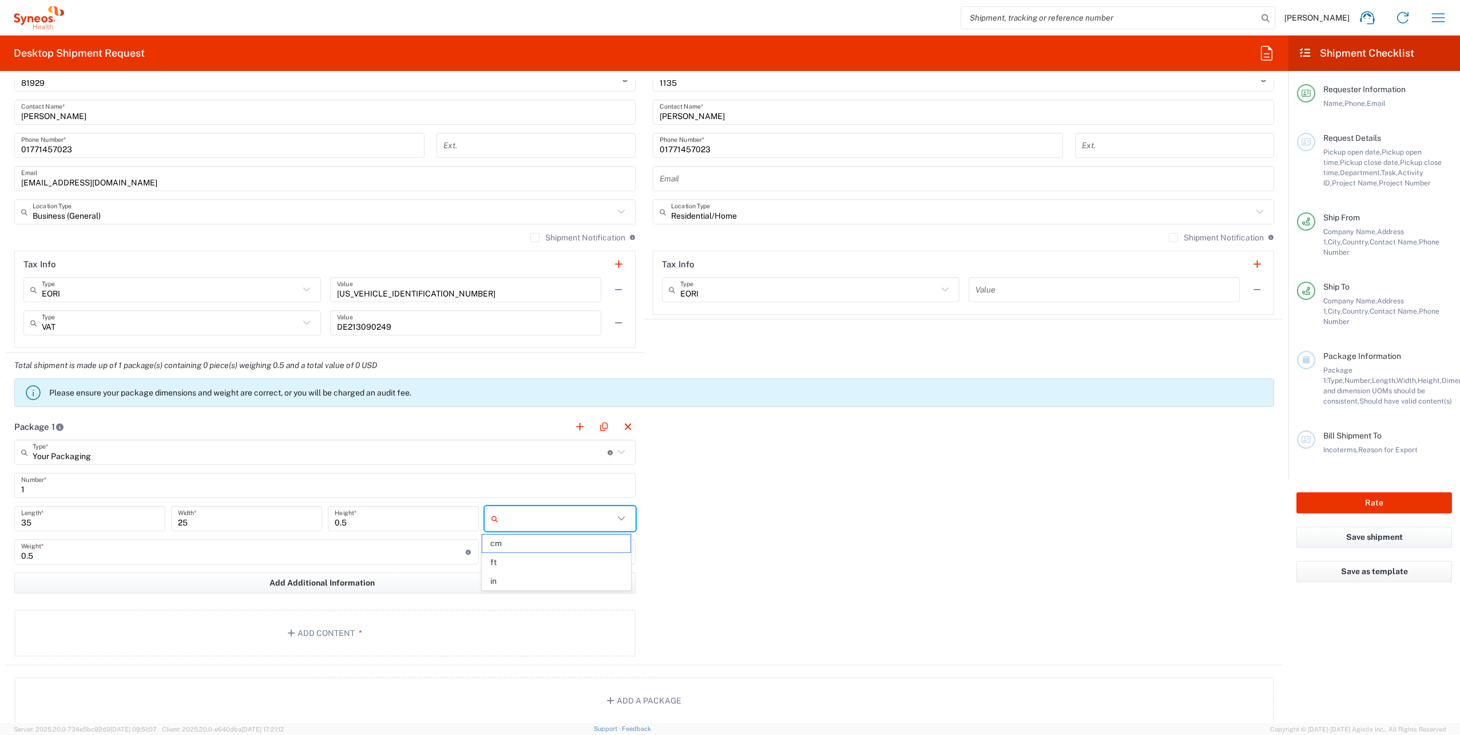
click at [530, 549] on span "cm" at bounding box center [556, 543] width 148 height 18
type input "cm"
click at [327, 632] on button "Add Content *" at bounding box center [324, 632] width 621 height 47
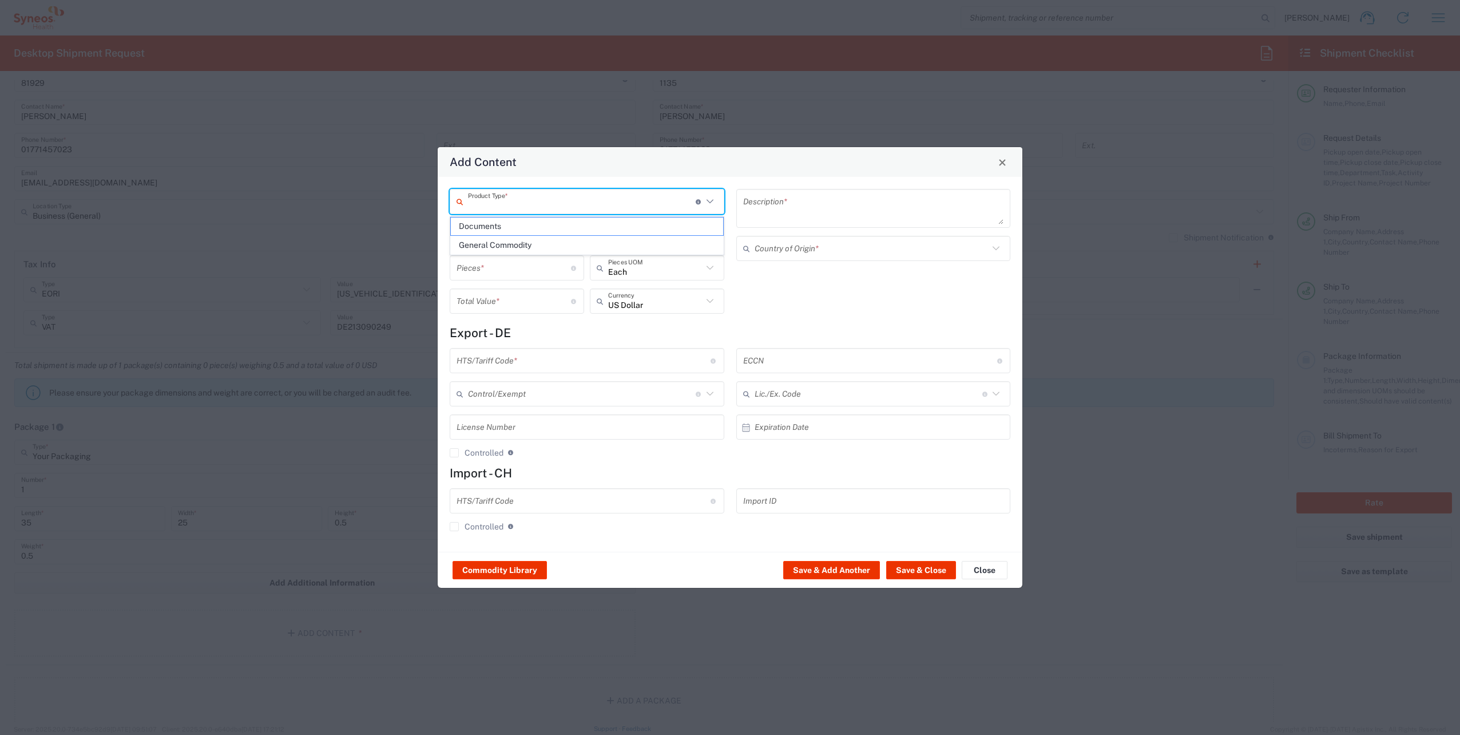
click at [616, 203] on input "text" at bounding box center [582, 202] width 228 height 20
click at [579, 220] on span "Documents" at bounding box center [587, 226] width 272 height 18
type input "Documents"
type input "1"
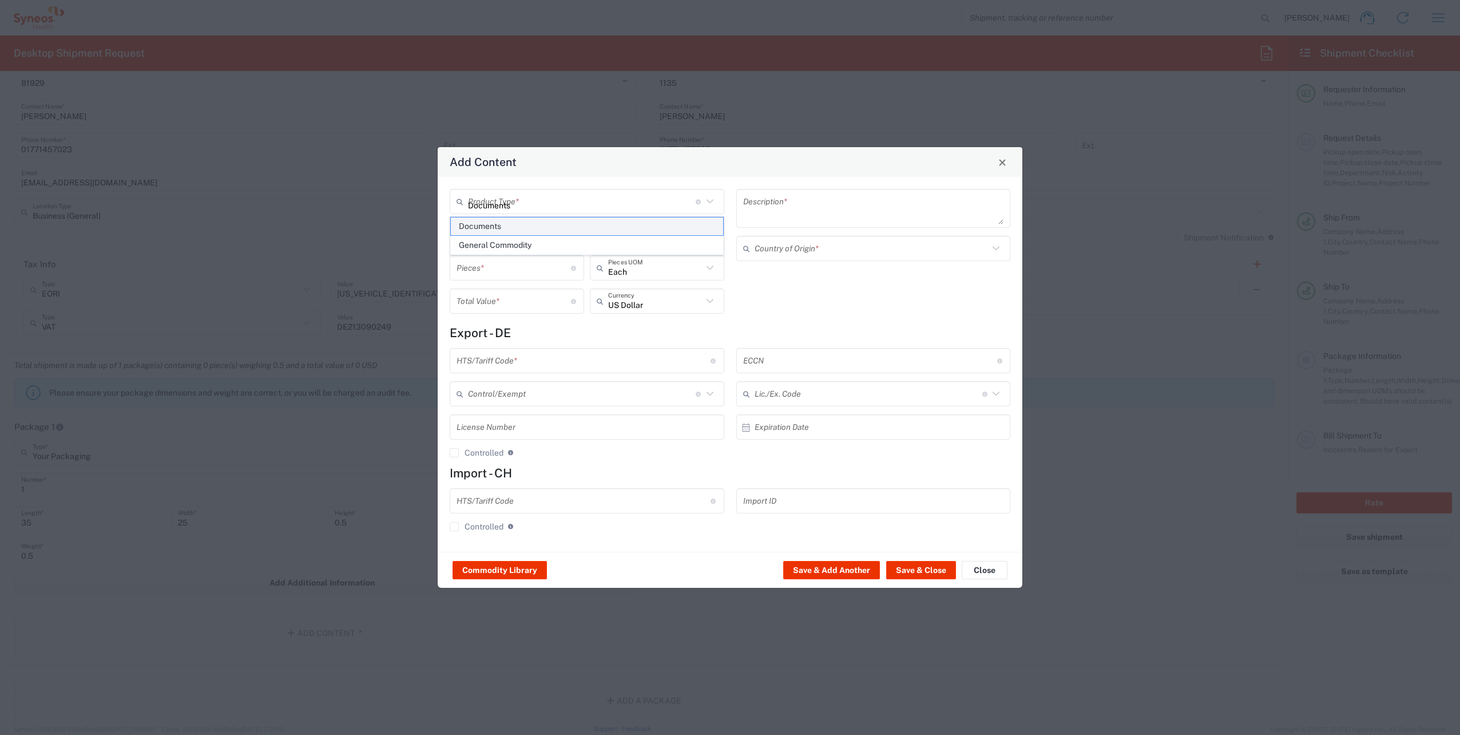
type input "1"
type textarea "Documents"
type input "[GEOGRAPHIC_DATA]"
type input "0000.00.0000"
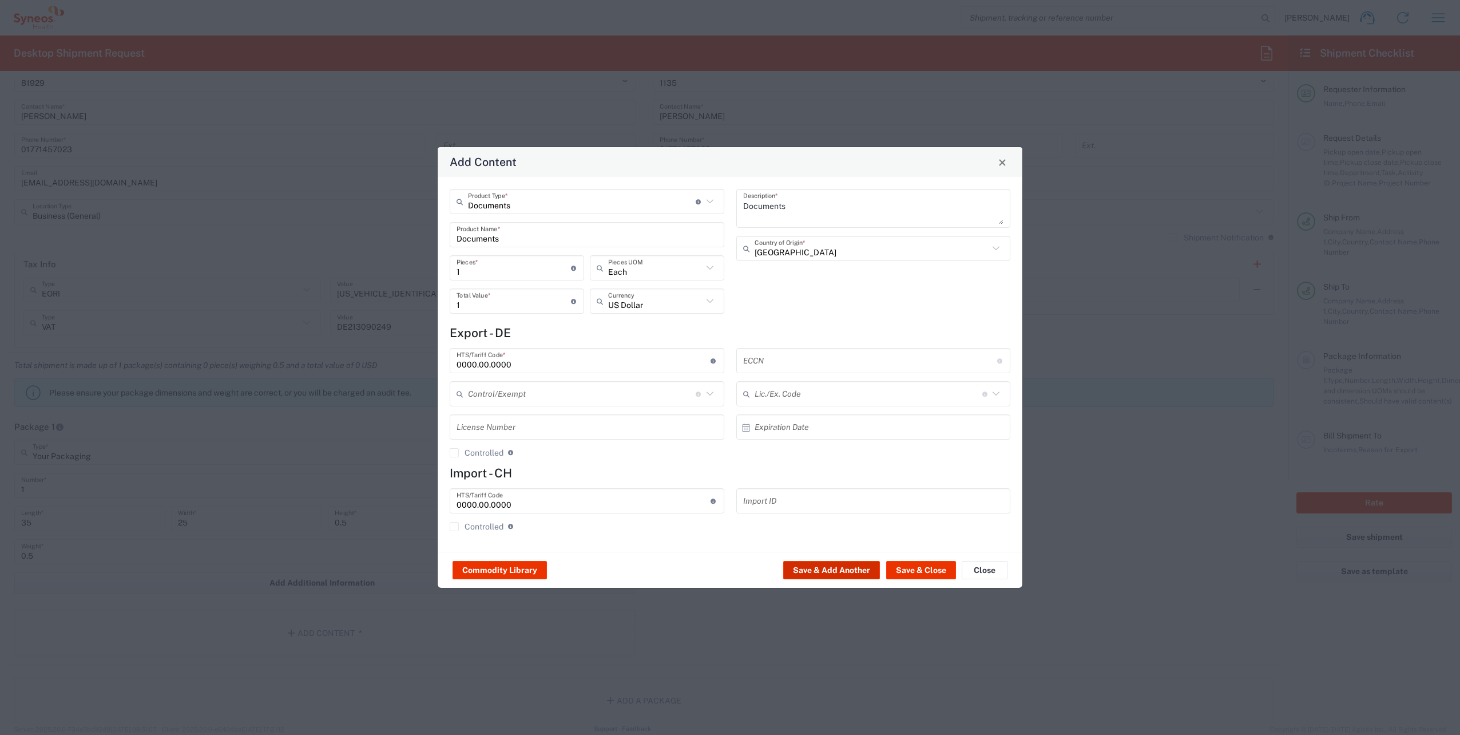
click at [823, 577] on button "Save & Add Another" at bounding box center [831, 570] width 97 height 18
click at [922, 570] on button "Save & Close" at bounding box center [921, 570] width 70 height 18
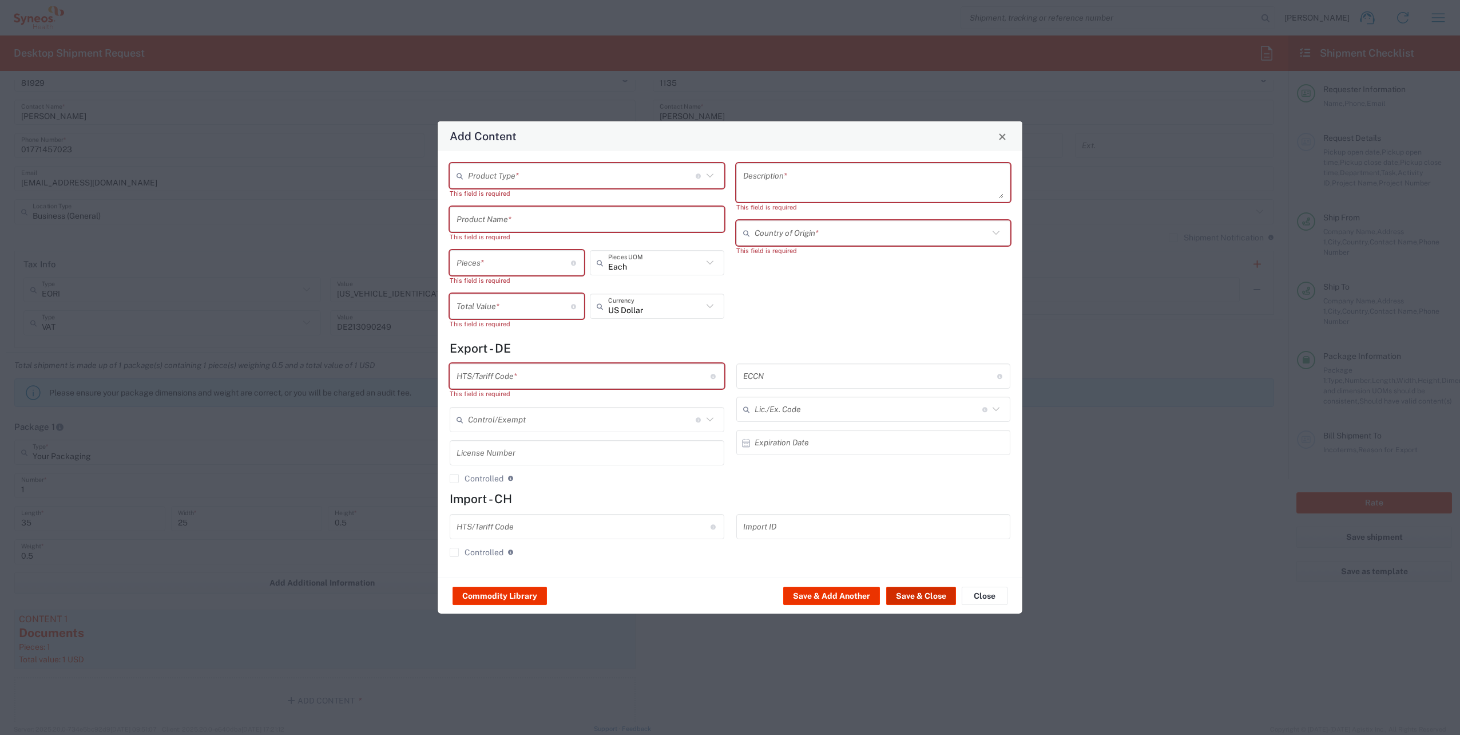
click at [919, 594] on button "Save & Close" at bounding box center [921, 595] width 70 height 18
click at [1007, 132] on button "Close" at bounding box center [1002, 136] width 16 height 16
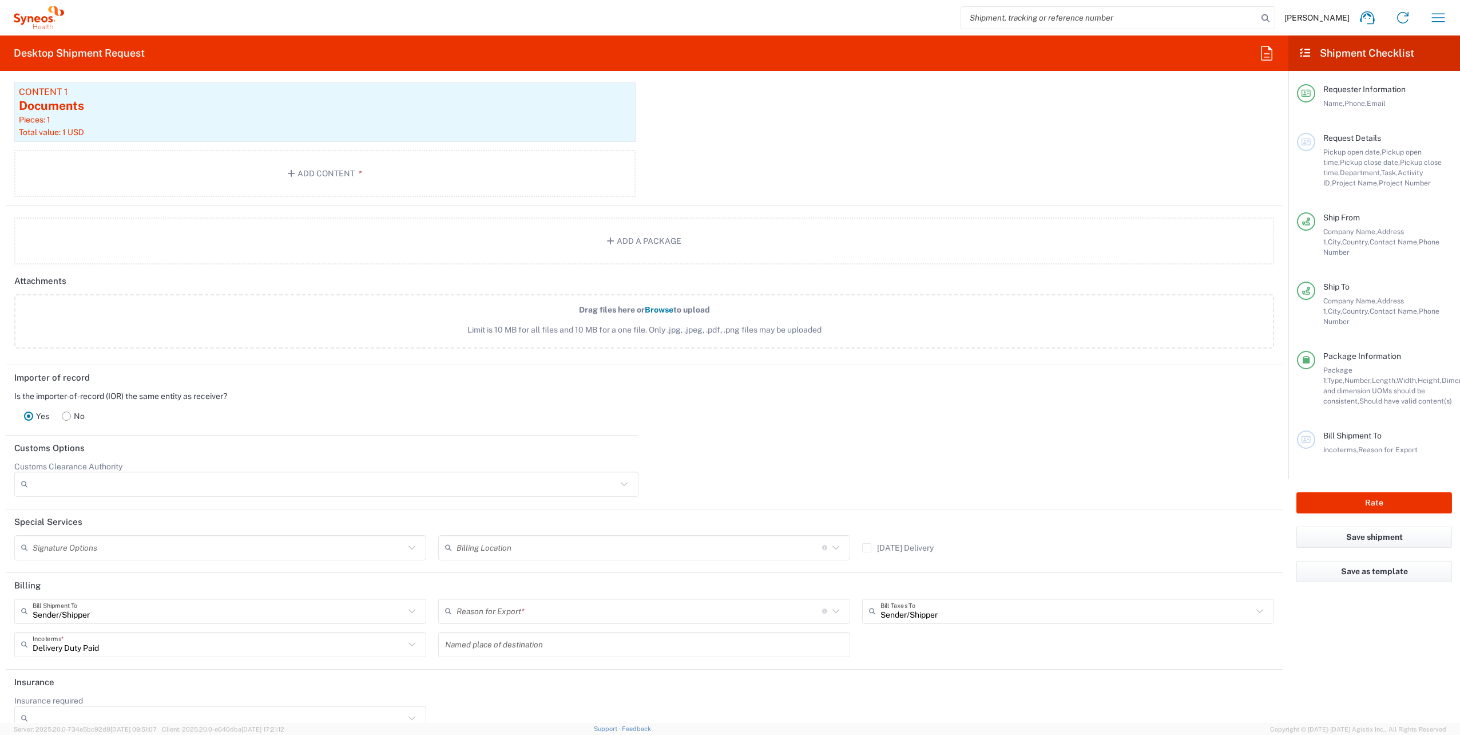
scroll to position [1234, 0]
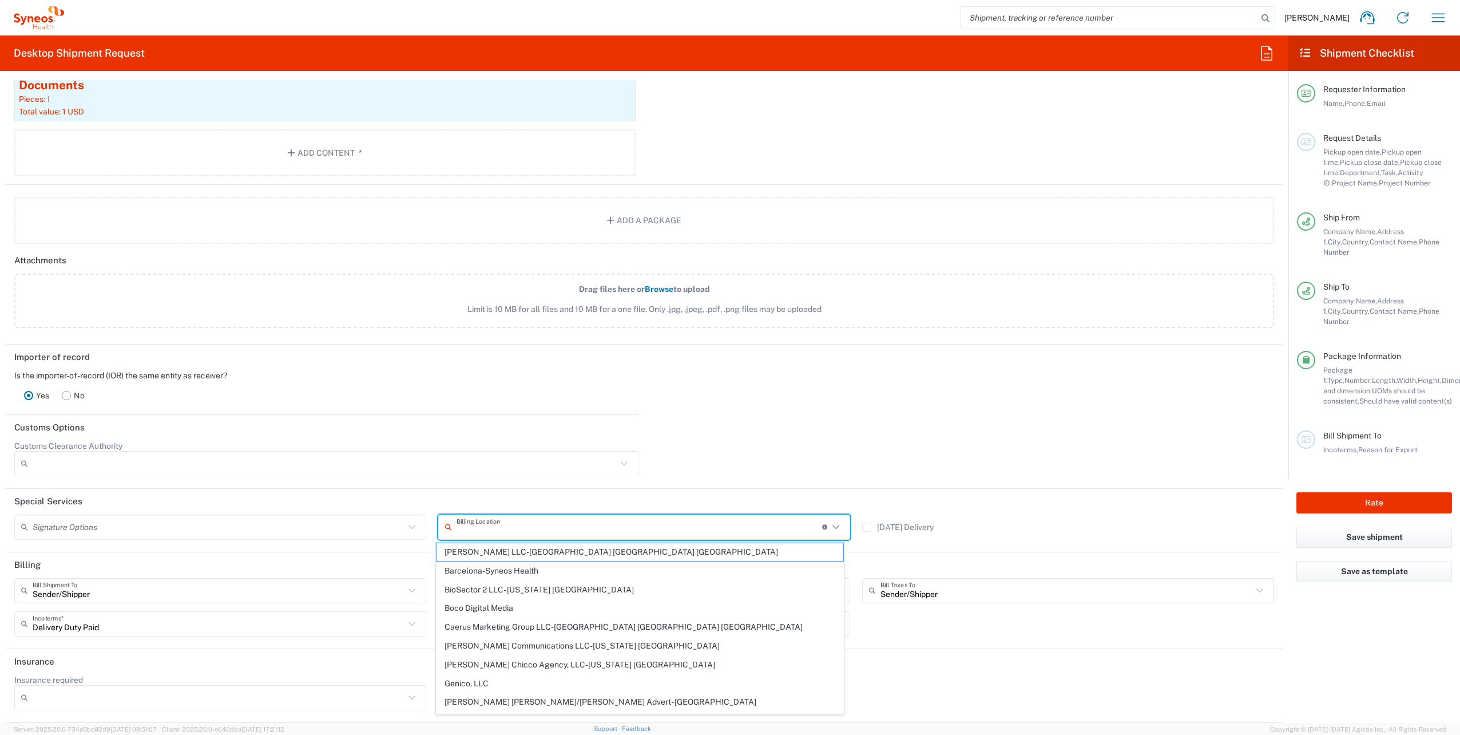
click at [550, 534] on input "text" at bounding box center [639, 527] width 366 height 20
click at [692, 475] on div at bounding box center [962, 461] width 636 height 43
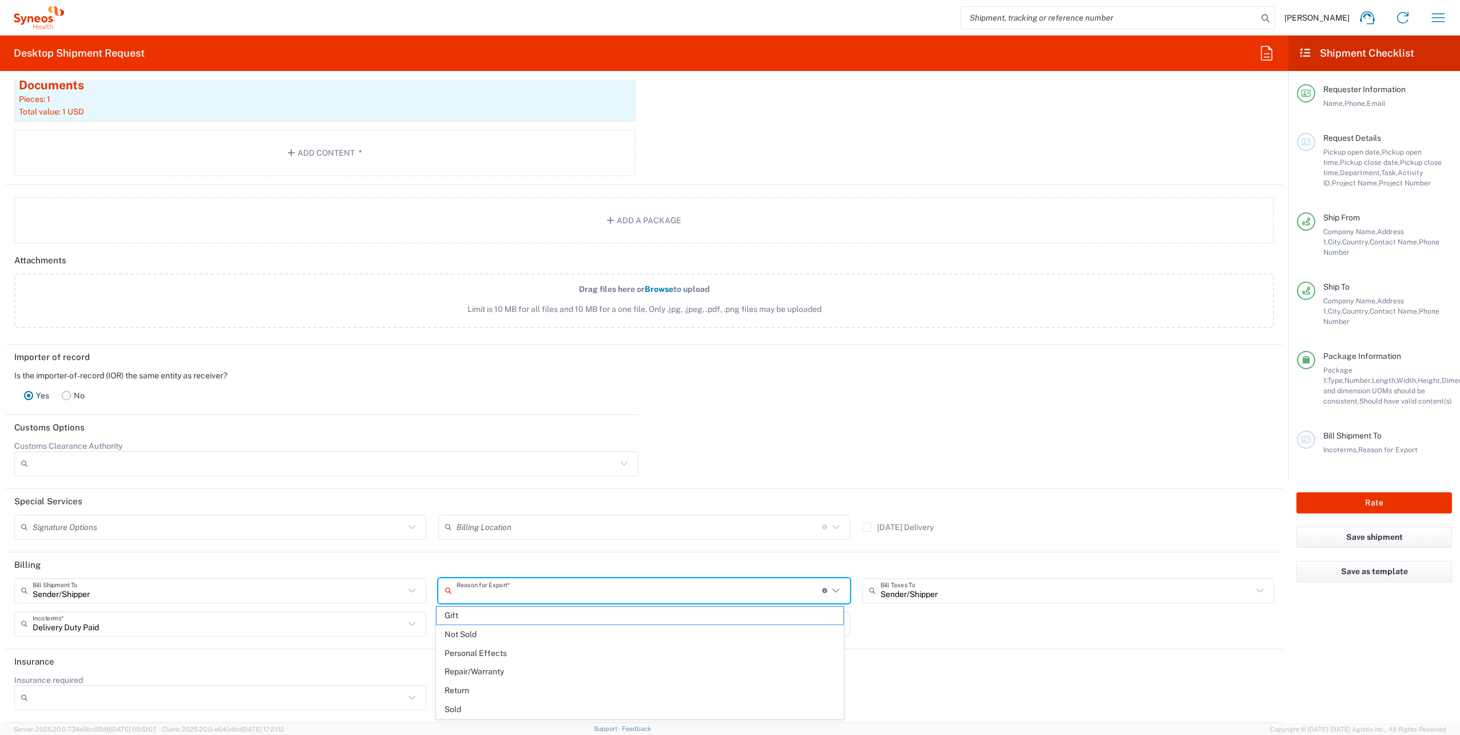
click at [456, 590] on input "text" at bounding box center [639, 590] width 366 height 20
click at [474, 630] on span "Not Sold" at bounding box center [639, 634] width 407 height 18
type input "Not Sold"
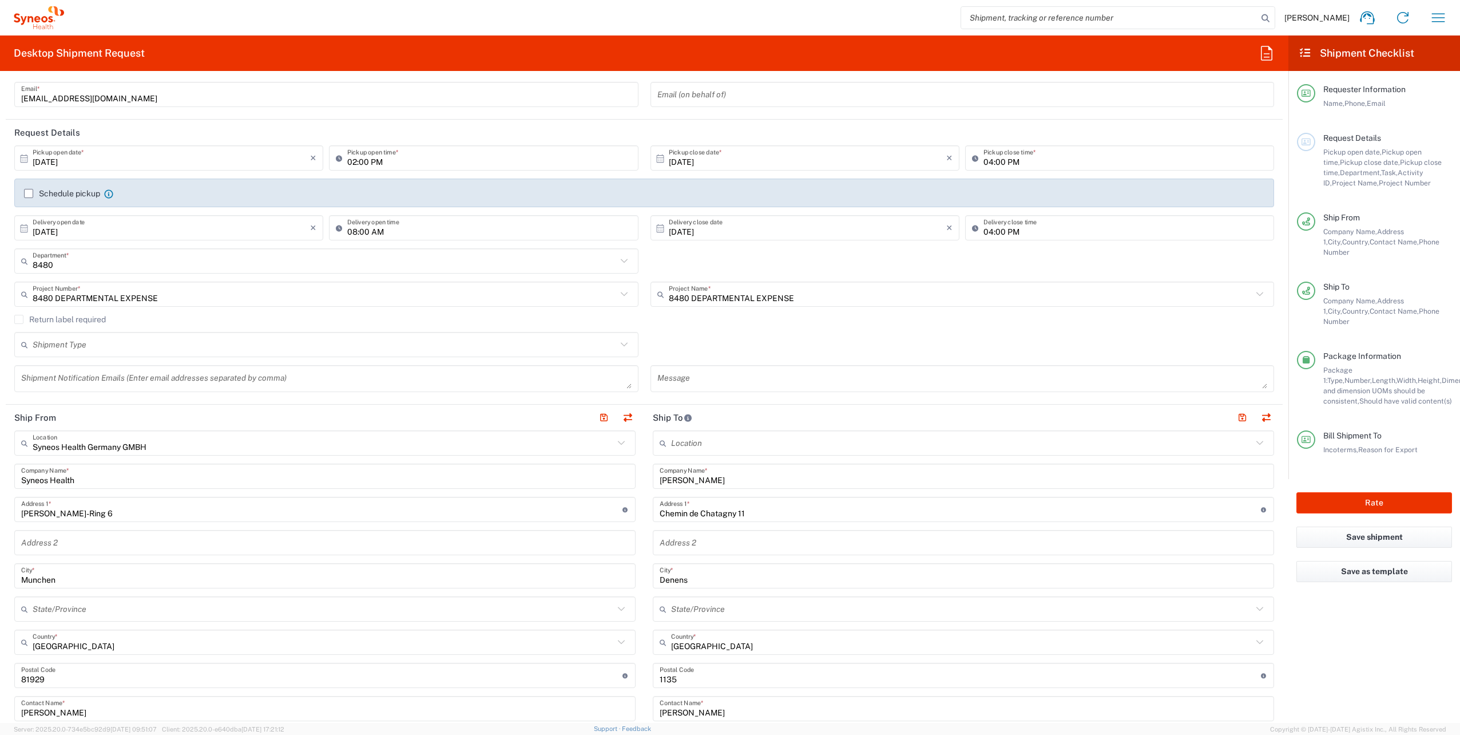
scroll to position [0, 0]
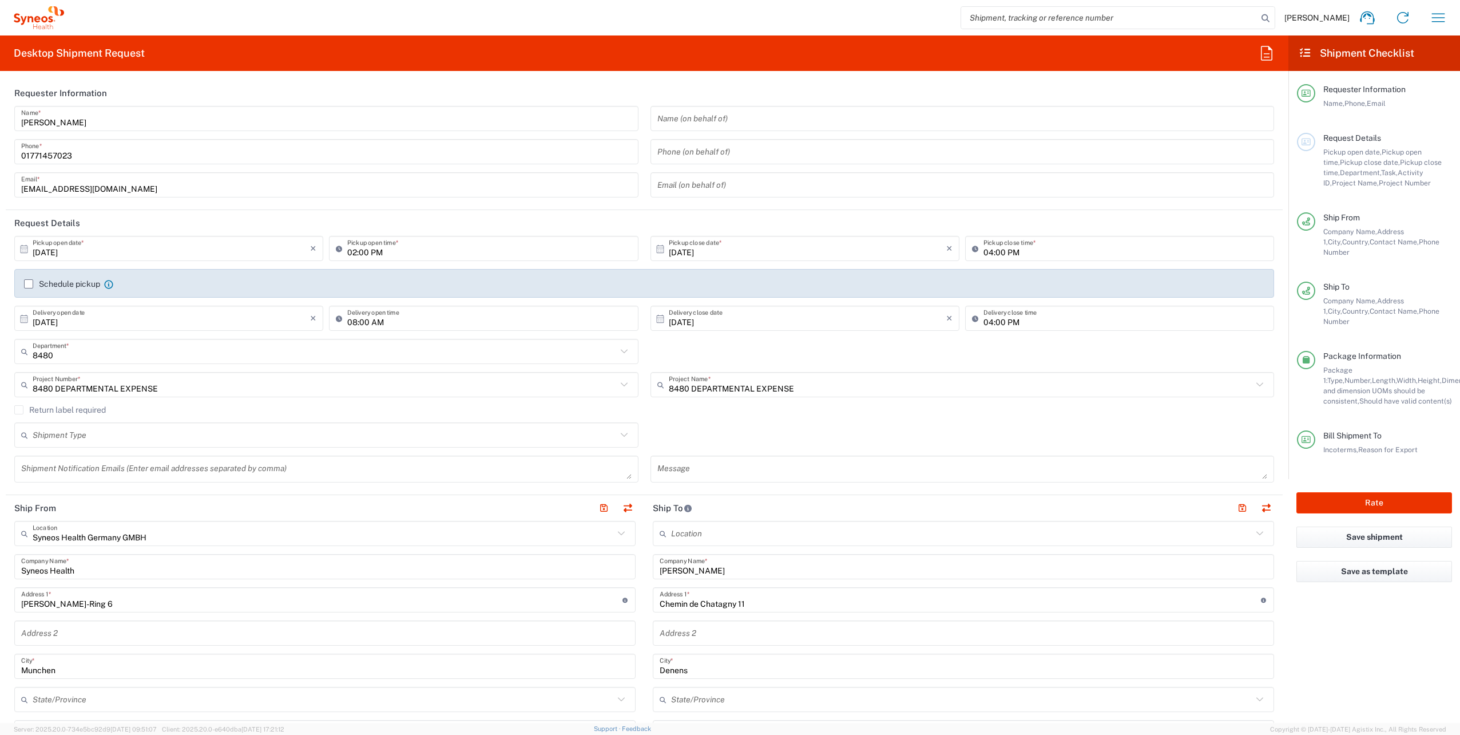
drag, startPoint x: 990, startPoint y: 251, endPoint x: 994, endPoint y: 258, distance: 7.9
click at [988, 252] on input "04:00 PM" at bounding box center [1125, 249] width 284 height 20
type input "05:00 PM"
click at [750, 223] on header "Request Details" at bounding box center [644, 223] width 1277 height 26
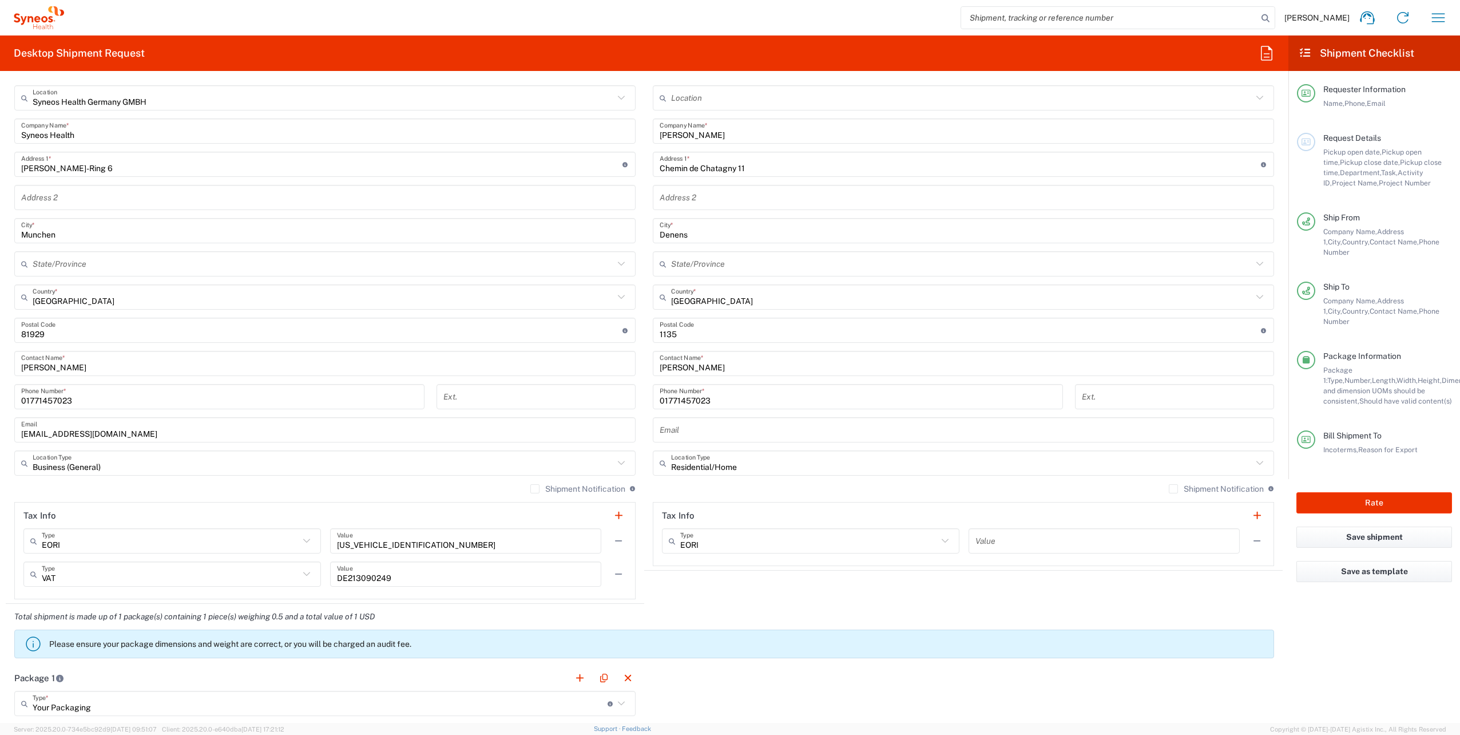
scroll to position [490, 0]
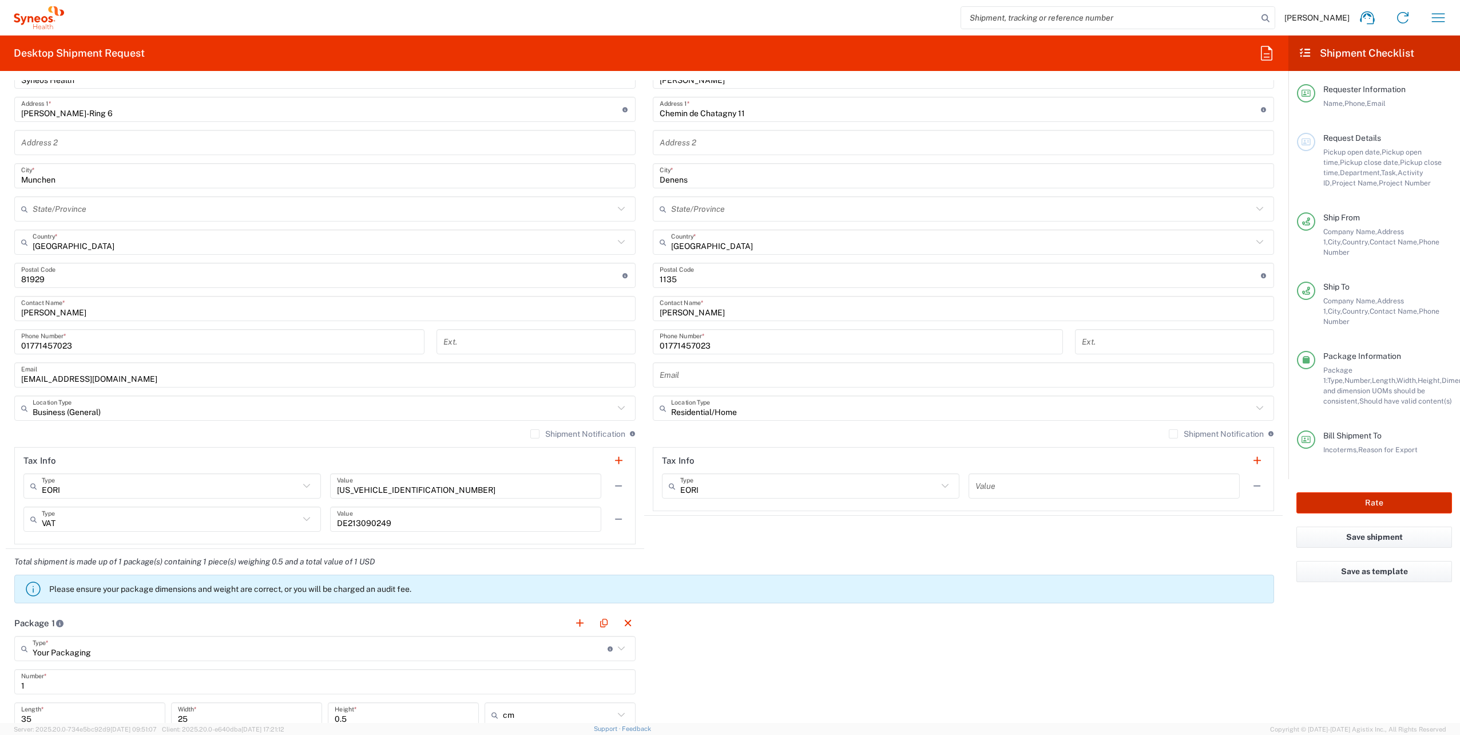
click at [1360, 492] on button "Rate" at bounding box center [1374, 502] width 156 height 21
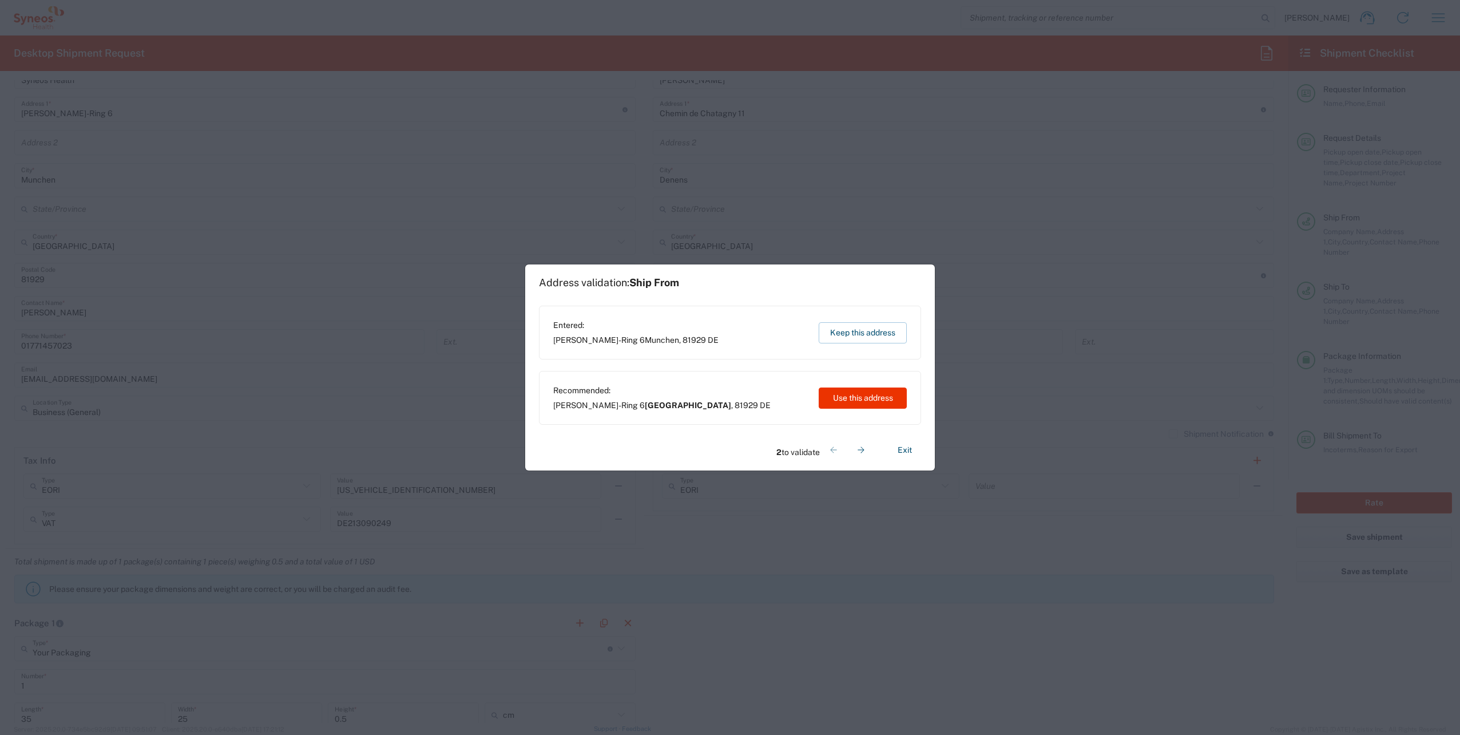
type input "8480 DEPARTMENTAL EXPENSE"
click at [864, 398] on button "Use this address" at bounding box center [863, 397] width 88 height 21
click at [867, 324] on button "Keep this address" at bounding box center [863, 332] width 88 height 21
type input "[GEOGRAPHIC_DATA]"
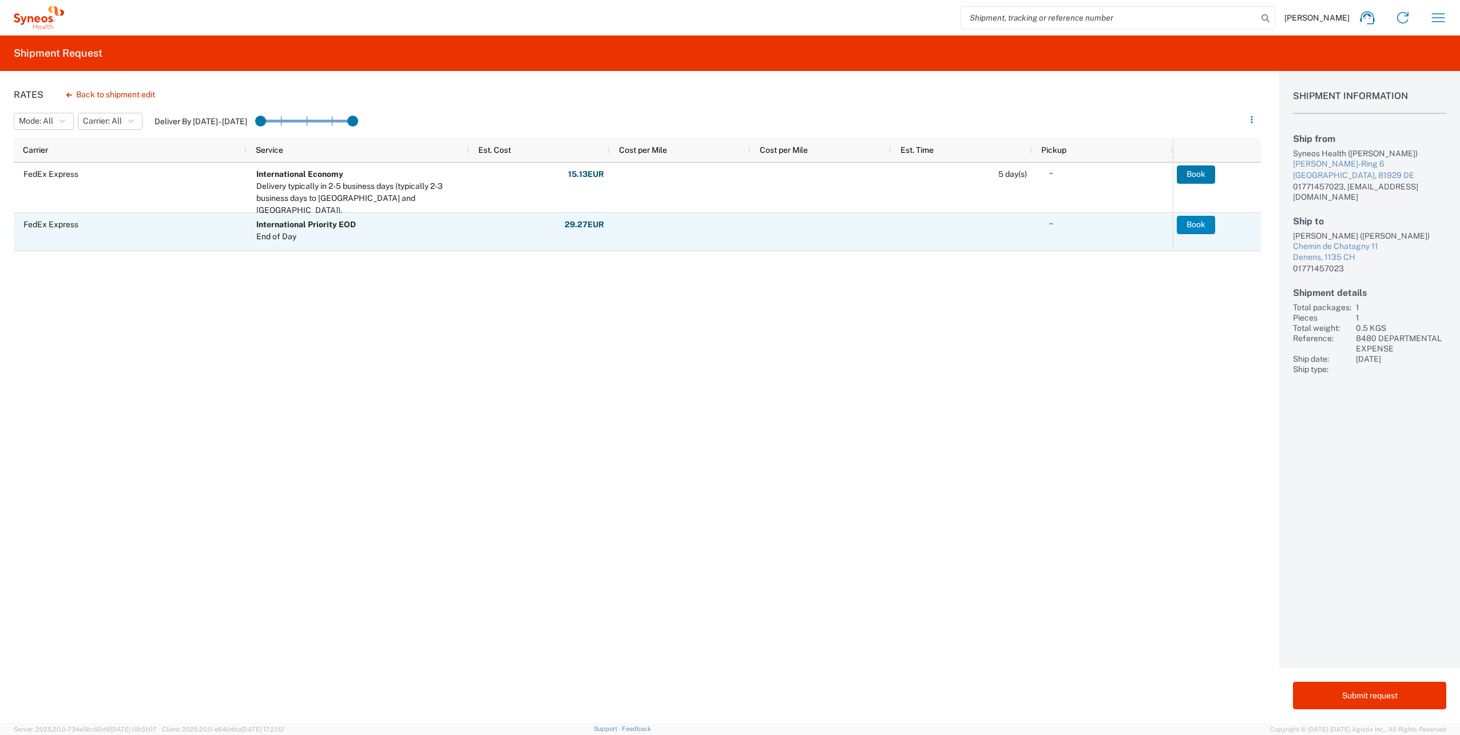
click at [1204, 223] on button "Book" at bounding box center [1196, 225] width 38 height 18
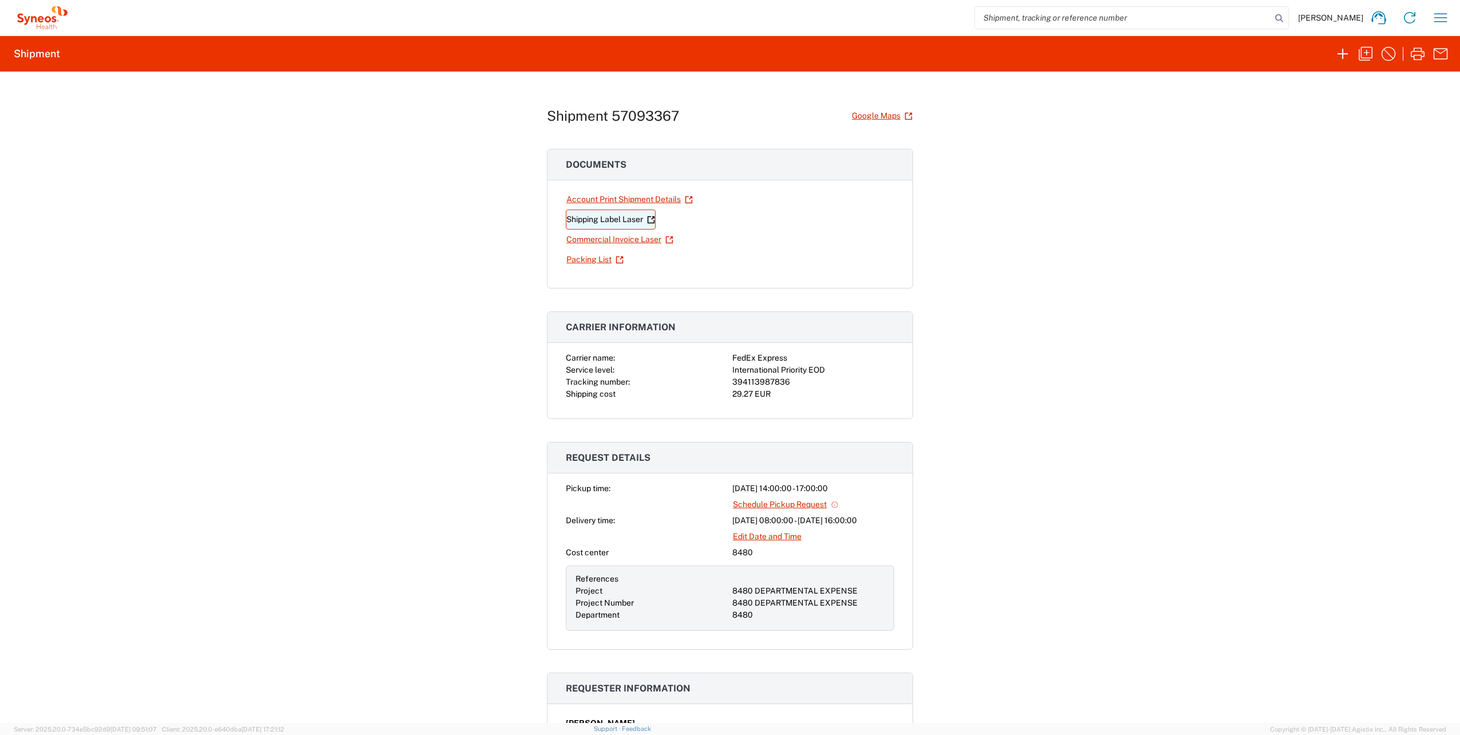
click at [599, 222] on link "Shipping Label Laser" at bounding box center [611, 219] width 90 height 20
